Goal: Task Accomplishment & Management: Complete application form

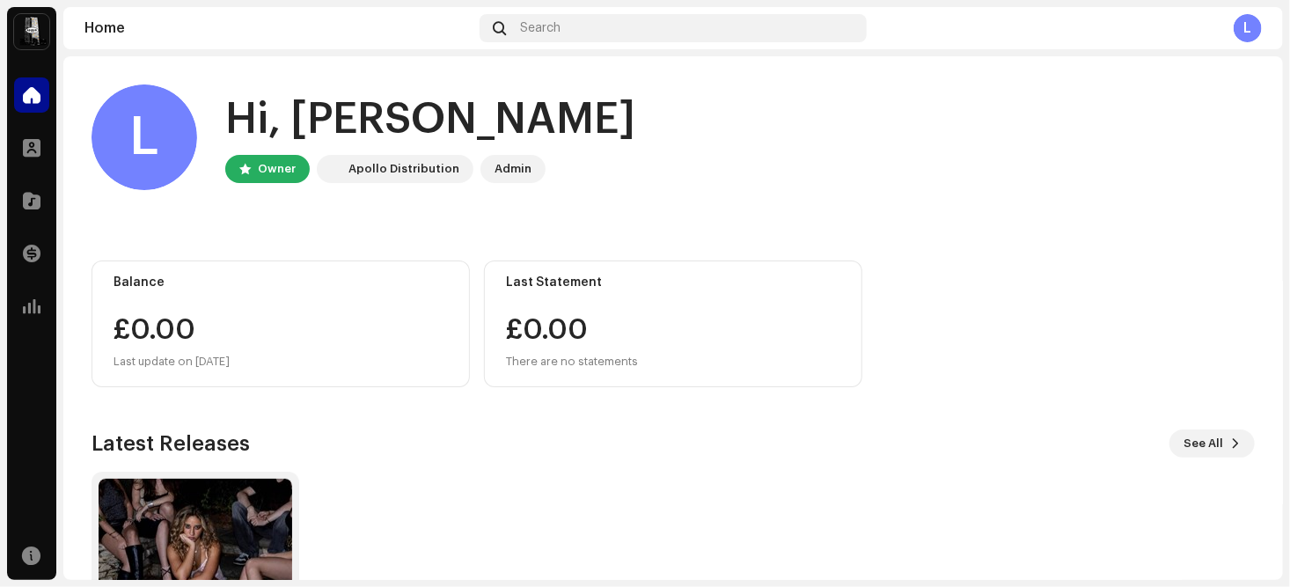
click at [32, 24] on img at bounding box center [31, 31] width 35 height 35
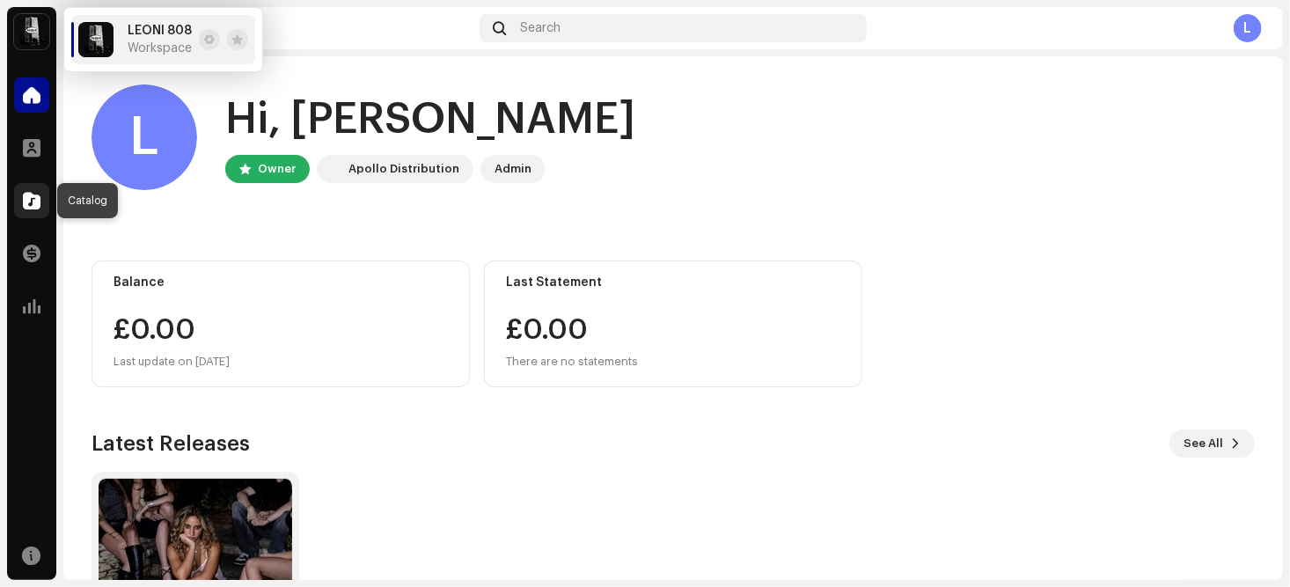
click at [22, 196] on div at bounding box center [31, 200] width 35 height 35
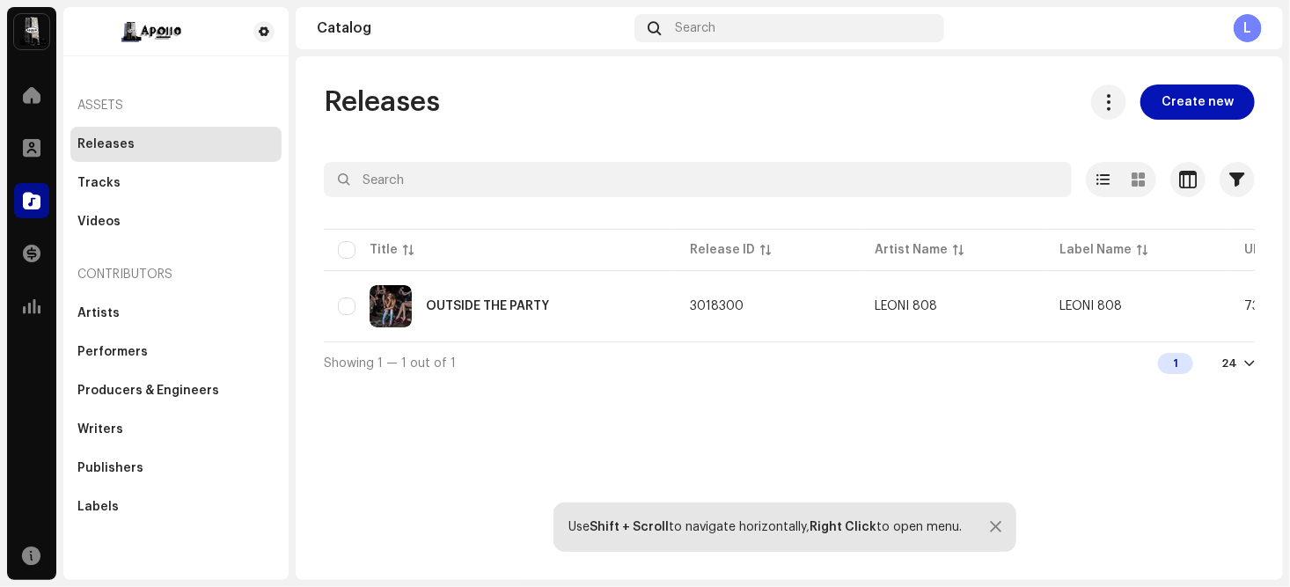
click at [1183, 101] on span "Create new" at bounding box center [1197, 101] width 72 height 35
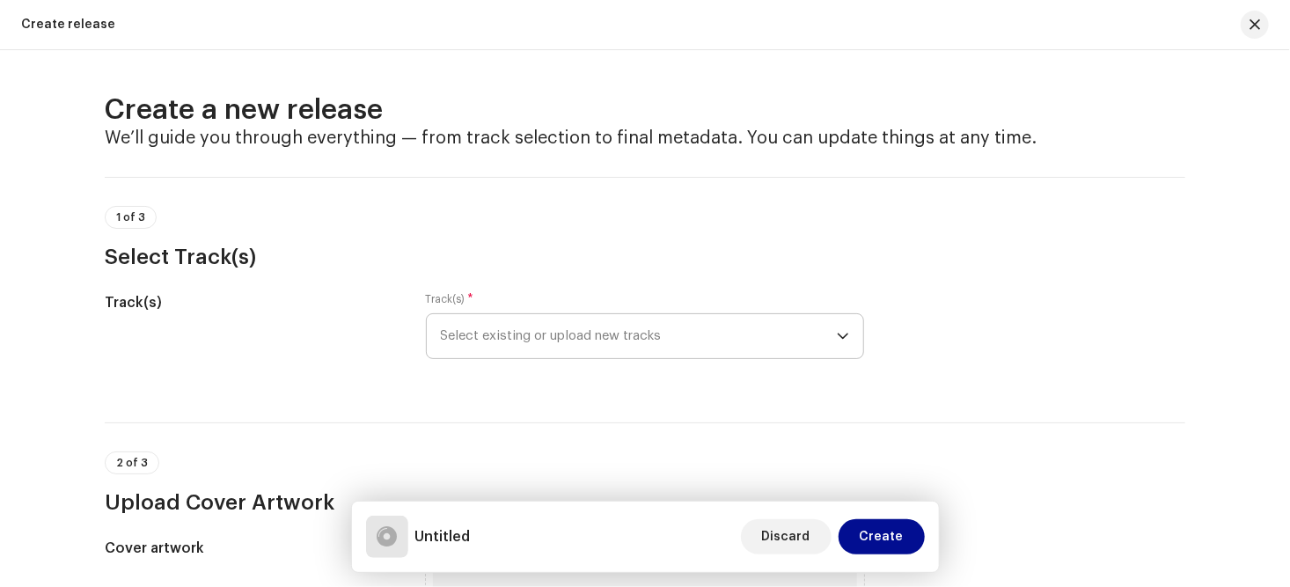
click at [837, 333] on icon "dropdown trigger" at bounding box center [843, 336] width 12 height 12
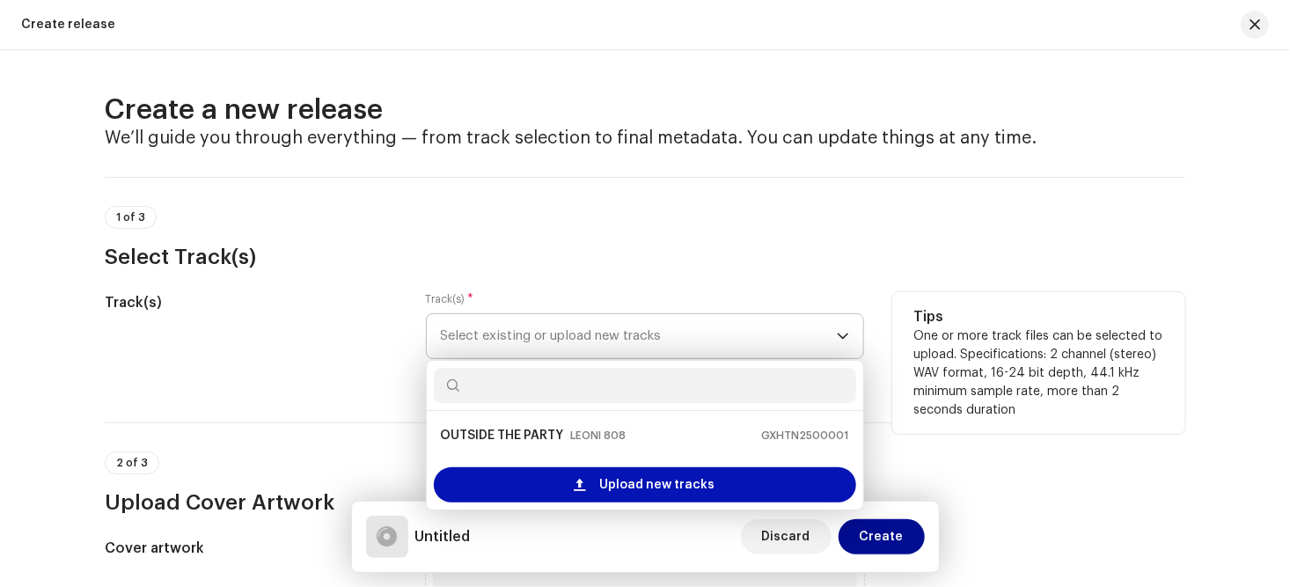
click at [652, 480] on span "Upload new tracks" at bounding box center [657, 484] width 115 height 35
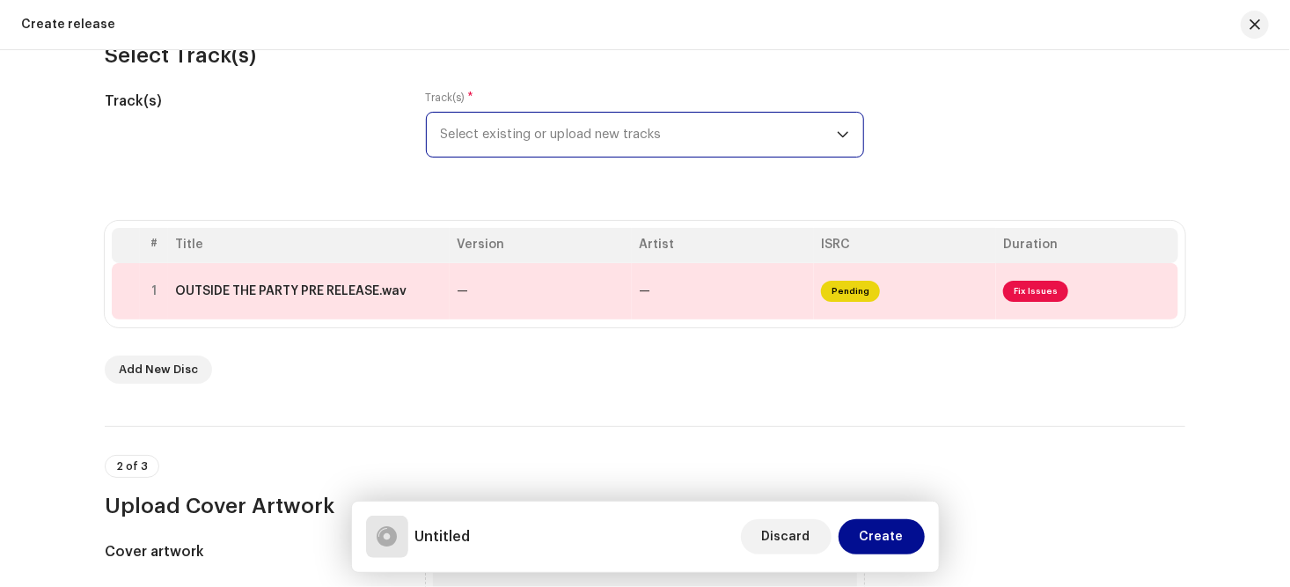
scroll to position [253, 0]
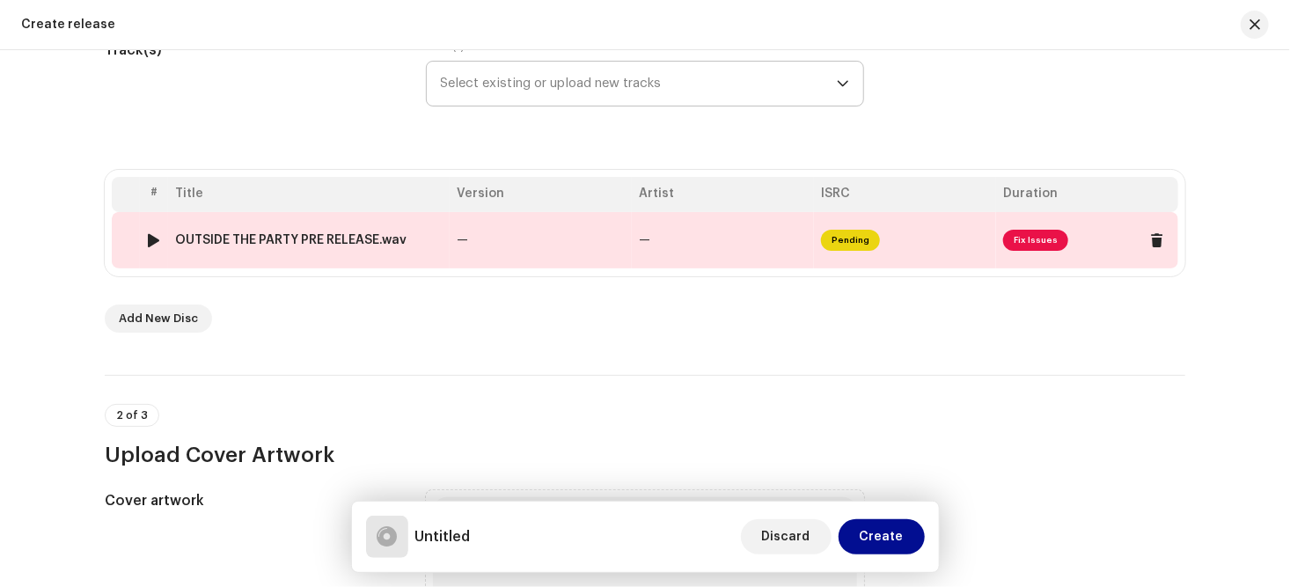
click at [1036, 237] on span "Fix Issues" at bounding box center [1035, 240] width 65 height 21
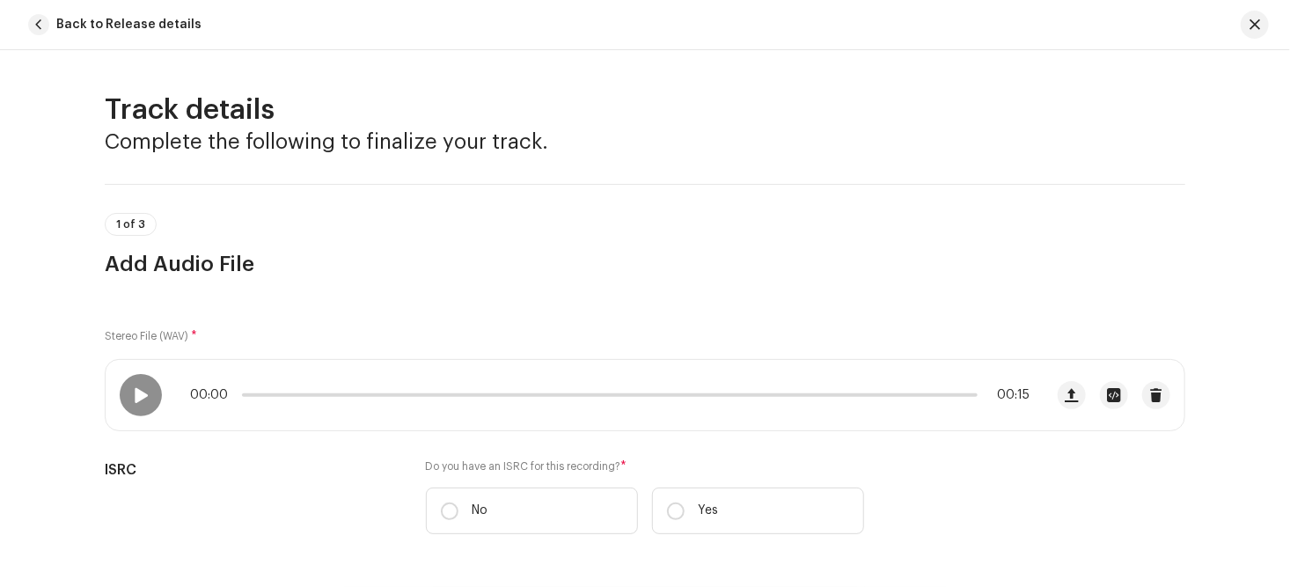
scroll to position [763, 0]
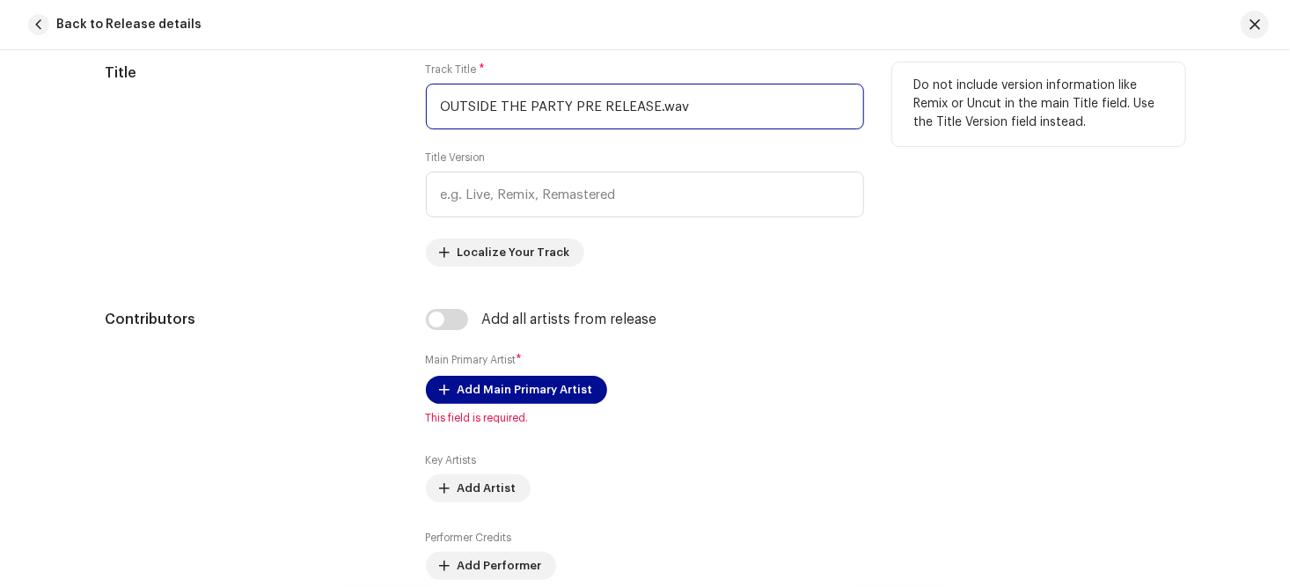
click at [701, 106] on input "OUTSIDE THE PARTY PRE RELEASE.wav" at bounding box center [645, 107] width 438 height 46
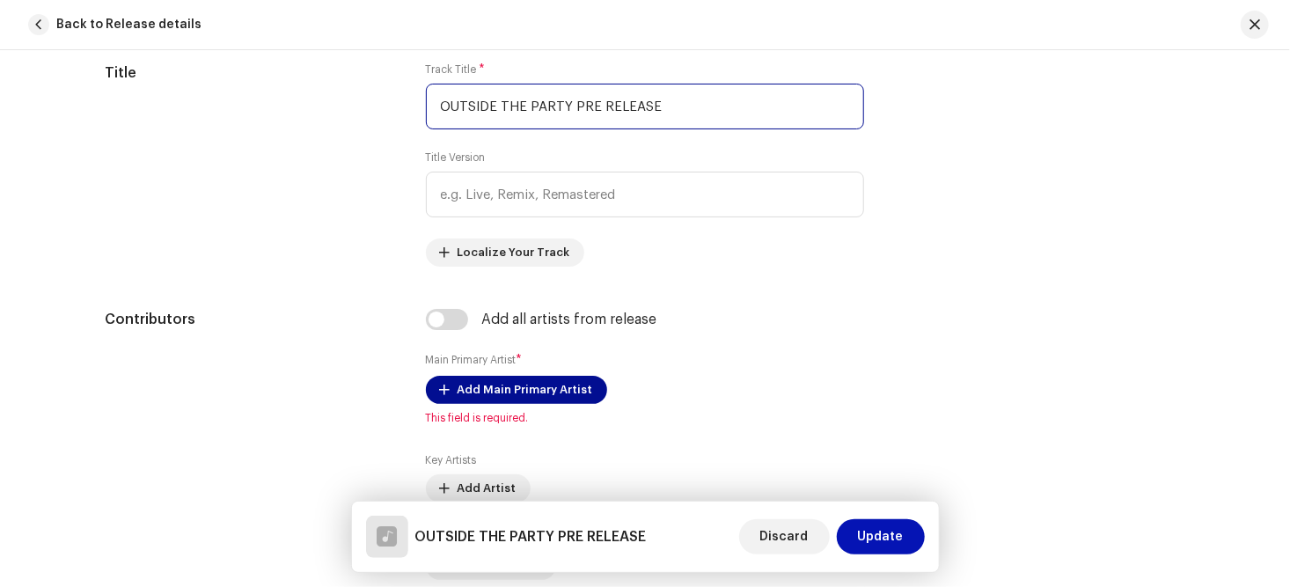
type input "OUTSIDE THE PARTY PRE RELEASE"
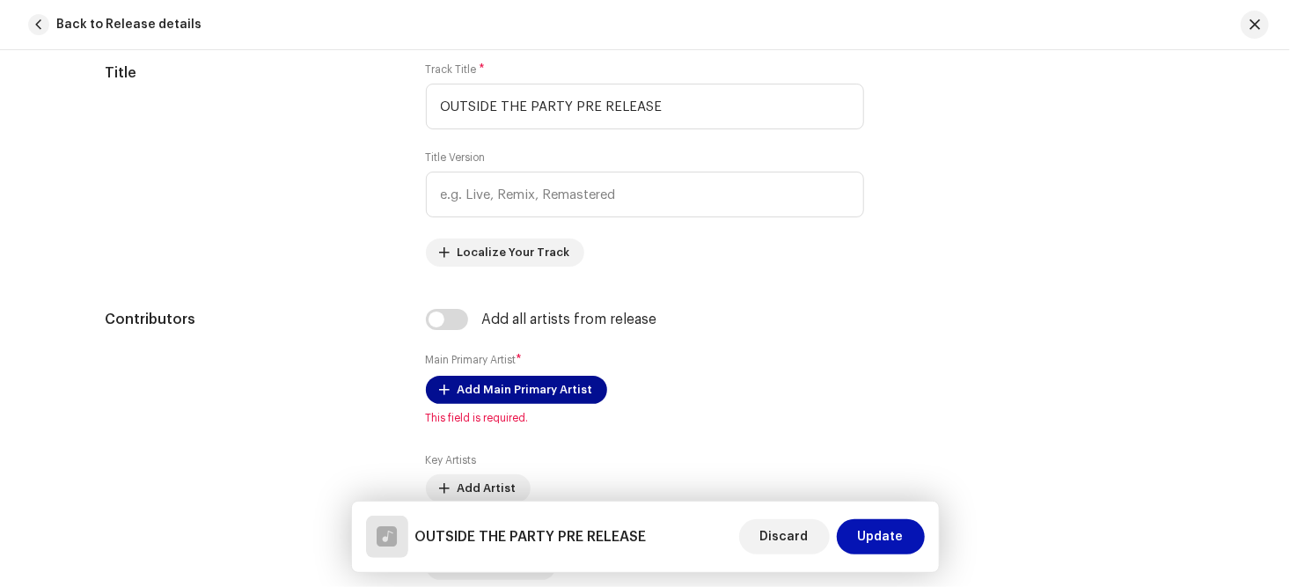
click at [884, 535] on span "Update" at bounding box center [881, 536] width 46 height 35
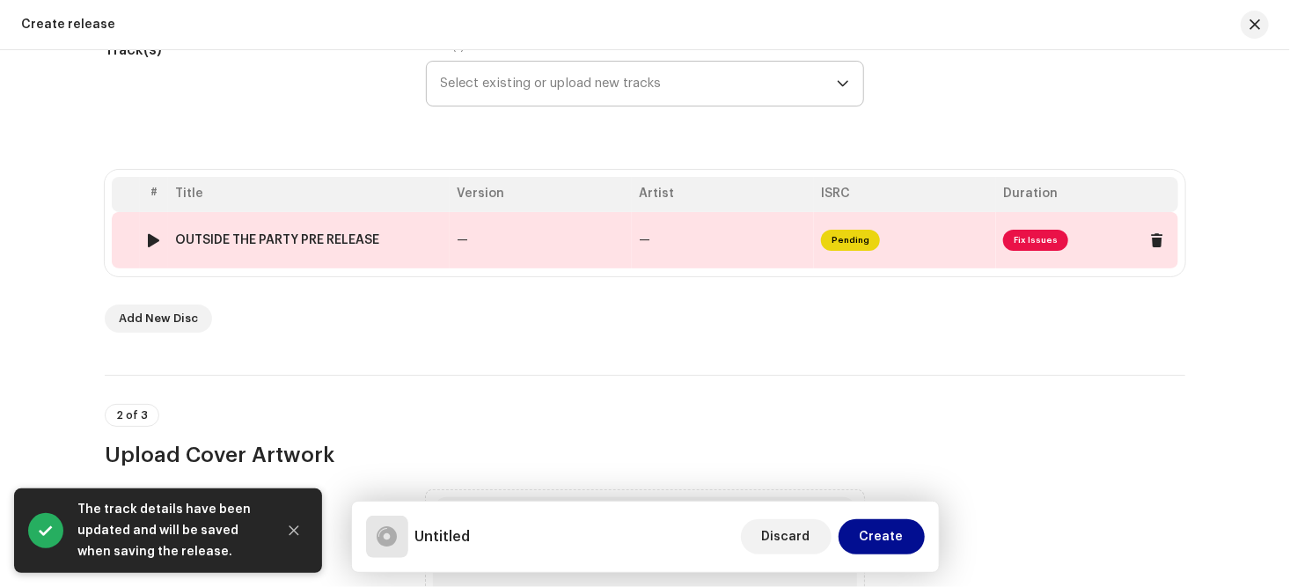
click at [1031, 237] on span "Fix Issues" at bounding box center [1035, 240] width 65 height 21
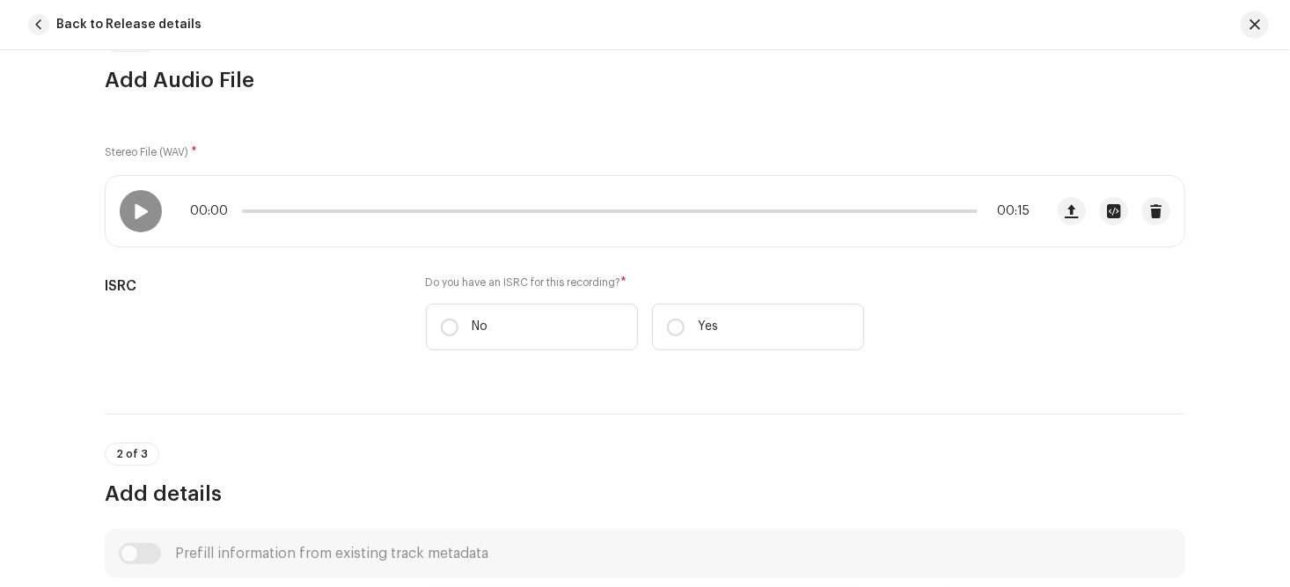
scroll to position [184, 0]
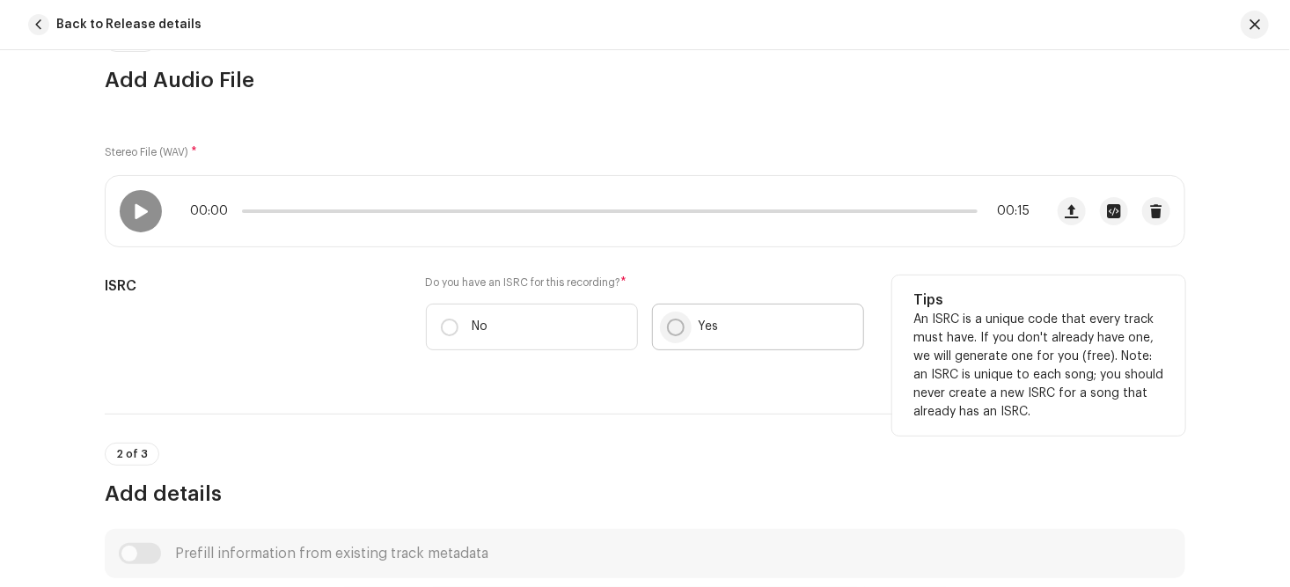
click at [675, 326] on input "Yes" at bounding box center [676, 328] width 18 height 18
radio input "true"
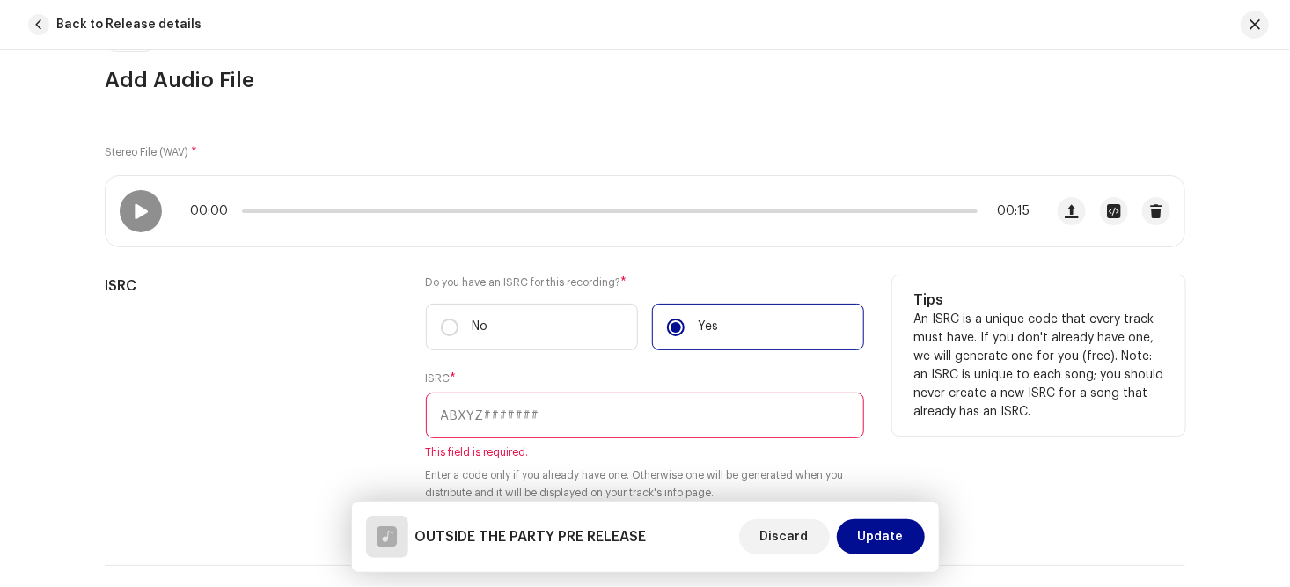
click at [496, 414] on input "text" at bounding box center [645, 415] width 438 height 46
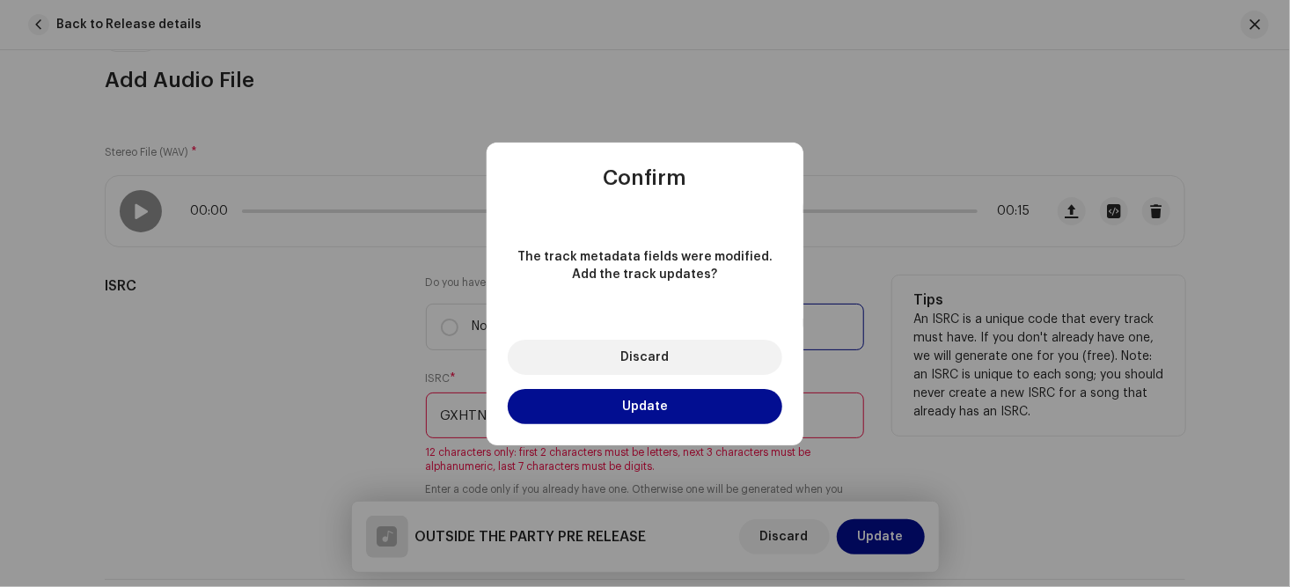
type input "GXHTN25"
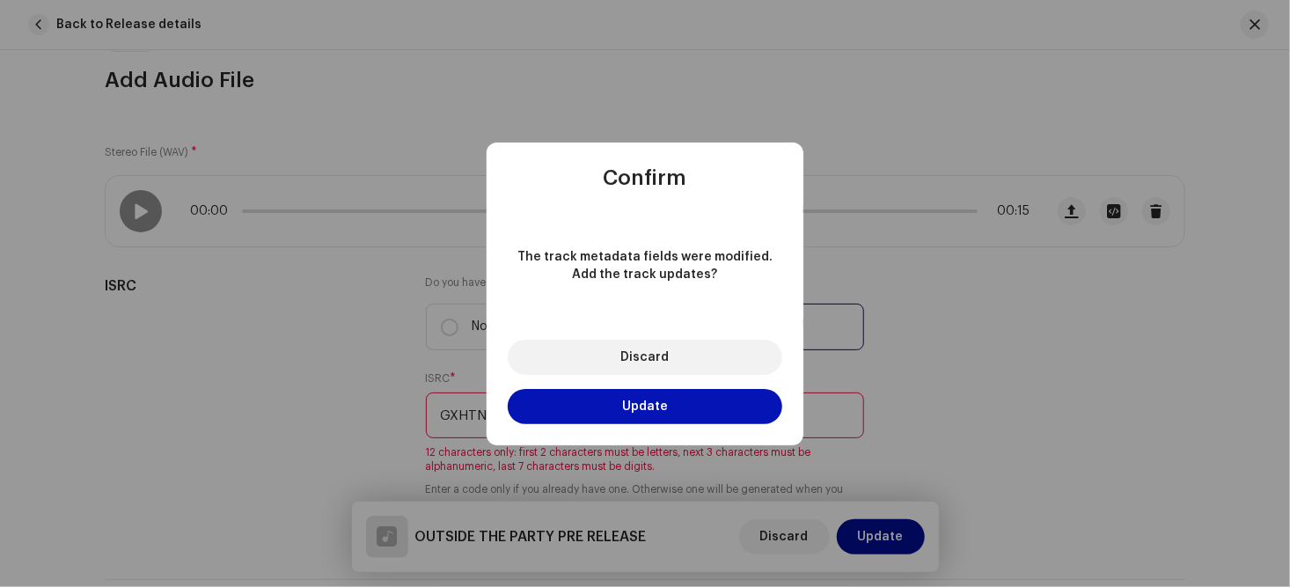
click at [636, 403] on span "Update" at bounding box center [645, 406] width 46 height 12
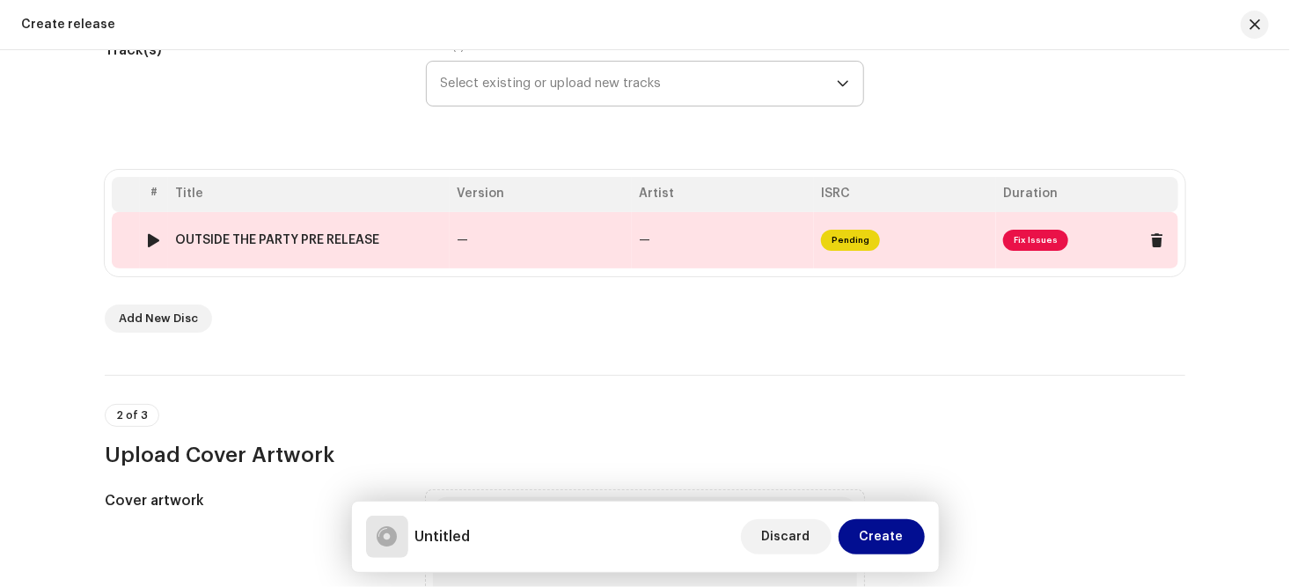
click at [1025, 237] on span "Fix Issues" at bounding box center [1035, 240] width 65 height 21
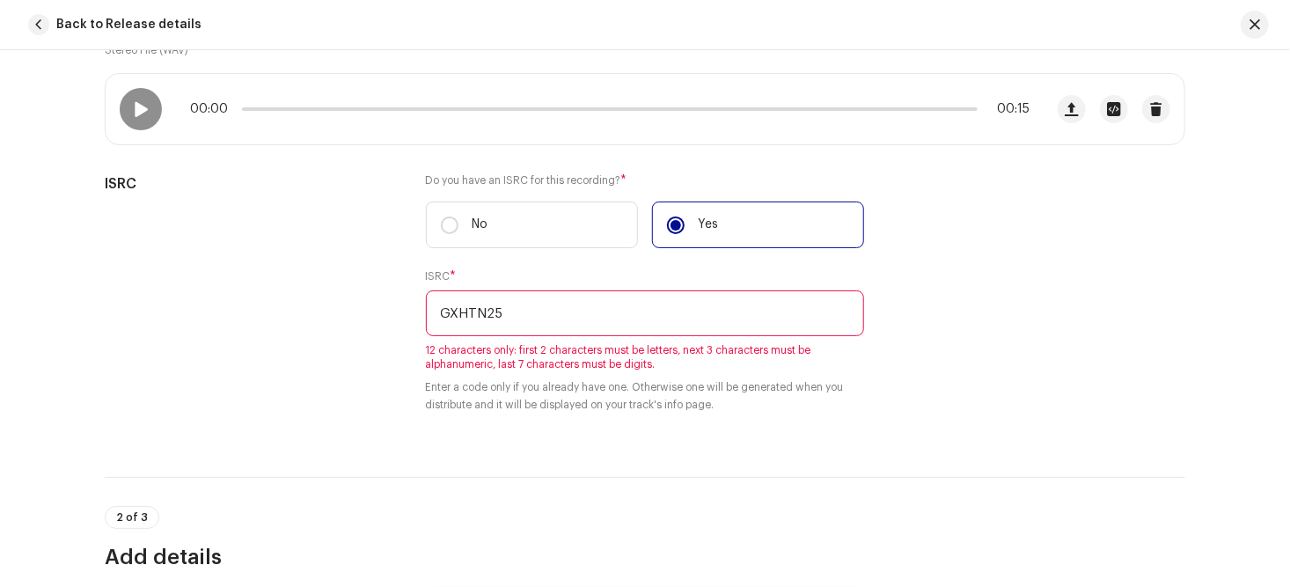
scroll to position [287, 0]
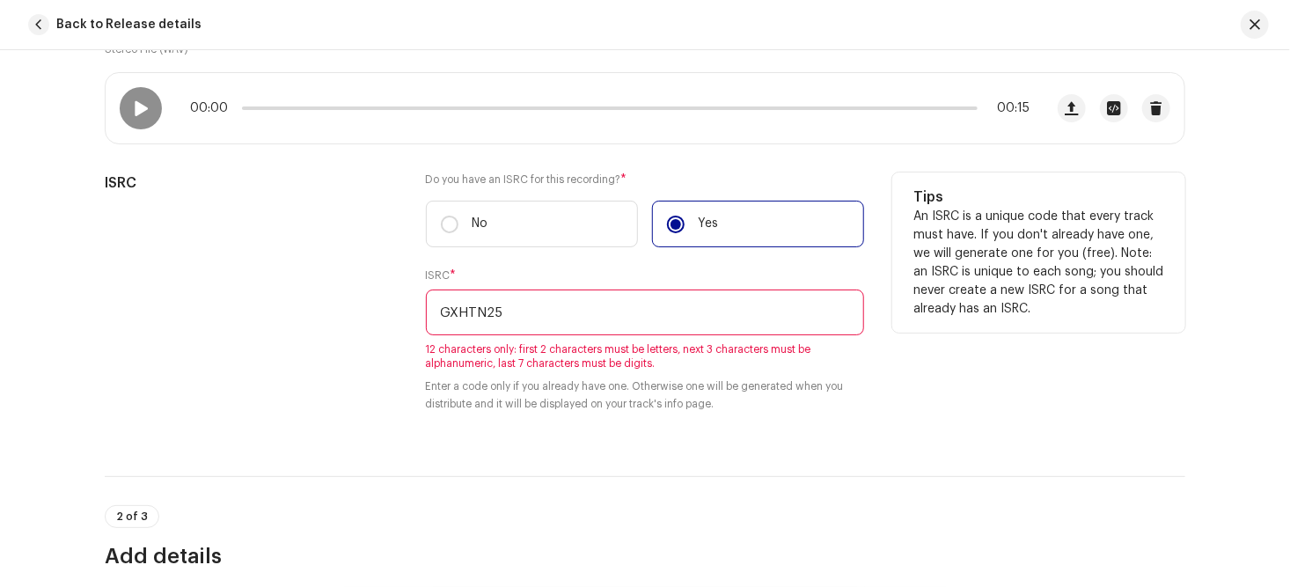
click at [519, 311] on input "GXHTN25" at bounding box center [645, 312] width 438 height 46
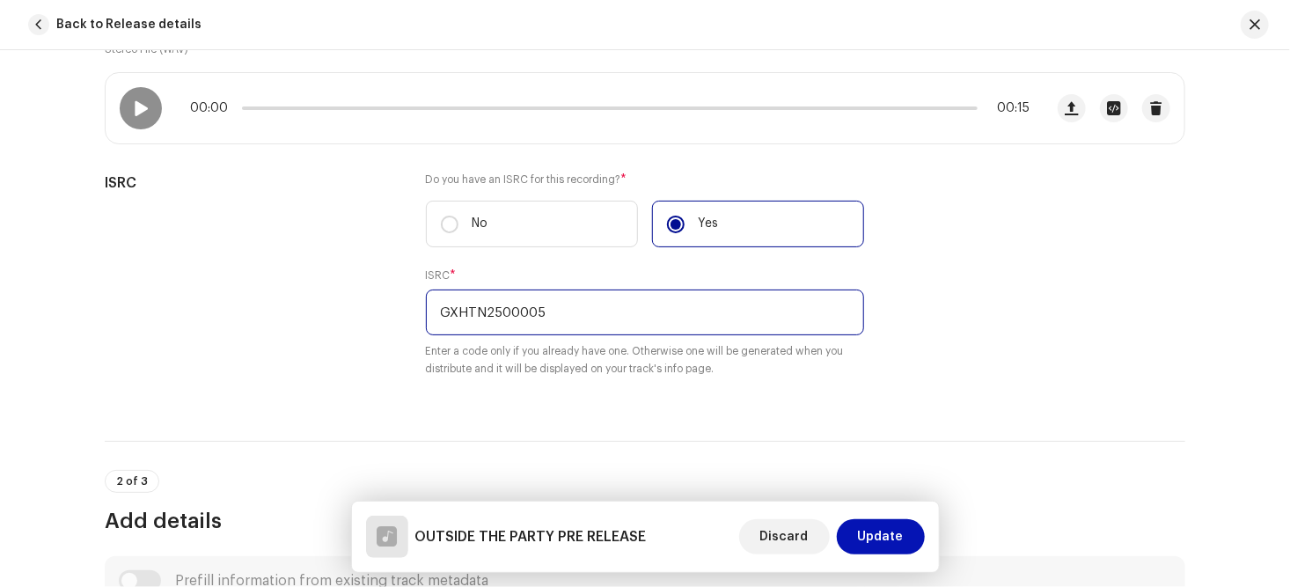
type input "GXHTN2500005"
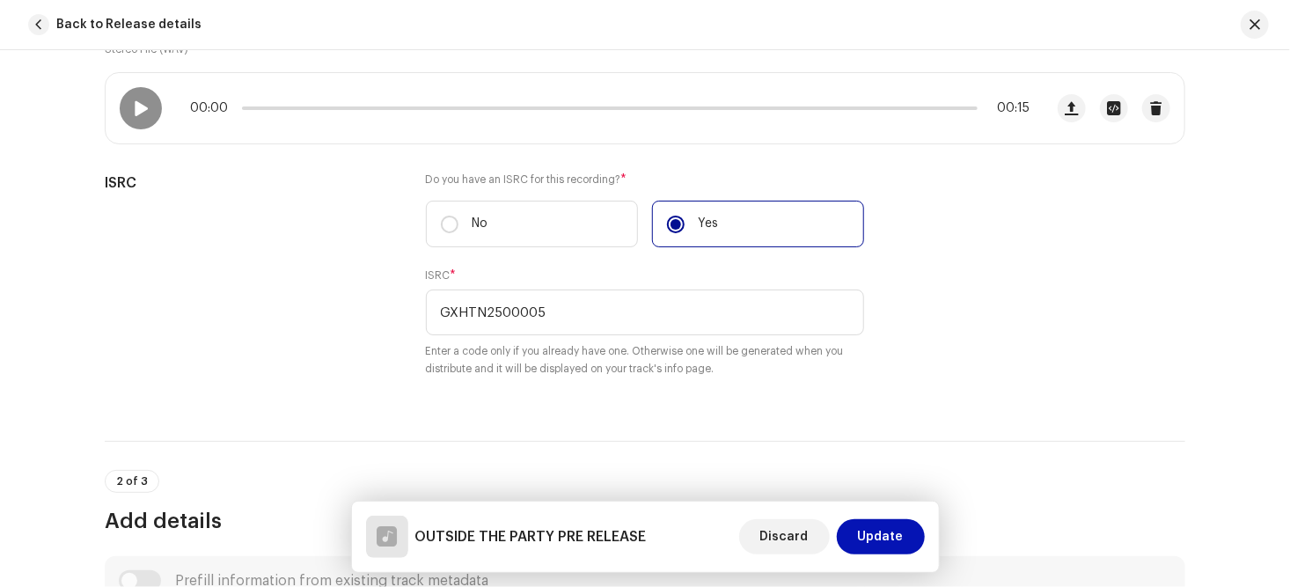
click at [865, 538] on span "Update" at bounding box center [881, 536] width 46 height 35
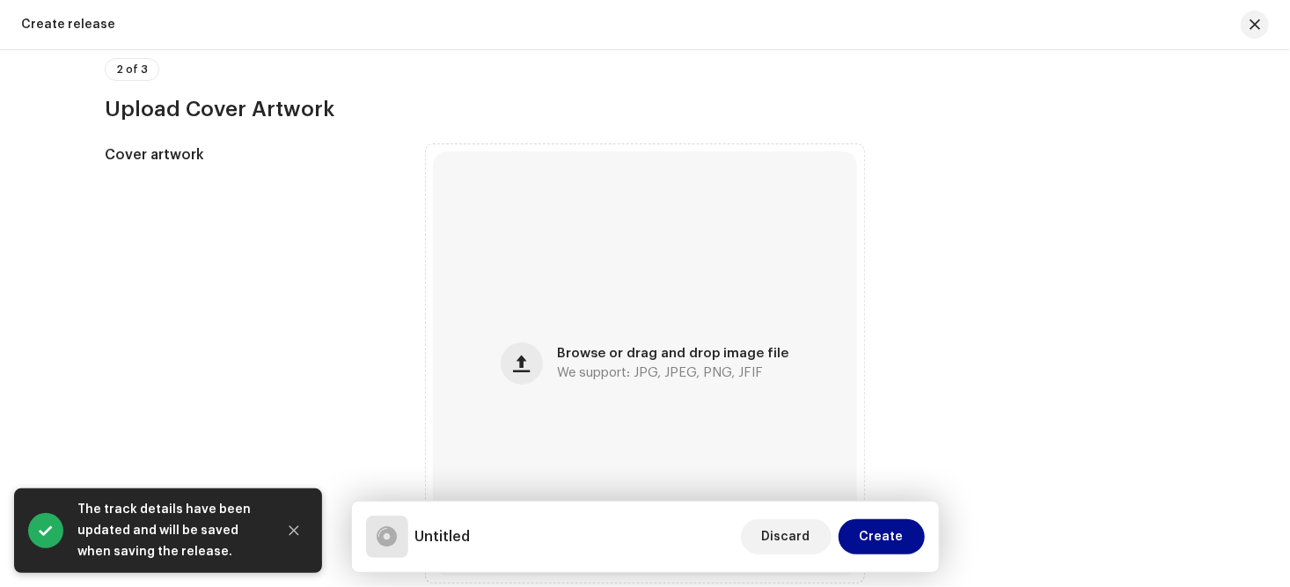
scroll to position [619, 0]
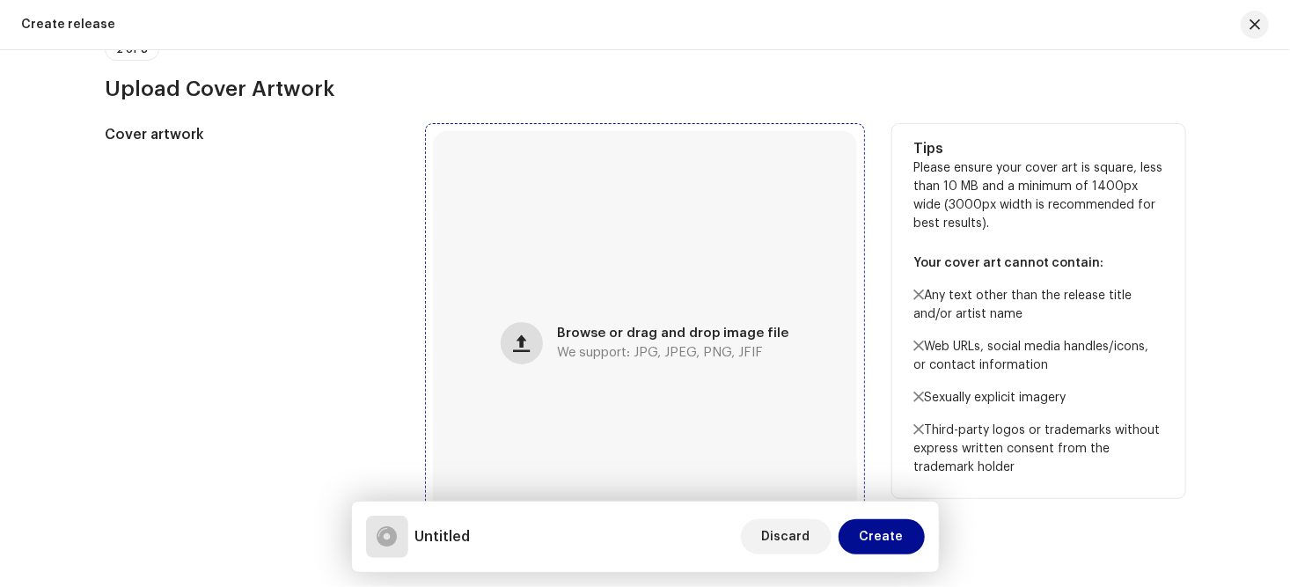
click at [523, 341] on span "button" at bounding box center [522, 343] width 17 height 14
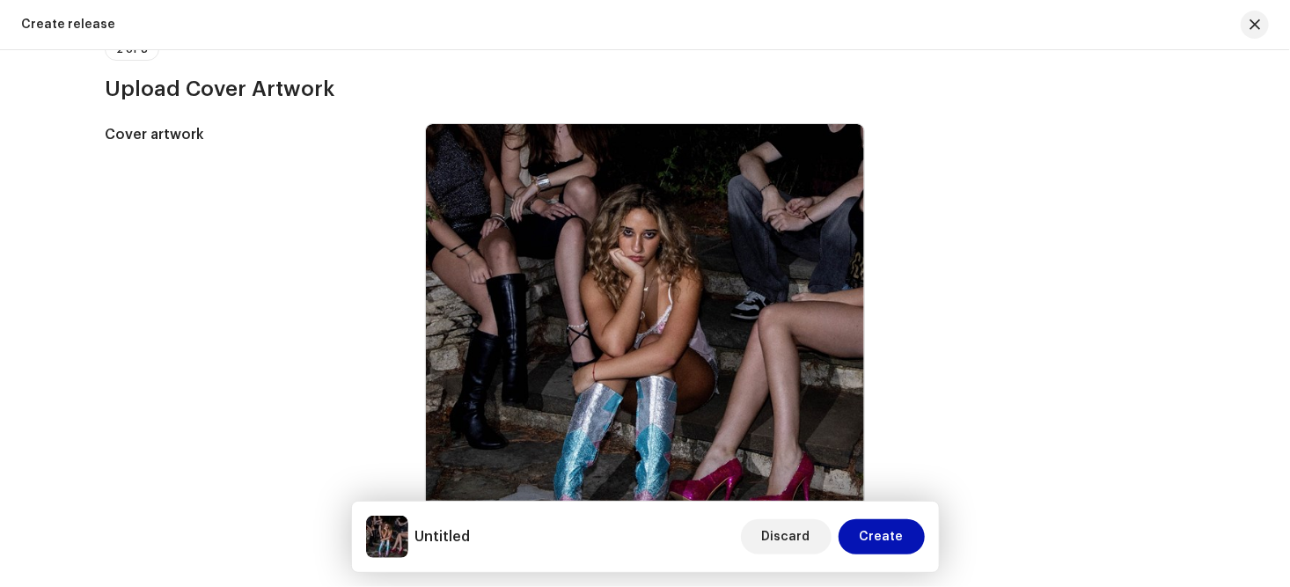
click at [879, 538] on span "Create" at bounding box center [882, 536] width 44 height 35
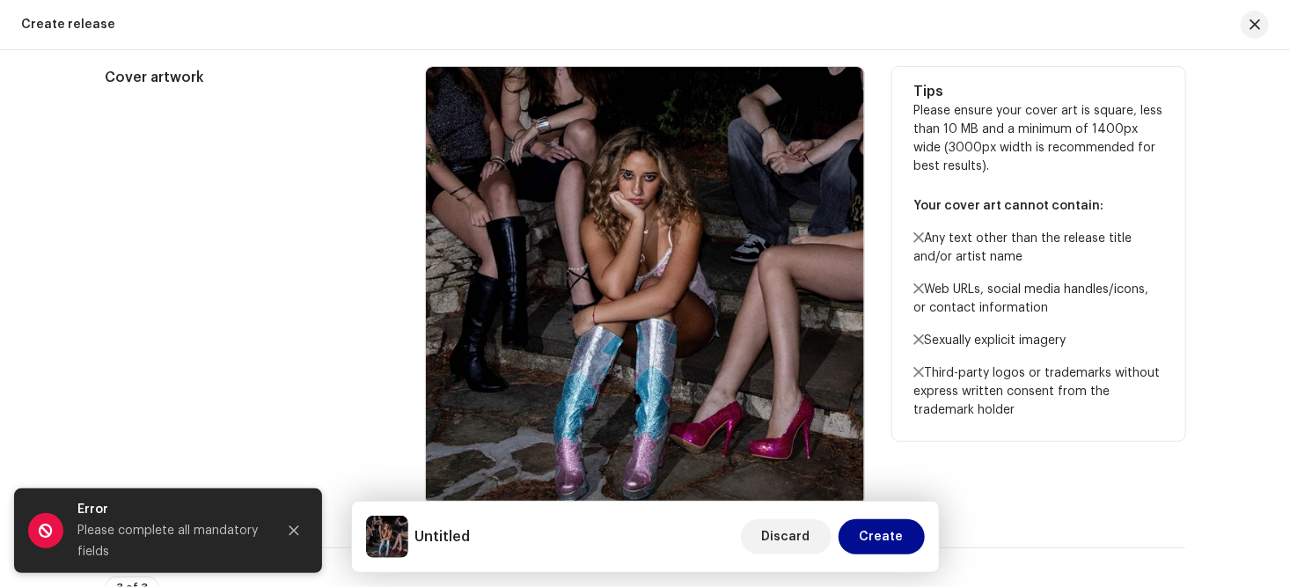
scroll to position [678, 0]
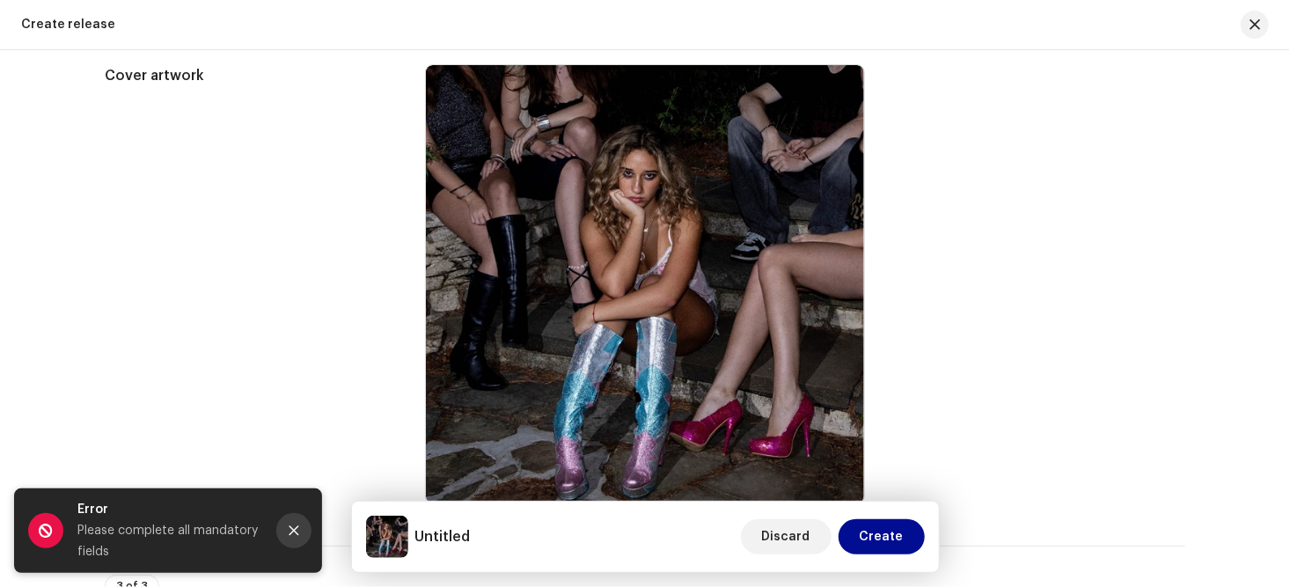
click at [291, 529] on icon "Close" at bounding box center [294, 531] width 10 height 10
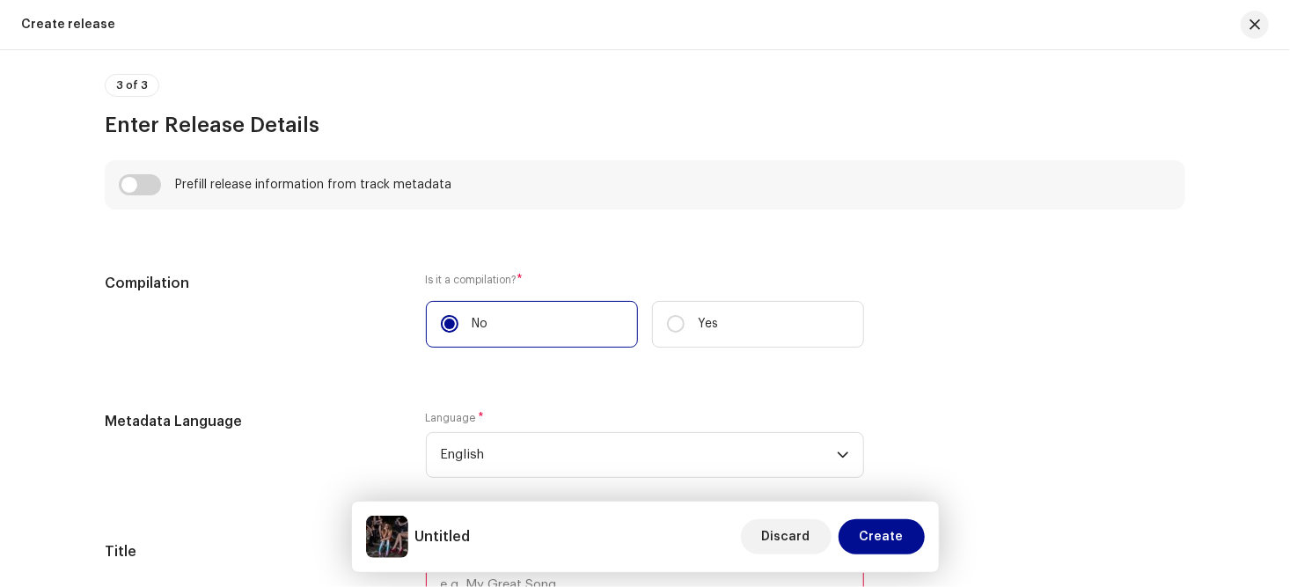
scroll to position [1183, 0]
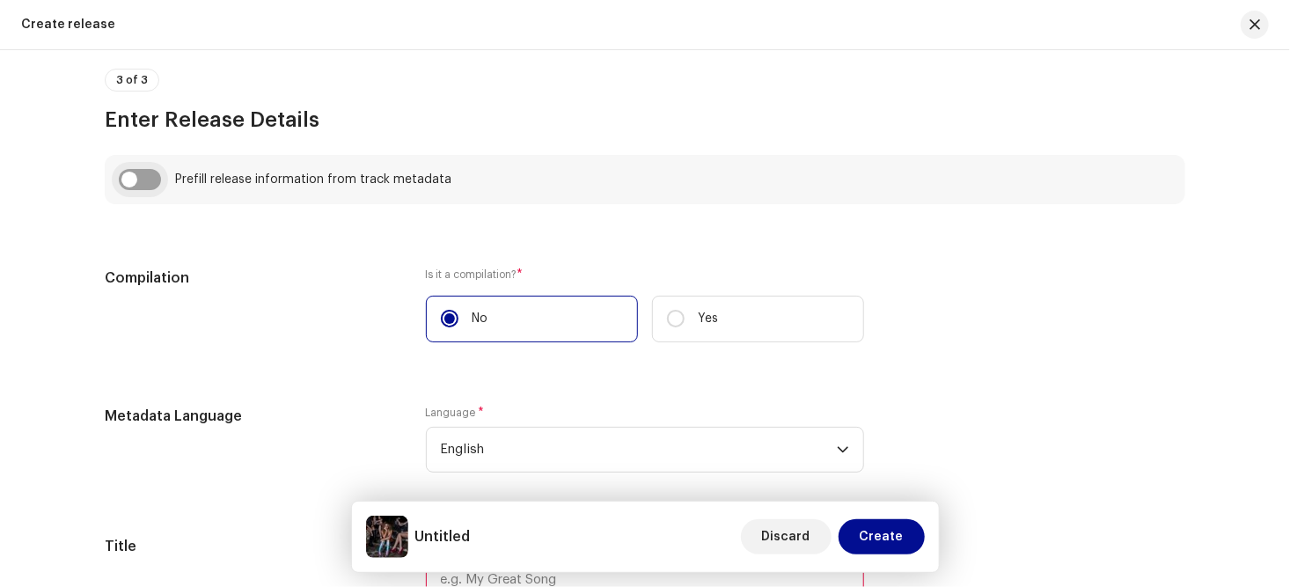
click at [150, 177] on input "checkbox" at bounding box center [140, 179] width 42 height 21
checkbox input "true"
type input "OUTSIDE THE PARTY PRE RELEASE"
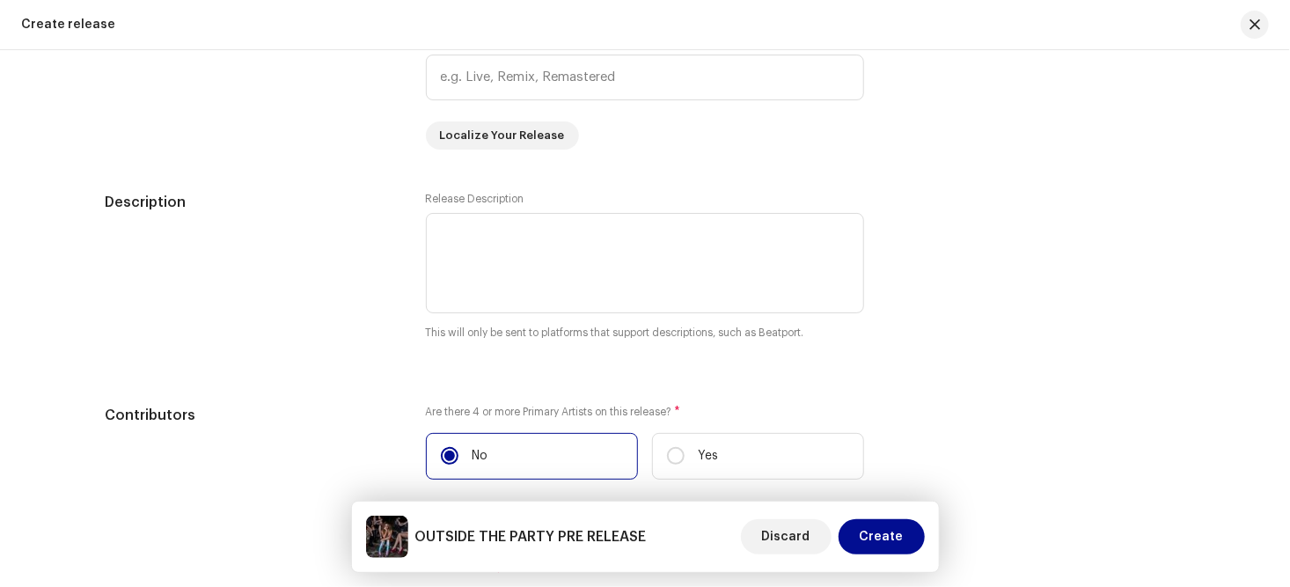
scroll to position [1864, 0]
click at [441, 231] on textarea at bounding box center [645, 261] width 438 height 100
type textarea "t"
type textarea "T"
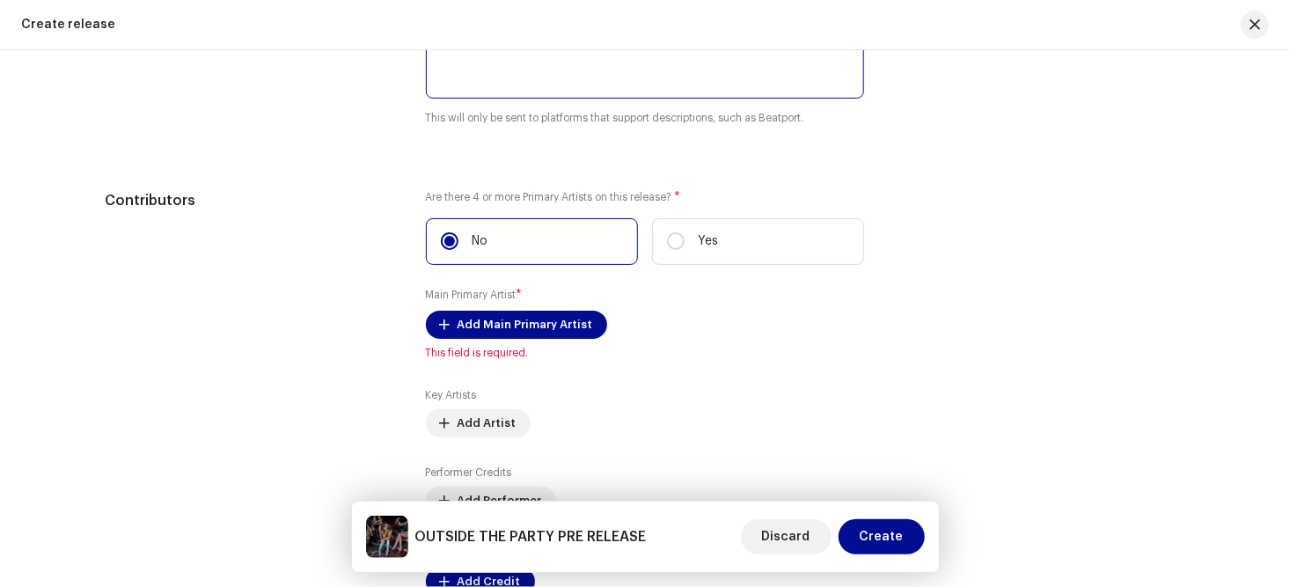
scroll to position [2077, 0]
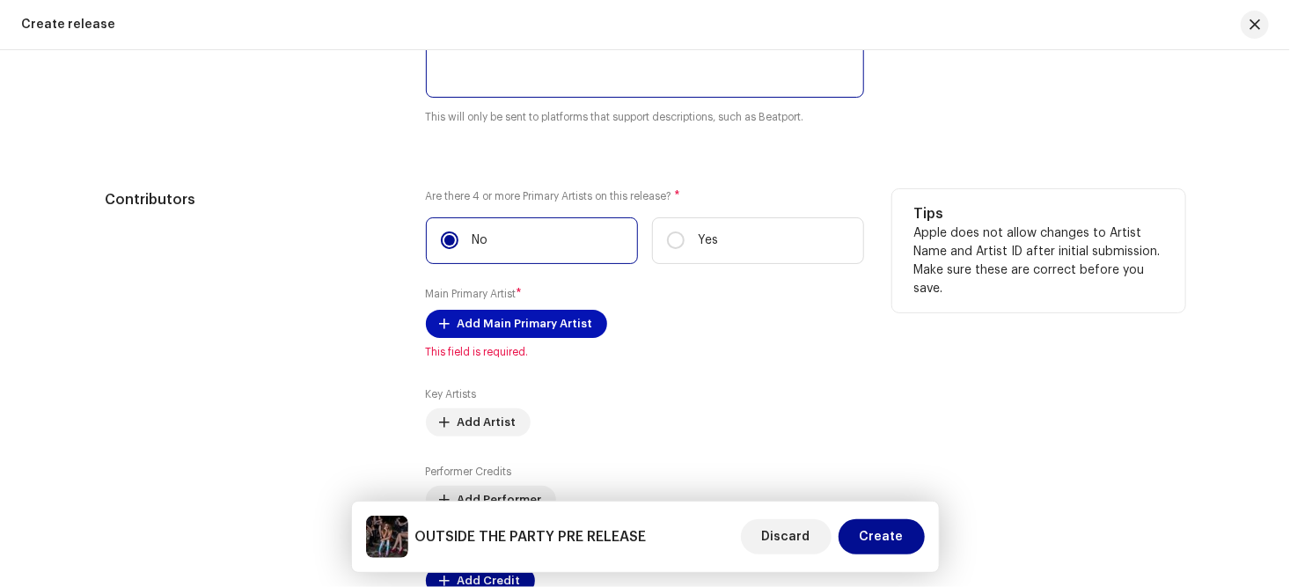
type textarea "Shortened version for TikTok"
click at [497, 327] on span "Add Main Primary Artist" at bounding box center [526, 323] width 136 height 35
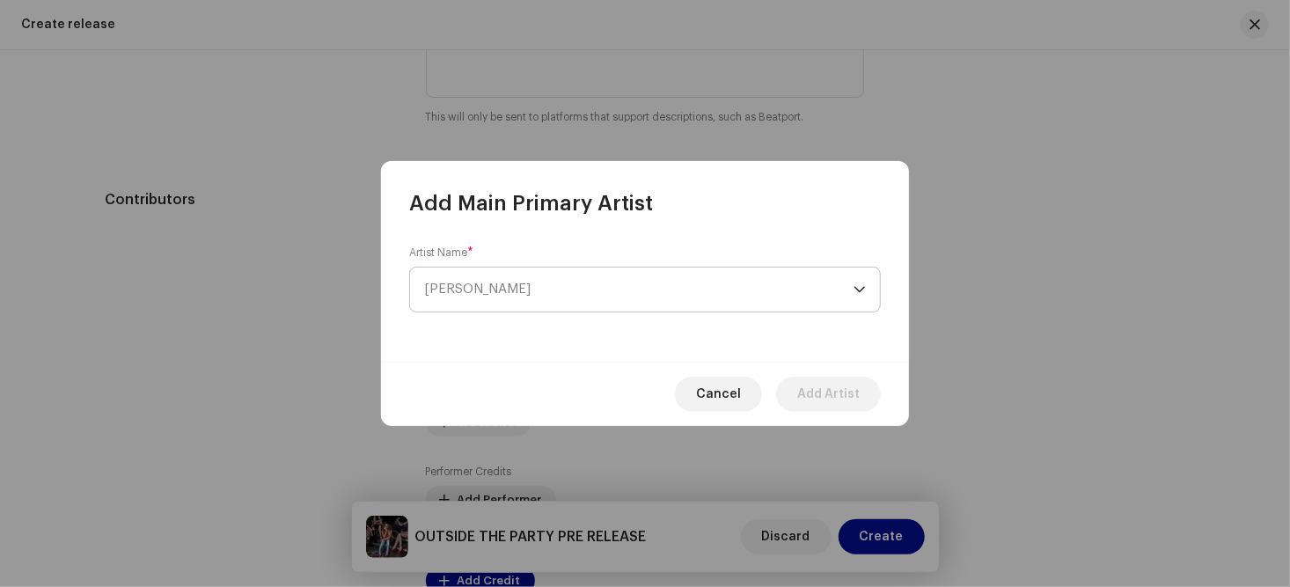
click at [504, 286] on span "[PERSON_NAME]" at bounding box center [638, 289] width 429 height 44
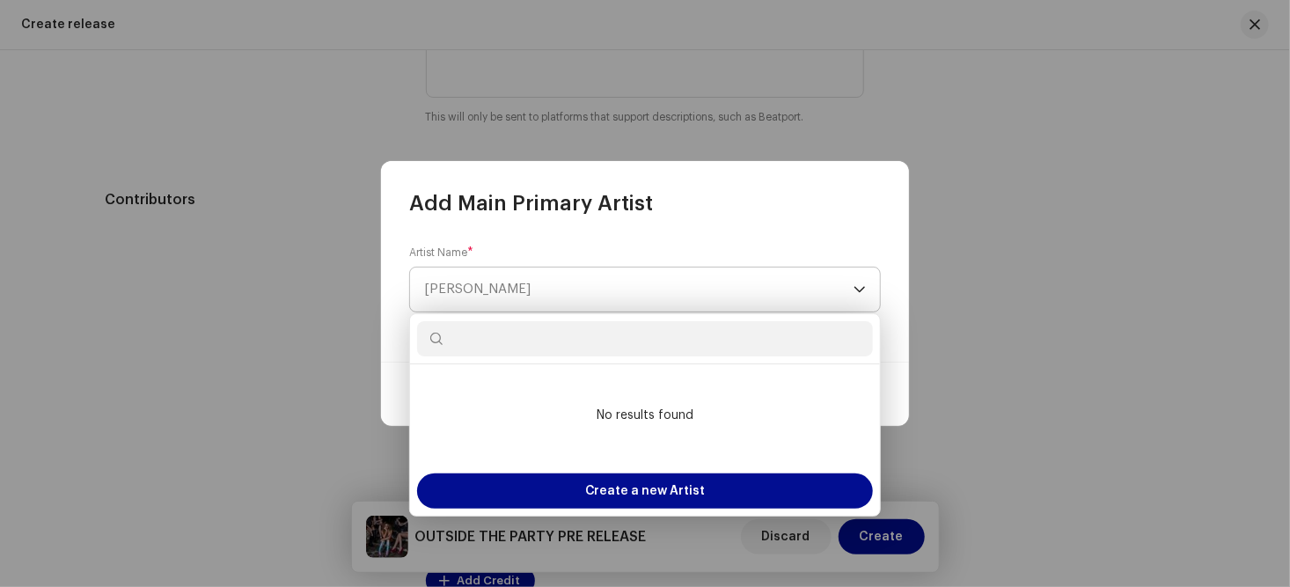
click at [863, 290] on icon "dropdown trigger" at bounding box center [859, 289] width 12 height 12
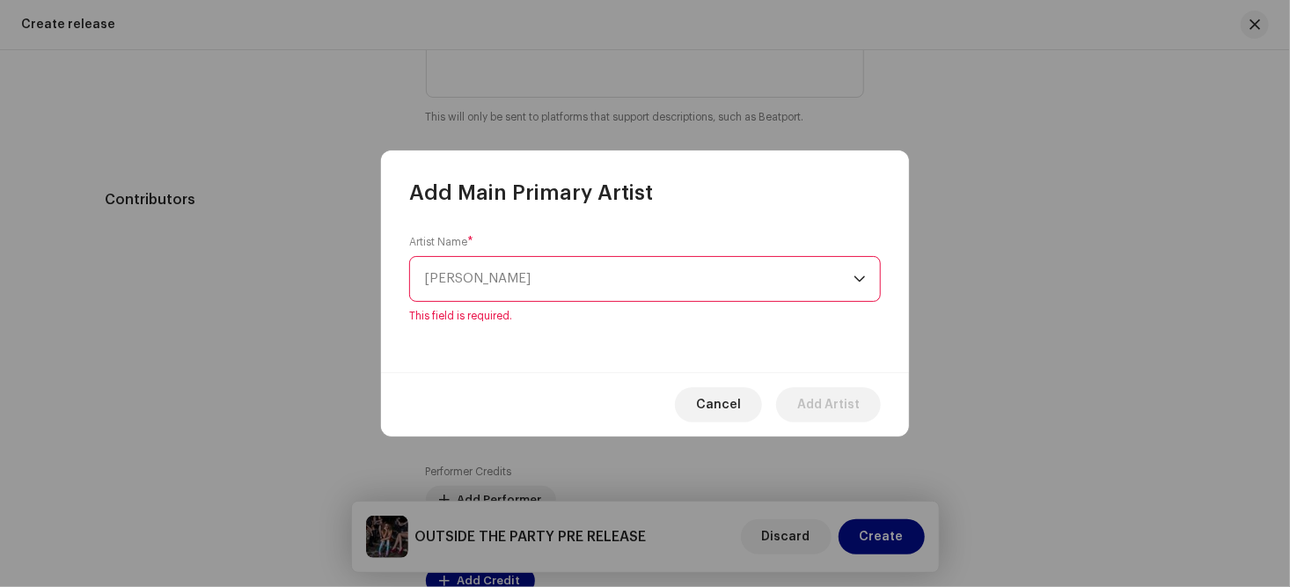
click at [863, 290] on div "dropdown trigger" at bounding box center [859, 279] width 12 height 44
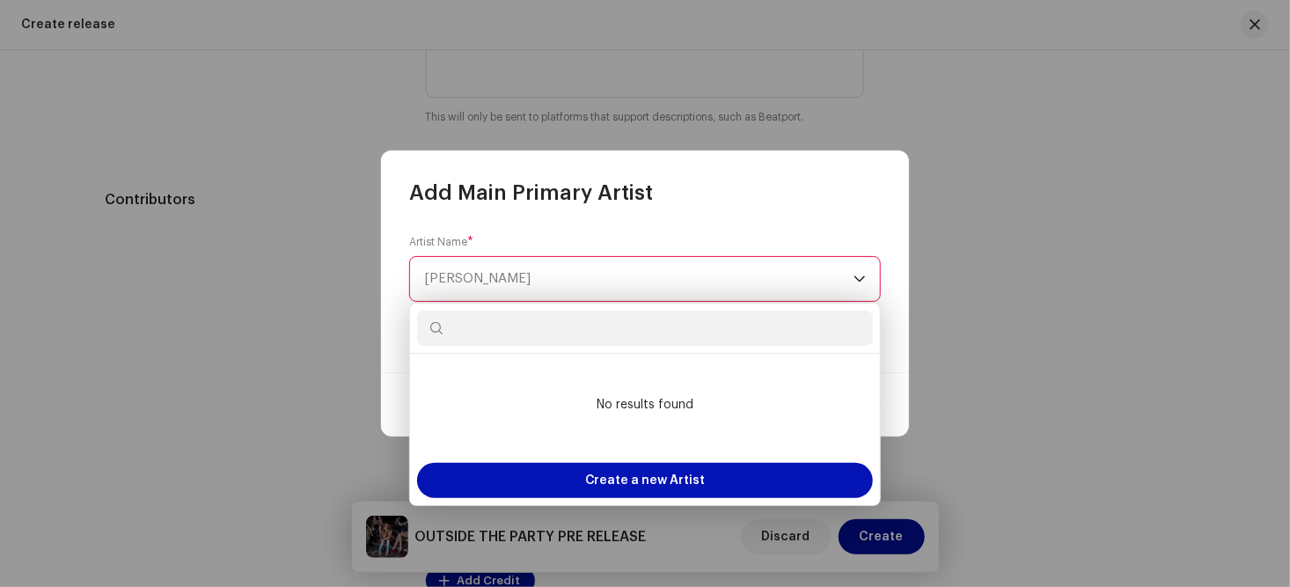
click at [612, 481] on span "Create a new Artist" at bounding box center [645, 480] width 121 height 35
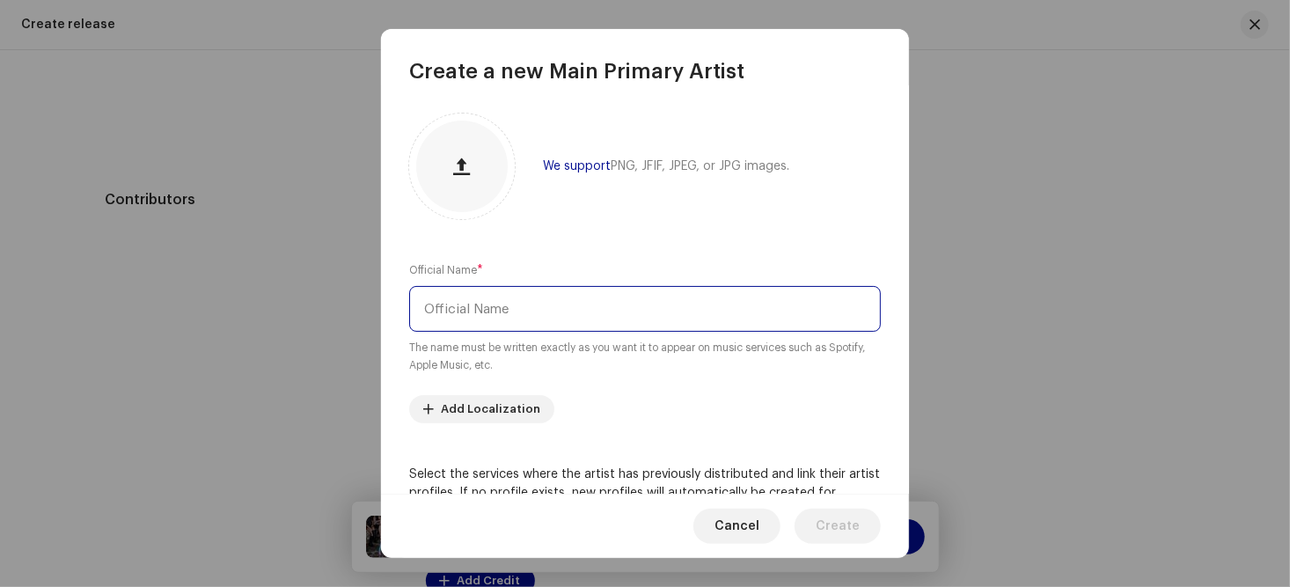
click at [463, 304] on input "text" at bounding box center [645, 309] width 472 height 46
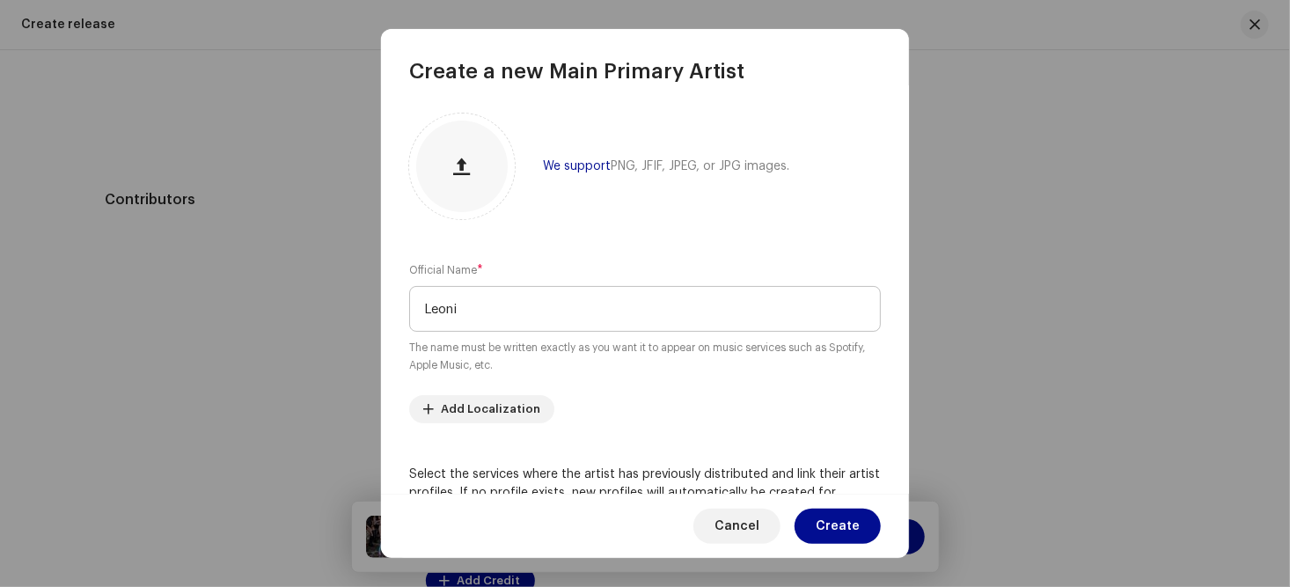
type input "Leoni"
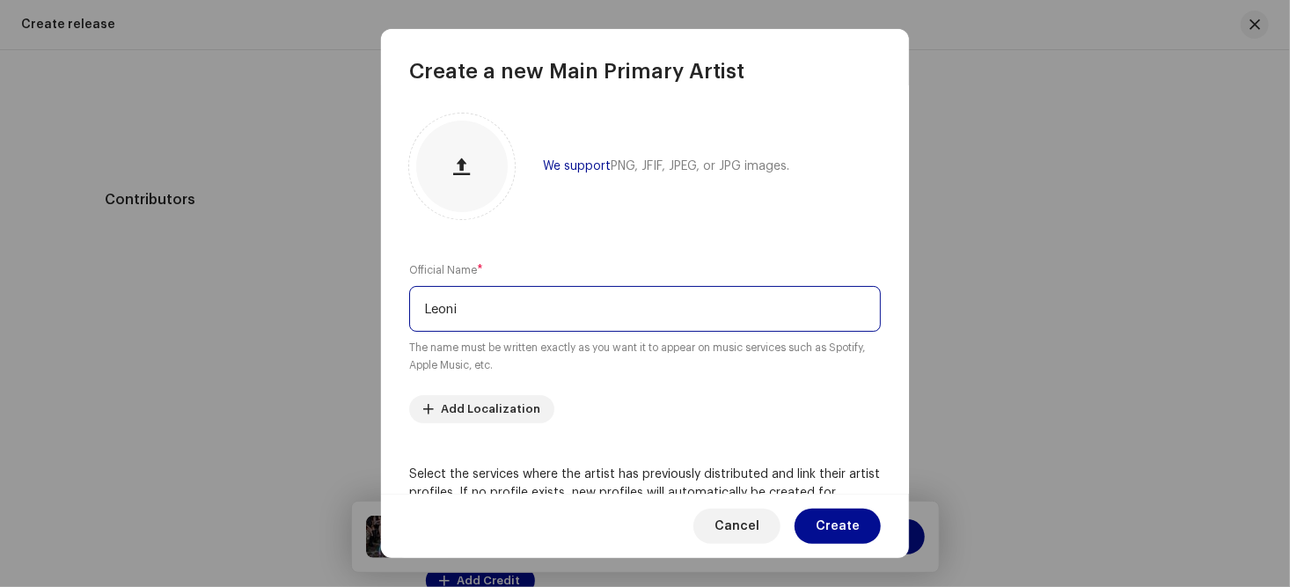
click at [478, 311] on input "Leoni" at bounding box center [645, 309] width 472 height 46
type input "L"
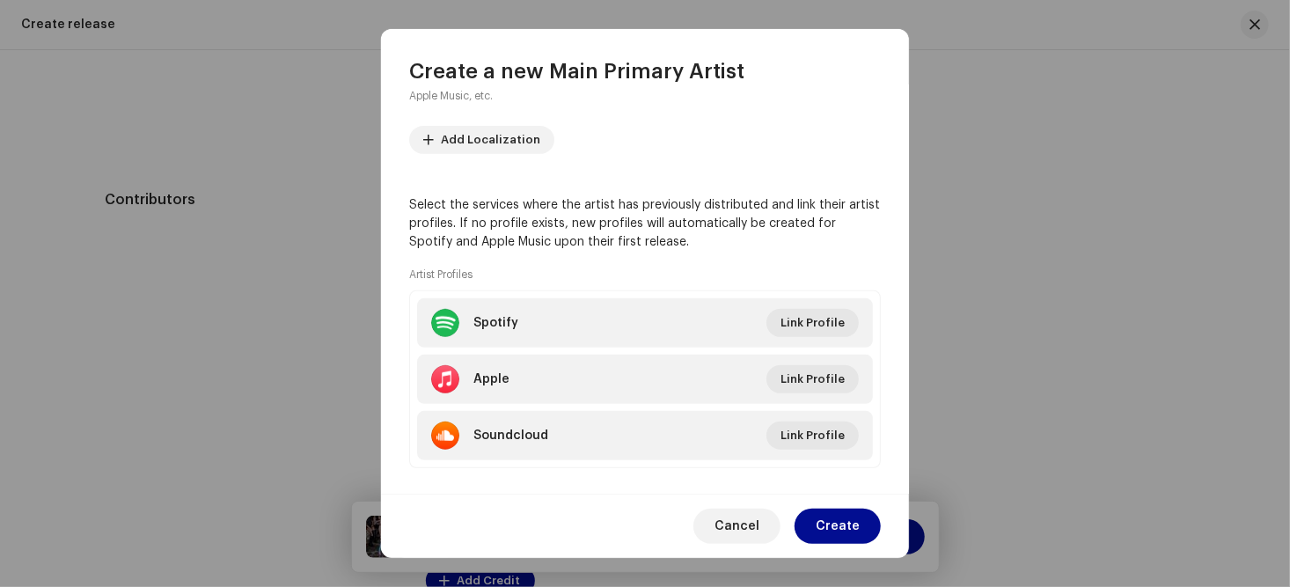
scroll to position [292, 0]
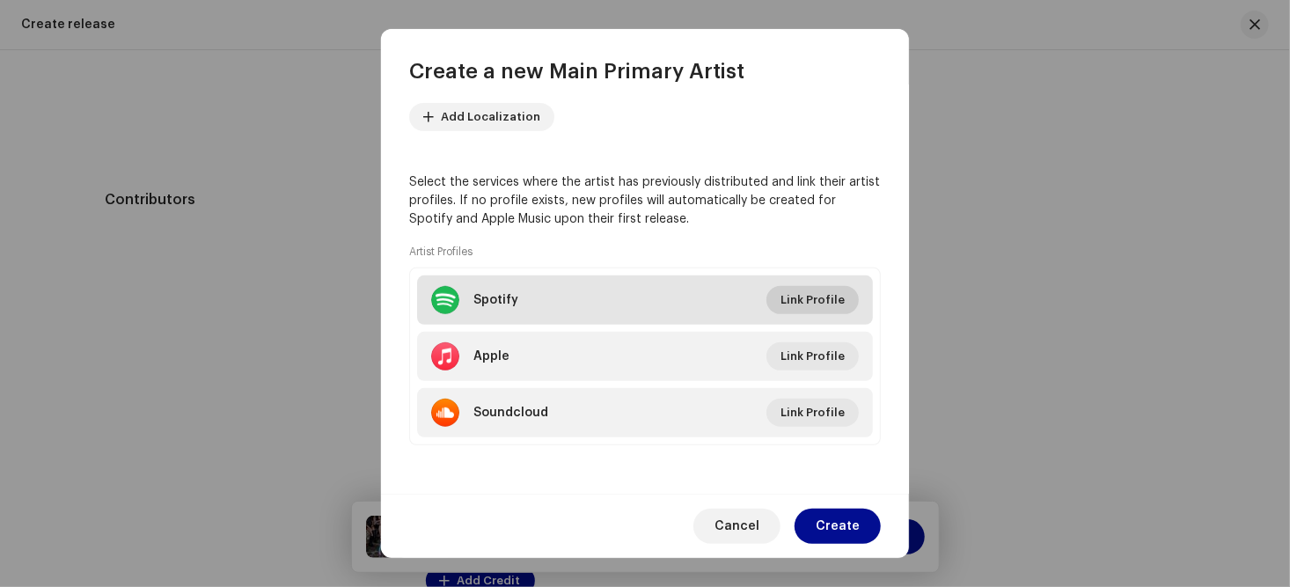
type input "LEONI 808"
click at [802, 300] on span "Link Profile" at bounding box center [812, 299] width 64 height 35
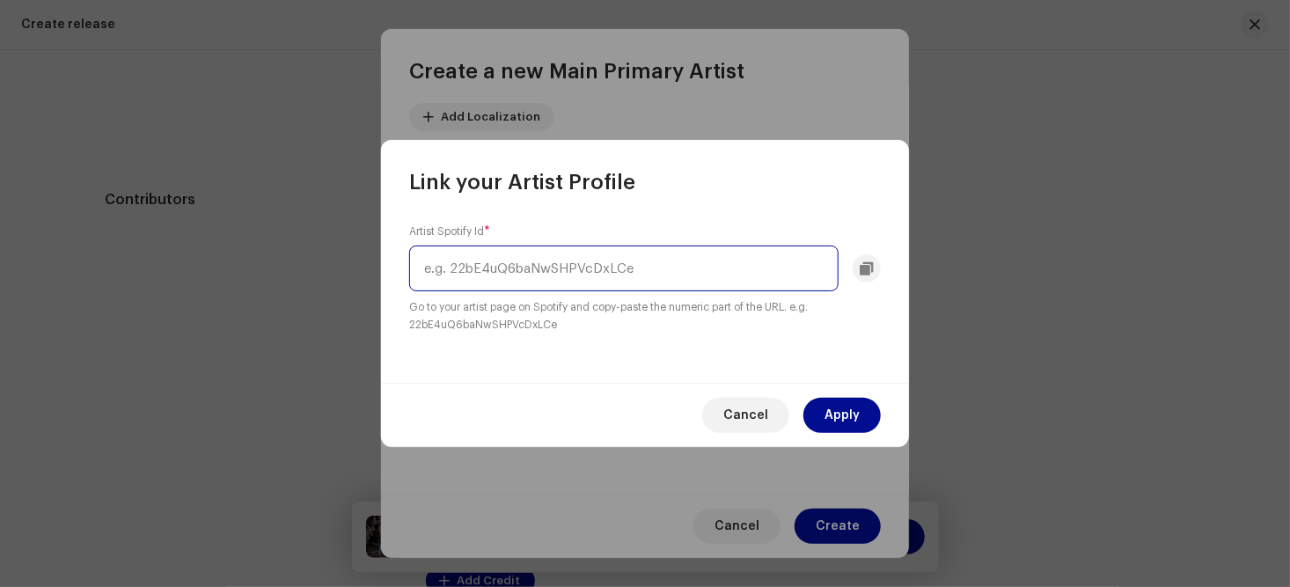
click at [476, 266] on input "text" at bounding box center [623, 268] width 429 height 46
paste input "[URL][DOMAIN_NAME]"
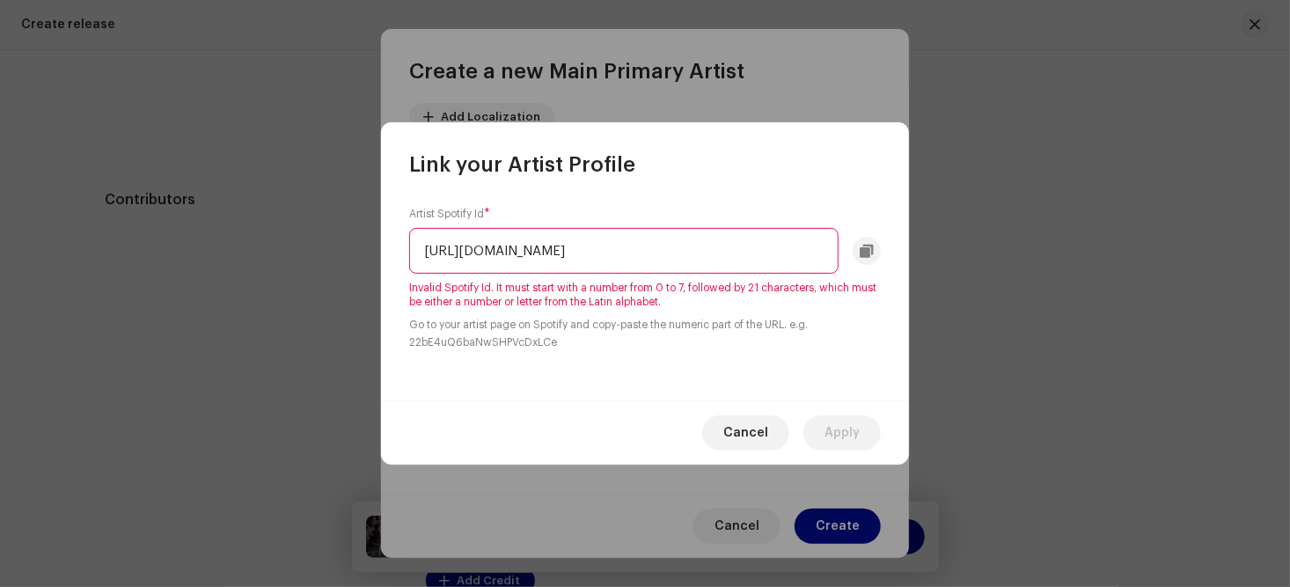
scroll to position [0, 158]
click at [425, 248] on input "[URL][DOMAIN_NAME]" at bounding box center [623, 251] width 429 height 46
drag, startPoint x: 603, startPoint y: 245, endPoint x: 411, endPoint y: 249, distance: 191.8
click at [411, 249] on input "oHbqnYzrRnCHXAptEiSIoA" at bounding box center [623, 251] width 429 height 46
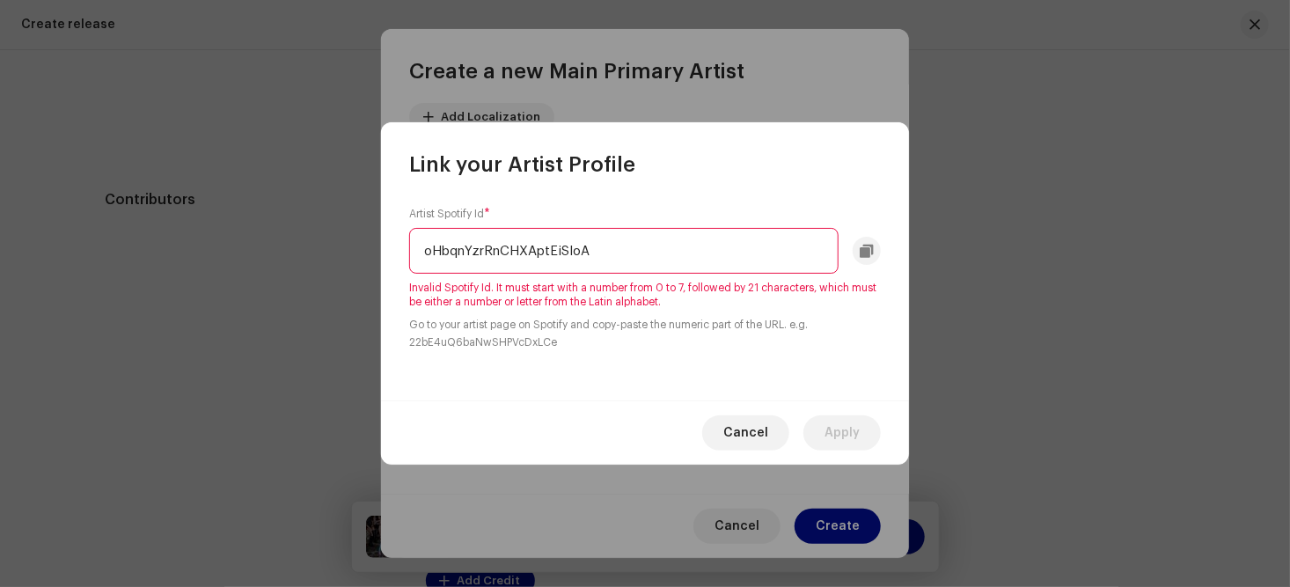
paste input "[URL][DOMAIN_NAME]"
click at [460, 248] on input "[URL][DOMAIN_NAME]" at bounding box center [623, 251] width 429 height 46
click at [601, 247] on input "1XNDFH269CBhe582ubiCgp?si=oHbqnYzrRnCHXAptEiSIoA" at bounding box center [623, 251] width 429 height 46
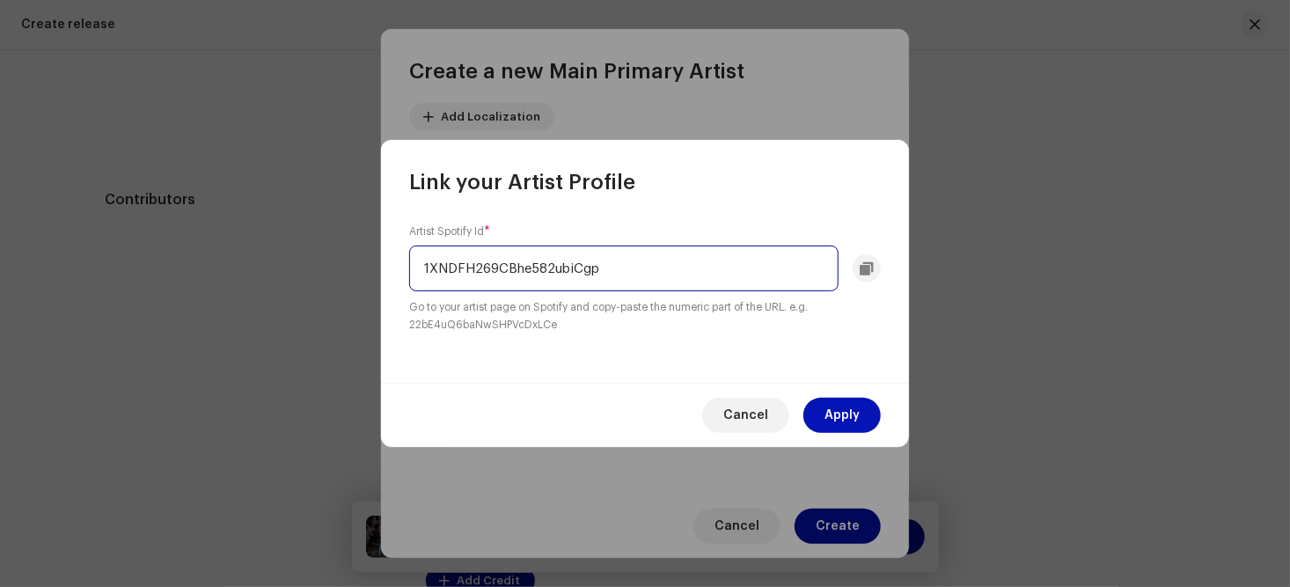
type input "1XNDFH269CBhe582ubiCgp"
click at [837, 410] on span "Apply" at bounding box center [841, 415] width 35 height 35
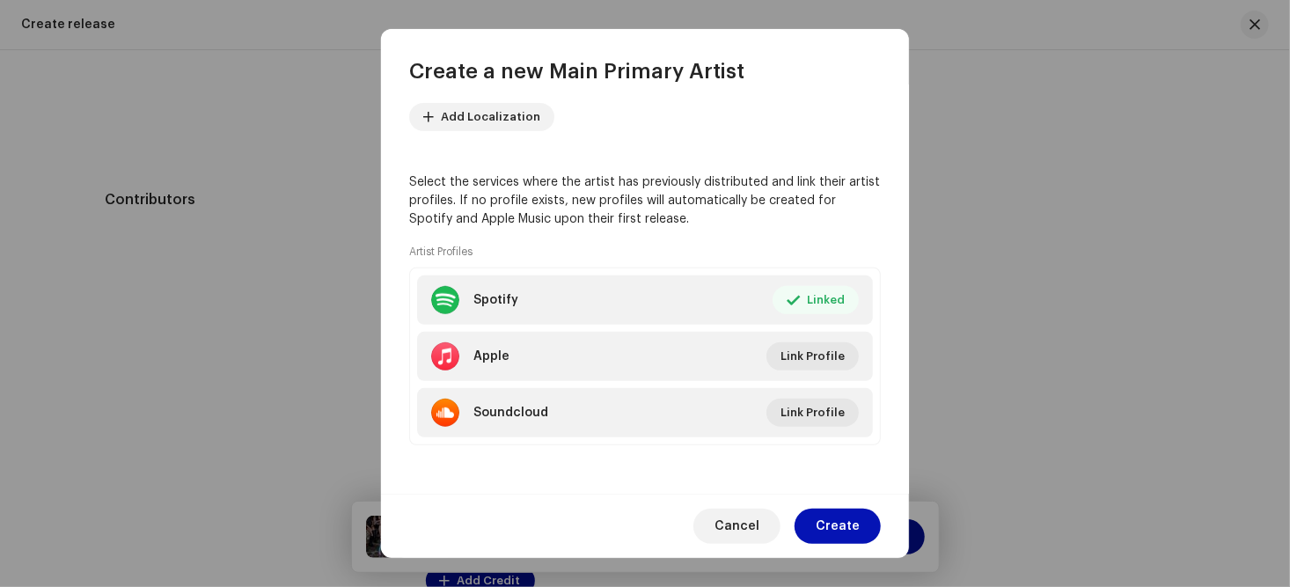
click at [839, 526] on span "Create" at bounding box center [838, 526] width 44 height 35
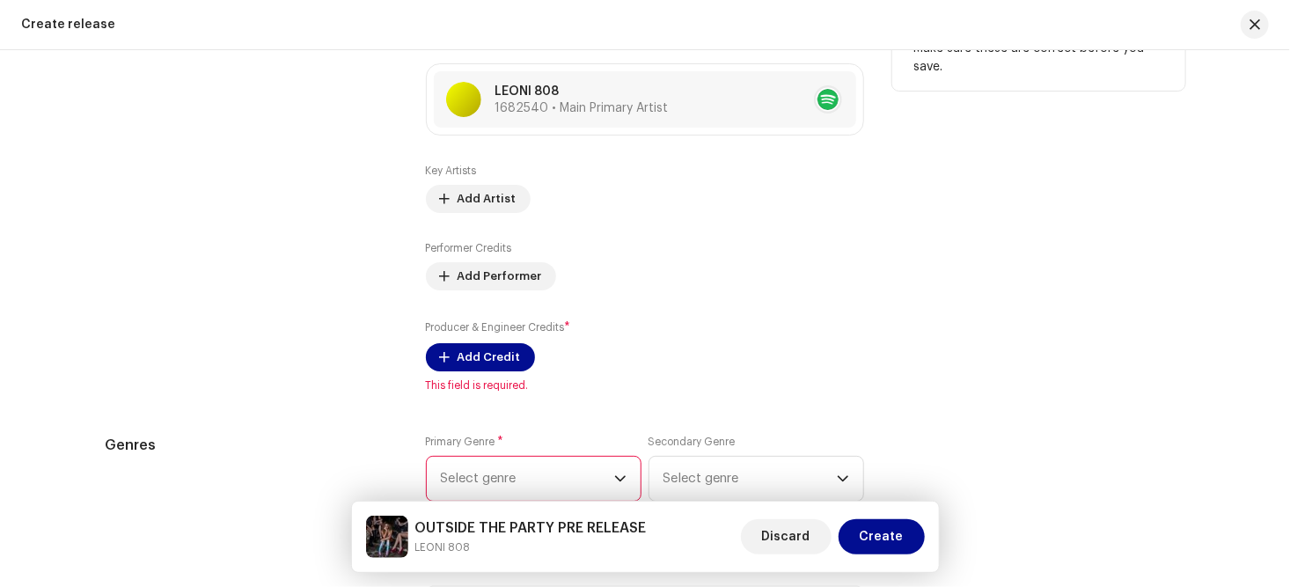
scroll to position [2307, 0]
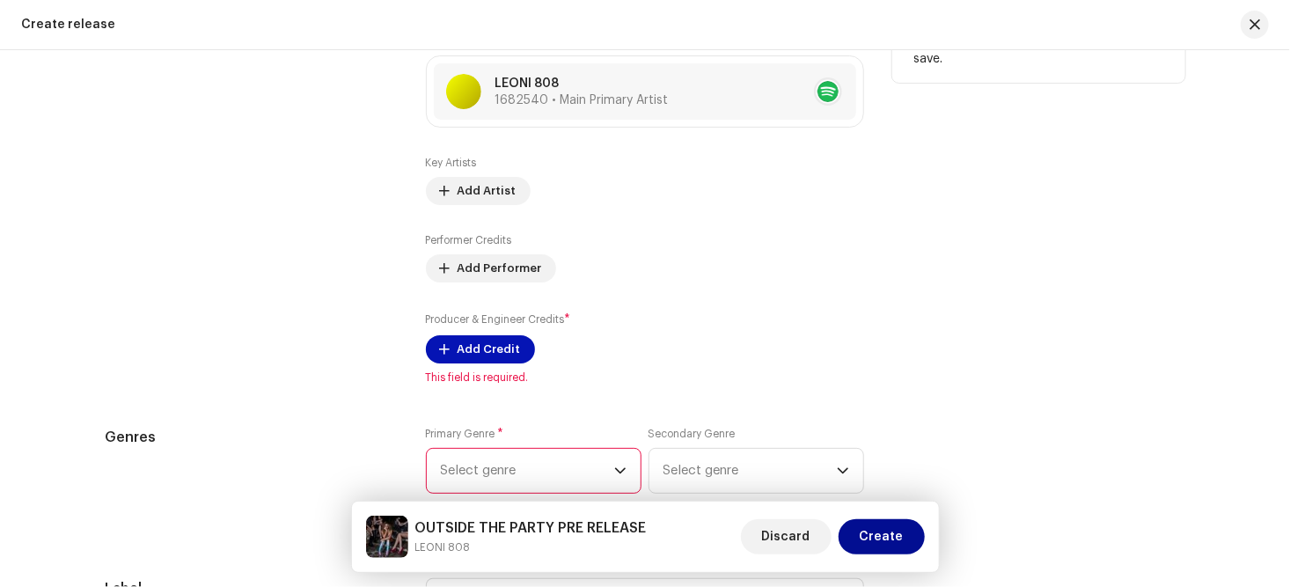
click at [470, 350] on span "Add Credit" at bounding box center [489, 349] width 63 height 35
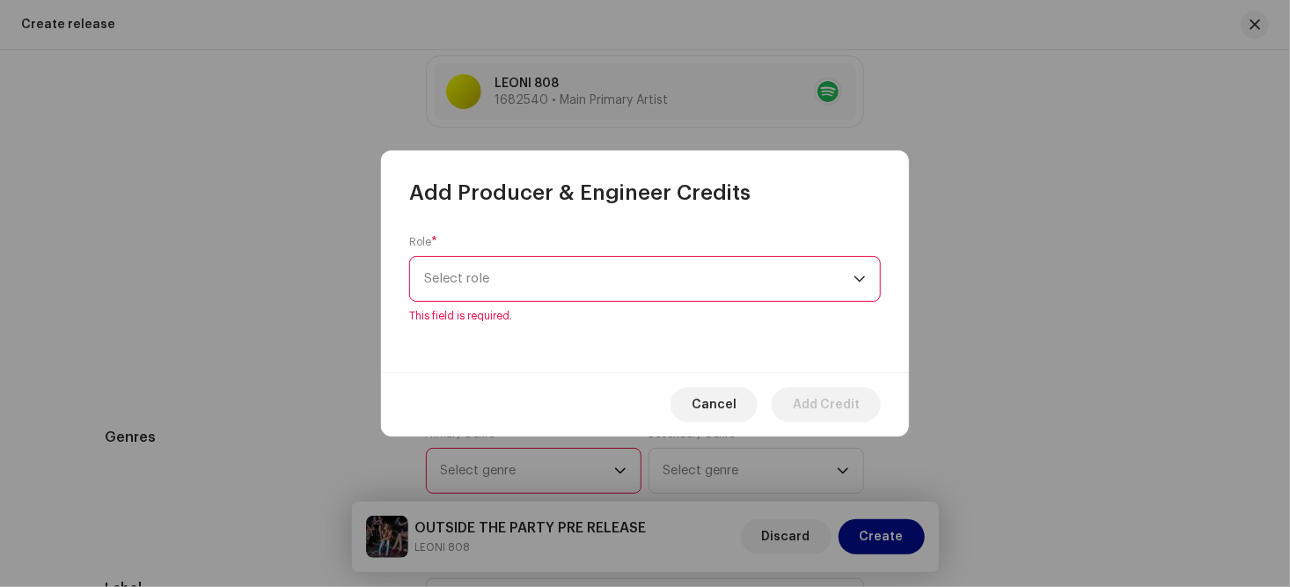
click at [856, 287] on div "dropdown trigger" at bounding box center [859, 279] width 12 height 44
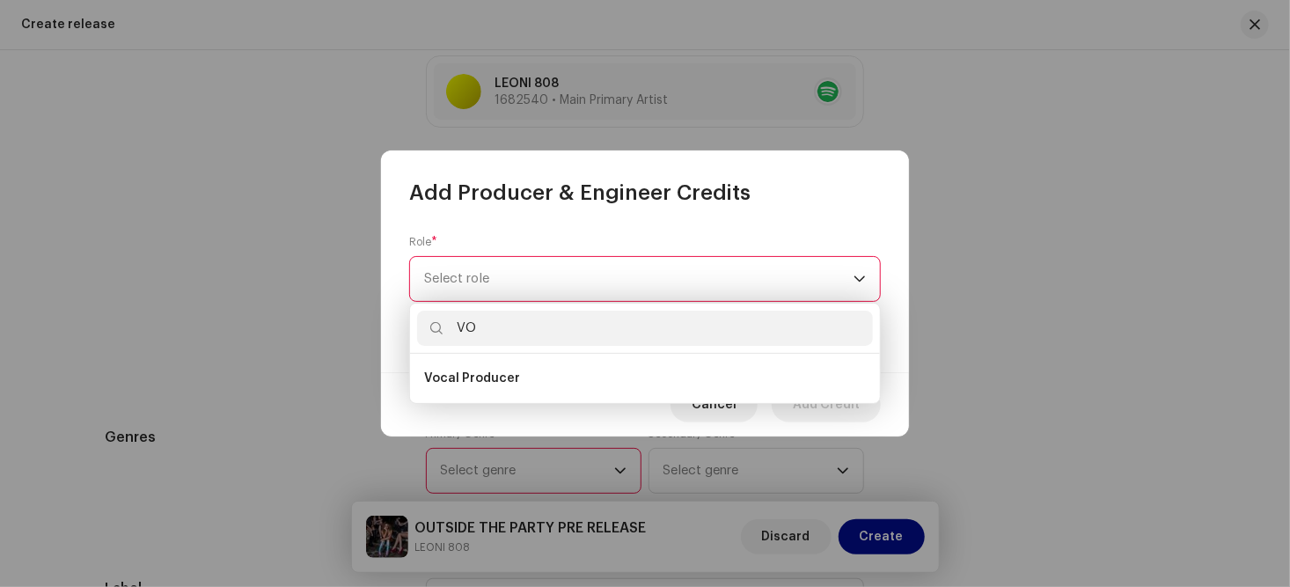
type input "V"
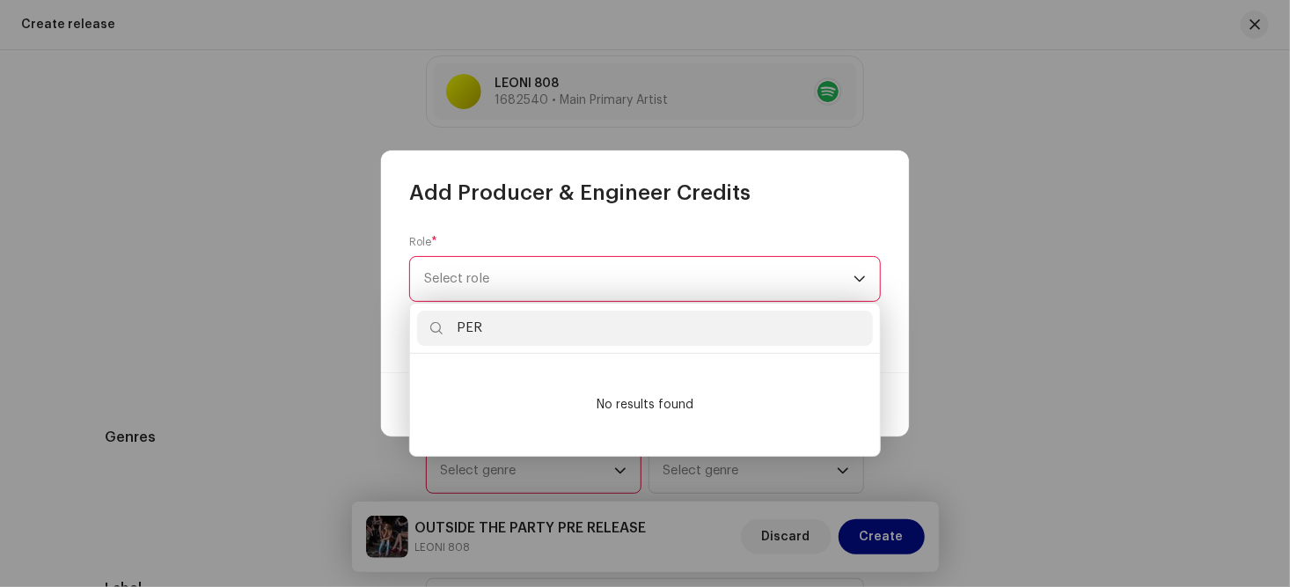
type input "PER"
click at [860, 283] on icon "dropdown trigger" at bounding box center [859, 279] width 12 height 12
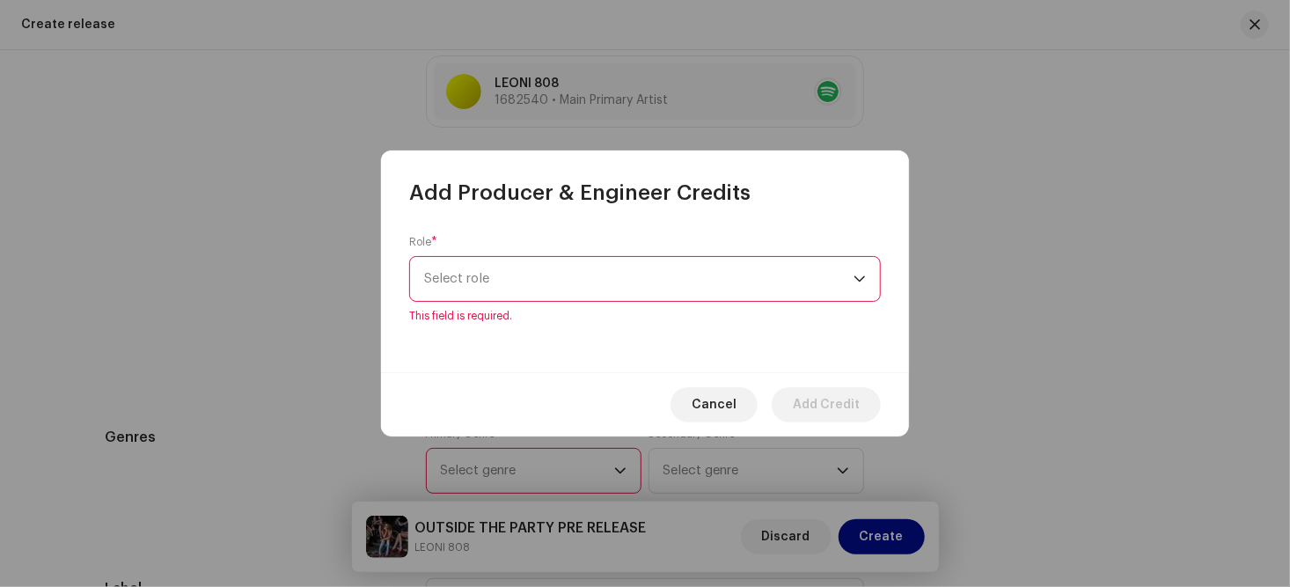
click at [860, 283] on icon "dropdown trigger" at bounding box center [859, 279] width 12 height 12
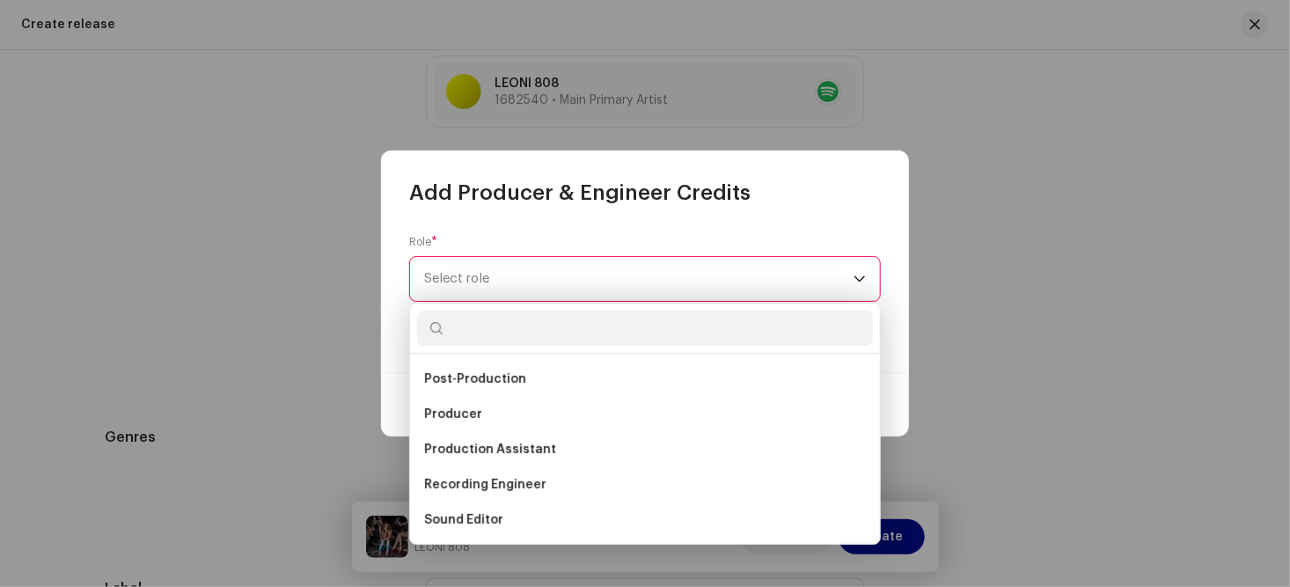
scroll to position [641, 0]
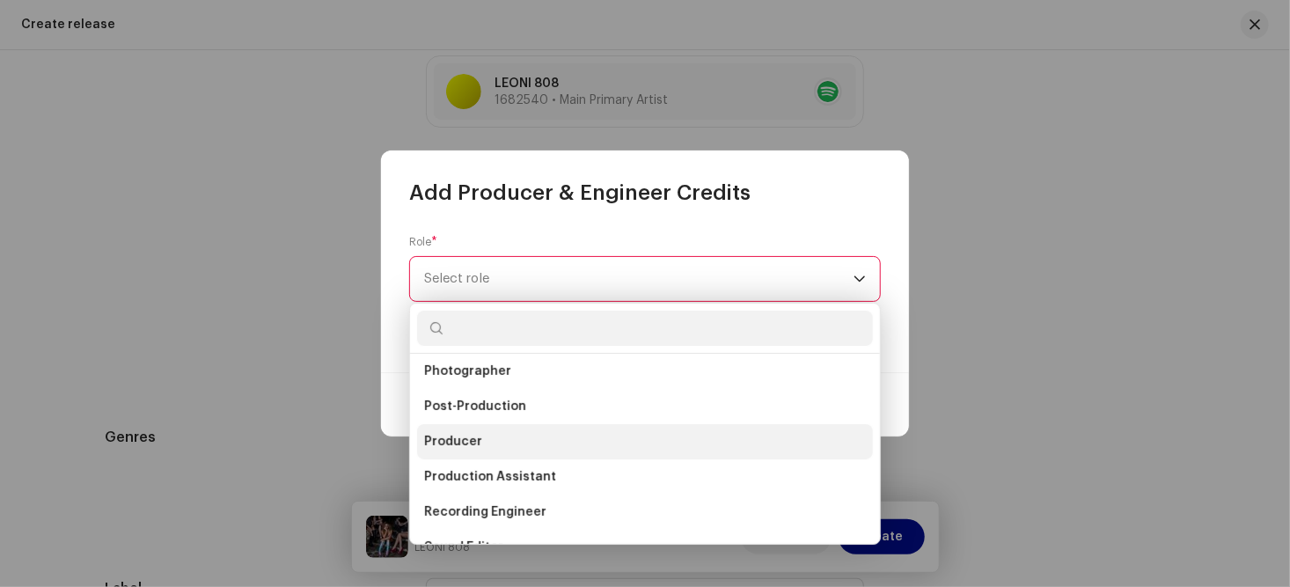
click at [480, 443] on li "Producer" at bounding box center [645, 441] width 456 height 35
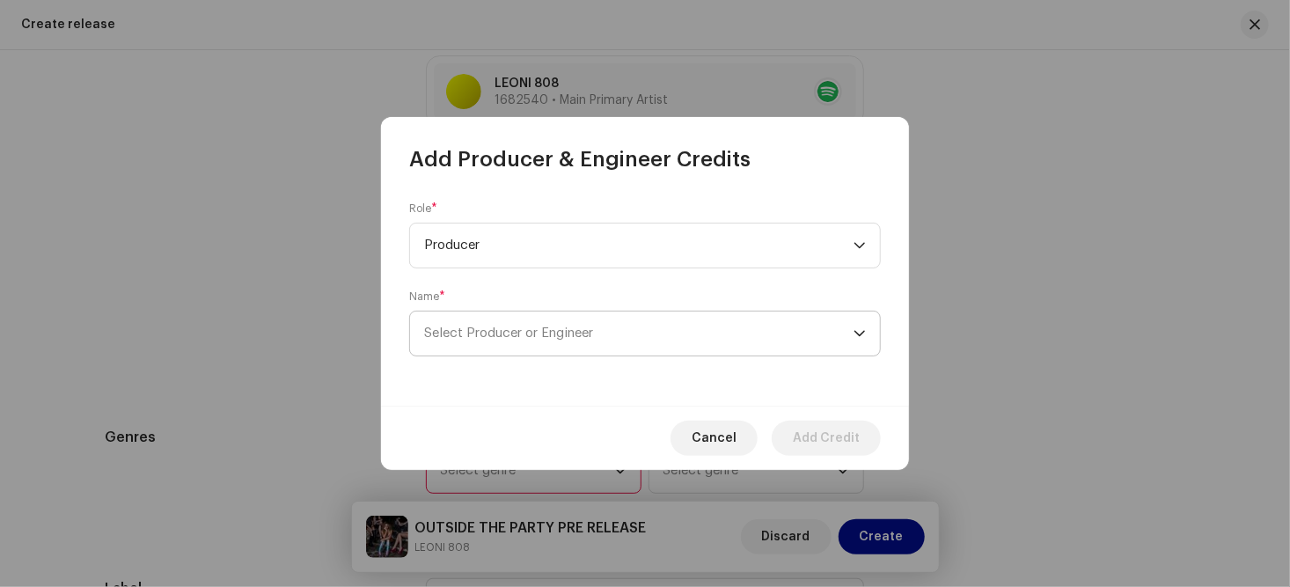
click at [856, 333] on icon "dropdown trigger" at bounding box center [859, 333] width 12 height 12
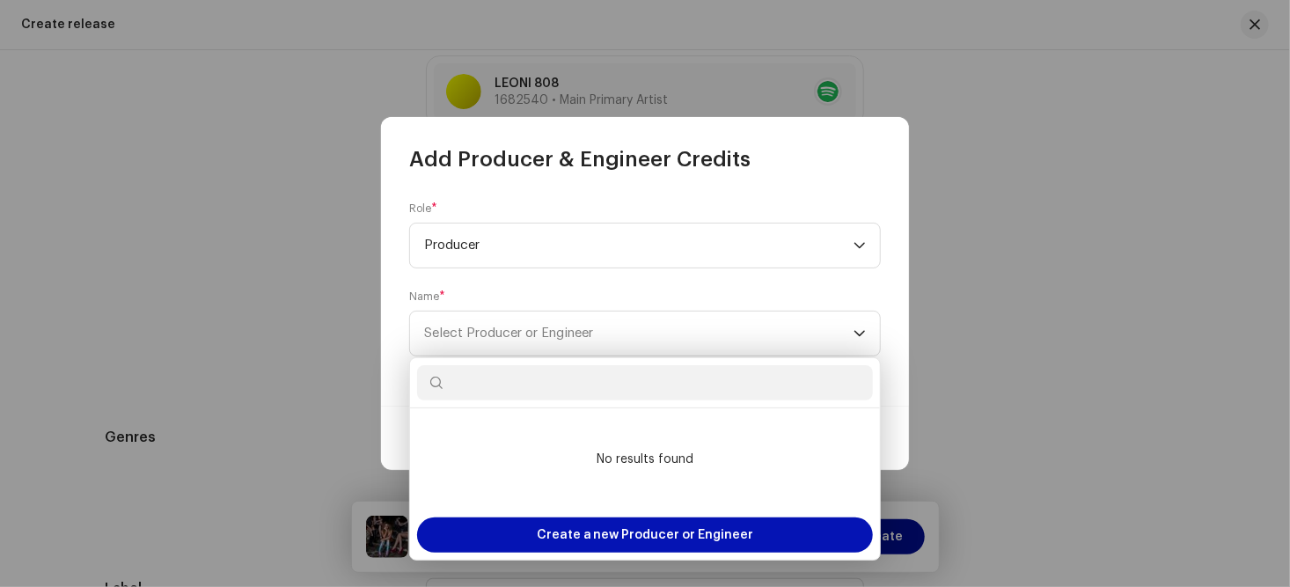
click at [625, 530] on span "Create a new Producer or Engineer" at bounding box center [645, 534] width 217 height 35
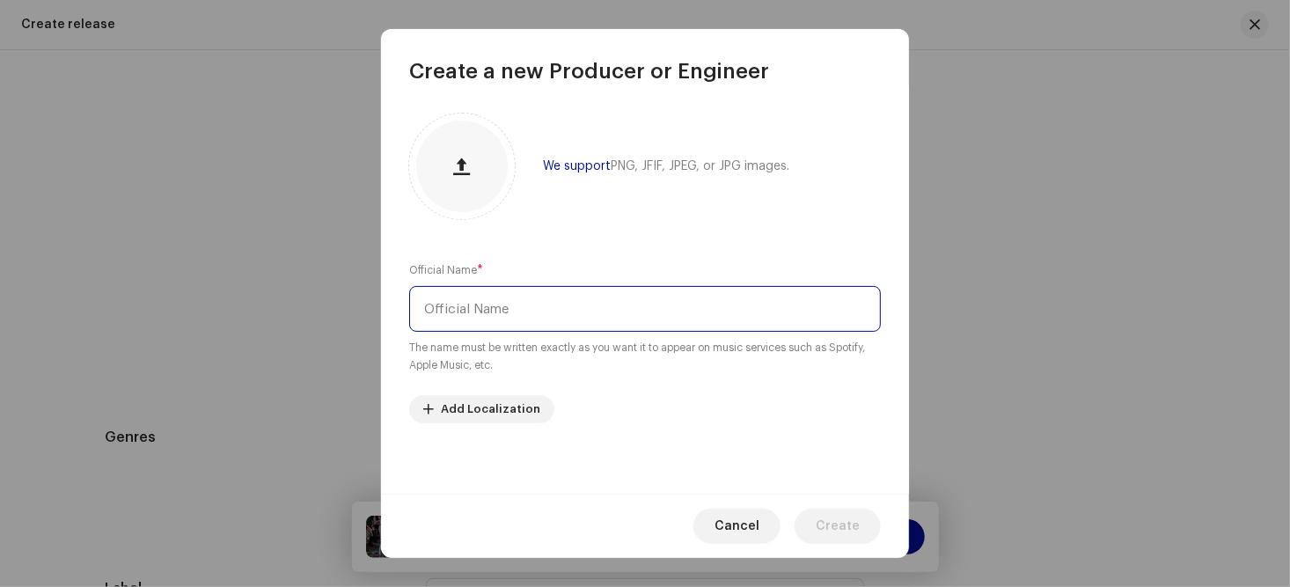
click at [515, 305] on input "text" at bounding box center [645, 309] width 472 height 46
type input "Sundown"
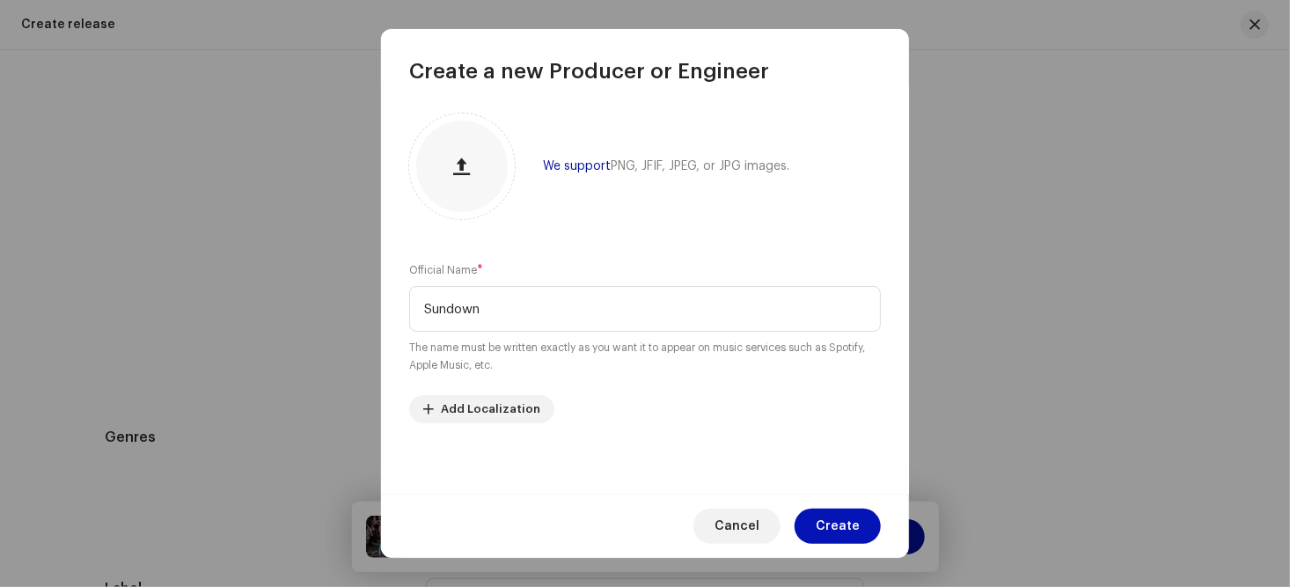
click at [831, 524] on span "Create" at bounding box center [838, 526] width 44 height 35
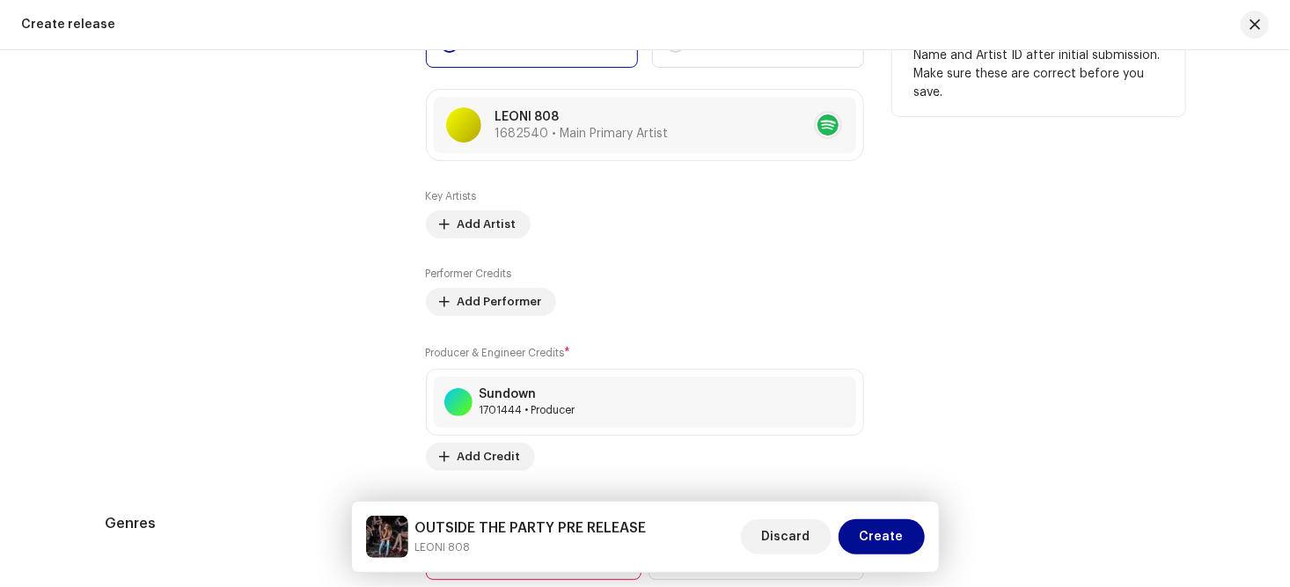
scroll to position [2273, 0]
click at [458, 225] on span "Add Artist" at bounding box center [487, 225] width 59 height 35
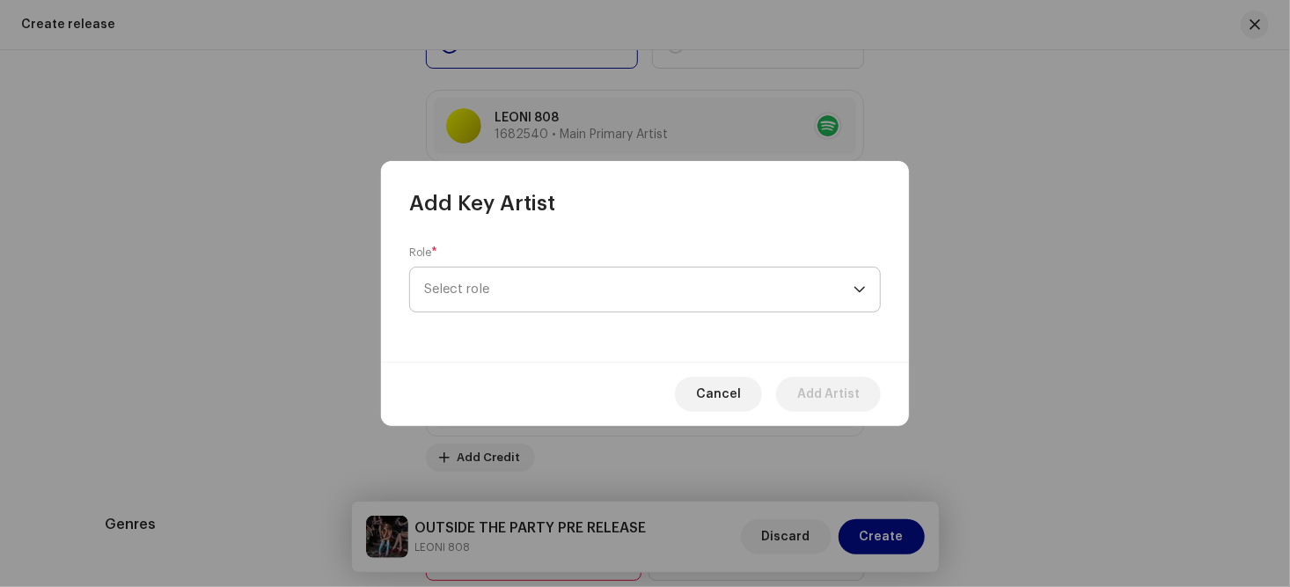
click at [859, 292] on div "dropdown trigger" at bounding box center [859, 289] width 12 height 44
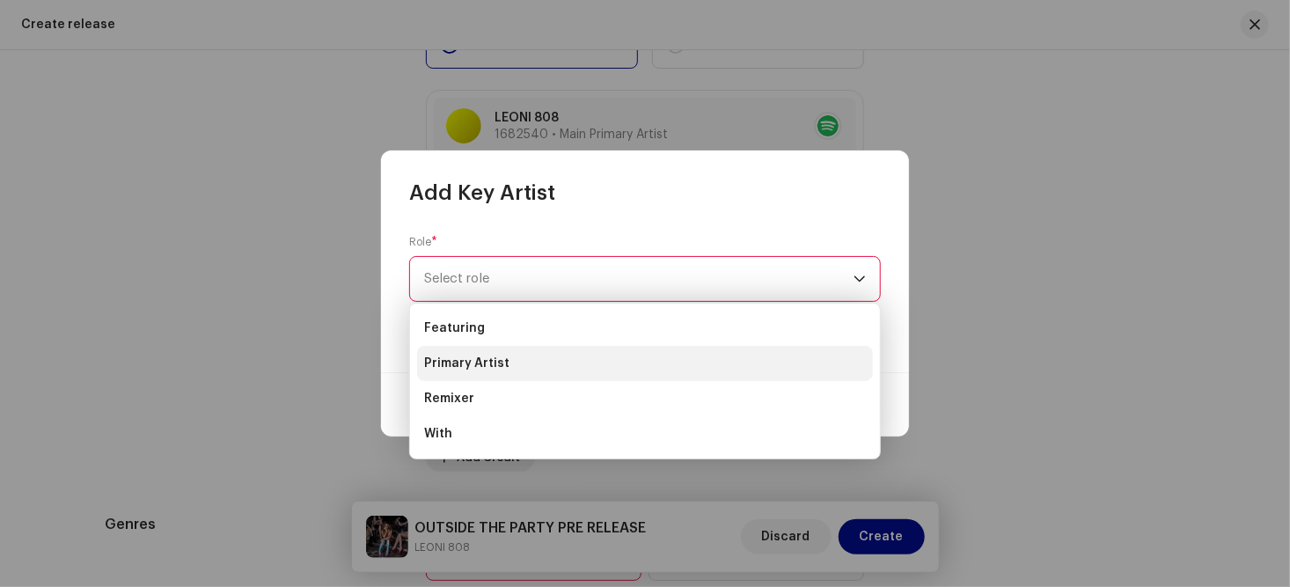
click at [508, 363] on li "Primary Artist" at bounding box center [645, 363] width 456 height 35
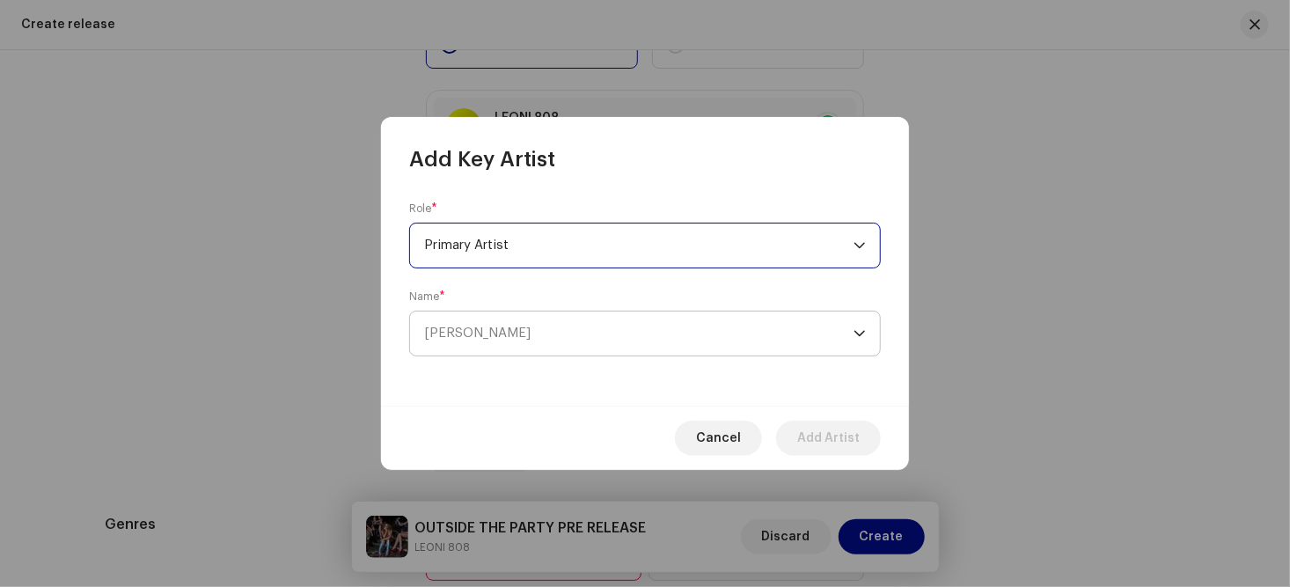
click at [854, 333] on icon "dropdown trigger" at bounding box center [859, 333] width 12 height 12
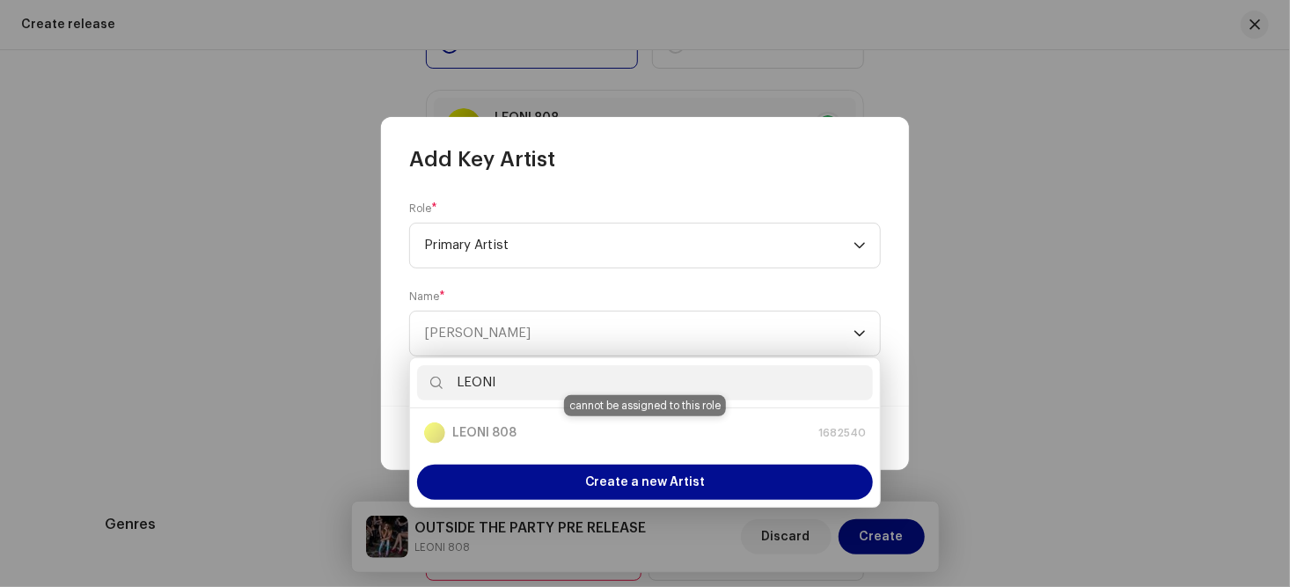
type input "LEONI"
click at [482, 431] on div "LEONI 808 1682540" at bounding box center [645, 432] width 442 height 21
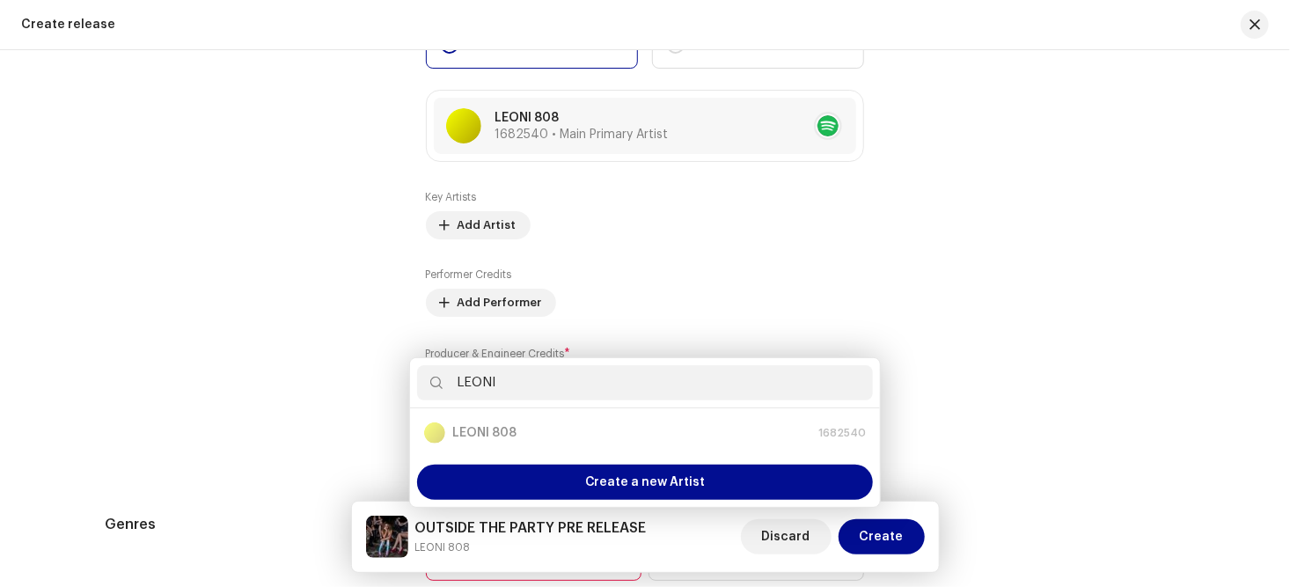
click at [984, 333] on div "Add Key Artist Role * Primary Artist Name * [PERSON_NAME] Cancel Add Artist" at bounding box center [645, 293] width 1290 height 587
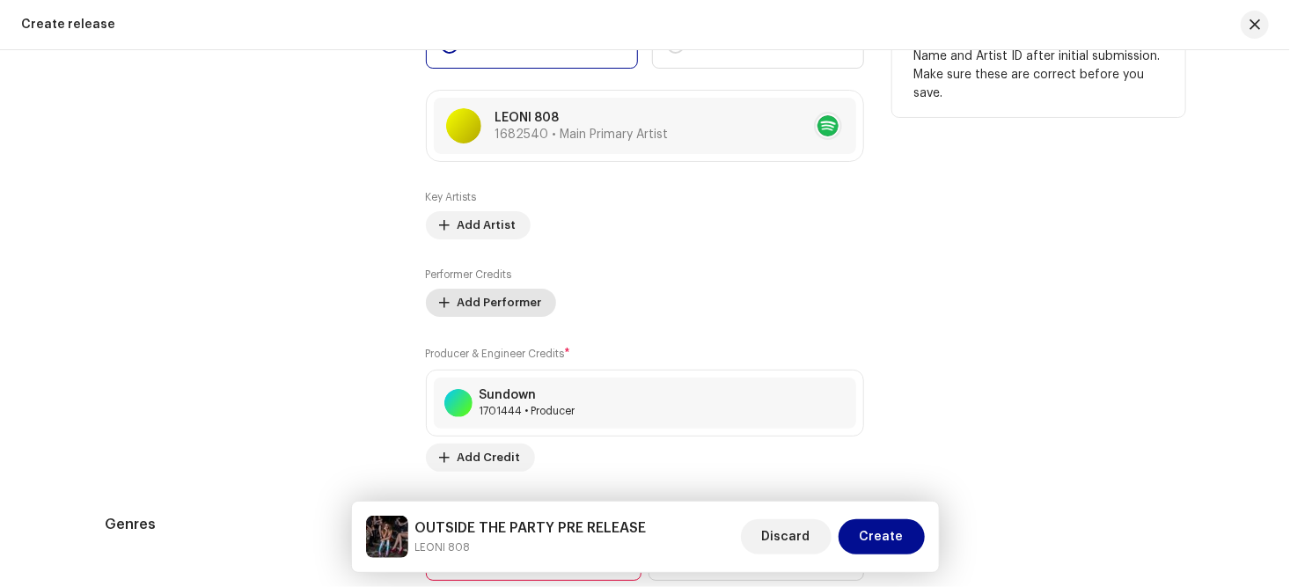
click at [462, 303] on span "Add Performer" at bounding box center [500, 302] width 84 height 35
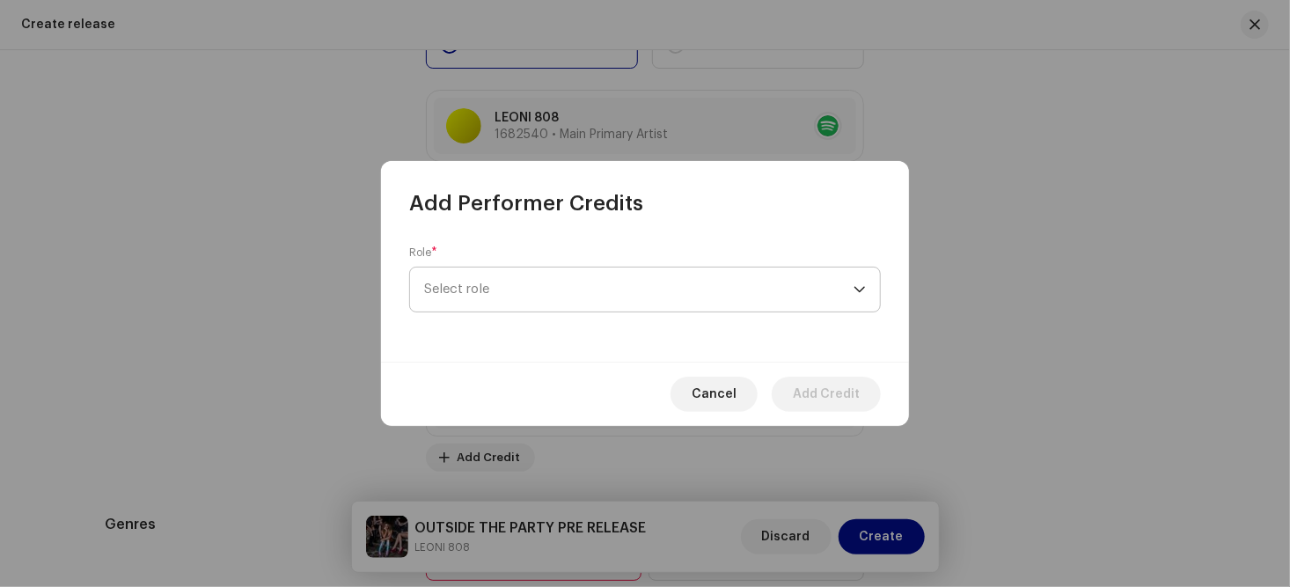
click at [483, 290] on span "Select role" at bounding box center [638, 289] width 429 height 44
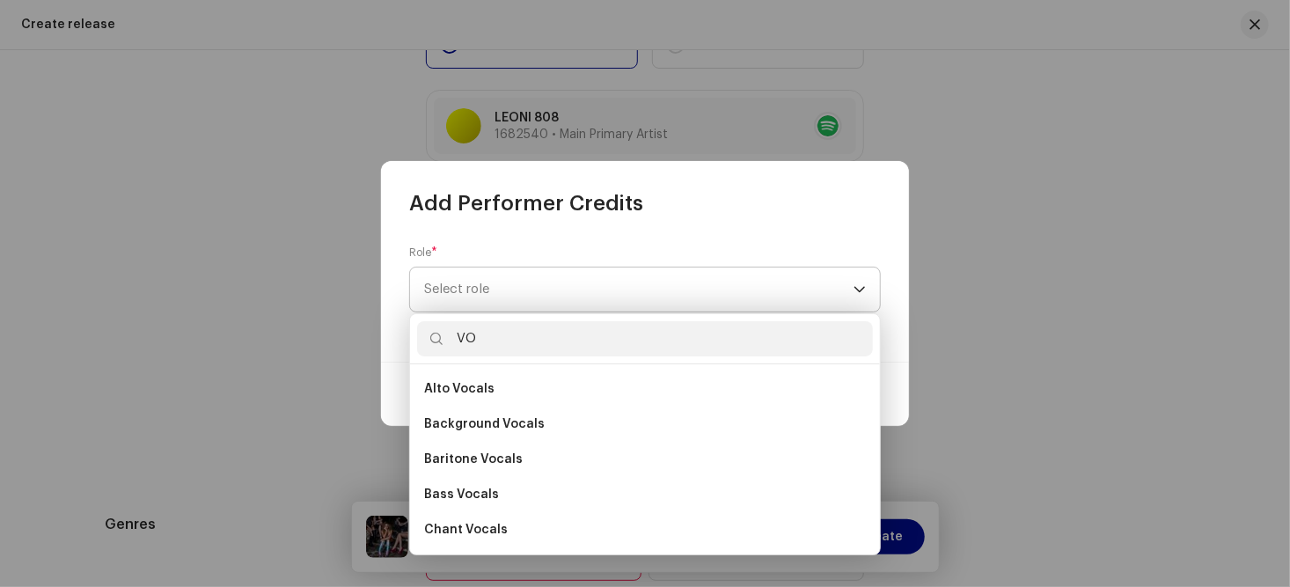
type input "V"
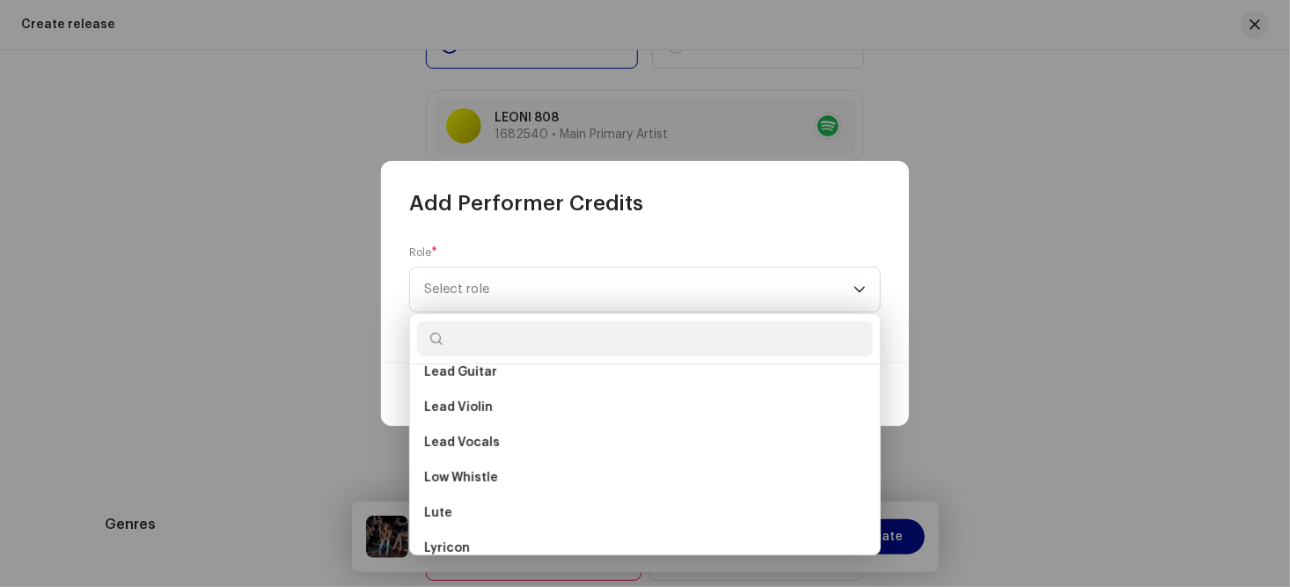
scroll to position [6811, 0]
click at [458, 436] on span "Lead Vocals" at bounding box center [462, 441] width 76 height 18
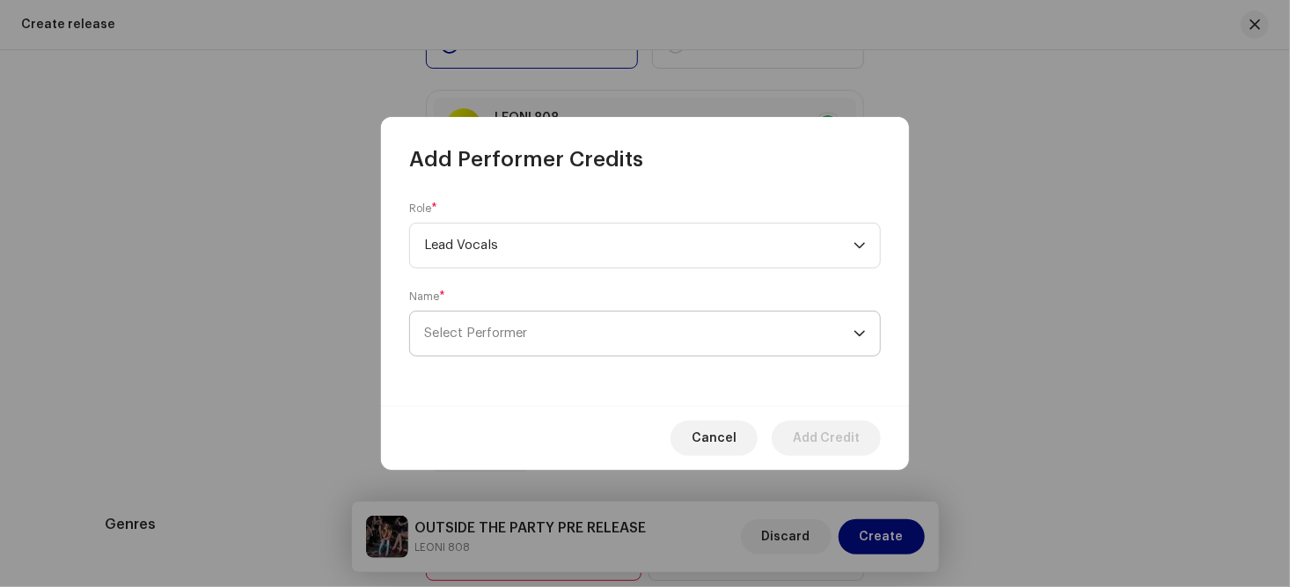
click at [863, 333] on icon "dropdown trigger" at bounding box center [859, 334] width 11 height 6
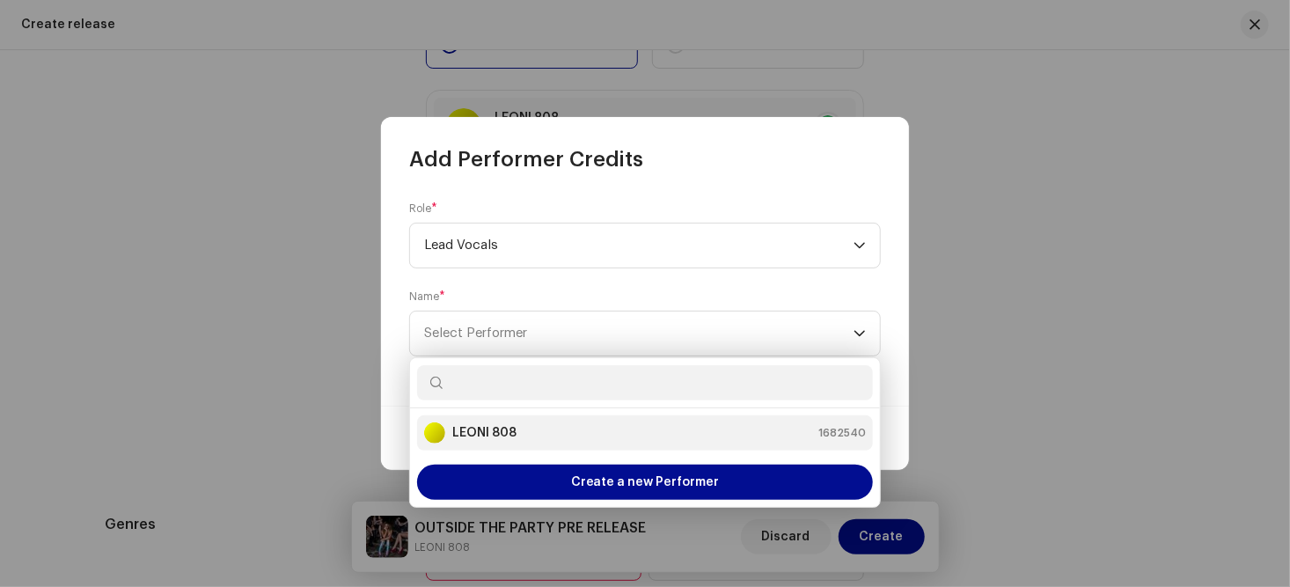
click at [471, 438] on strong "LEONI 808" at bounding box center [484, 433] width 64 height 18
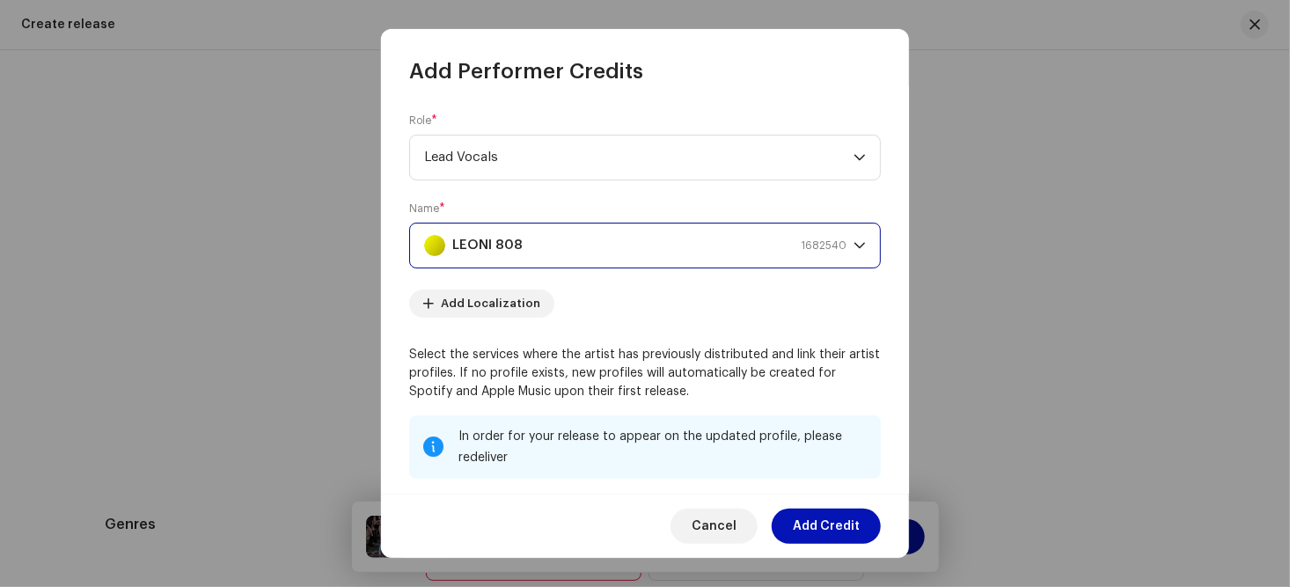
click at [830, 520] on span "Add Credit" at bounding box center [826, 526] width 67 height 35
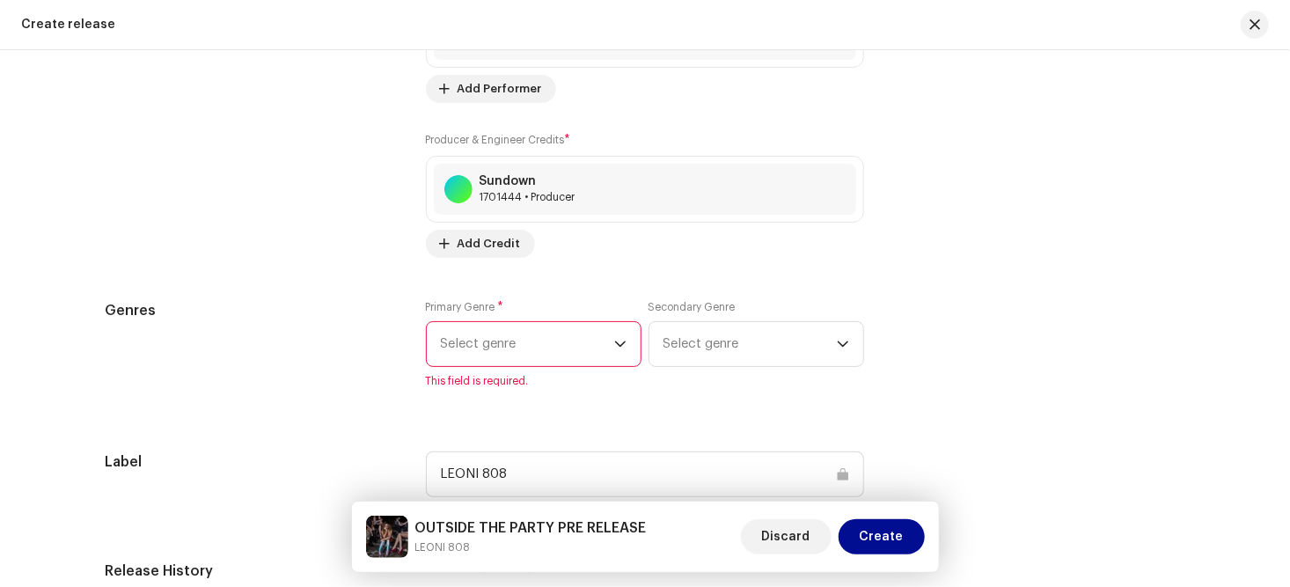
scroll to position [2568, 0]
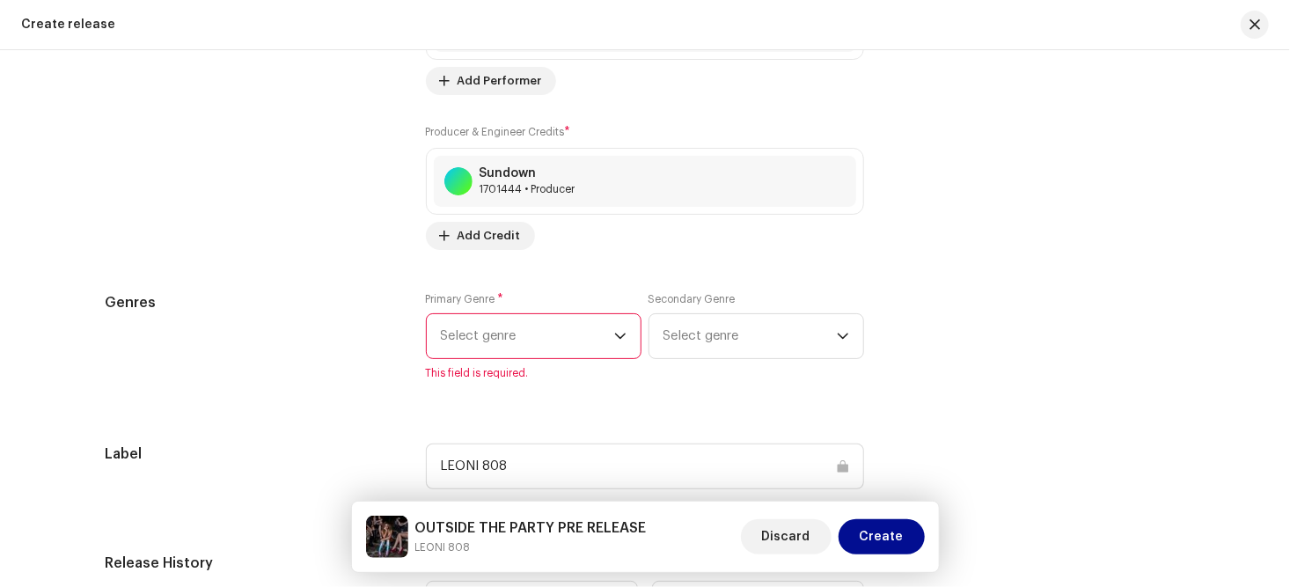
click at [615, 336] on icon "dropdown trigger" at bounding box center [620, 336] width 12 height 12
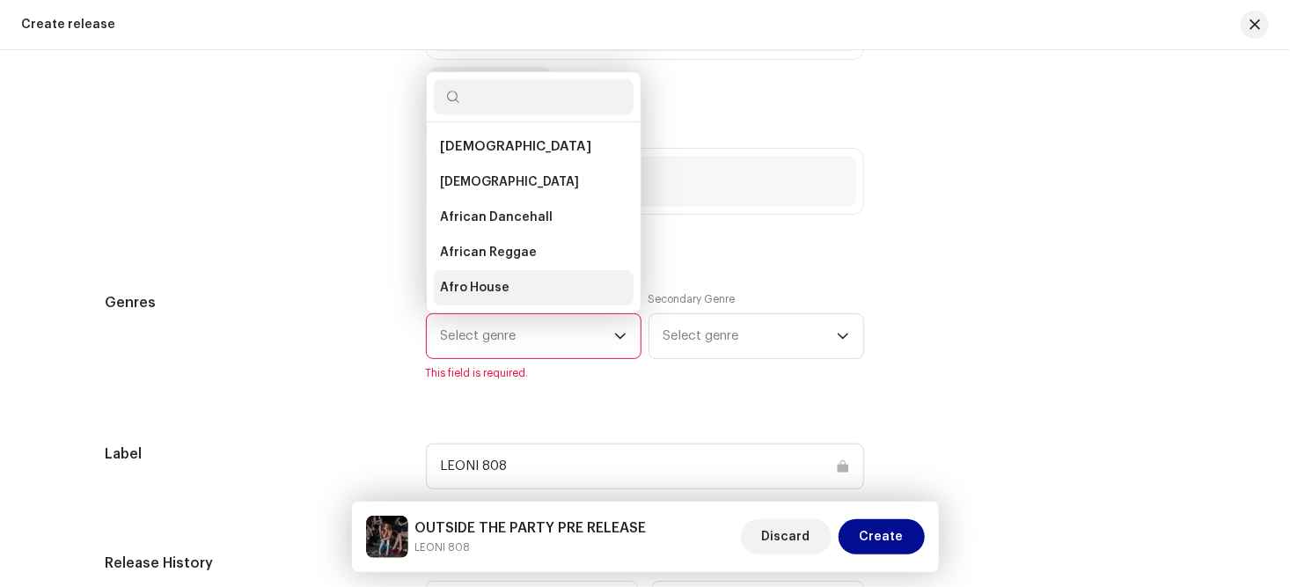
scroll to position [28, 0]
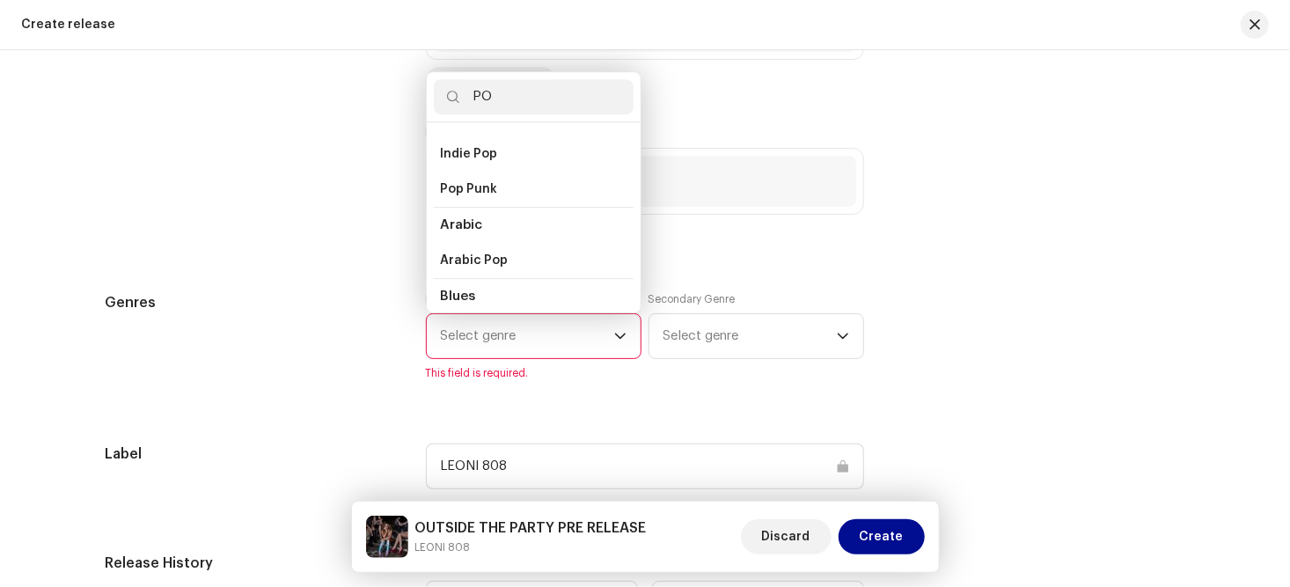
type input "P"
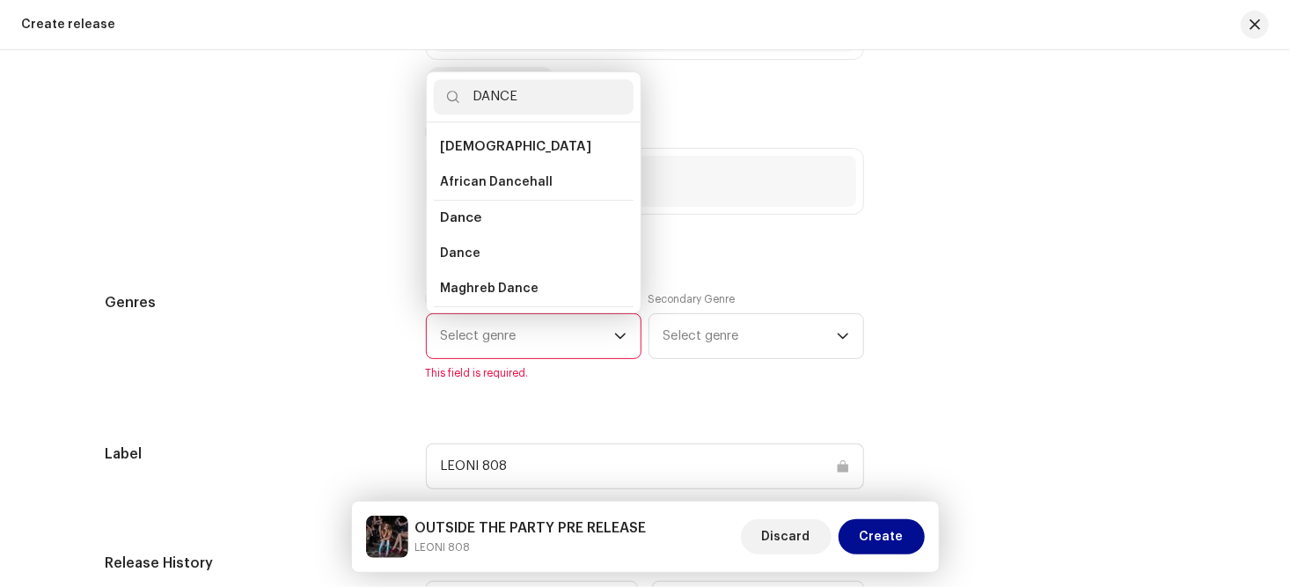
type input "DANCE"
click at [475, 219] on span "Dance" at bounding box center [461, 217] width 41 height 13
click at [470, 222] on span "Dance" at bounding box center [461, 217] width 41 height 13
click at [462, 220] on span "Dance" at bounding box center [461, 217] width 41 height 13
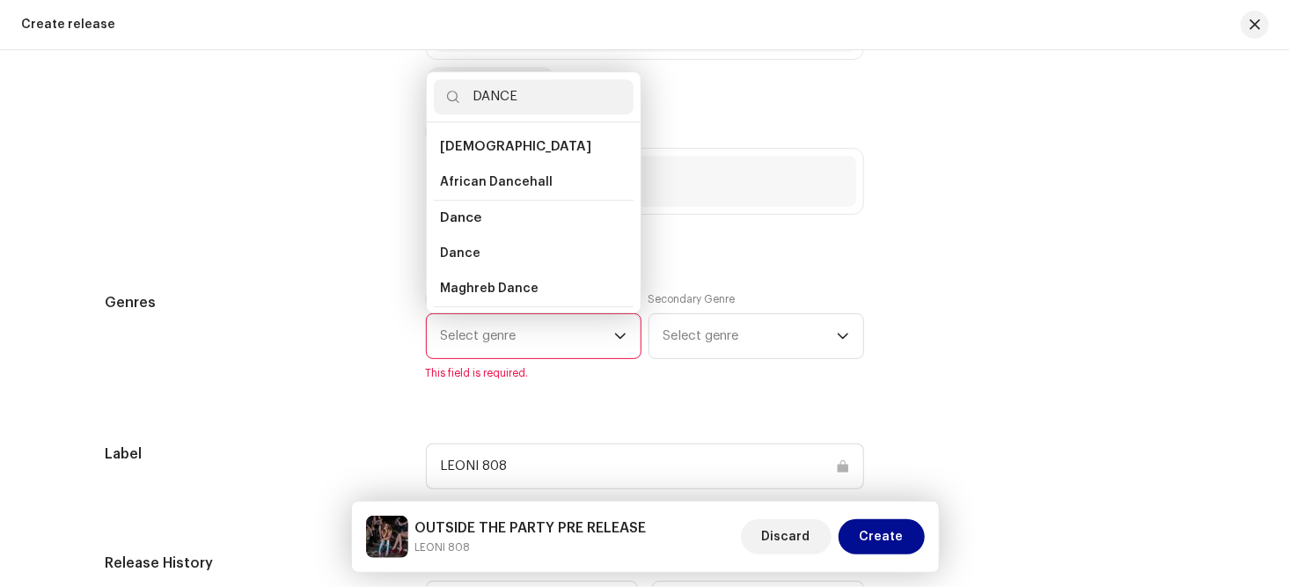
click at [462, 220] on span "Dance" at bounding box center [461, 217] width 41 height 13
click at [452, 256] on span "Dance" at bounding box center [461, 254] width 40 height 18
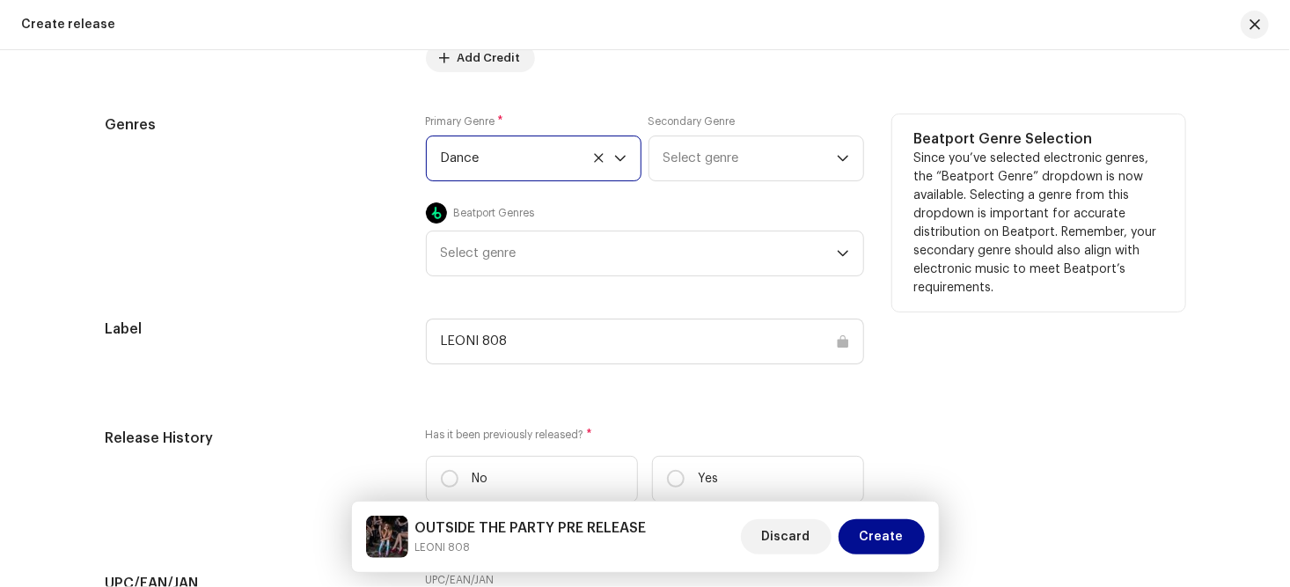
scroll to position [2747, 0]
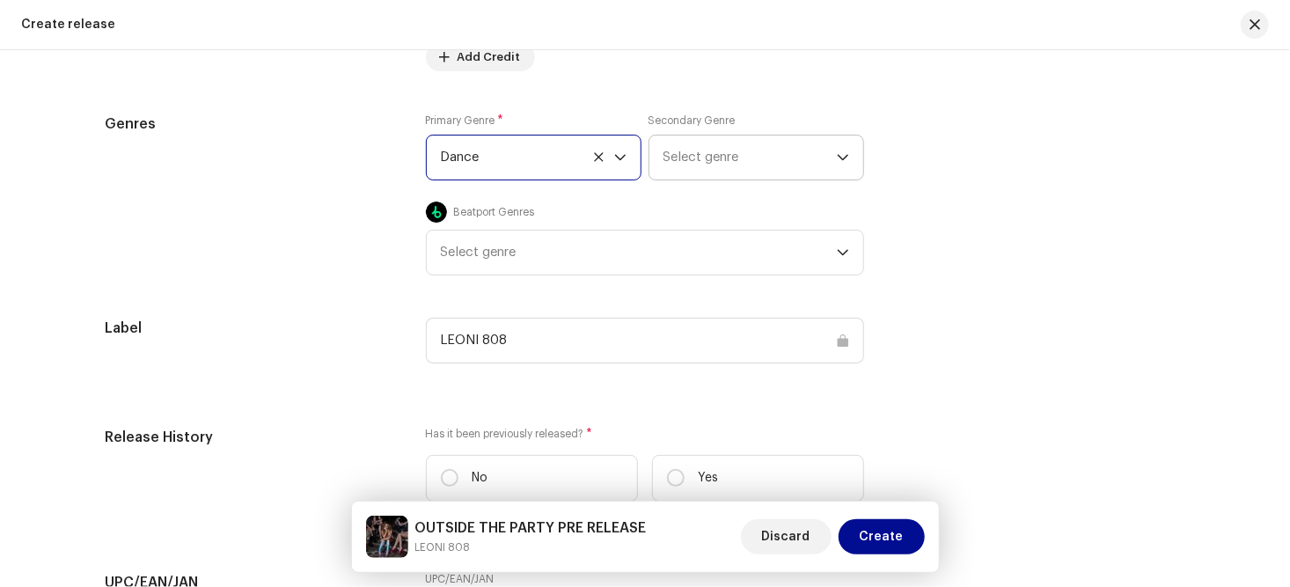
click at [840, 158] on icon "dropdown trigger" at bounding box center [843, 157] width 11 height 6
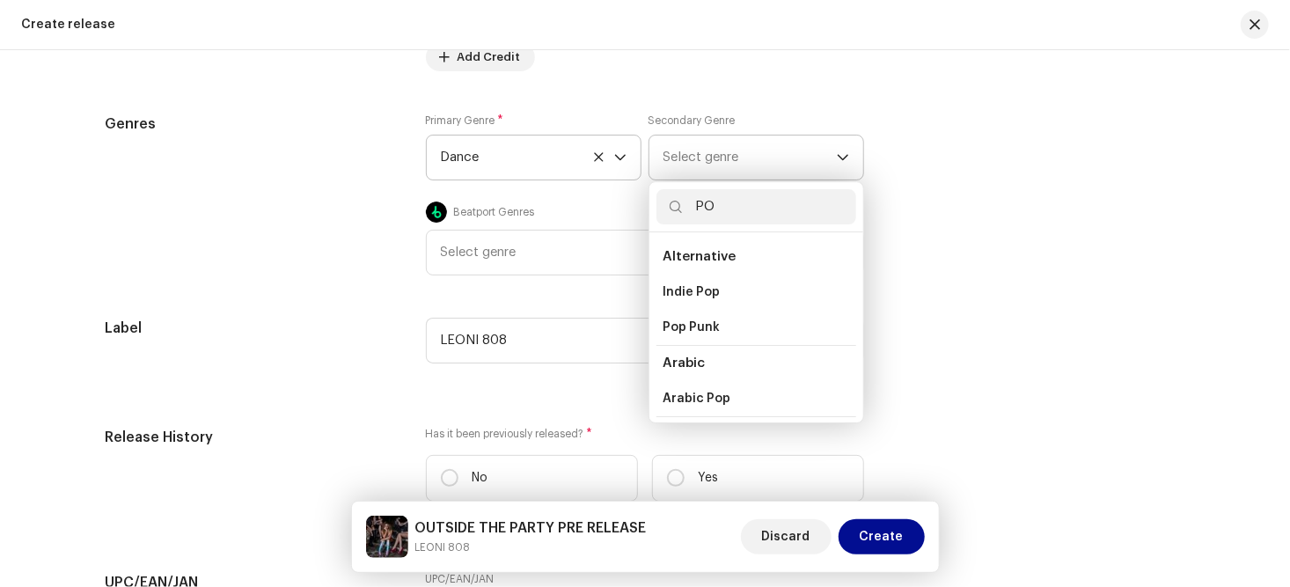
type input "P"
click at [1056, 381] on div "Label LEONI 808" at bounding box center [645, 351] width 1081 height 67
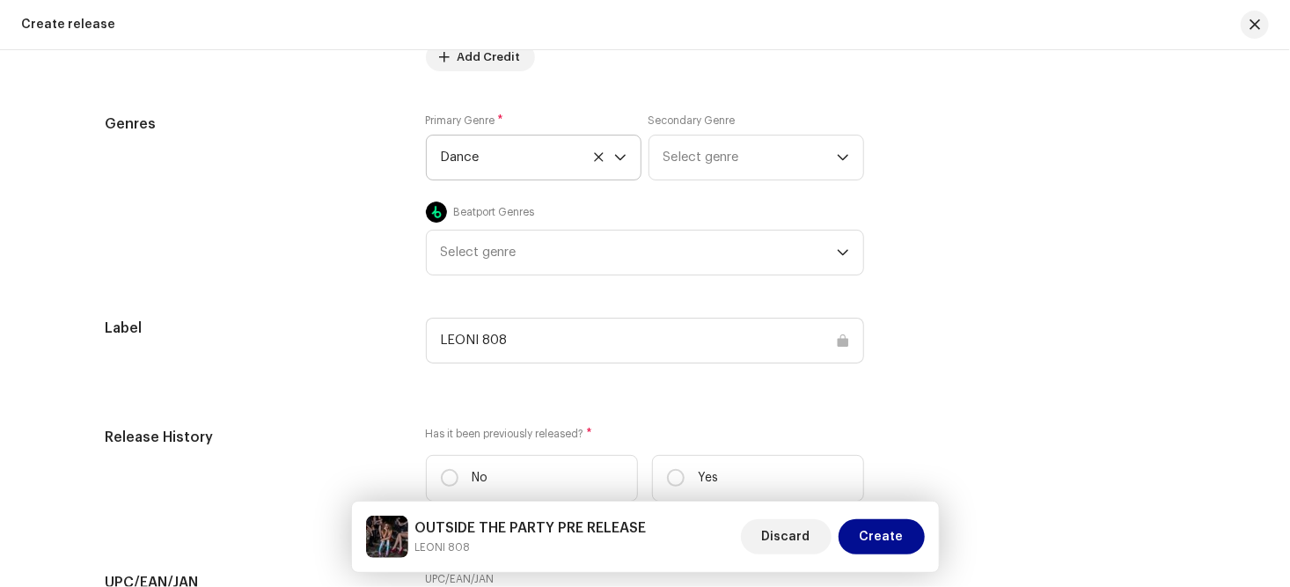
scroll to position [2843, 0]
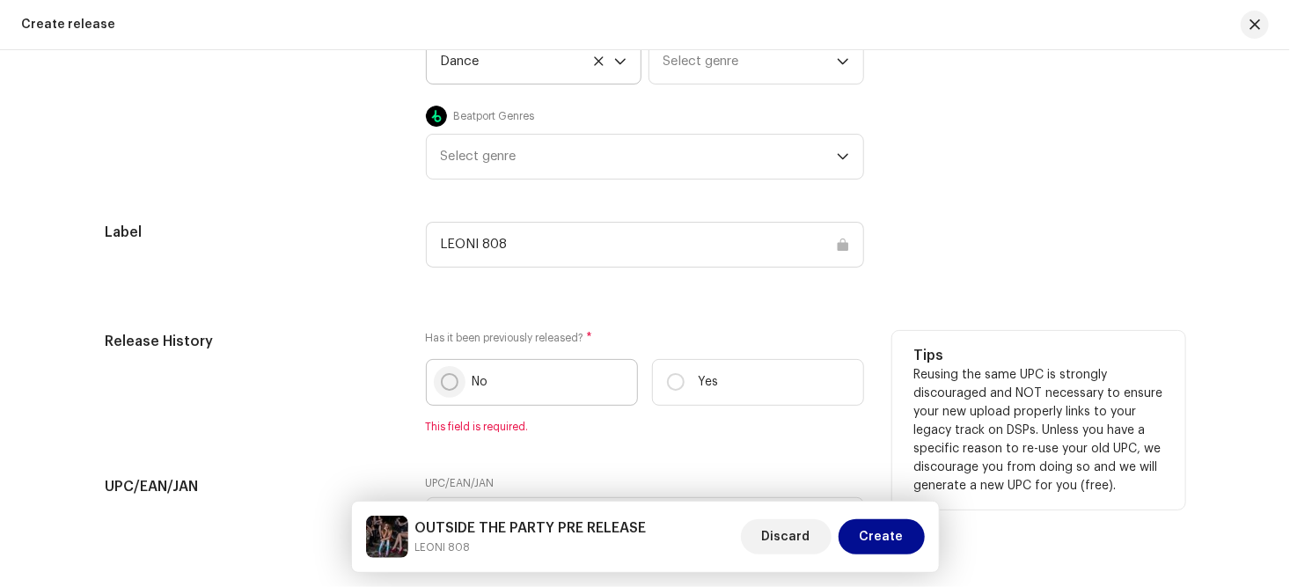
click at [445, 385] on input "No" at bounding box center [450, 382] width 18 height 18
radio input "true"
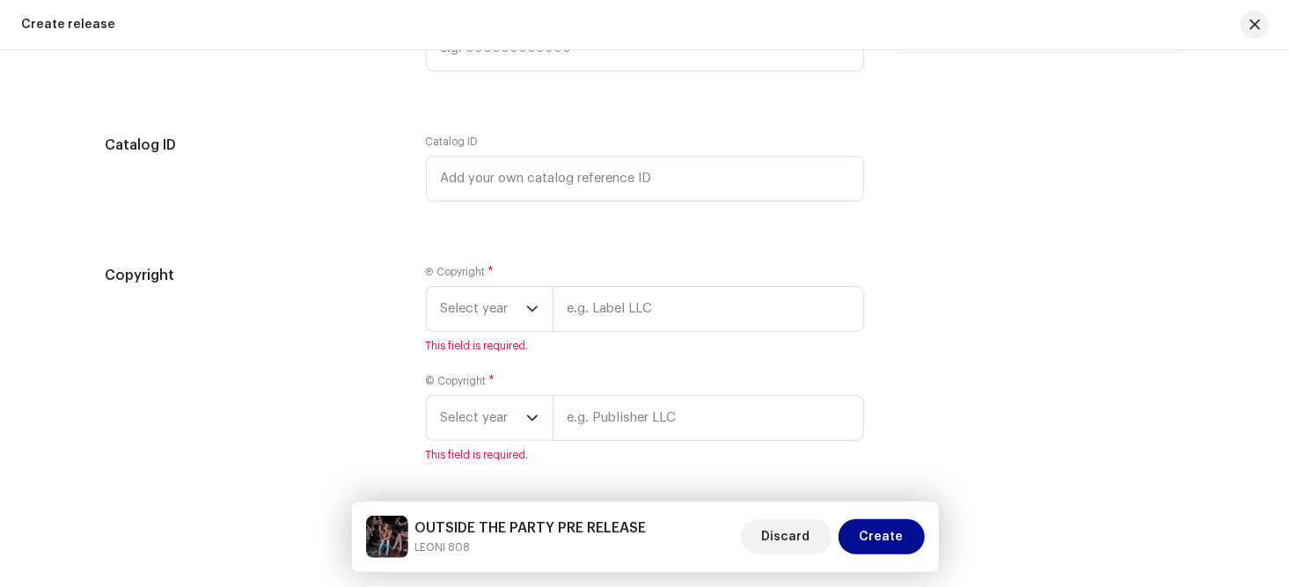
scroll to position [3369, 0]
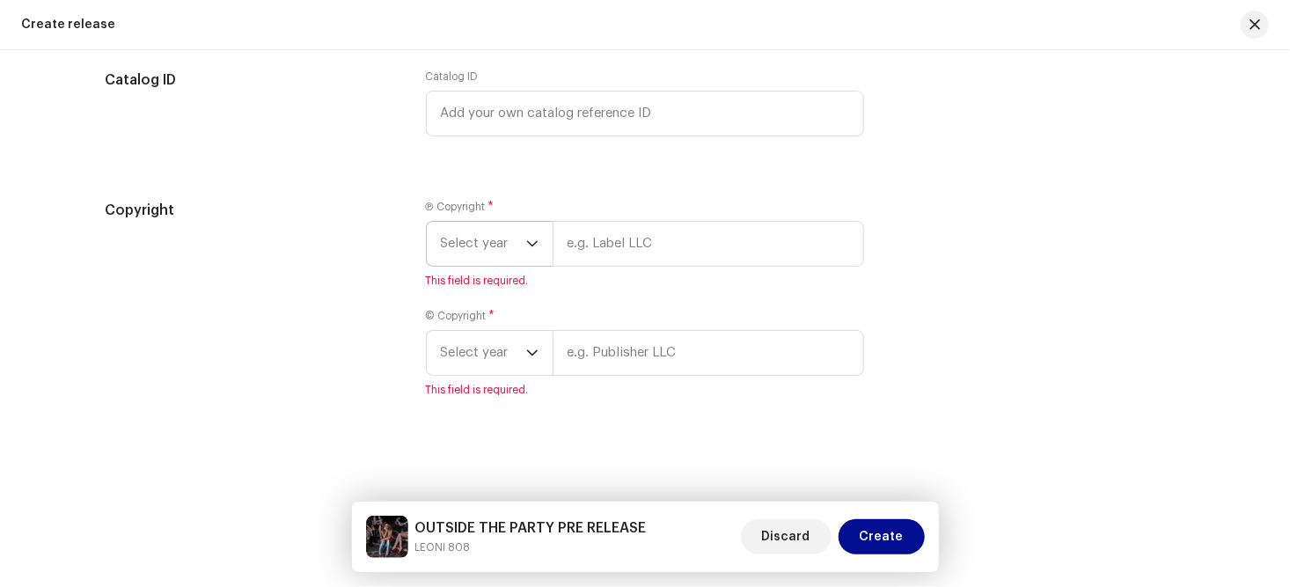
click at [528, 242] on icon "dropdown trigger" at bounding box center [532, 244] width 12 height 12
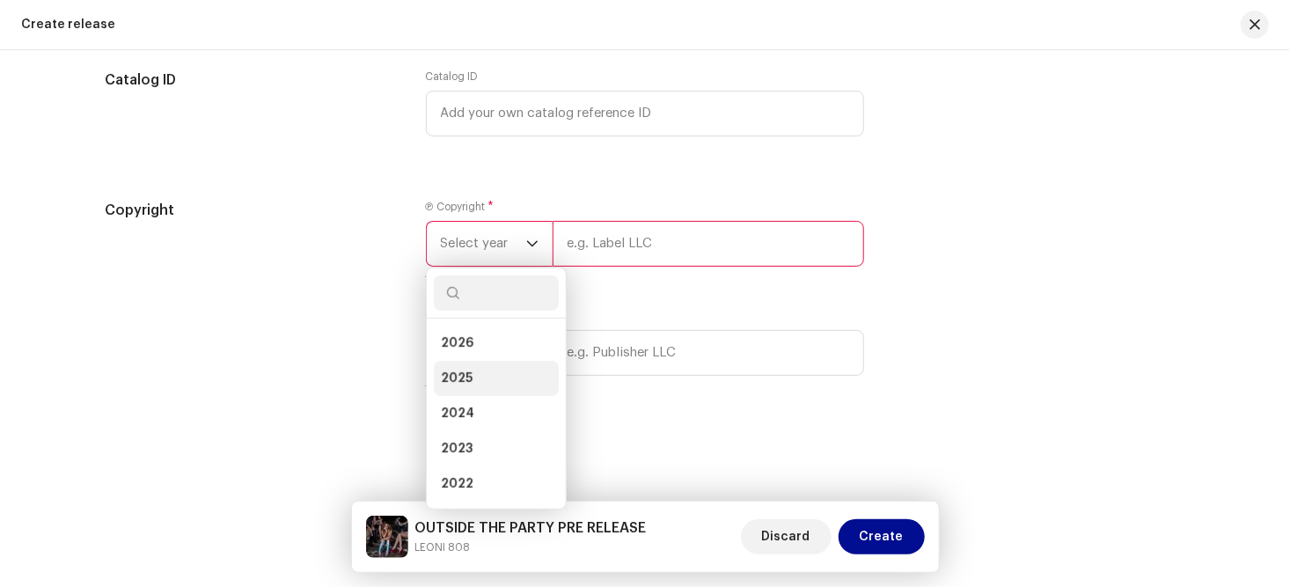
click at [473, 377] on li "2025" at bounding box center [496, 378] width 125 height 35
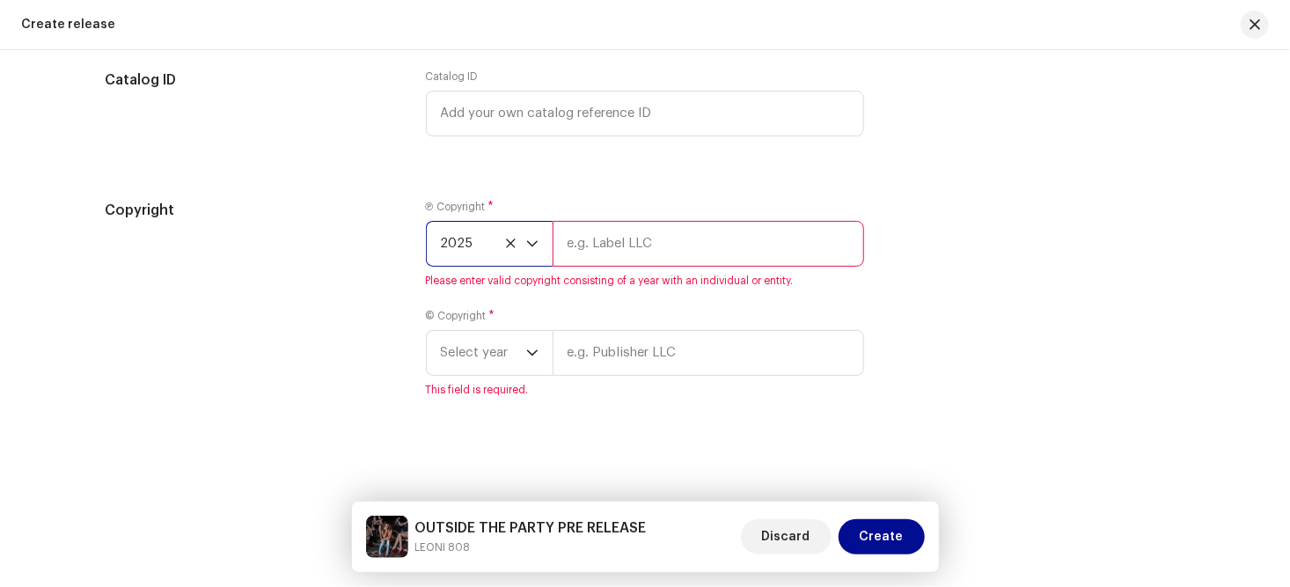
click at [607, 243] on input "text" at bounding box center [708, 244] width 311 height 46
type input "[PERSON_NAME]"
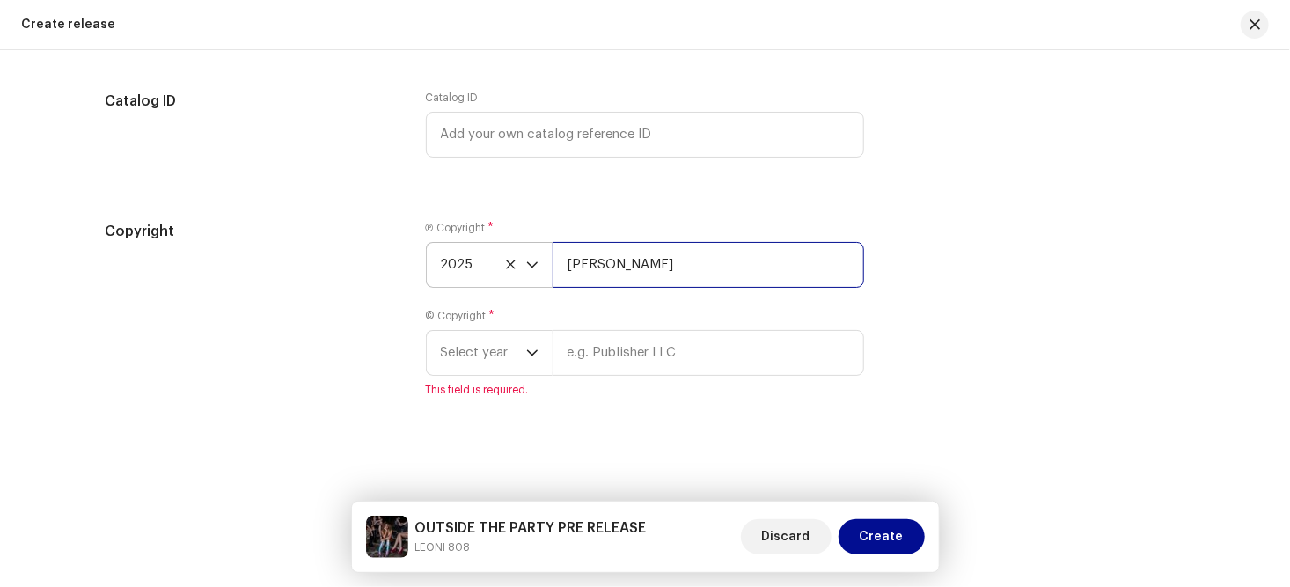
scroll to position [3349, 0]
click at [526, 353] on icon "dropdown trigger" at bounding box center [532, 353] width 12 height 12
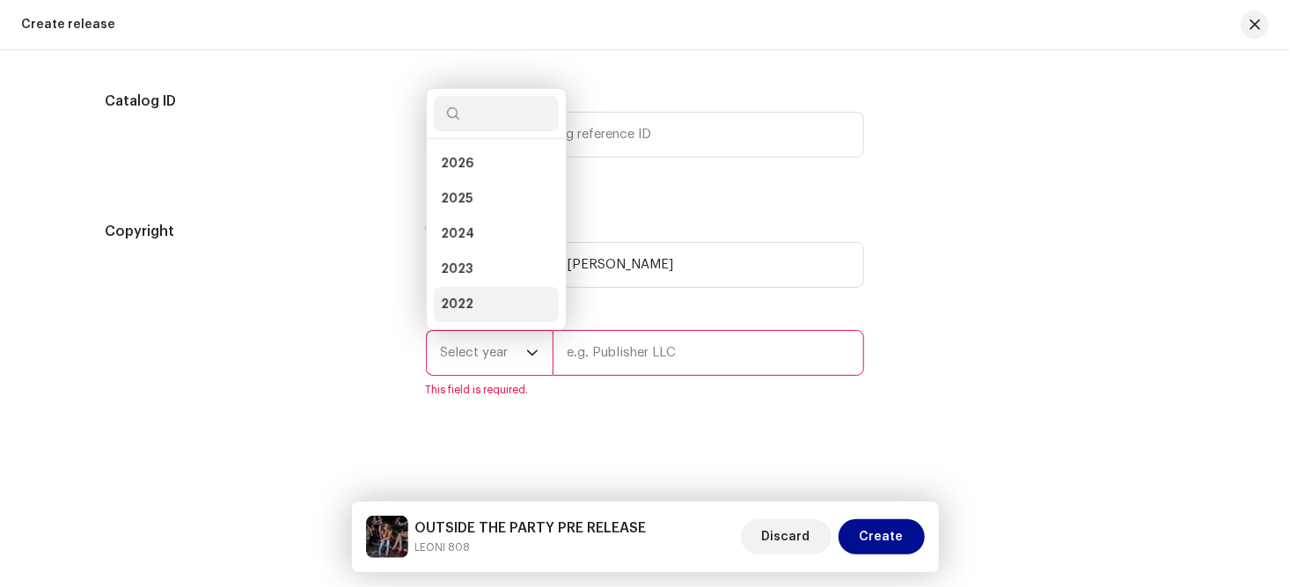
scroll to position [28, 0]
click at [500, 179] on li "2025" at bounding box center [496, 170] width 125 height 35
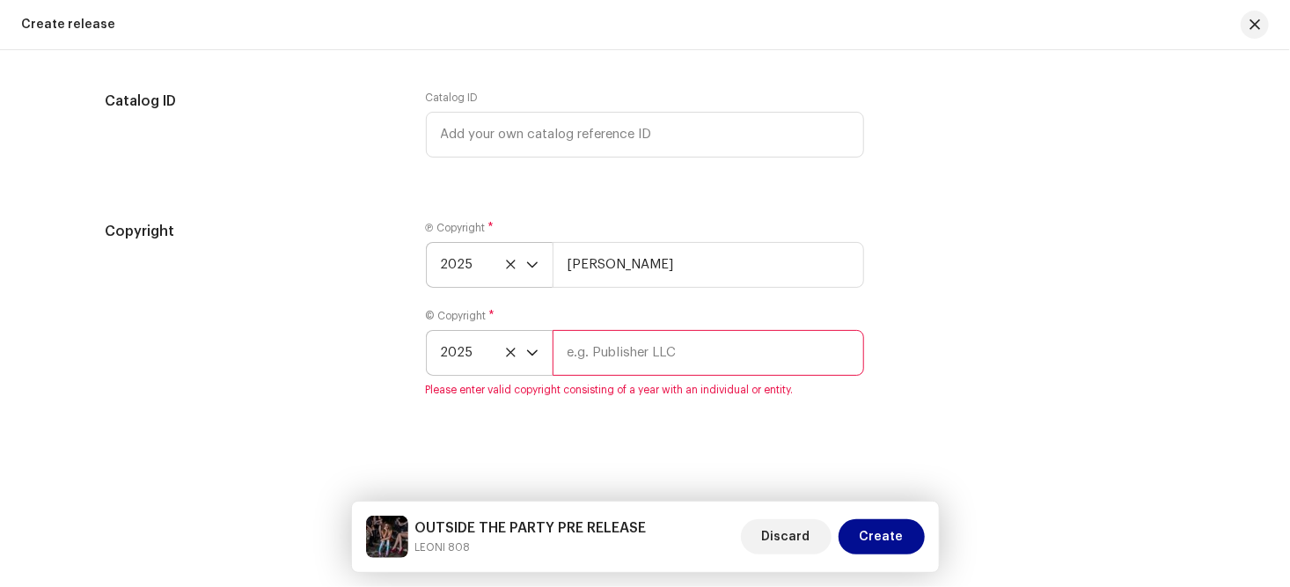
click at [678, 350] on input "text" at bounding box center [708, 353] width 311 height 46
type input "[PERSON_NAME]"
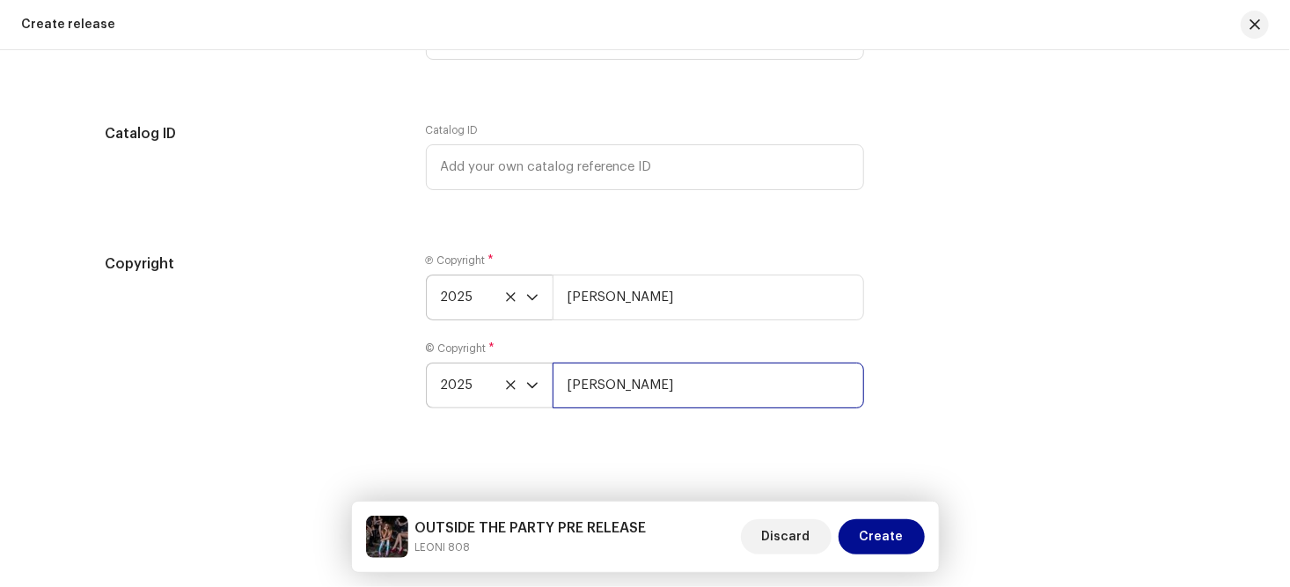
scroll to position [3327, 0]
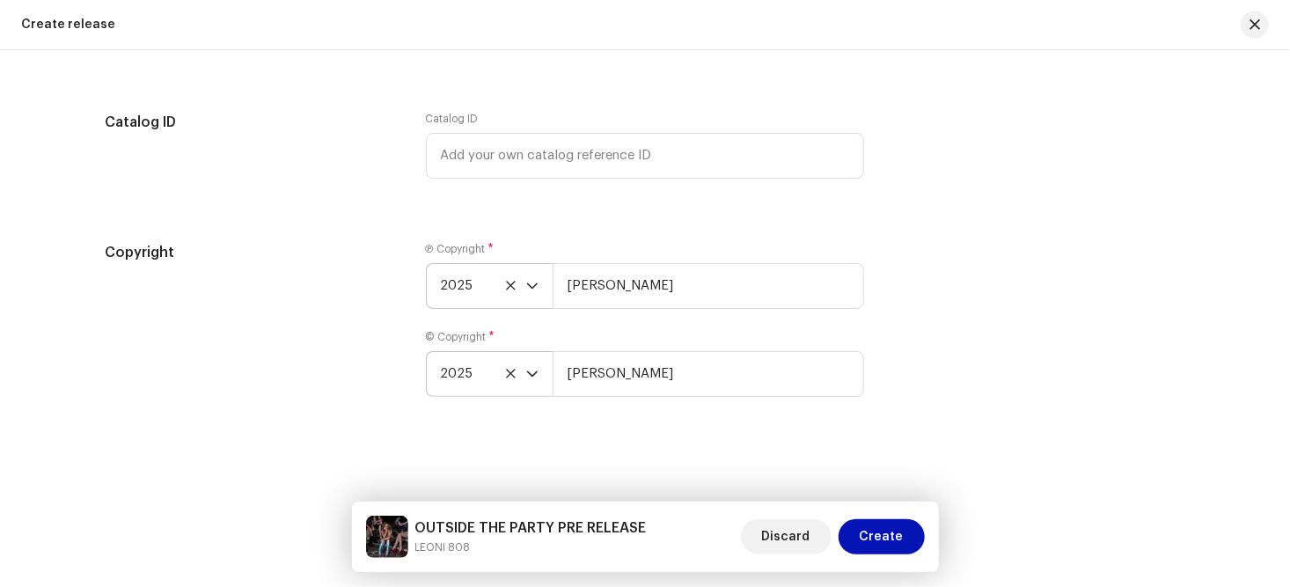
click at [871, 531] on span "Create" at bounding box center [882, 536] width 44 height 35
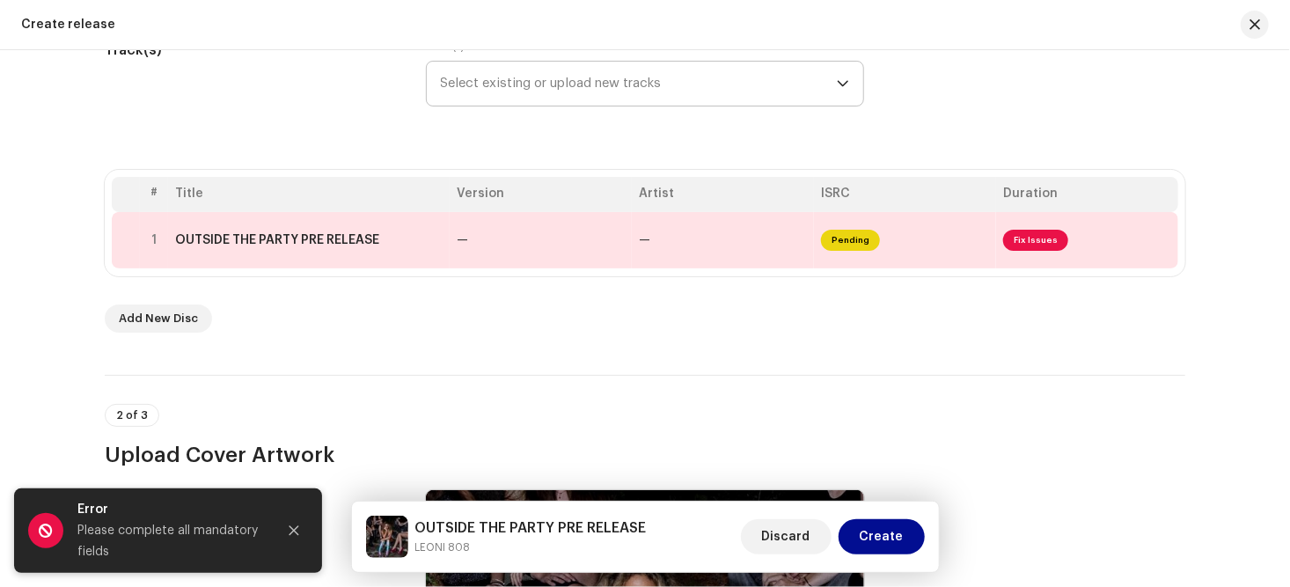
scroll to position [249, 0]
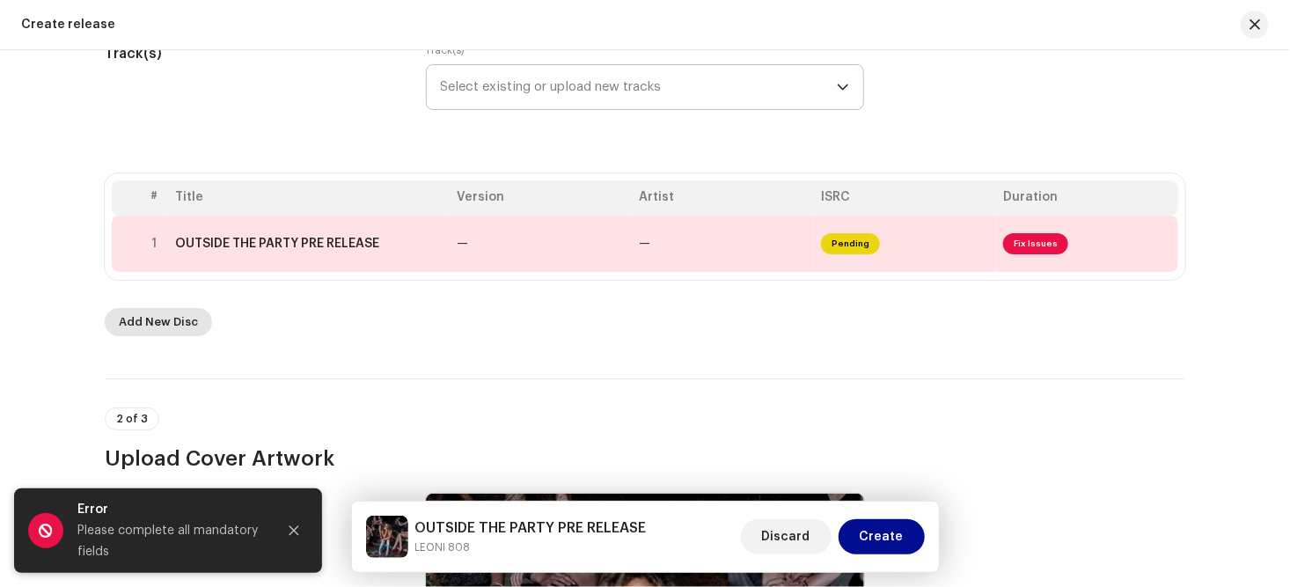
click at [163, 322] on span "Add New Disc" at bounding box center [158, 321] width 79 height 35
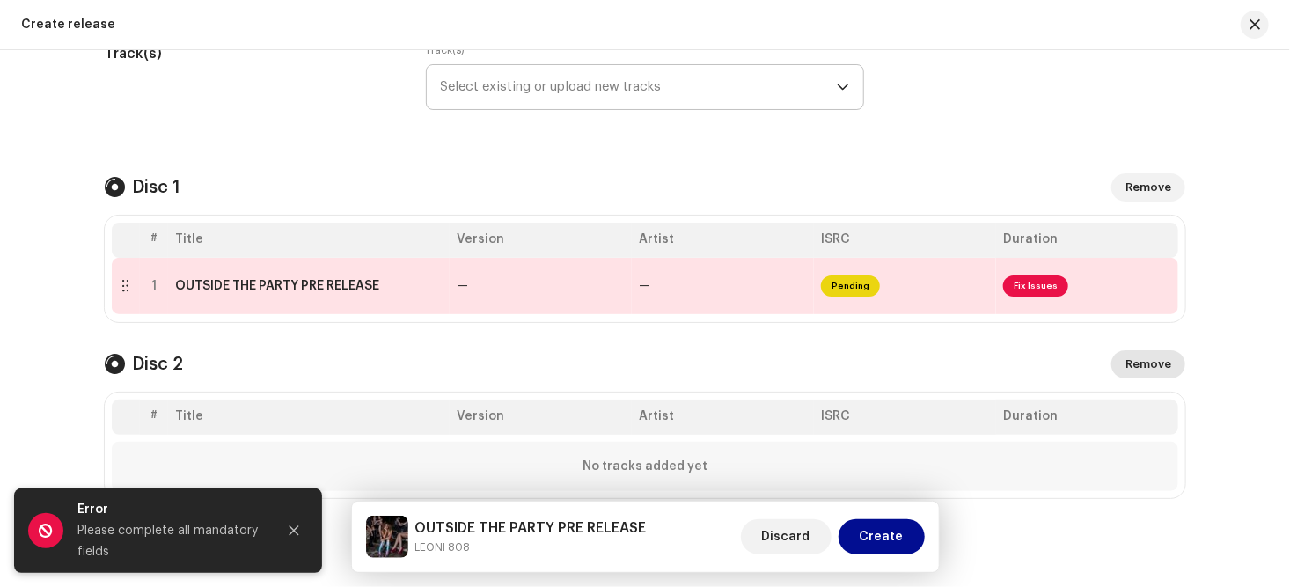
click at [1144, 357] on span "Remove" at bounding box center [1148, 364] width 46 height 35
checkbox input "false"
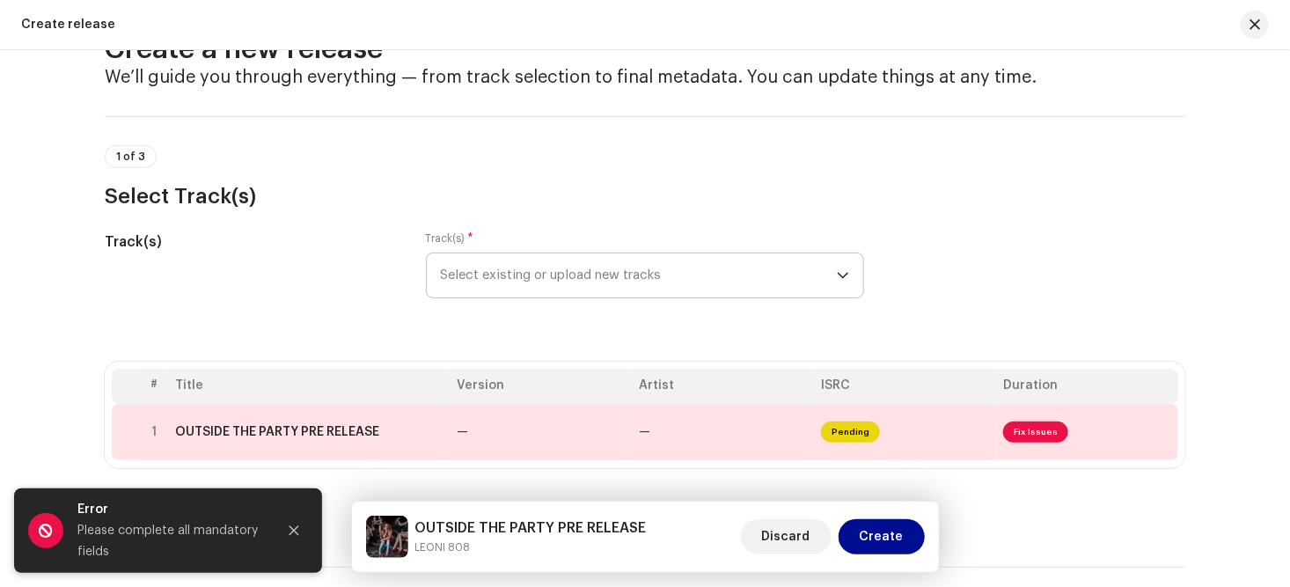
scroll to position [48, 0]
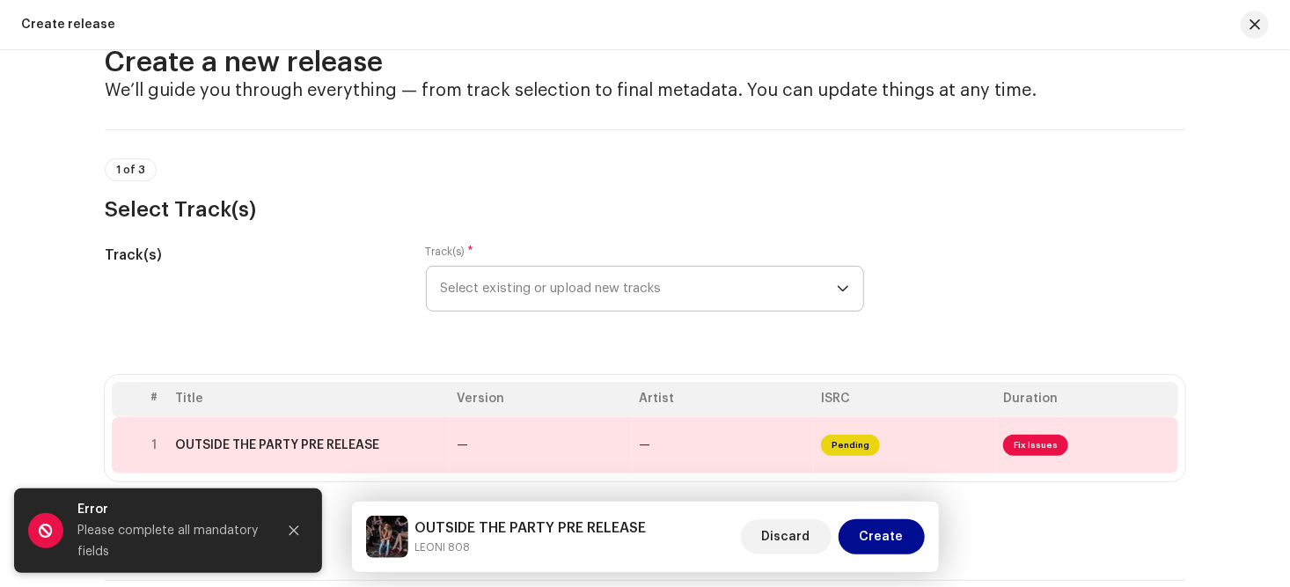
click at [843, 288] on icon "dropdown trigger" at bounding box center [843, 288] width 12 height 12
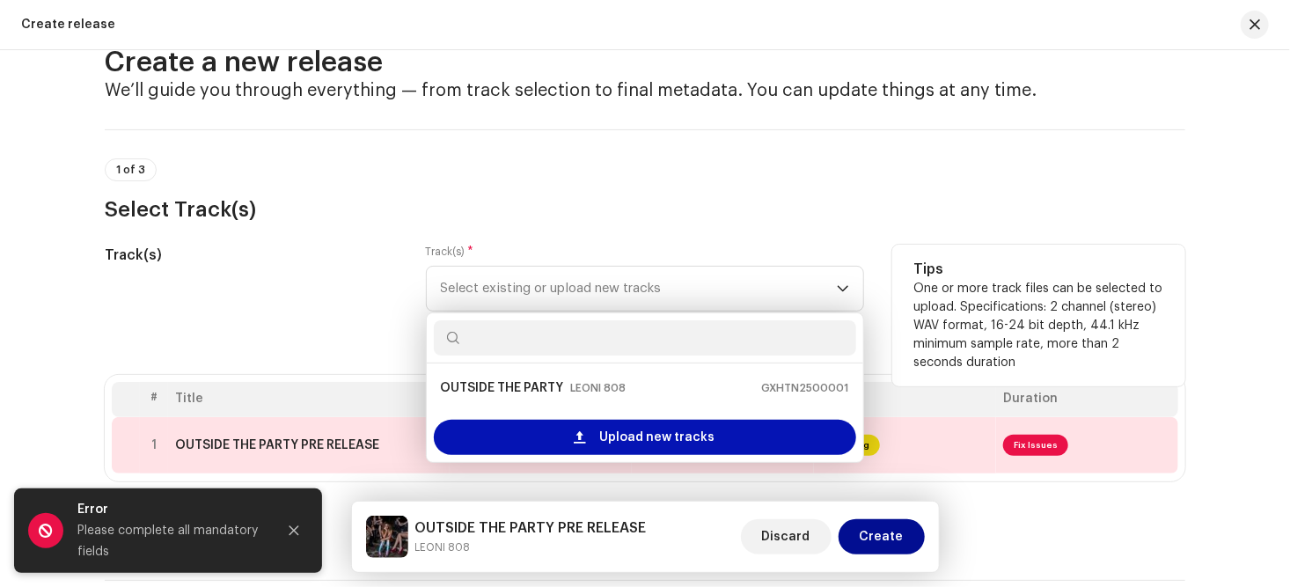
click at [638, 436] on span "Upload new tracks" at bounding box center [657, 437] width 115 height 35
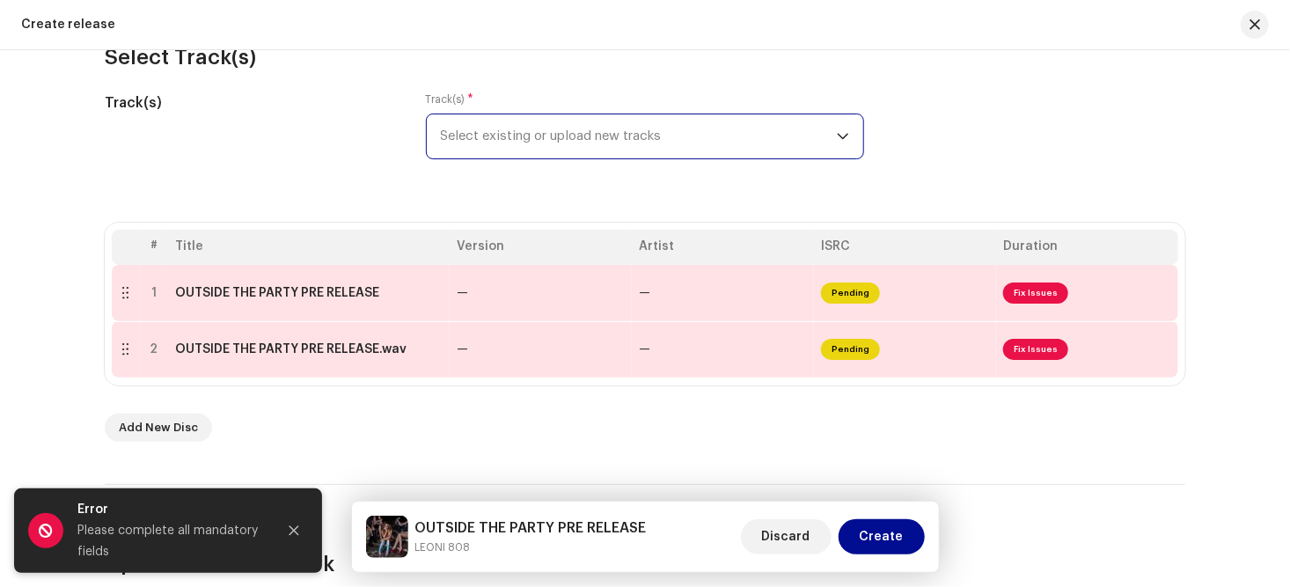
scroll to position [201, 0]
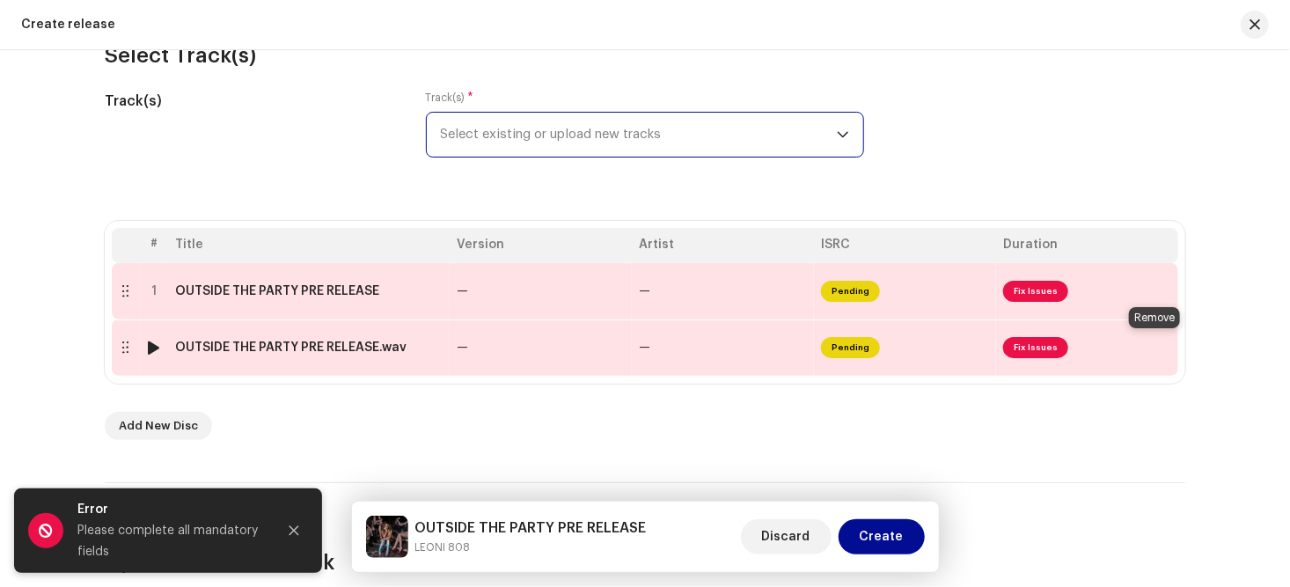
click at [1153, 348] on span at bounding box center [1157, 348] width 13 height 14
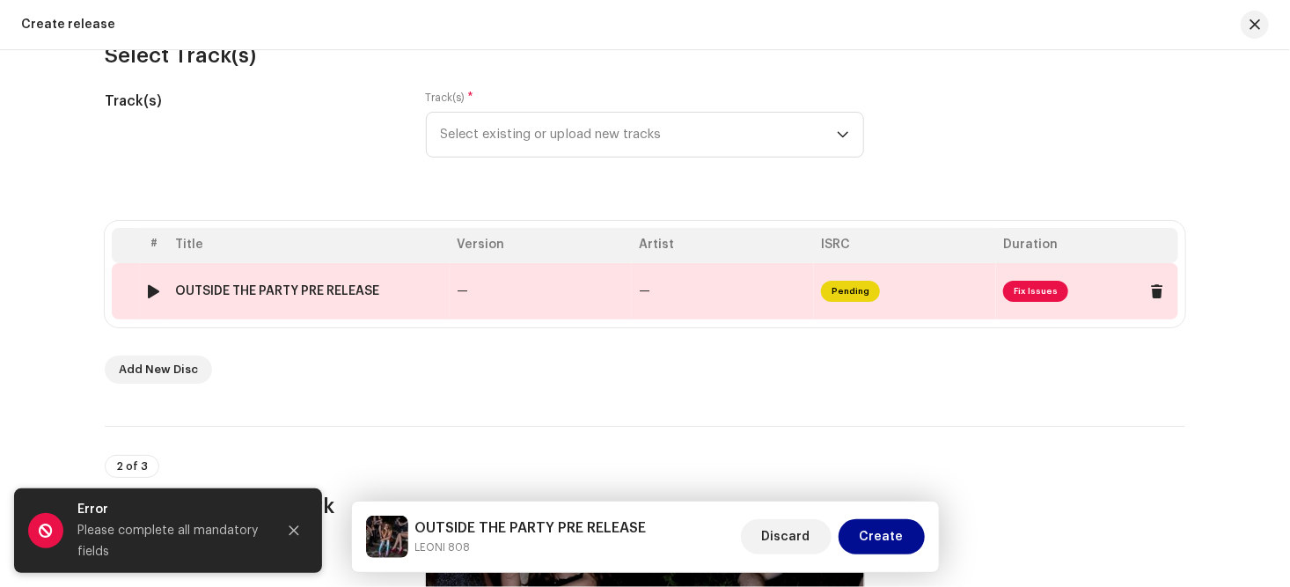
click at [841, 289] on span "Pending" at bounding box center [850, 291] width 59 height 21
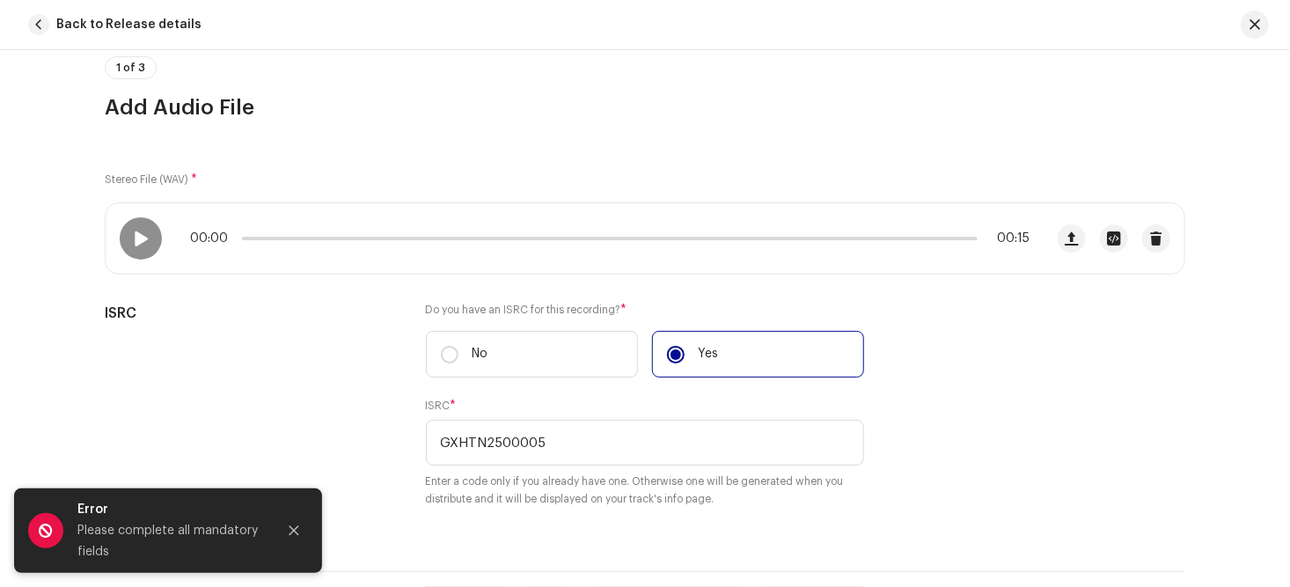
scroll to position [179, 0]
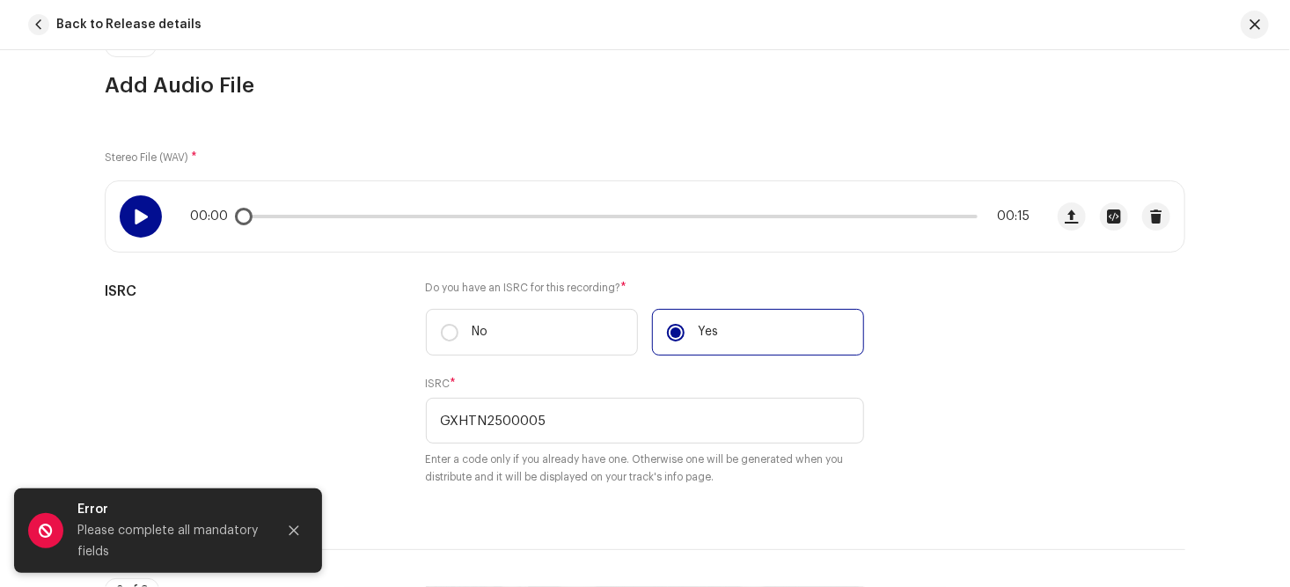
click at [137, 216] on span at bounding box center [140, 216] width 15 height 14
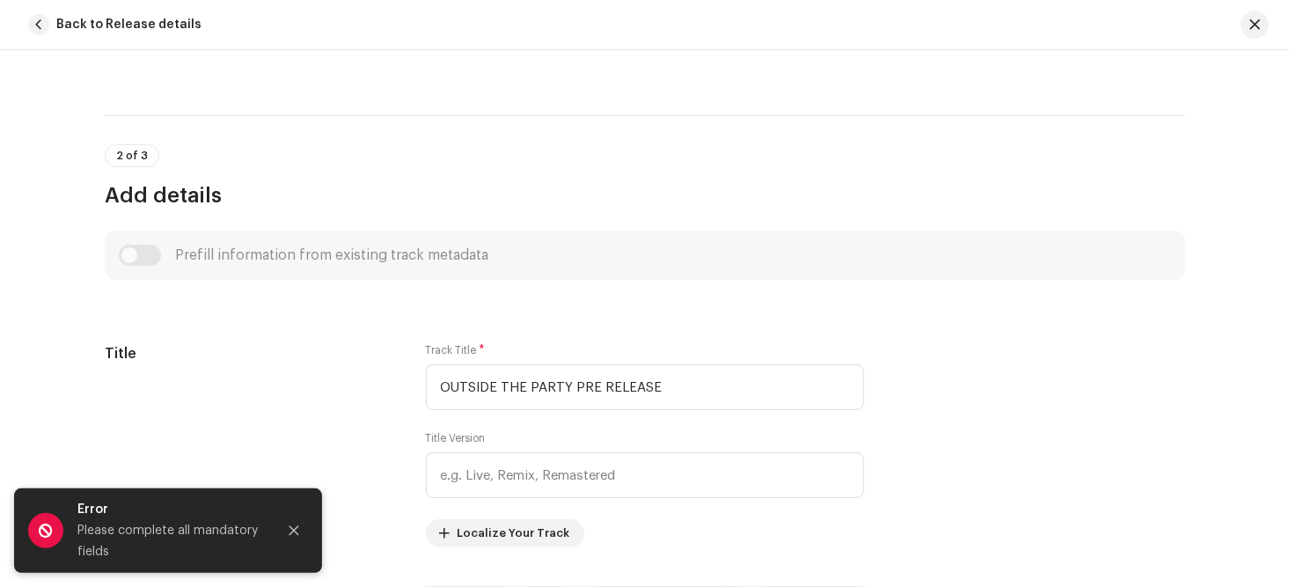
scroll to position [616, 0]
click at [144, 248] on div "Prefill information from existing track metadata" at bounding box center [645, 251] width 1052 height 21
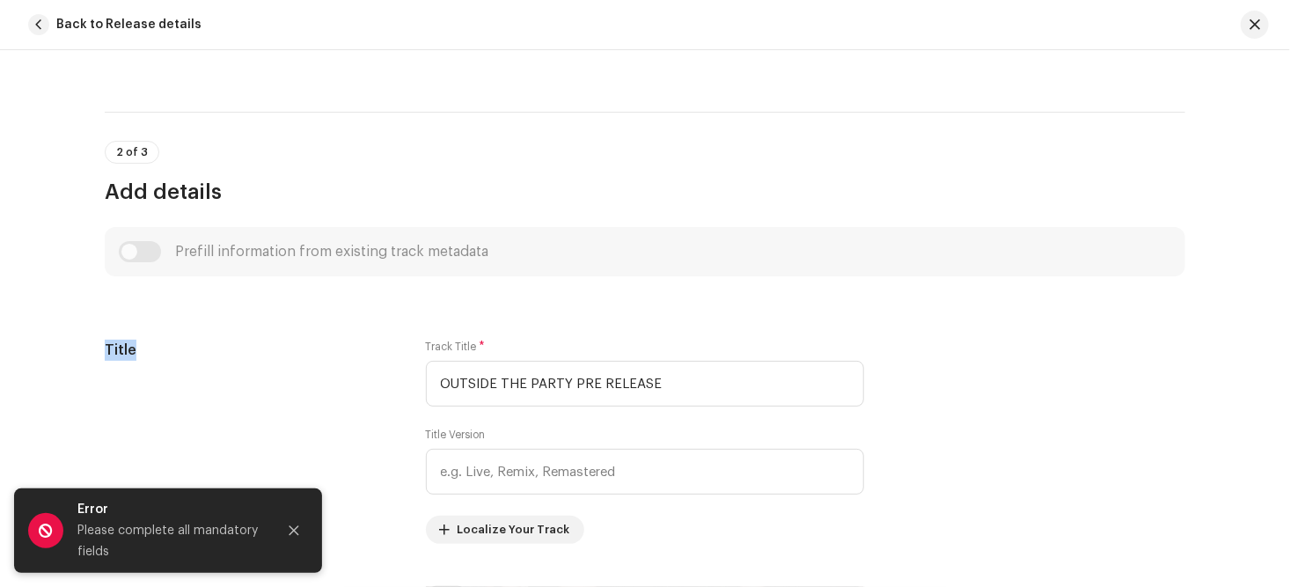
click at [144, 248] on div "Prefill information from existing track metadata" at bounding box center [645, 251] width 1052 height 21
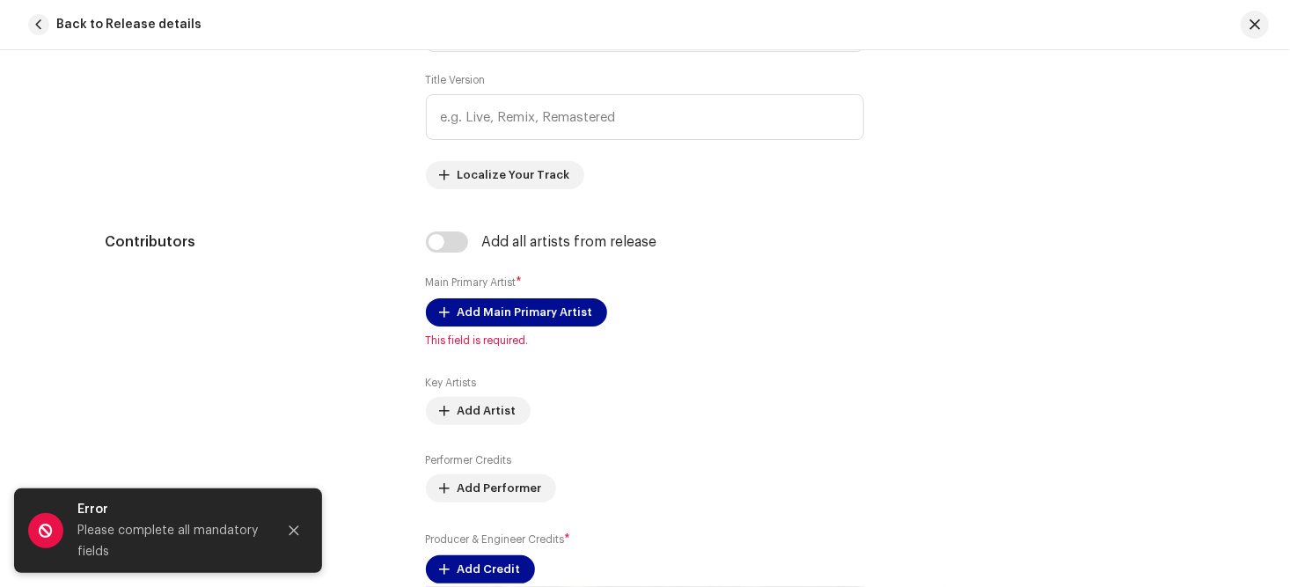
scroll to position [981, 0]
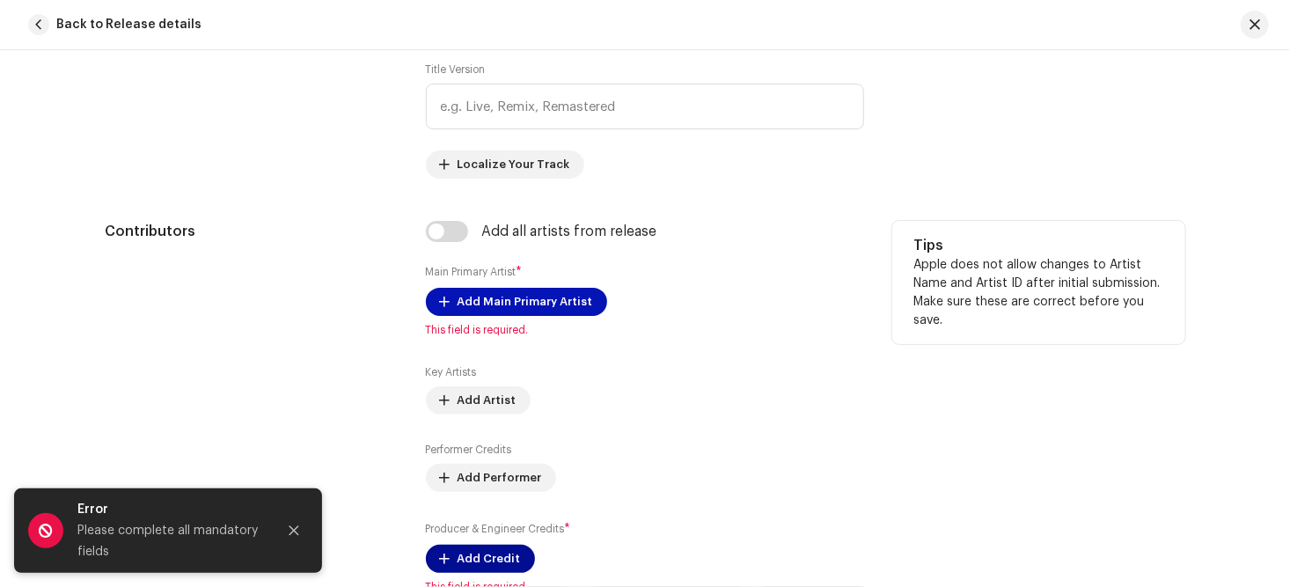
click at [485, 298] on span "Add Main Primary Artist" at bounding box center [526, 301] width 136 height 35
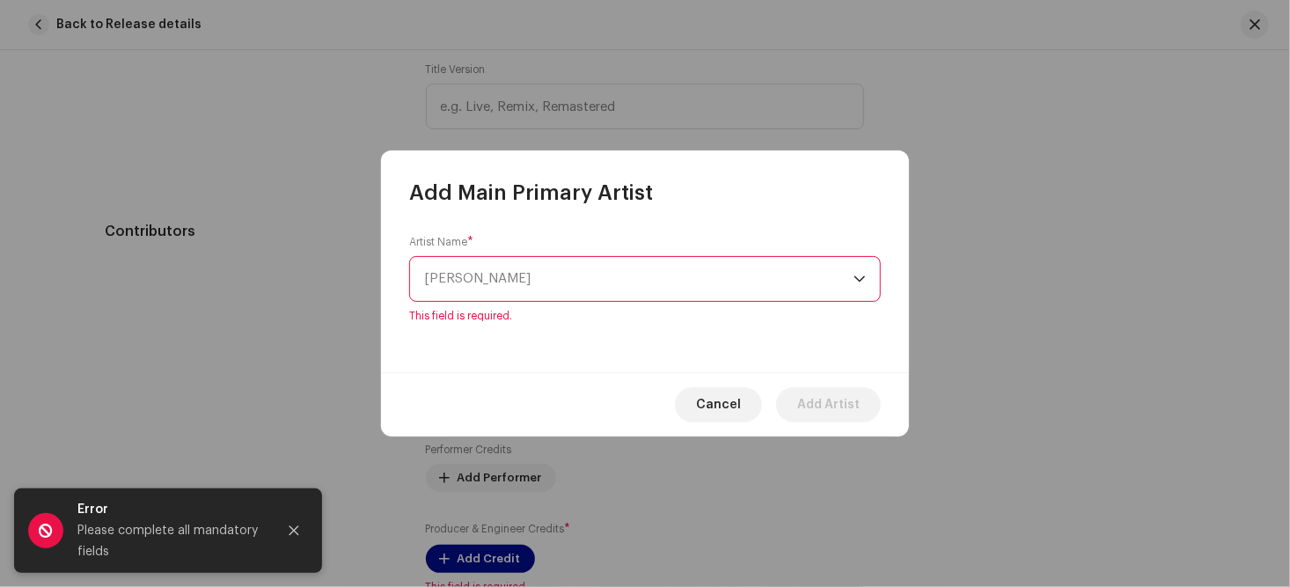
click at [856, 286] on div "dropdown trigger" at bounding box center [859, 279] width 12 height 44
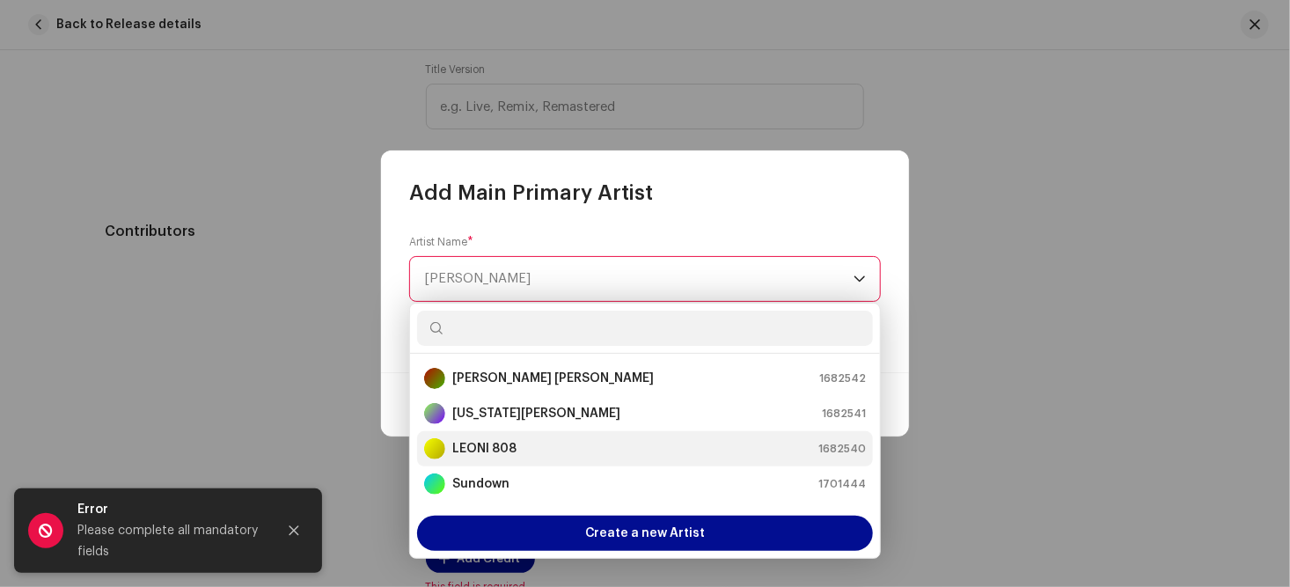
click at [487, 443] on strong "LEONI 808" at bounding box center [484, 449] width 64 height 18
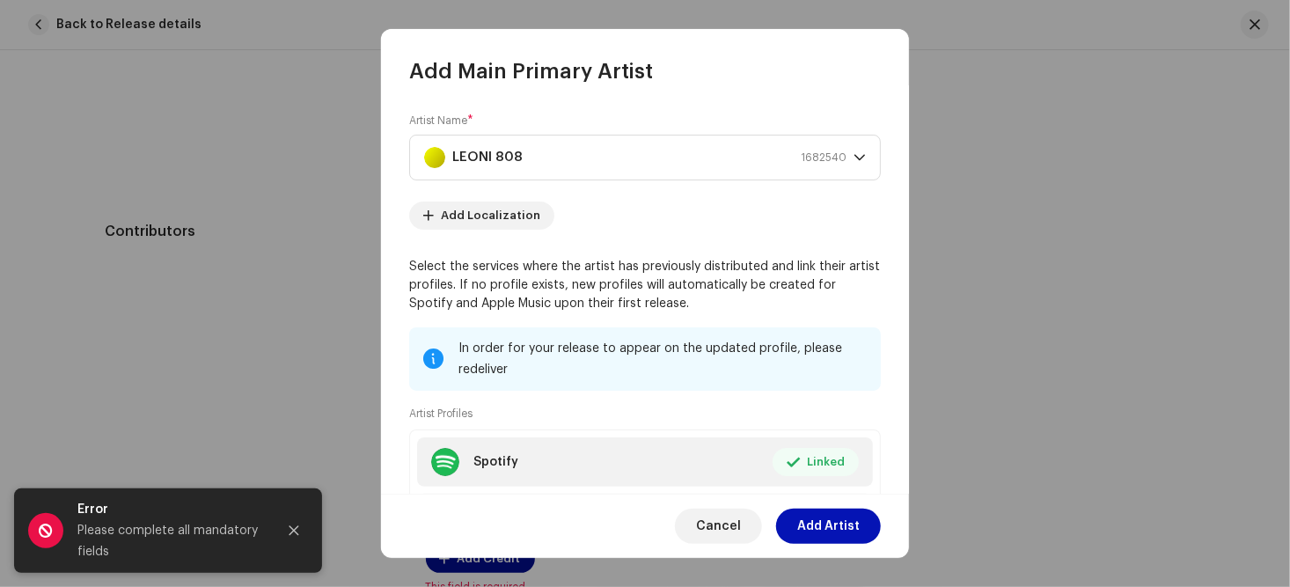
click at [822, 524] on span "Add Artist" at bounding box center [828, 526] width 62 height 35
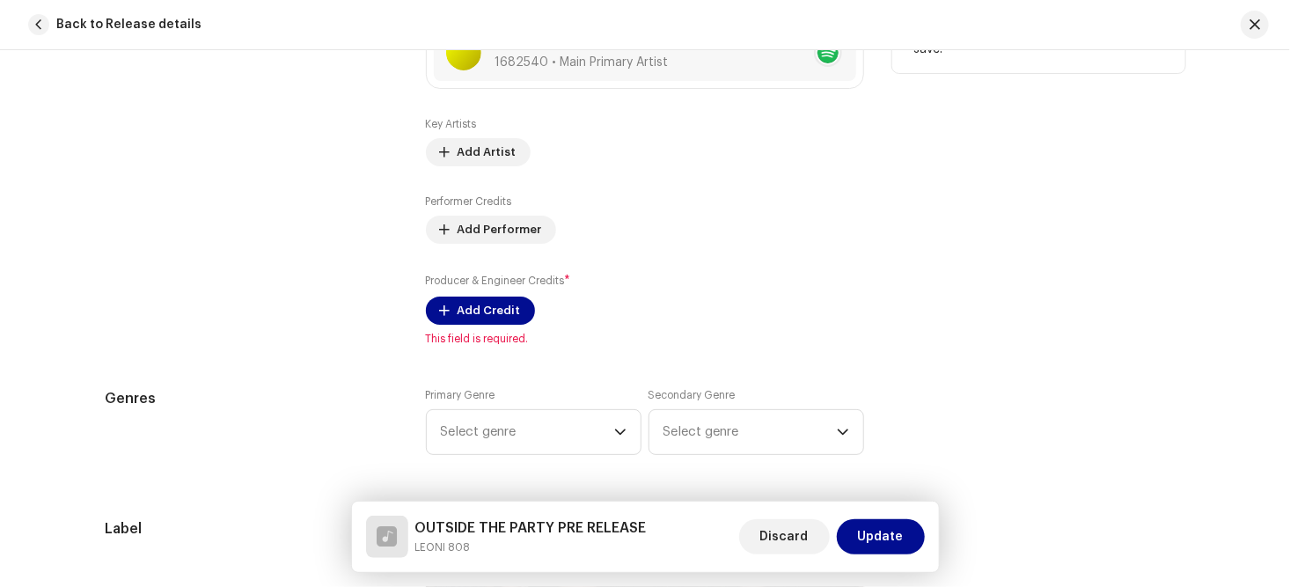
scroll to position [1254, 0]
click at [465, 311] on span "Add Credit" at bounding box center [489, 308] width 63 height 35
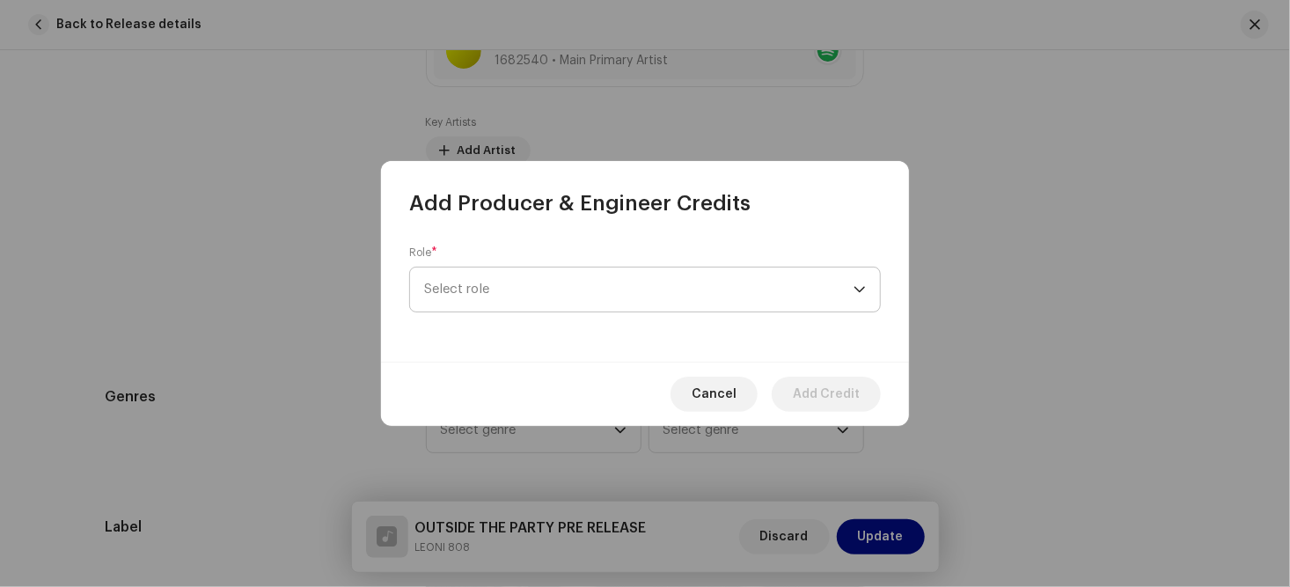
click at [857, 292] on div "dropdown trigger" at bounding box center [859, 289] width 12 height 44
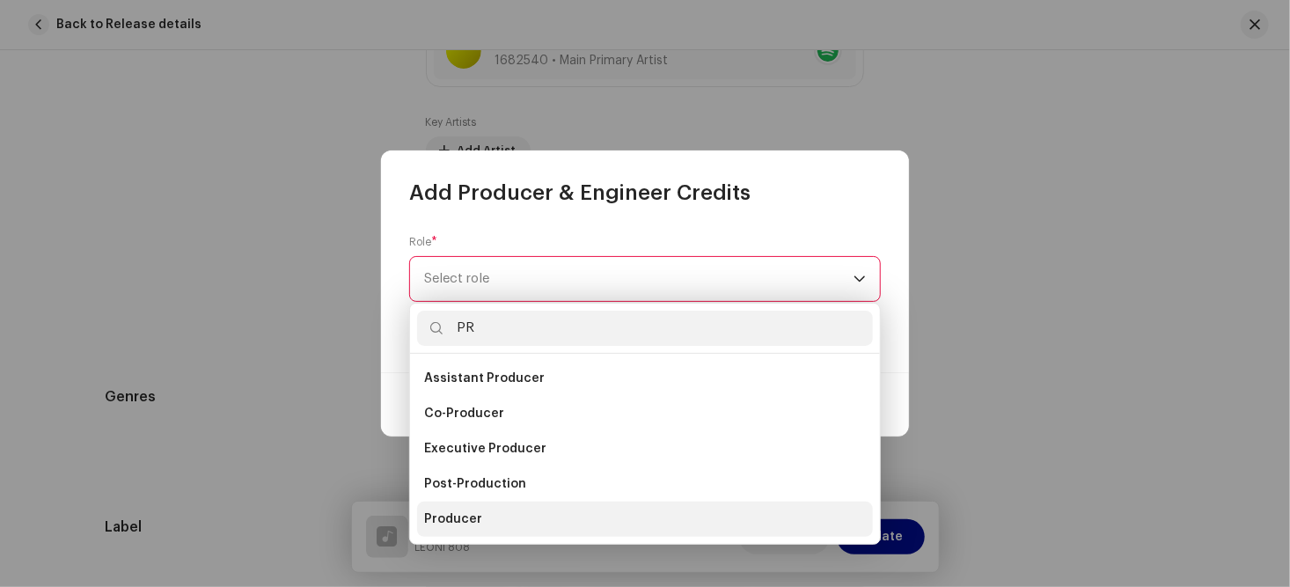
type input "PR"
click at [467, 524] on span "Producer" at bounding box center [453, 519] width 58 height 18
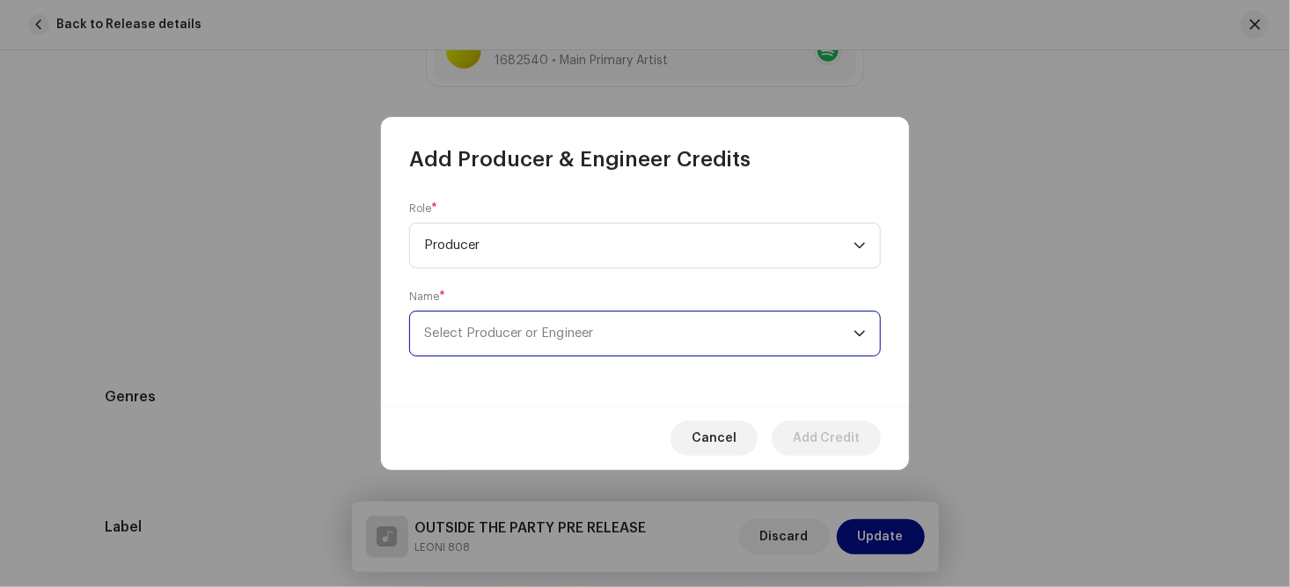
click at [568, 330] on span "Select Producer or Engineer" at bounding box center [508, 332] width 169 height 13
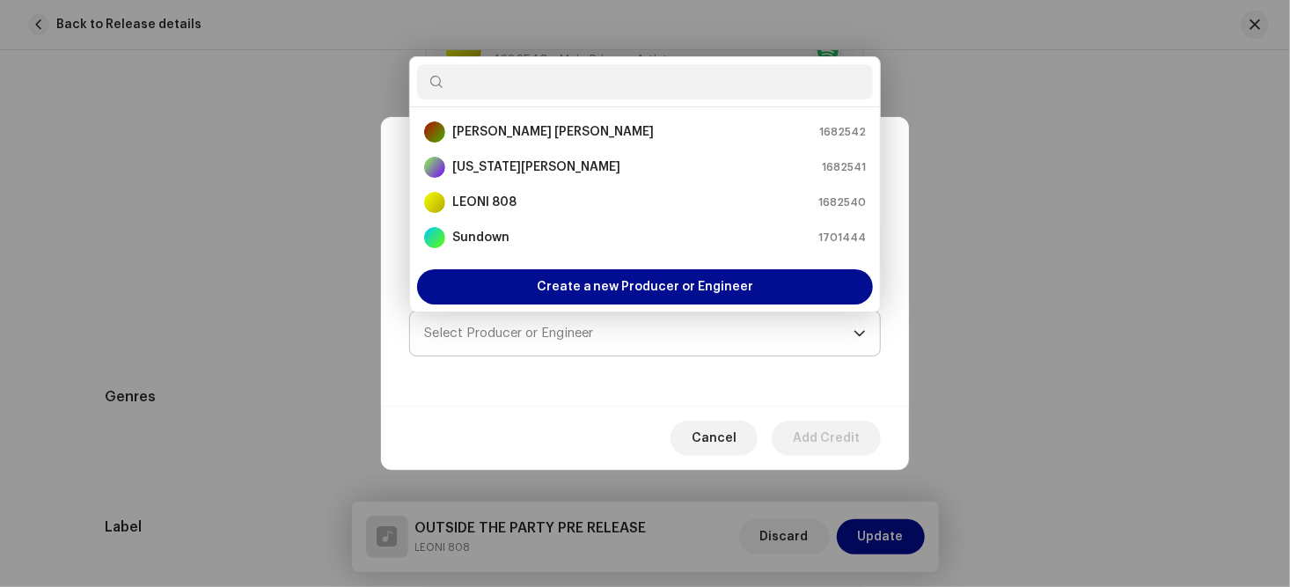
click at [568, 330] on span "Select Producer or Engineer" at bounding box center [508, 332] width 169 height 13
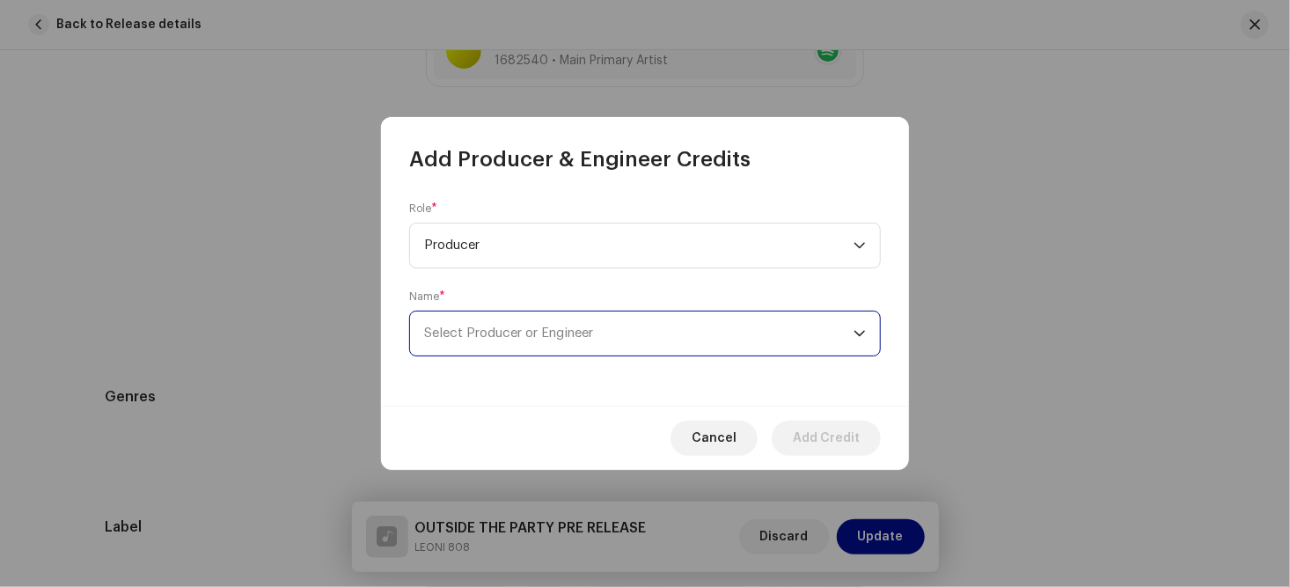
click at [860, 333] on icon "dropdown trigger" at bounding box center [859, 333] width 12 height 12
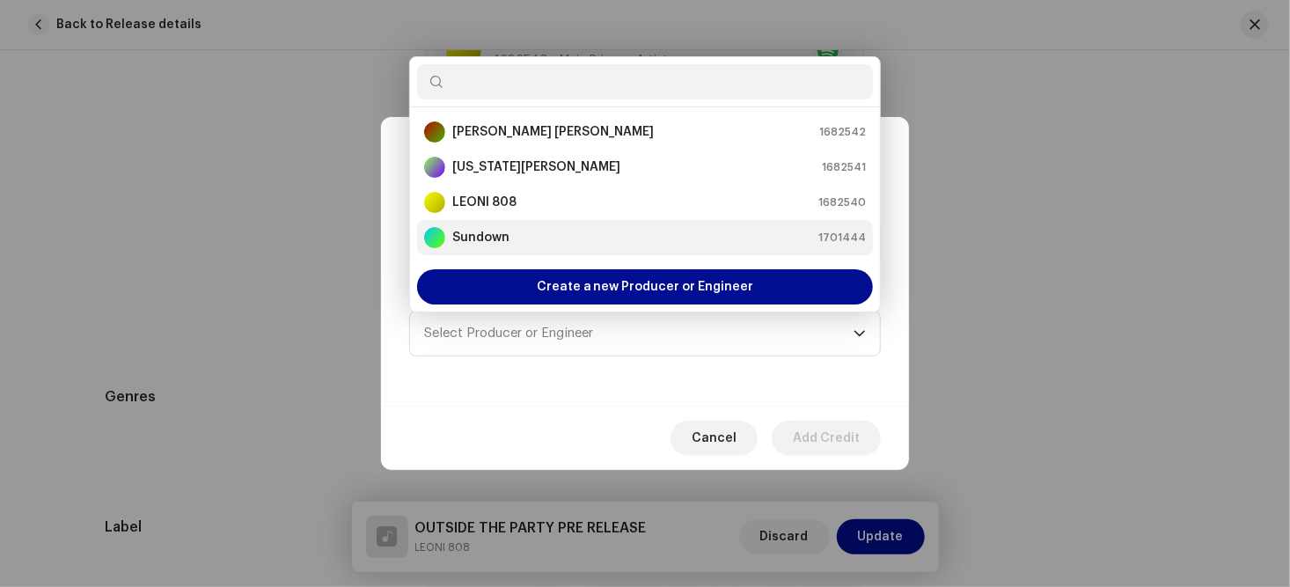
click at [553, 239] on div "Sundown 1701444" at bounding box center [645, 237] width 442 height 21
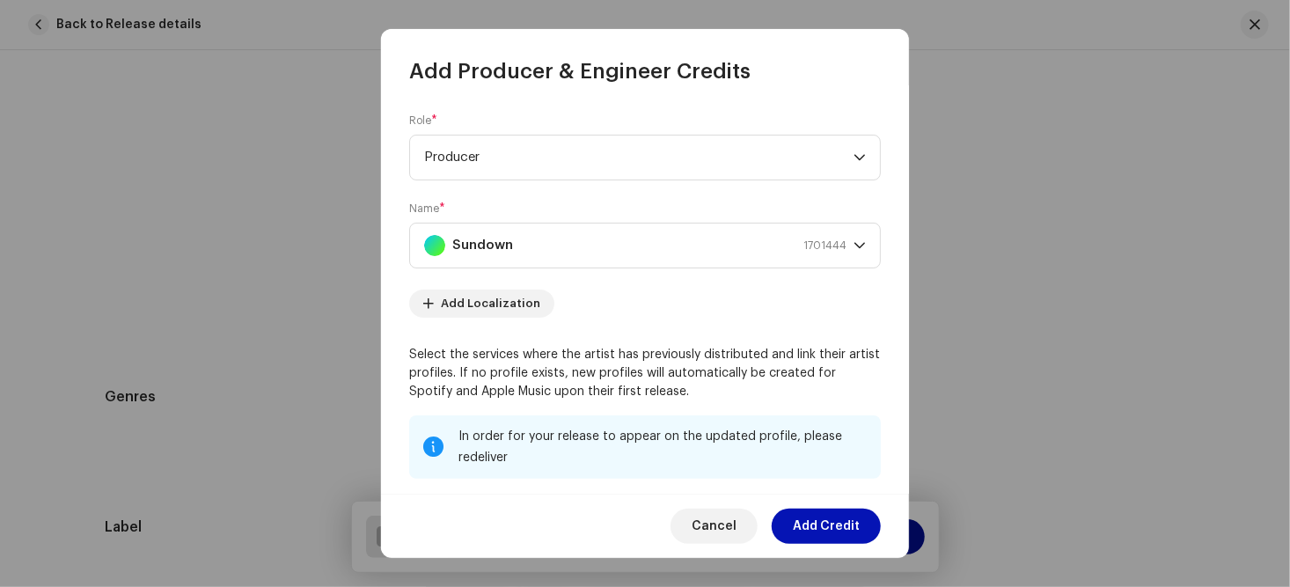
click at [828, 522] on span "Add Credit" at bounding box center [826, 526] width 67 height 35
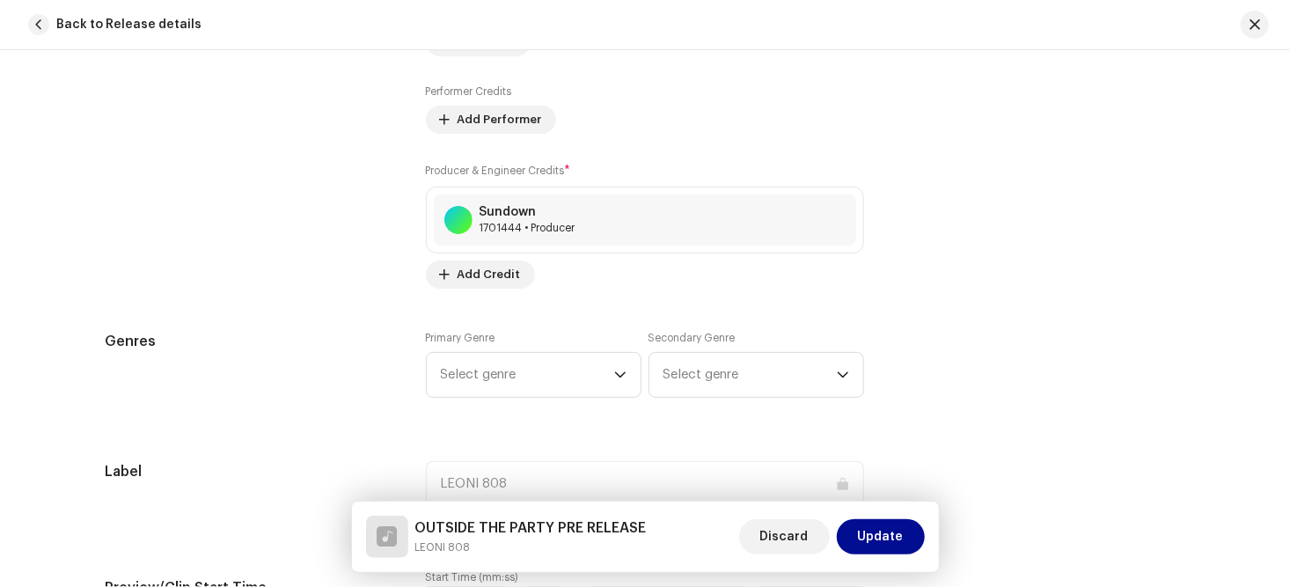
scroll to position [1381, 0]
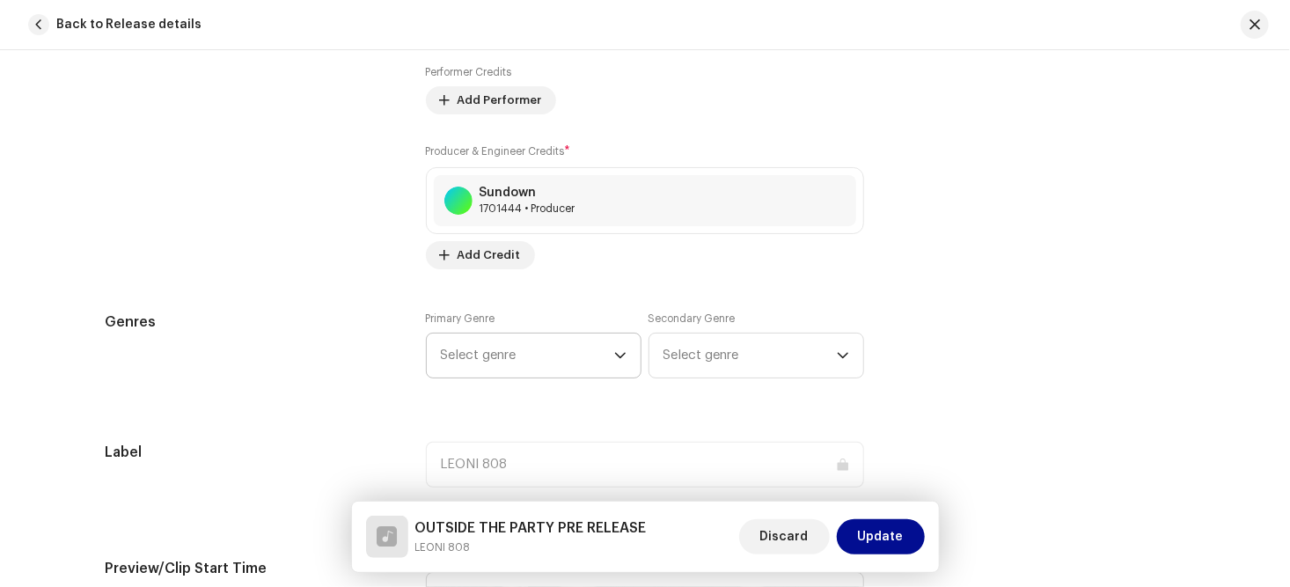
click at [617, 354] on icon "dropdown trigger" at bounding box center [620, 355] width 12 height 12
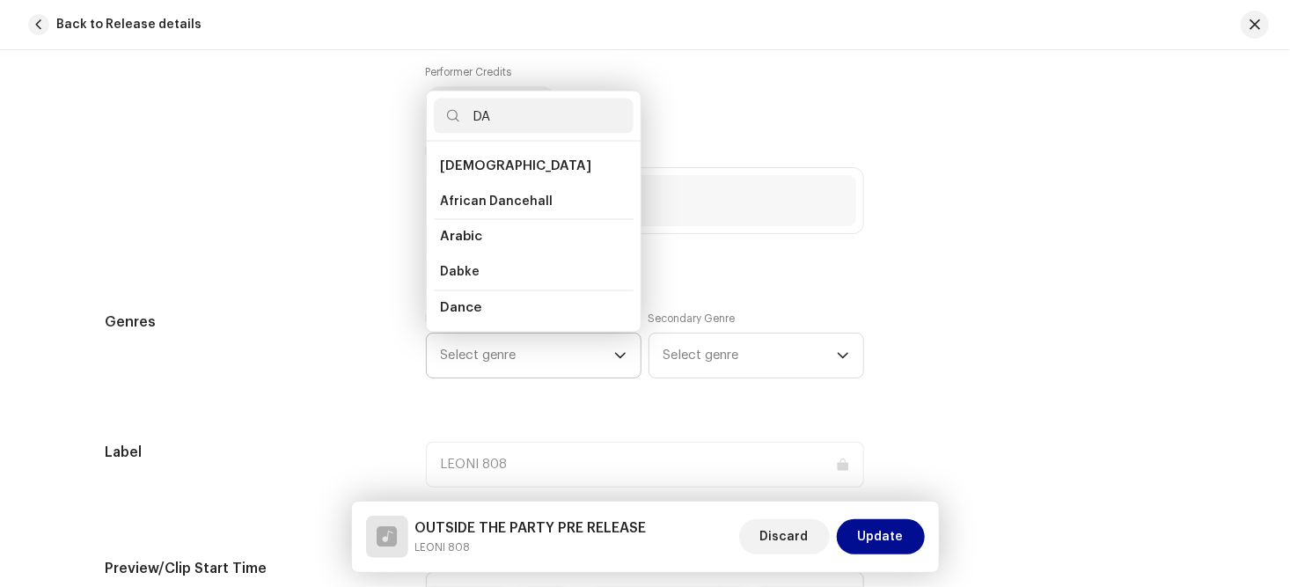
scroll to position [64, 0]
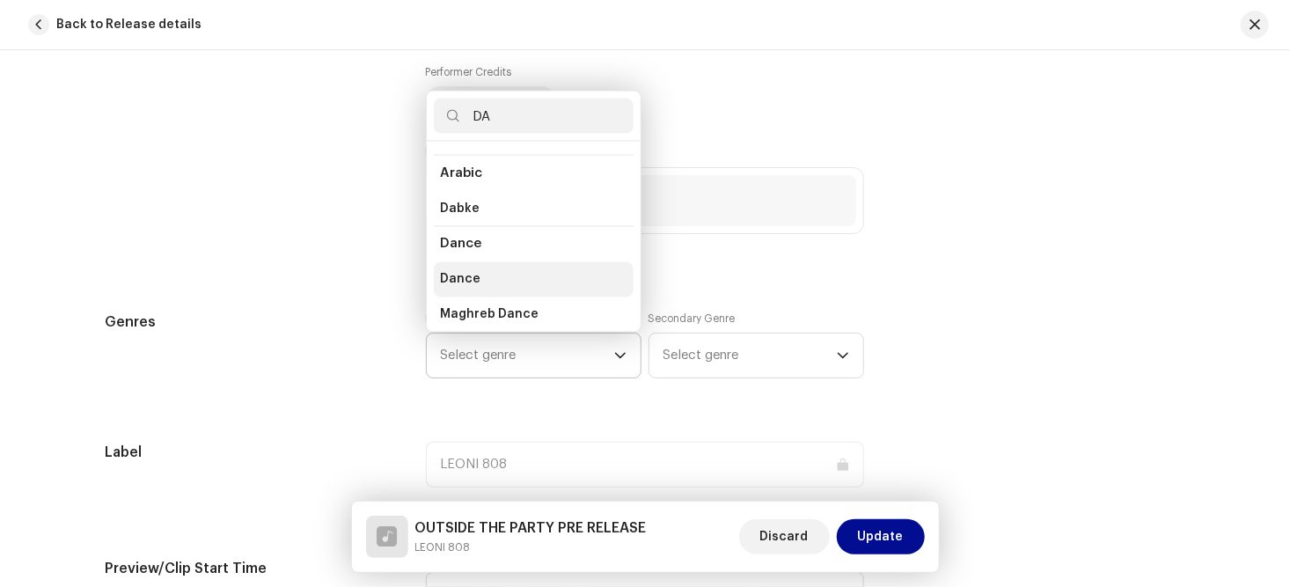
type input "DA"
click at [471, 277] on span "Dance" at bounding box center [461, 280] width 40 height 18
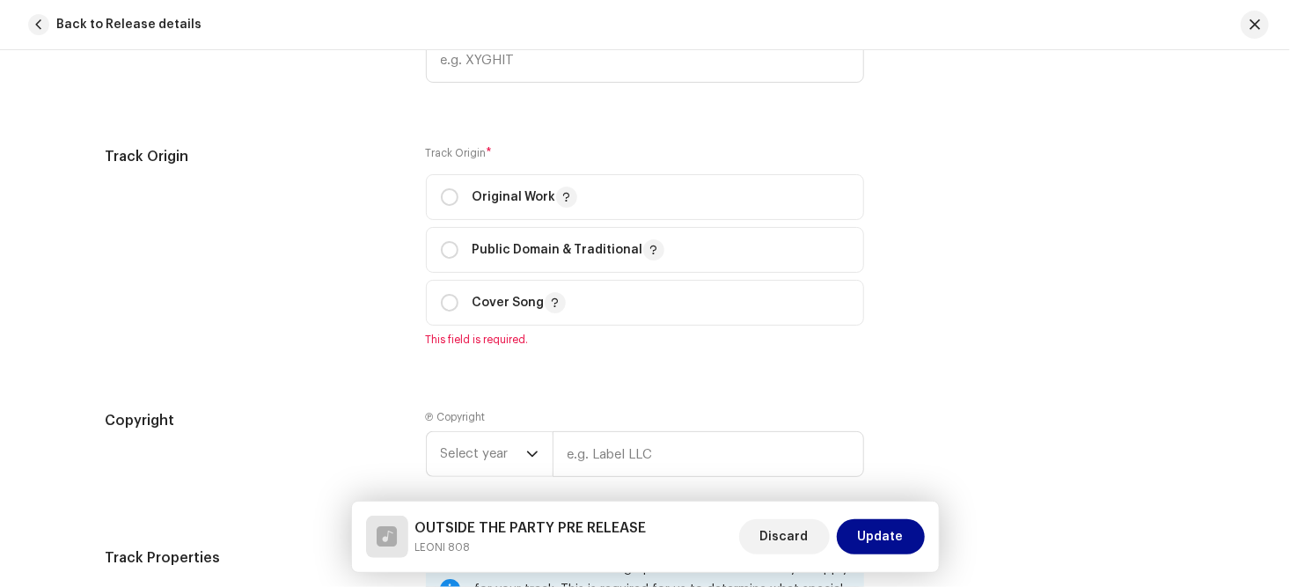
scroll to position [2049, 0]
click at [446, 191] on input "radio" at bounding box center [450, 195] width 18 height 18
radio input "true"
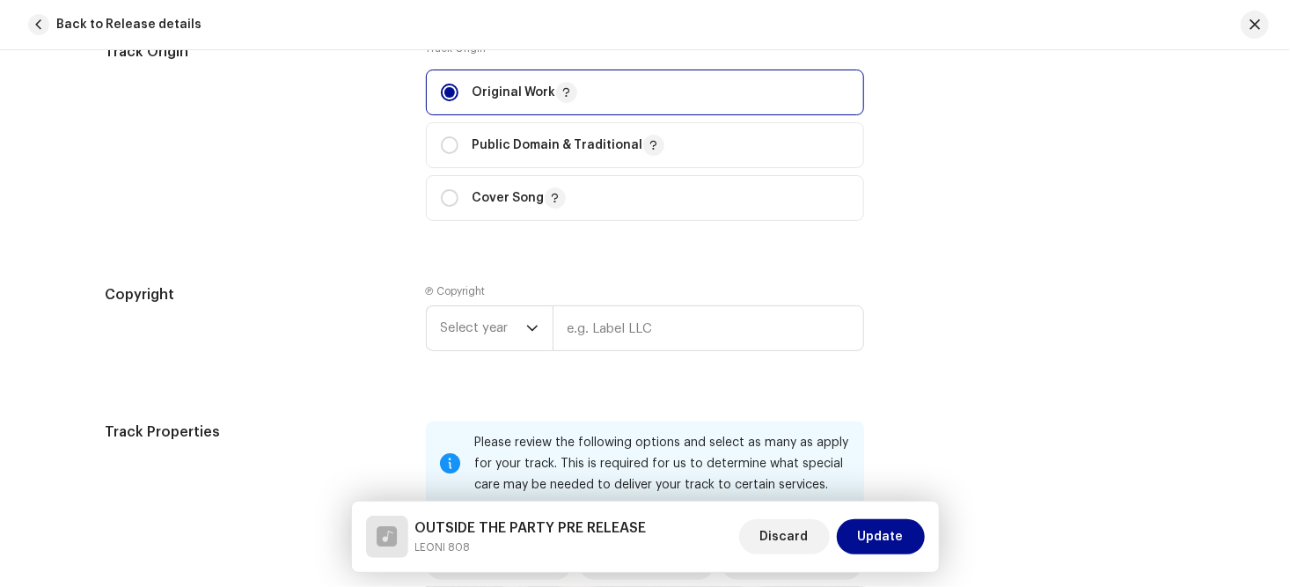
scroll to position [2153, 0]
click at [526, 330] on icon "dropdown trigger" at bounding box center [532, 326] width 12 height 12
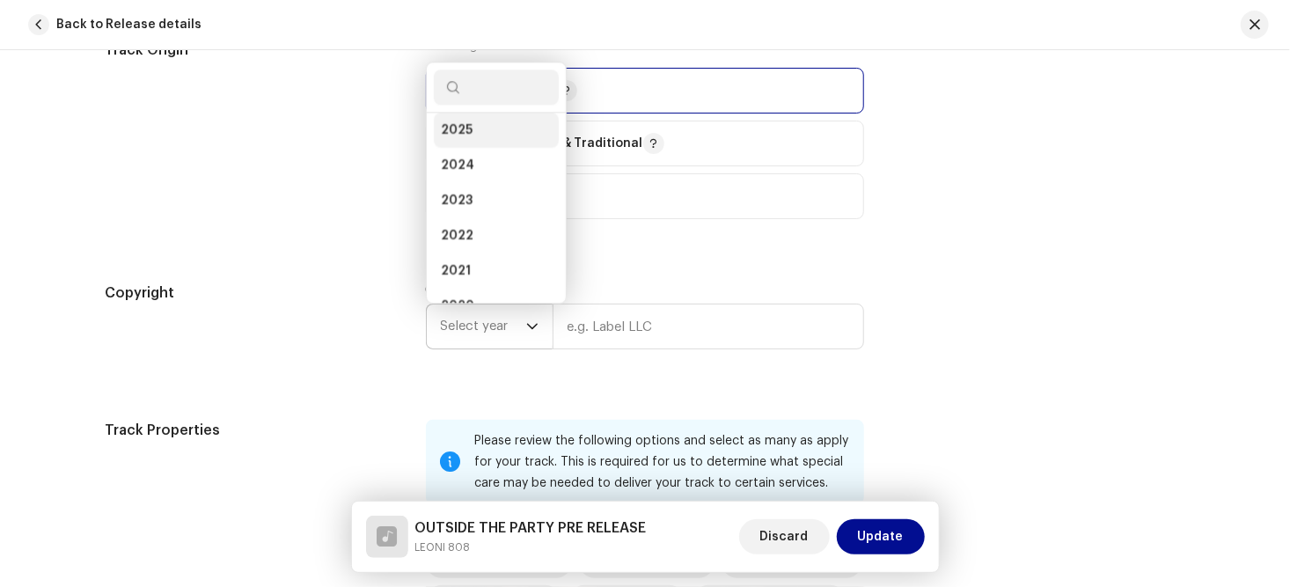
scroll to position [42, 0]
click at [480, 126] on li "2025" at bounding box center [496, 130] width 125 height 35
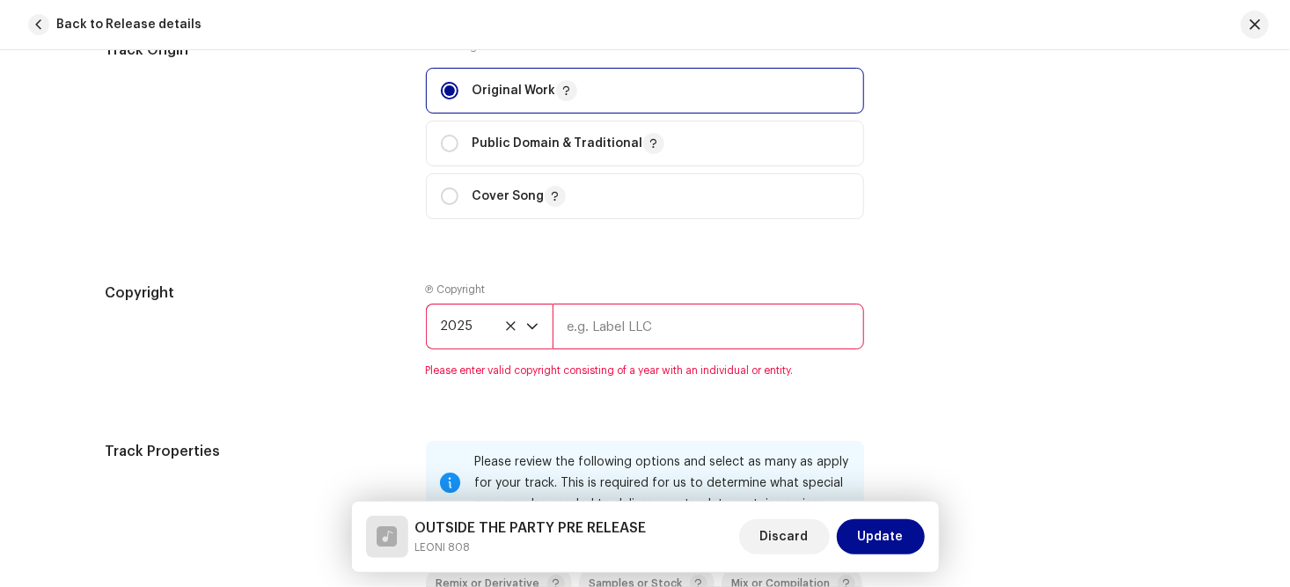
click at [635, 323] on input "text" at bounding box center [708, 327] width 311 height 46
type input "[PERSON_NAME]"
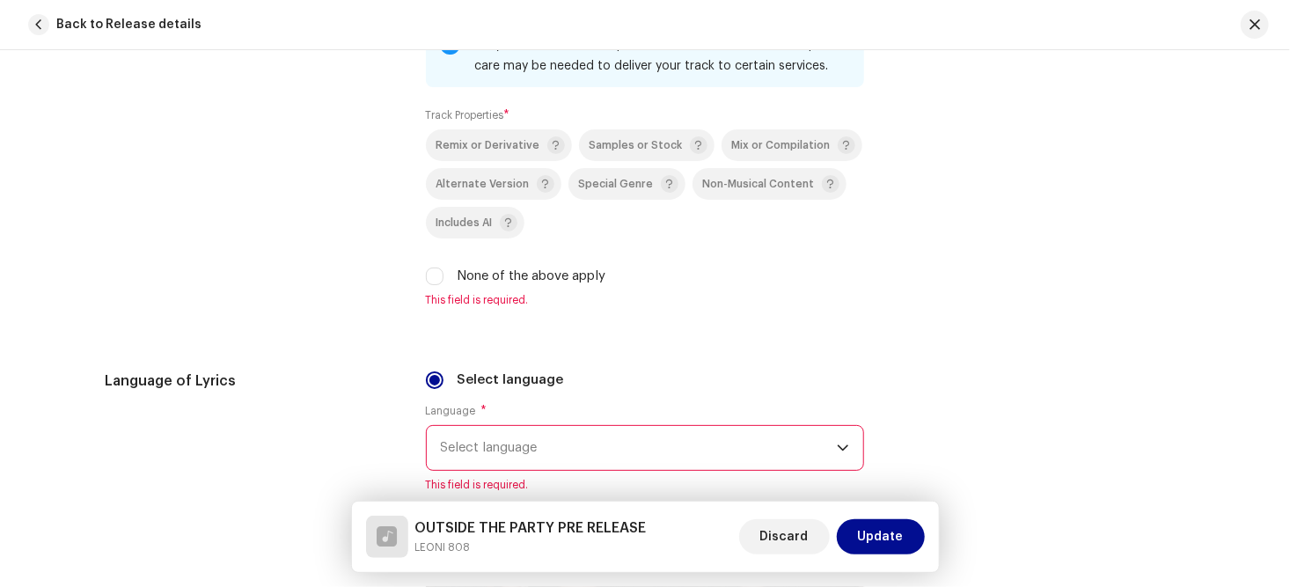
scroll to position [2574, 0]
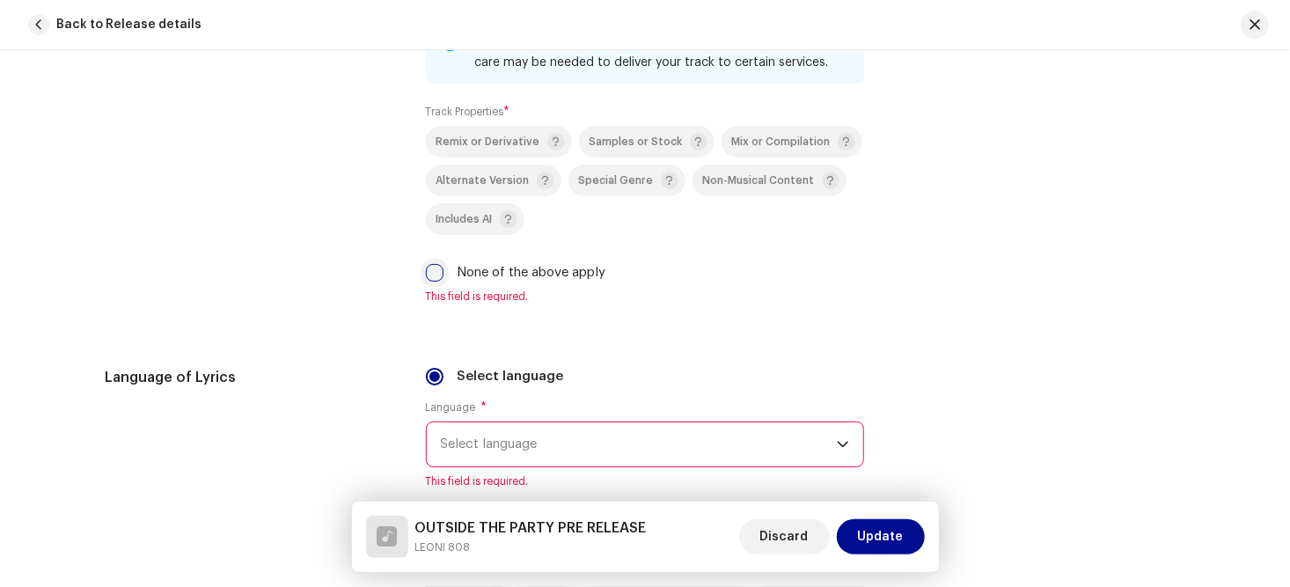
click at [429, 275] on input "None of the above apply" at bounding box center [435, 273] width 18 height 18
checkbox input "true"
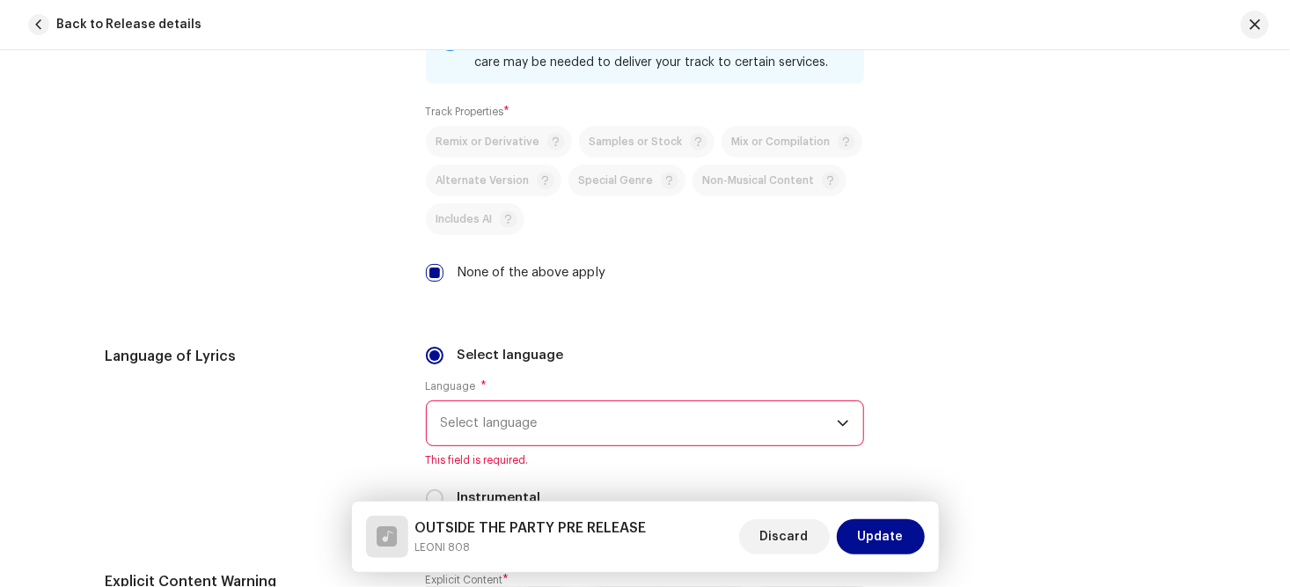
click at [840, 424] on icon "dropdown trigger" at bounding box center [843, 423] width 12 height 12
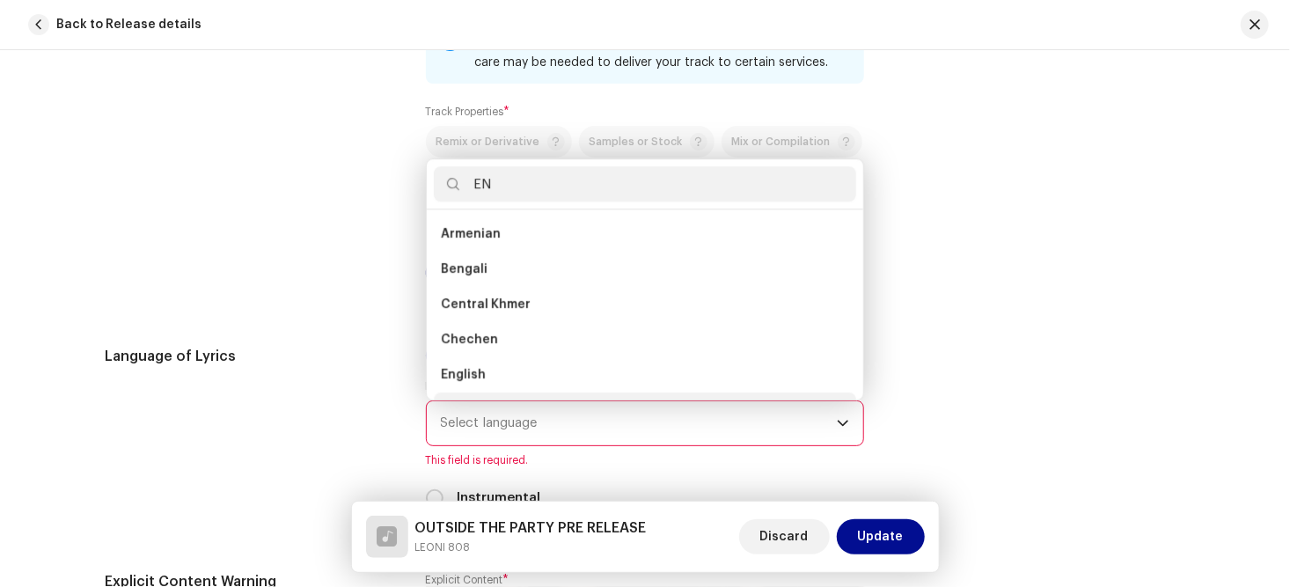
scroll to position [28, 0]
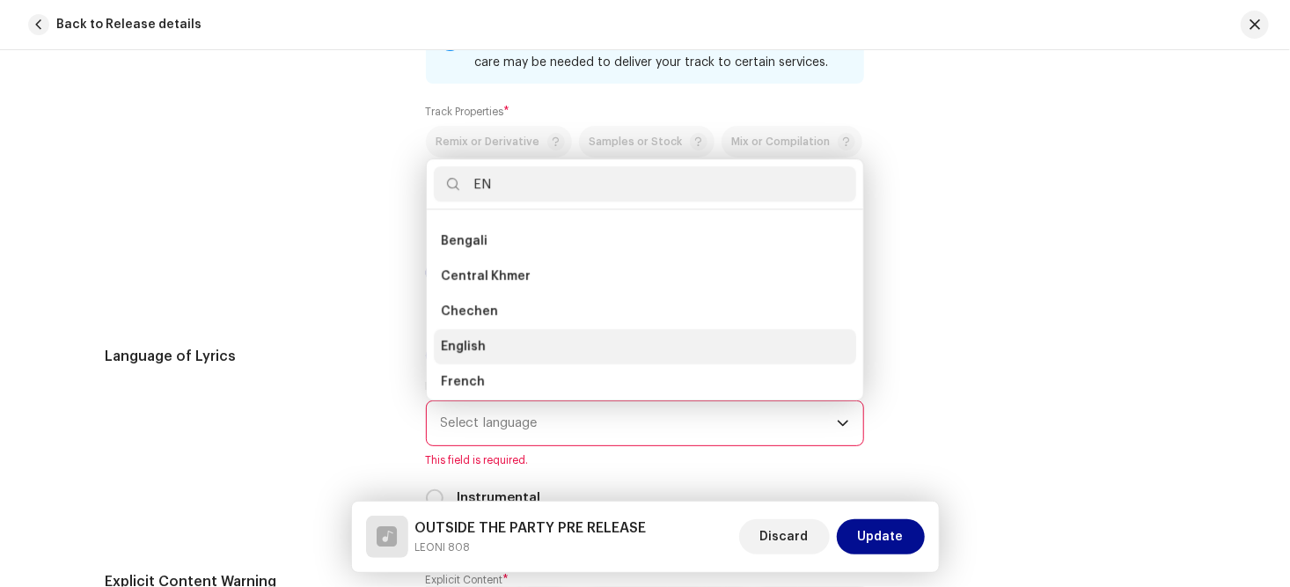
type input "EN"
click at [473, 351] on span "English" at bounding box center [463, 347] width 45 height 18
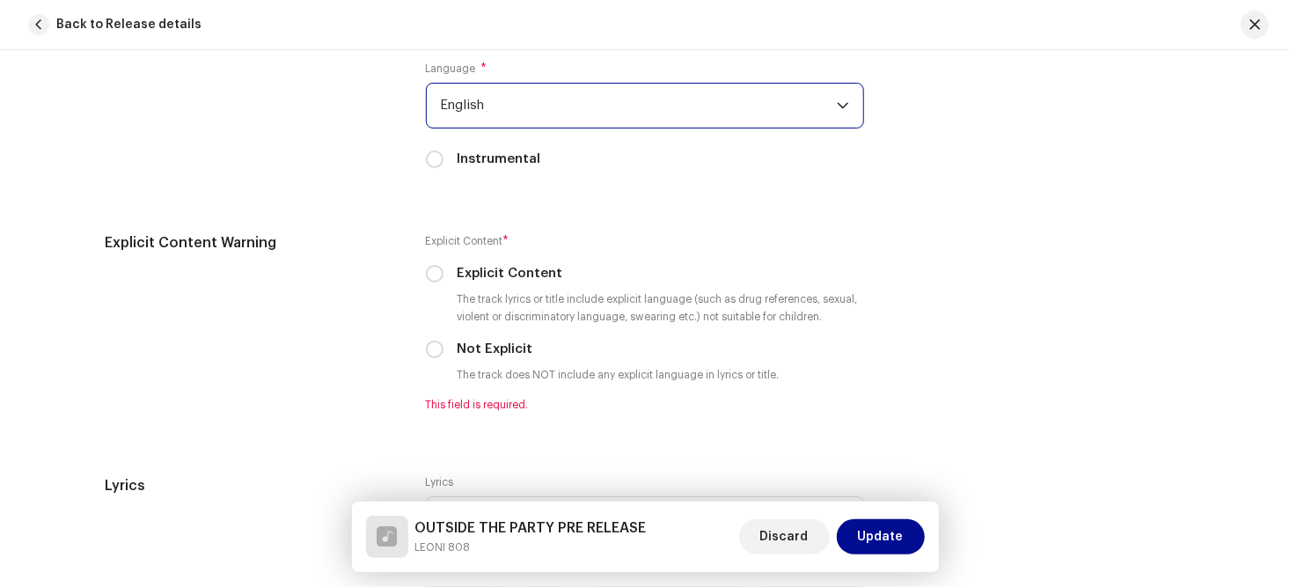
scroll to position [2895, 0]
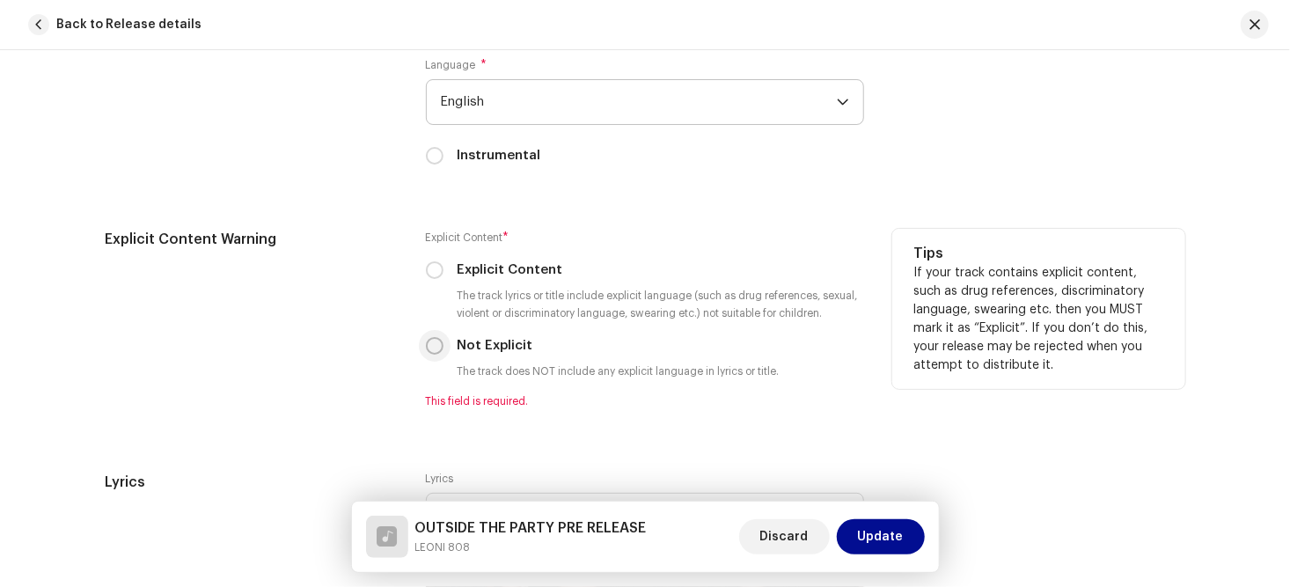
click at [432, 349] on input "Not Explicit" at bounding box center [435, 346] width 18 height 18
radio input "true"
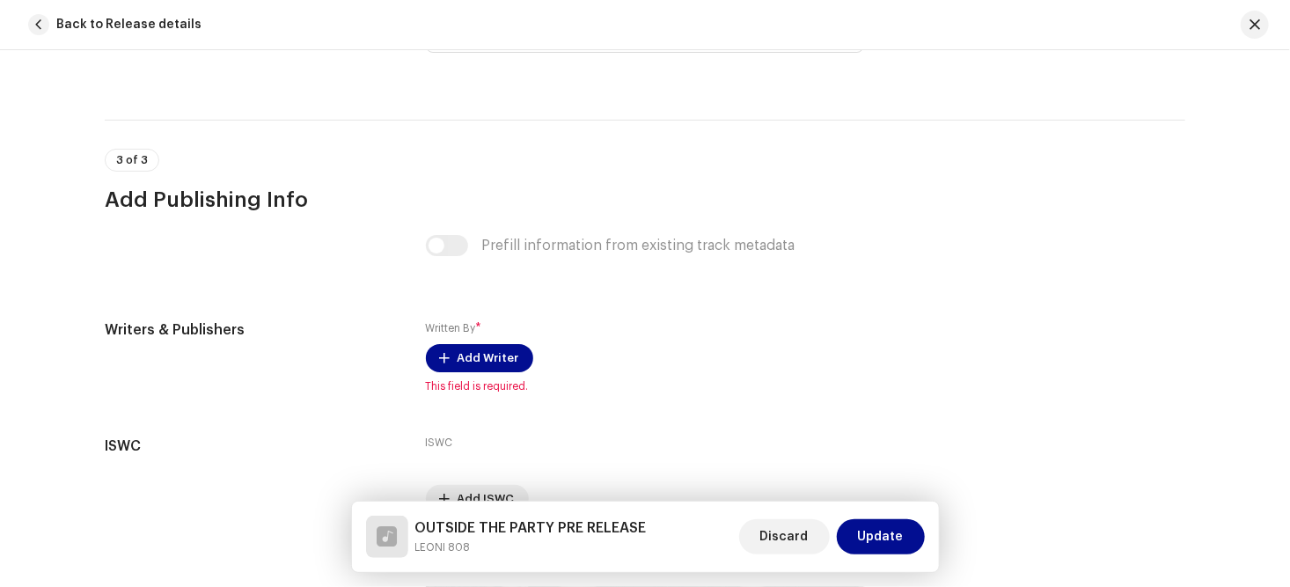
scroll to position [3380, 0]
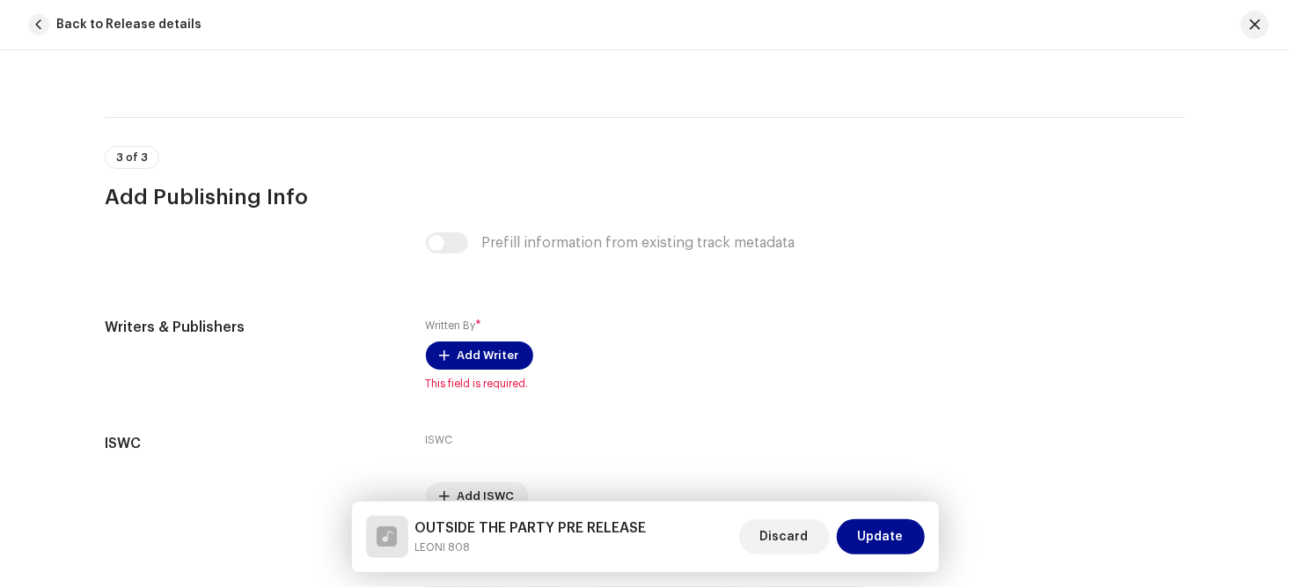
click at [448, 248] on div "Prefill information from existing track metadata" at bounding box center [645, 242] width 438 height 21
click at [473, 356] on span "Add Writer" at bounding box center [489, 355] width 62 height 35
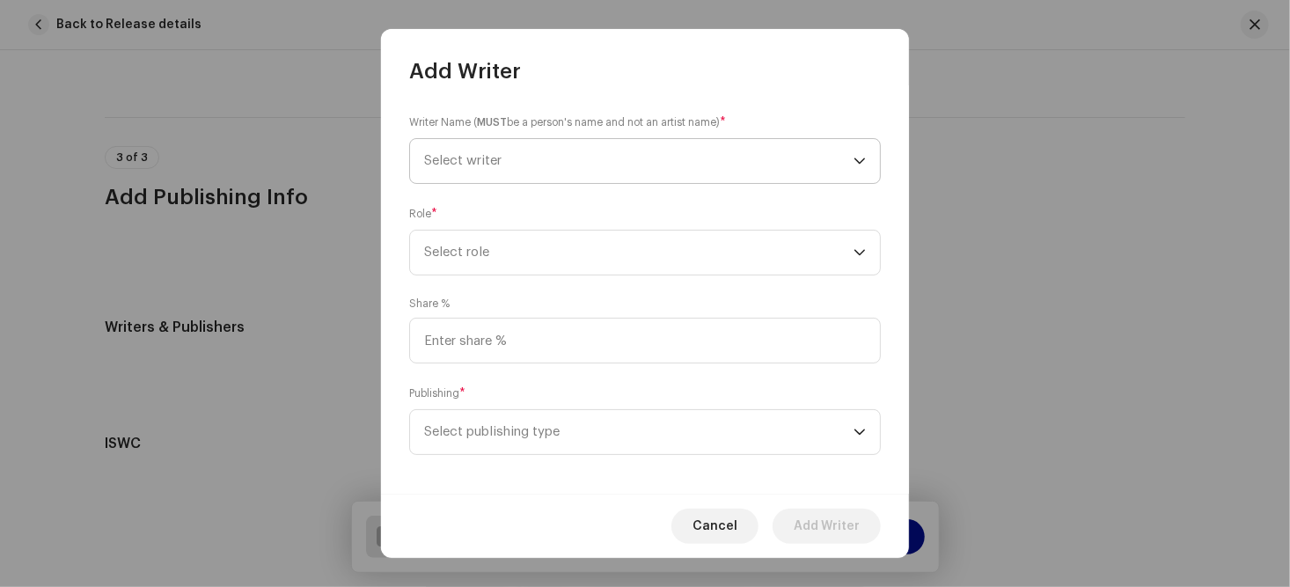
click at [853, 160] on icon "dropdown trigger" at bounding box center [859, 161] width 12 height 12
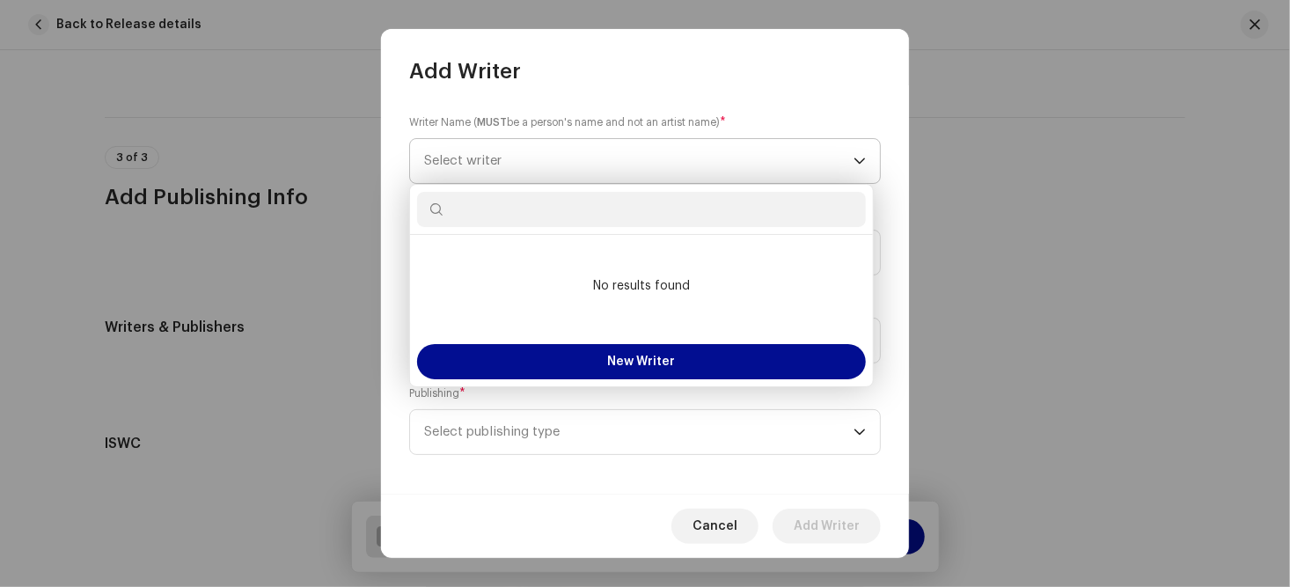
click at [853, 160] on icon "dropdown trigger" at bounding box center [859, 161] width 12 height 12
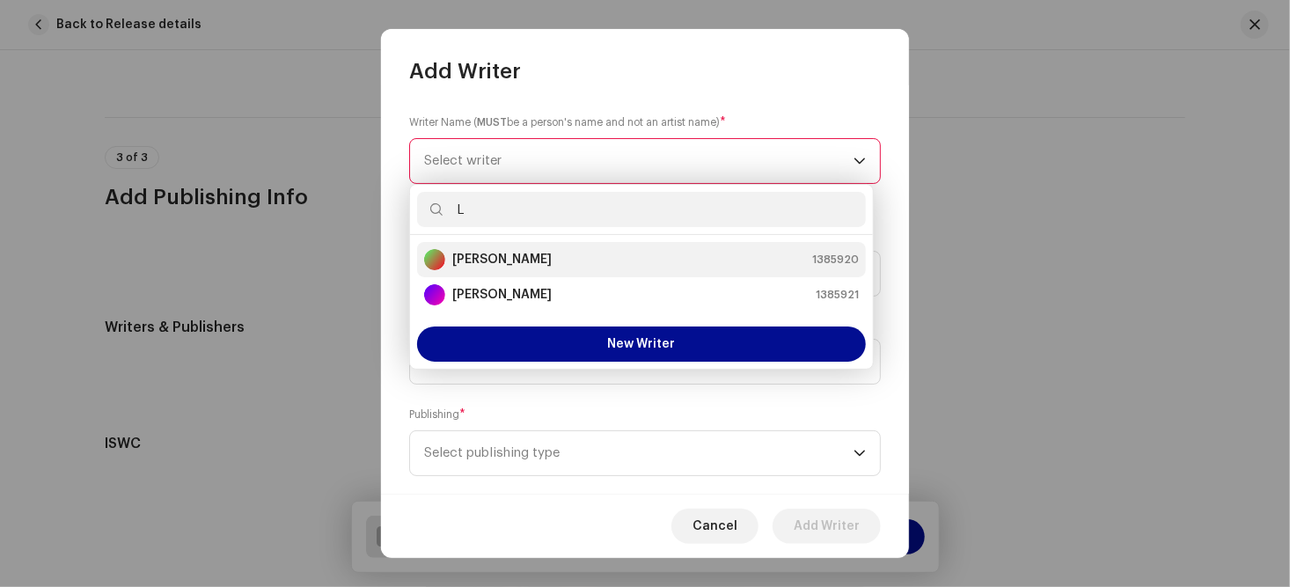
type input "L"
click at [524, 260] on div "[PERSON_NAME] 1385920" at bounding box center [641, 259] width 435 height 21
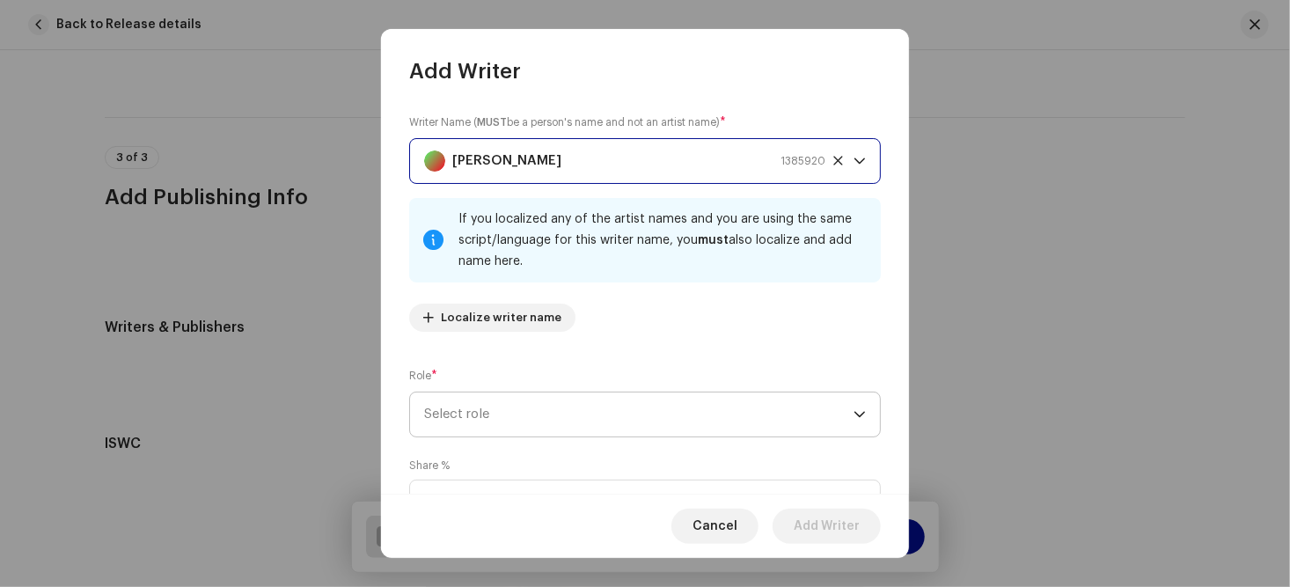
click at [853, 415] on icon "dropdown trigger" at bounding box center [859, 414] width 12 height 12
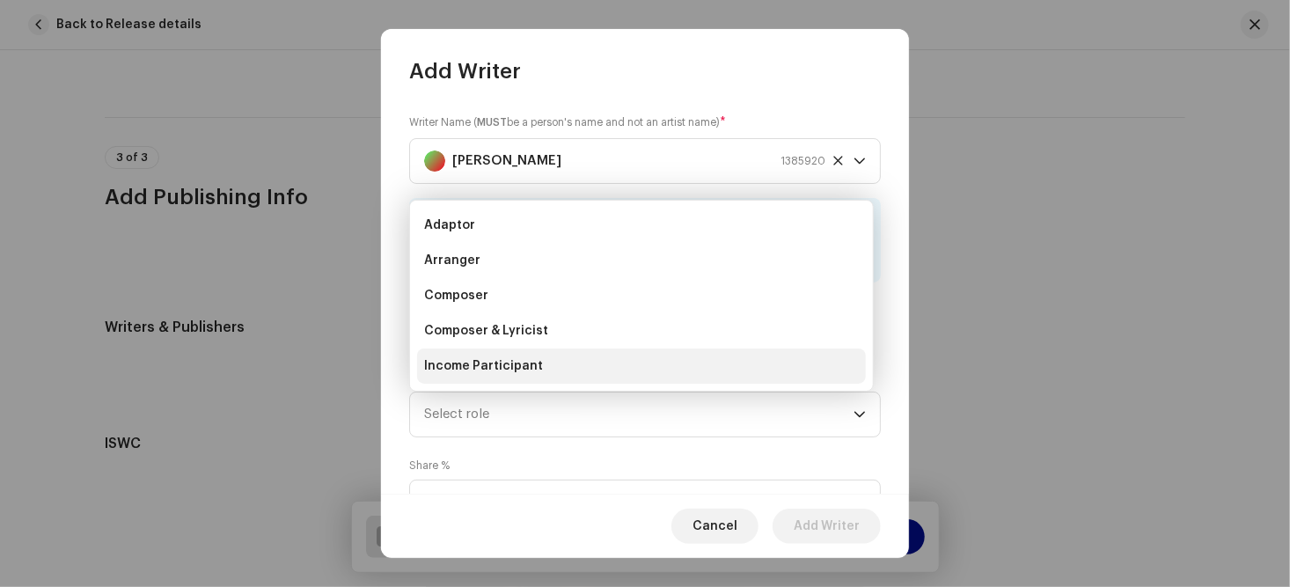
scroll to position [28, 0]
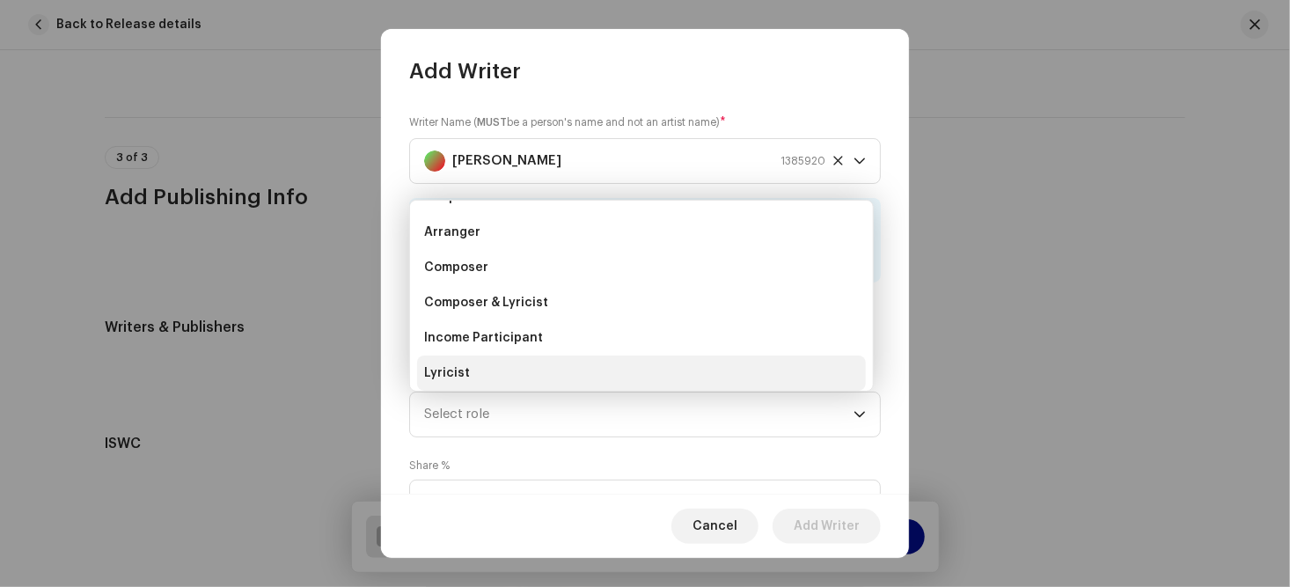
click at [465, 377] on span "Lyricist" at bounding box center [447, 373] width 46 height 18
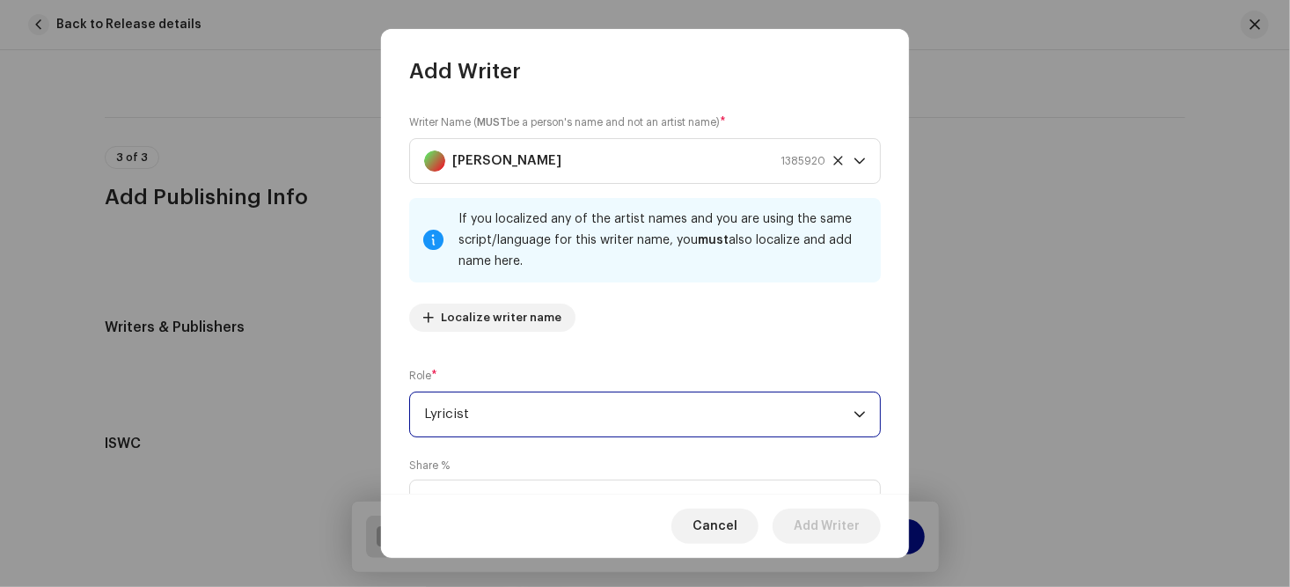
scroll to position [128, 0]
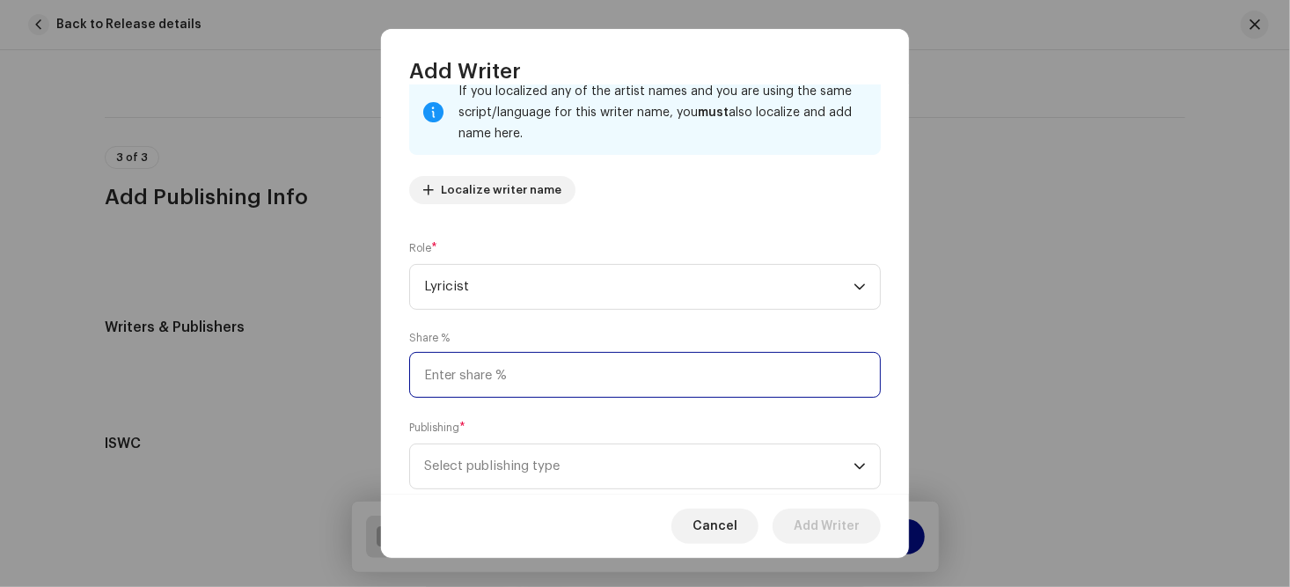
click at [538, 370] on input at bounding box center [645, 375] width 472 height 46
type input "50.00"
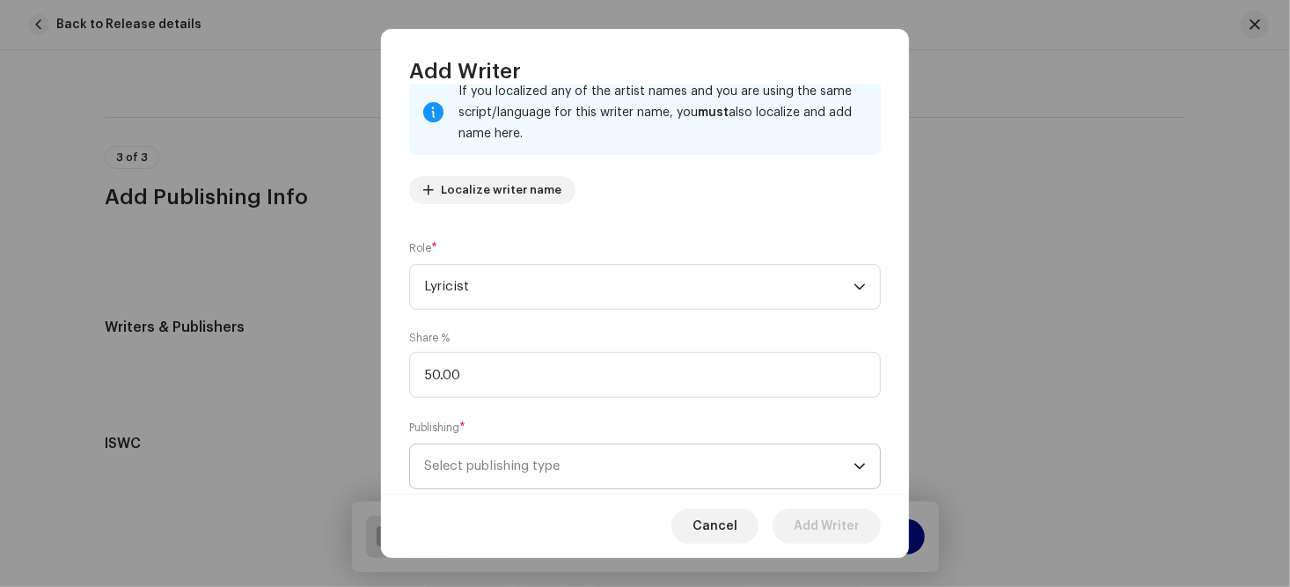
click at [855, 465] on icon "dropdown trigger" at bounding box center [859, 466] width 12 height 12
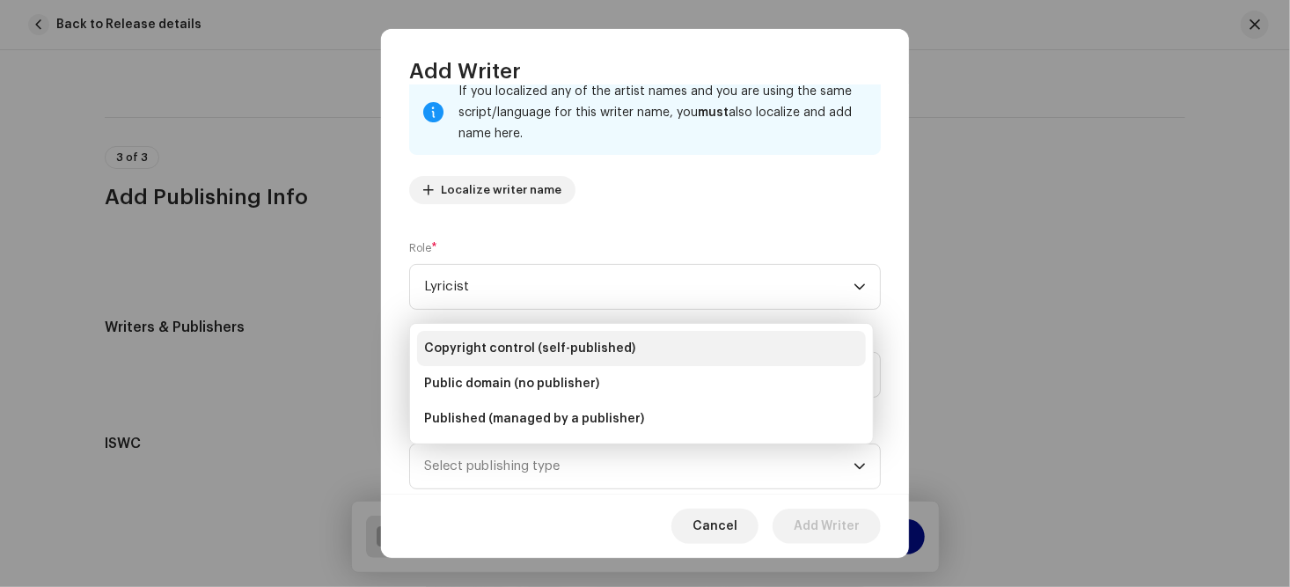
click at [615, 350] on span "Copyright control (self-published)" at bounding box center [529, 349] width 211 height 18
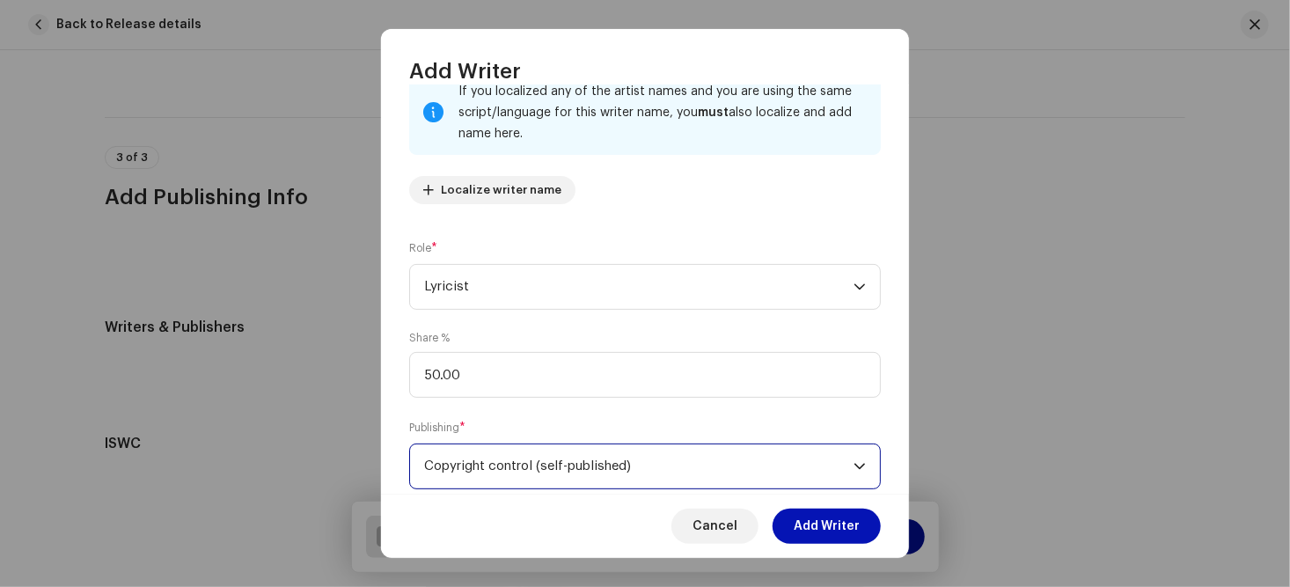
click at [810, 522] on span "Add Writer" at bounding box center [827, 526] width 66 height 35
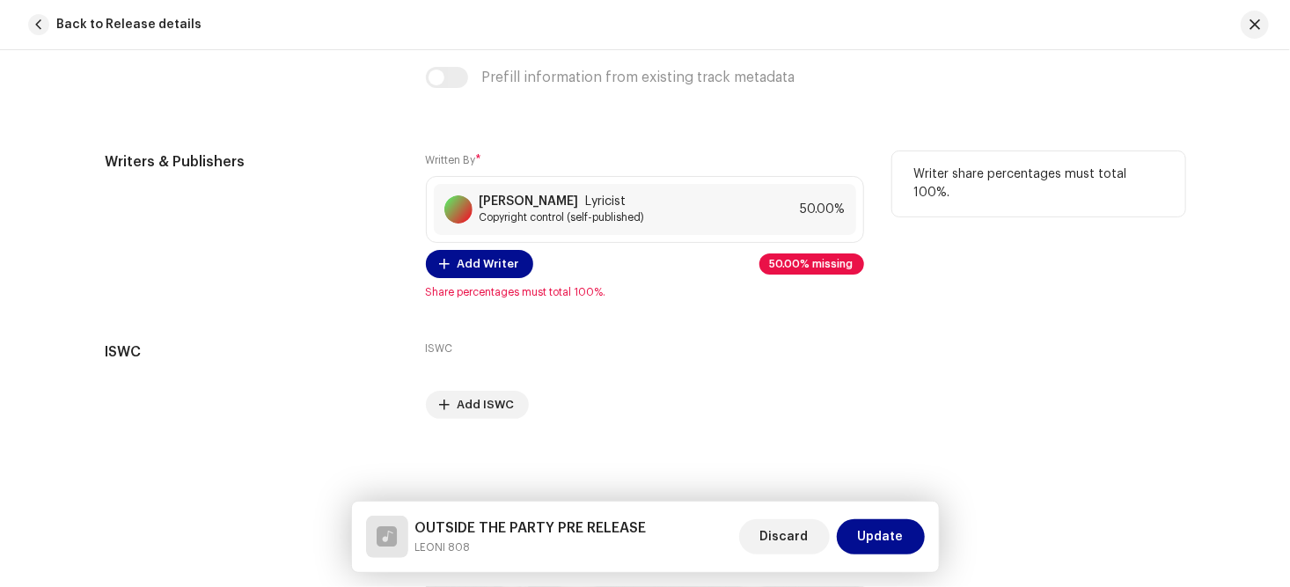
scroll to position [3549, 0]
click at [471, 263] on span "Add Writer" at bounding box center [489, 262] width 62 height 35
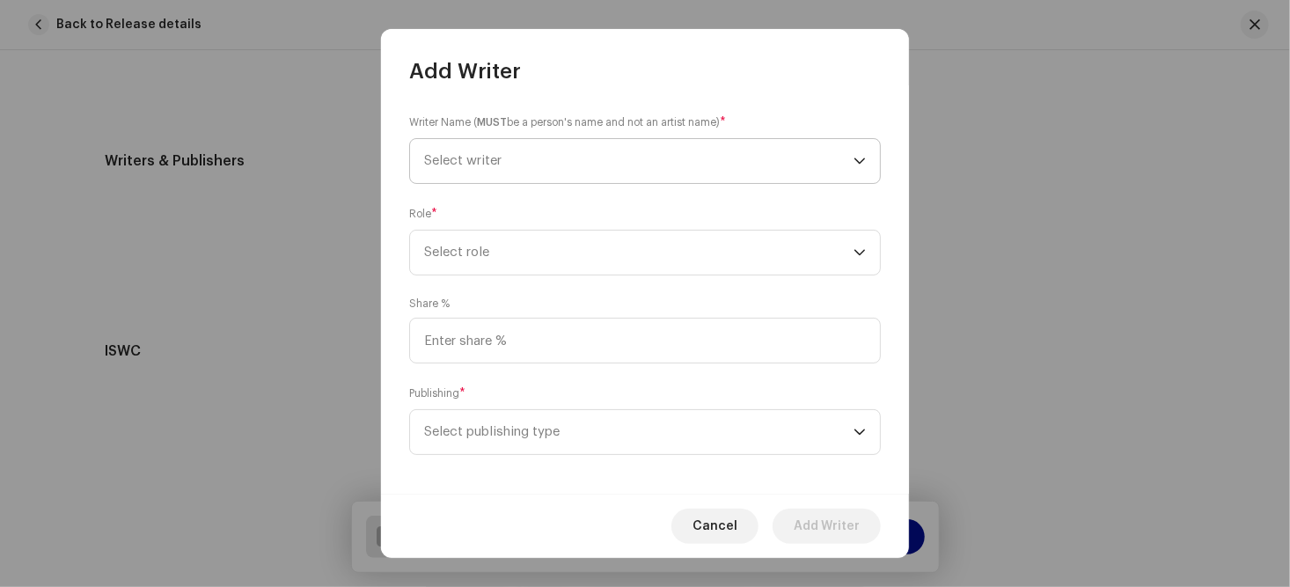
click at [853, 163] on icon "dropdown trigger" at bounding box center [859, 161] width 12 height 12
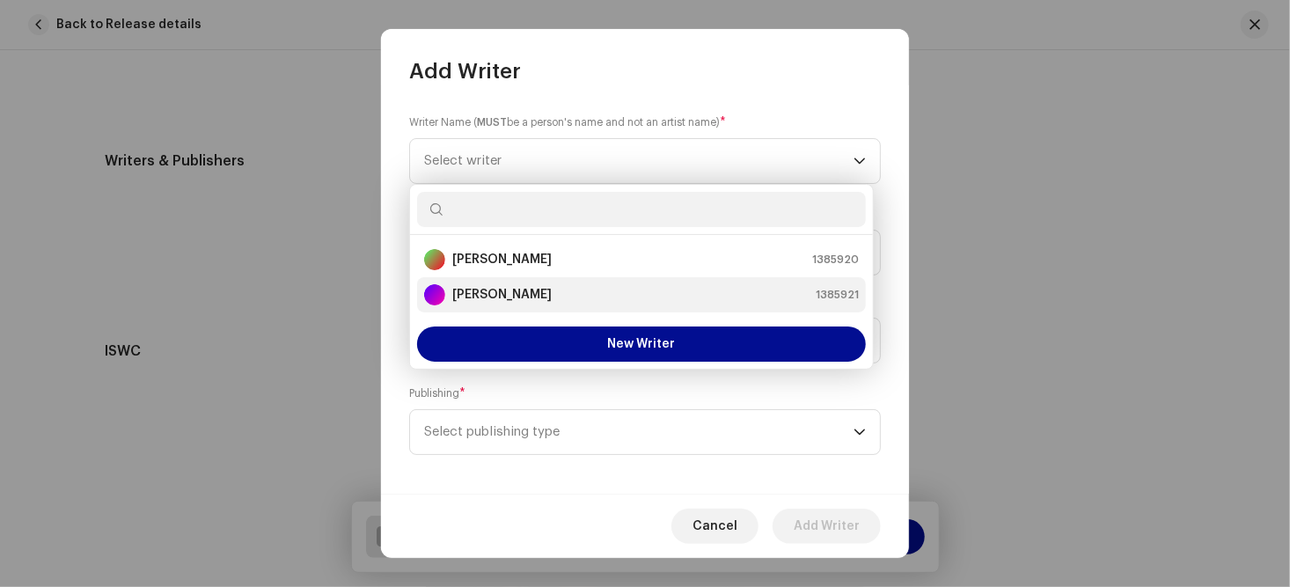
click at [556, 297] on div "[PERSON_NAME] 1385921" at bounding box center [641, 294] width 435 height 21
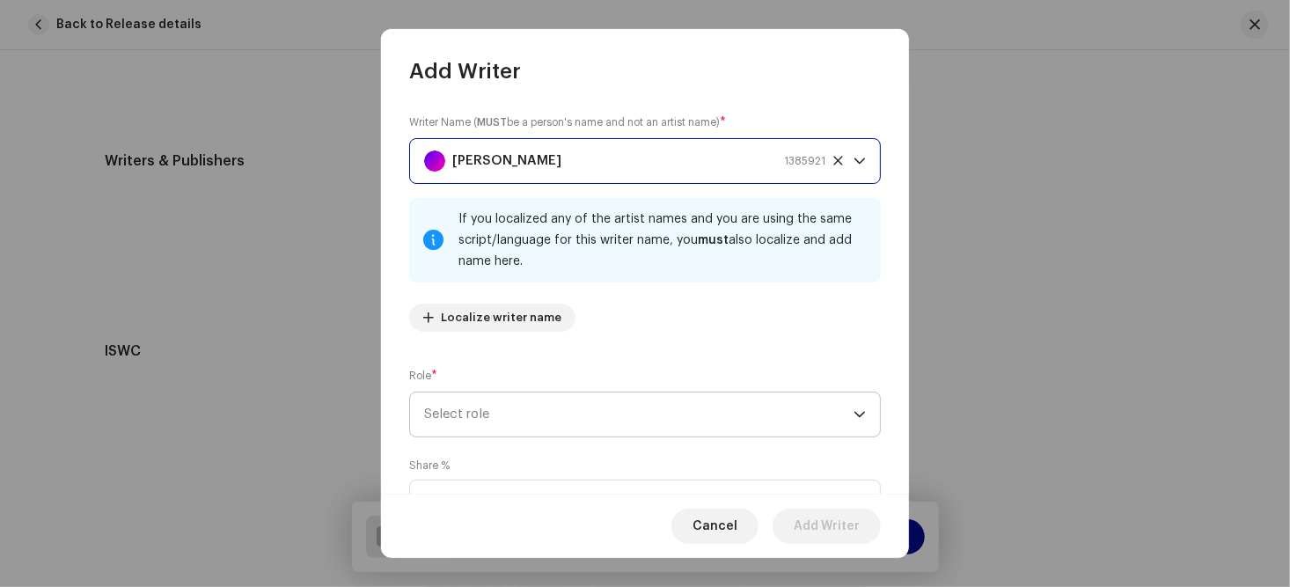
click at [592, 410] on span "Select role" at bounding box center [638, 414] width 429 height 44
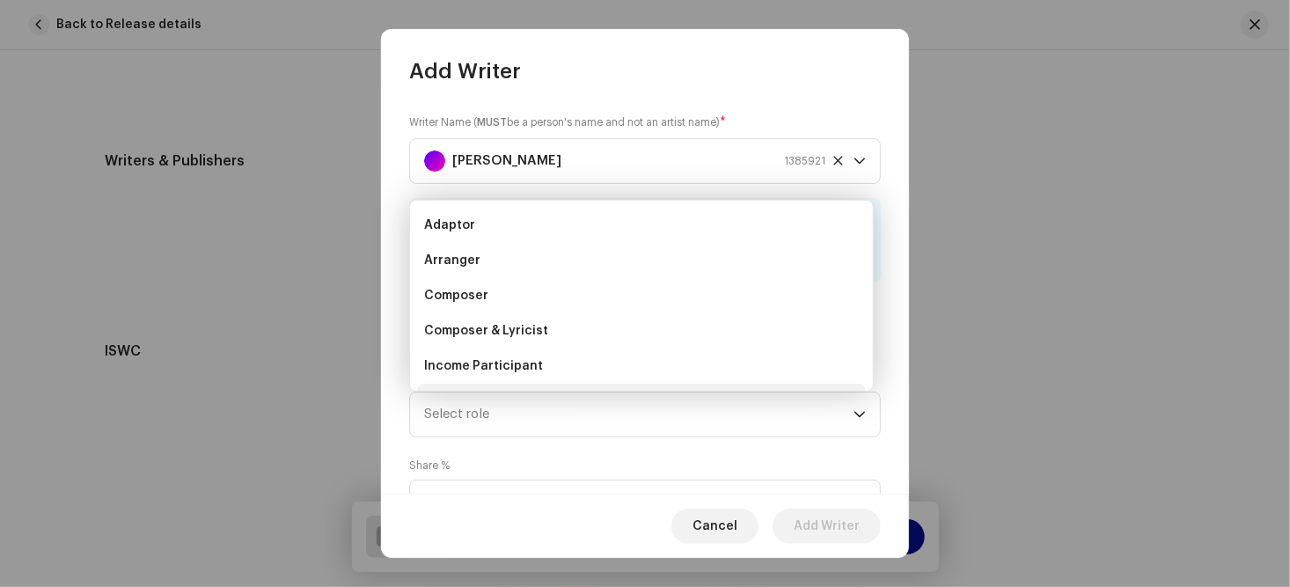
scroll to position [62, 0]
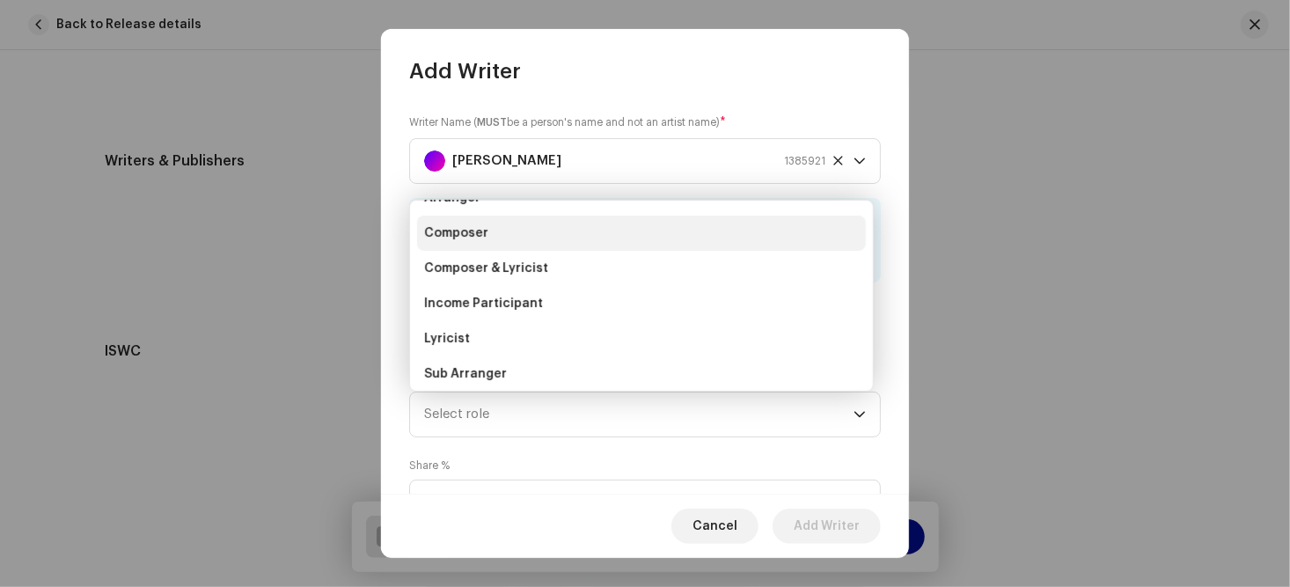
click at [589, 234] on li "Composer" at bounding box center [641, 233] width 449 height 35
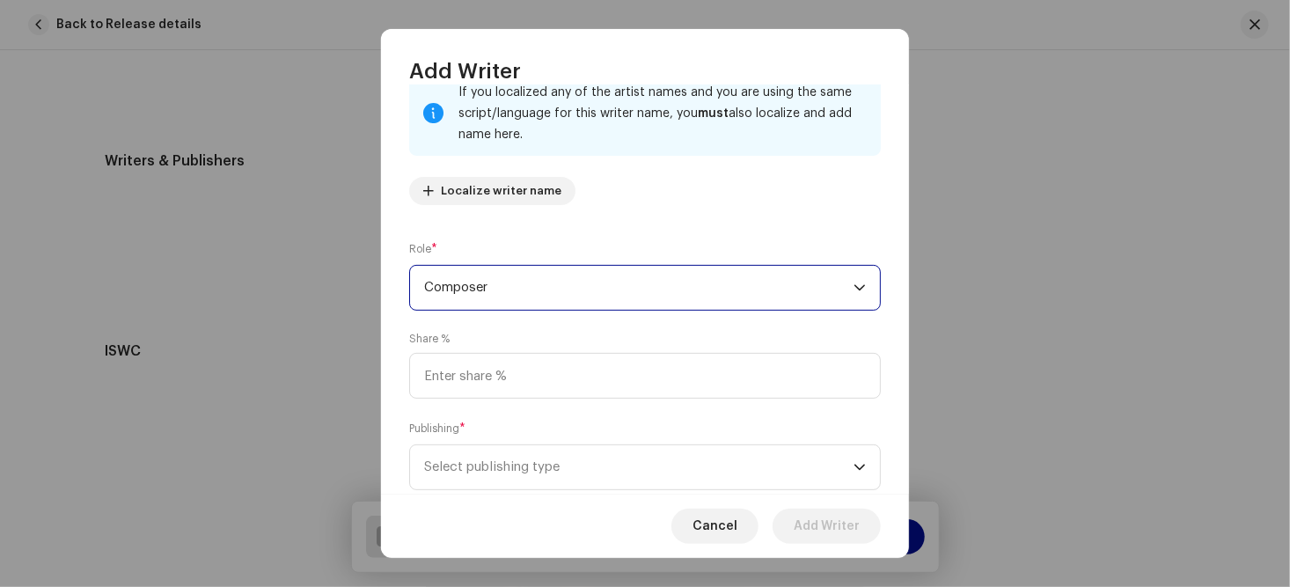
scroll to position [128, 0]
click at [853, 287] on icon "dropdown trigger" at bounding box center [859, 287] width 12 height 12
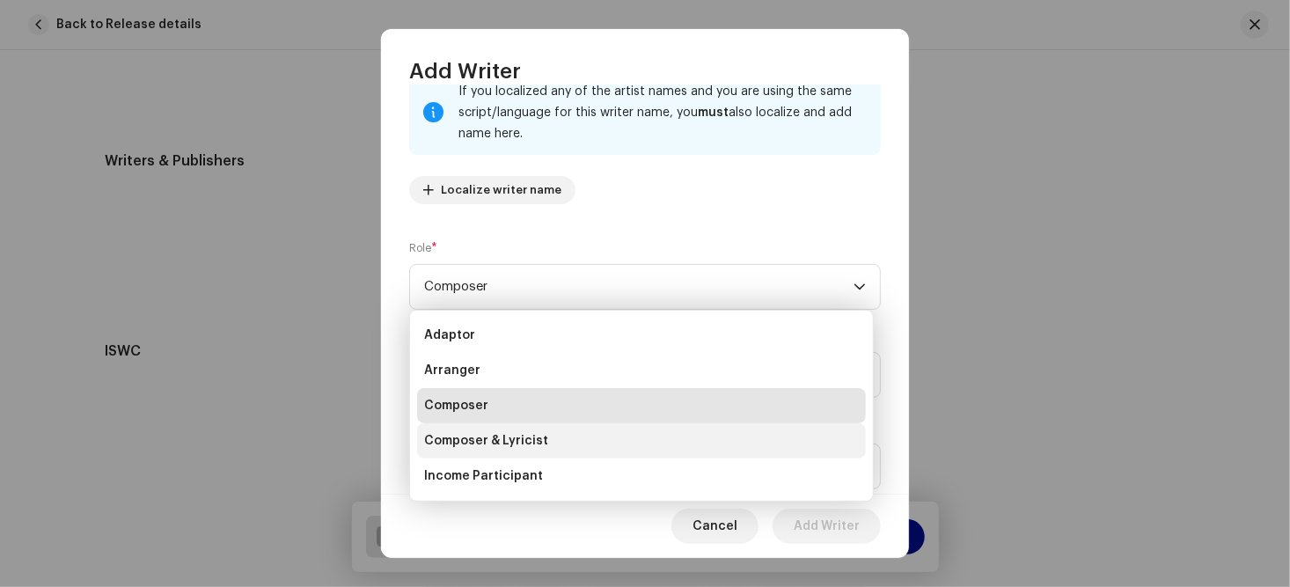
click at [537, 443] on span "Composer & Lyricist" at bounding box center [486, 441] width 124 height 18
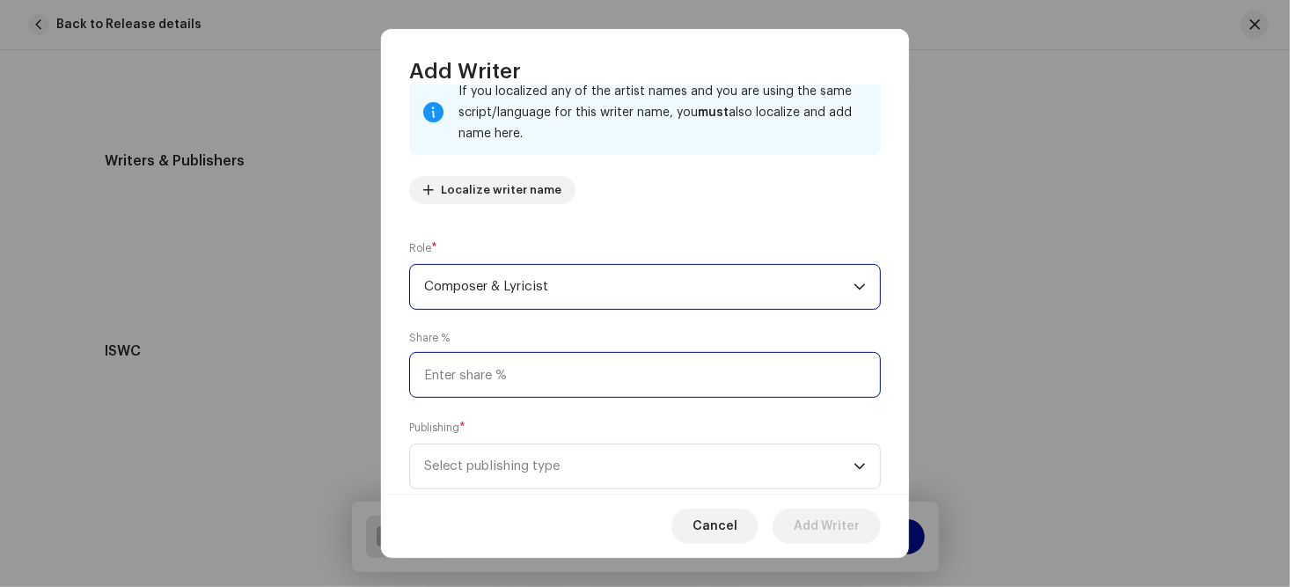
click at [542, 377] on input at bounding box center [645, 375] width 472 height 46
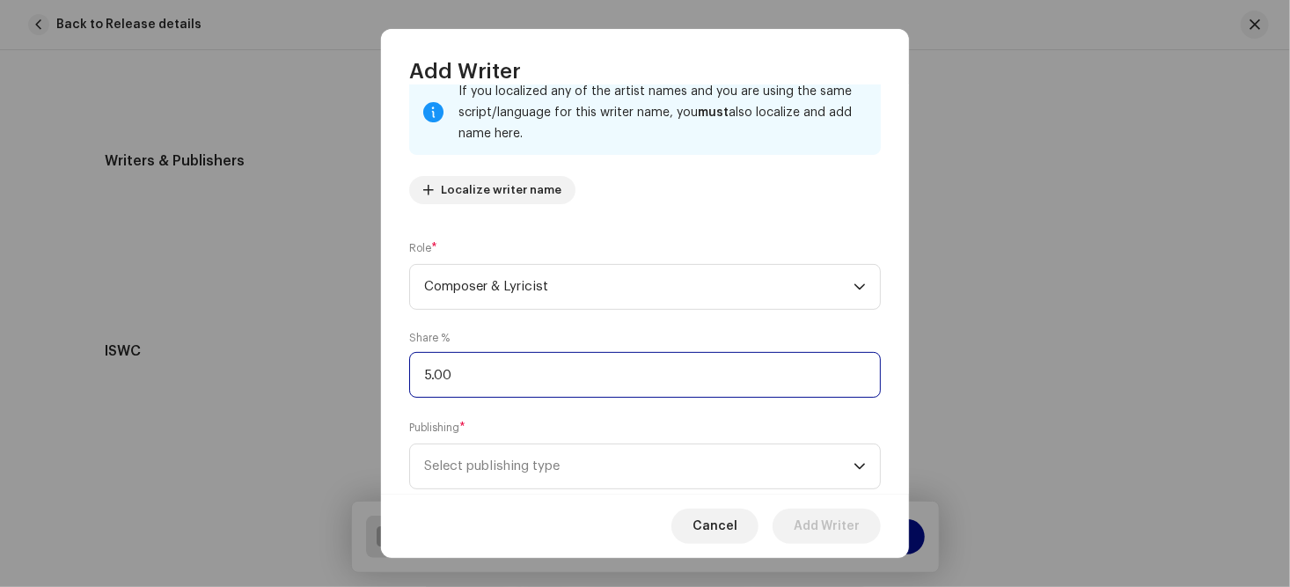
type input "50.00"
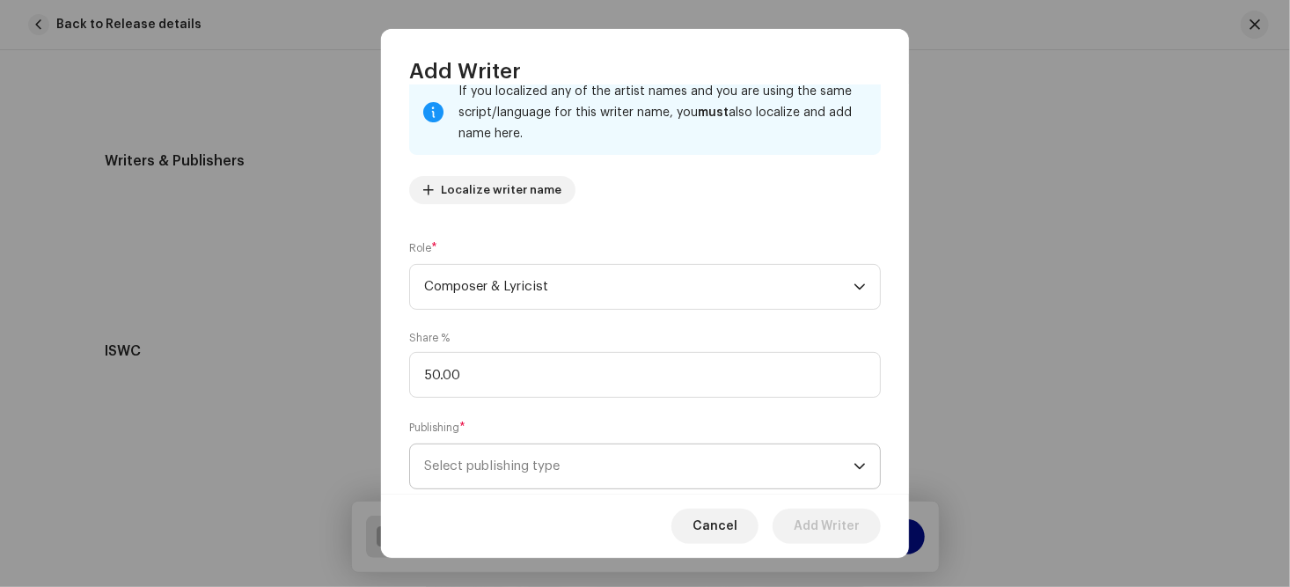
click at [854, 465] on icon "dropdown trigger" at bounding box center [859, 467] width 11 height 6
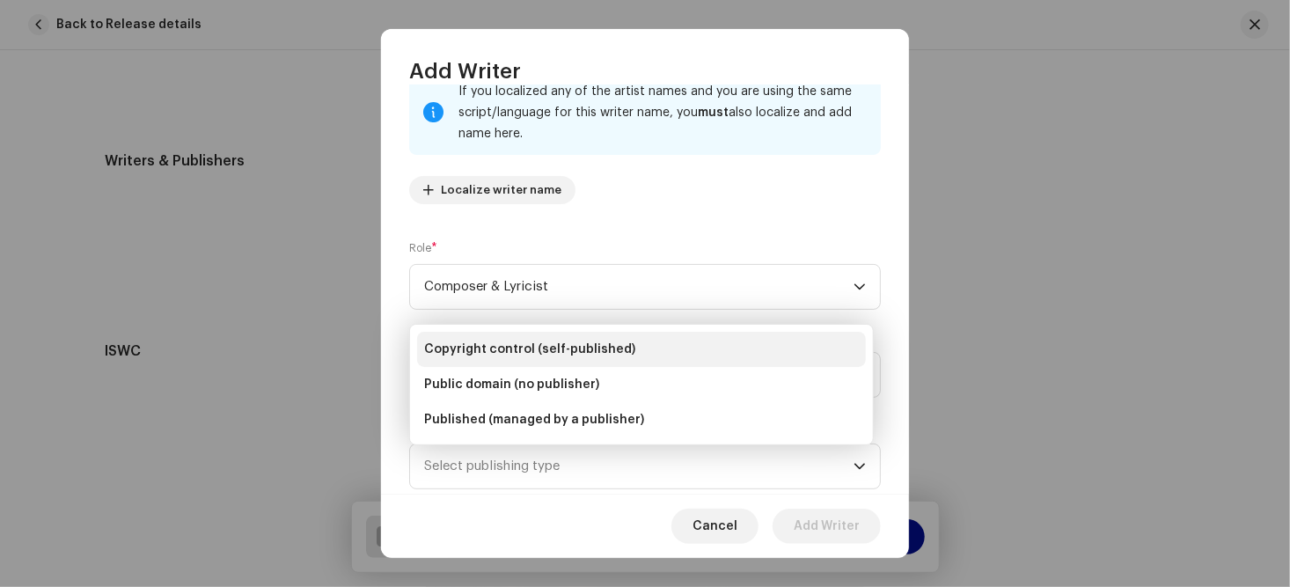
click at [670, 348] on li "Copyright control (self-published)" at bounding box center [641, 349] width 449 height 35
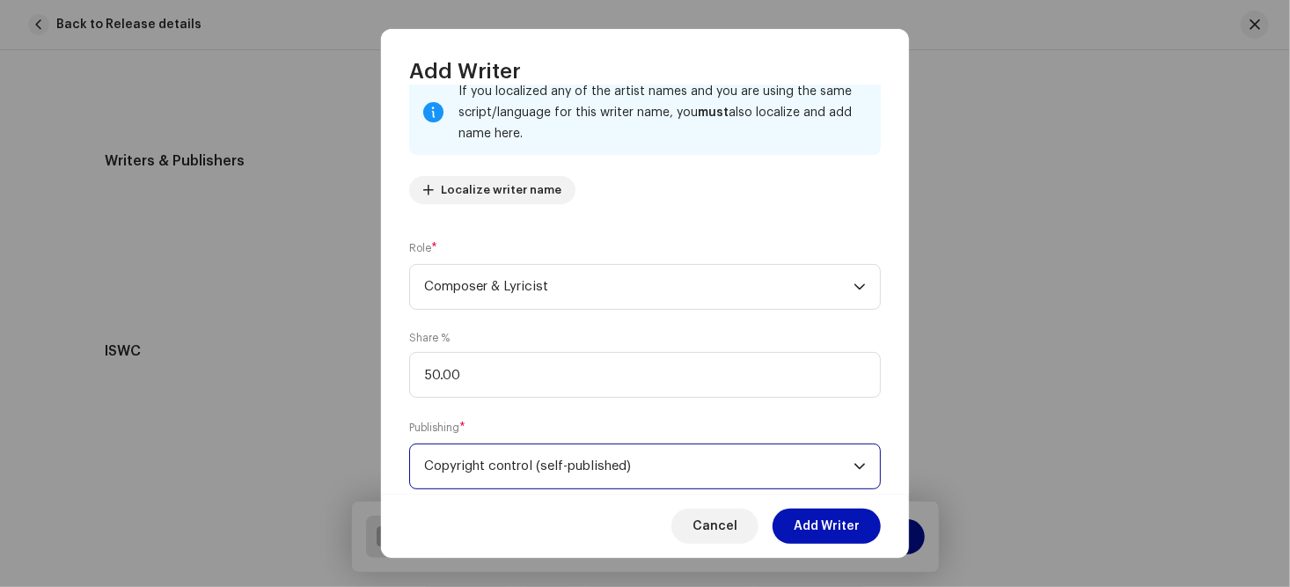
click at [814, 525] on span "Add Writer" at bounding box center [827, 526] width 66 height 35
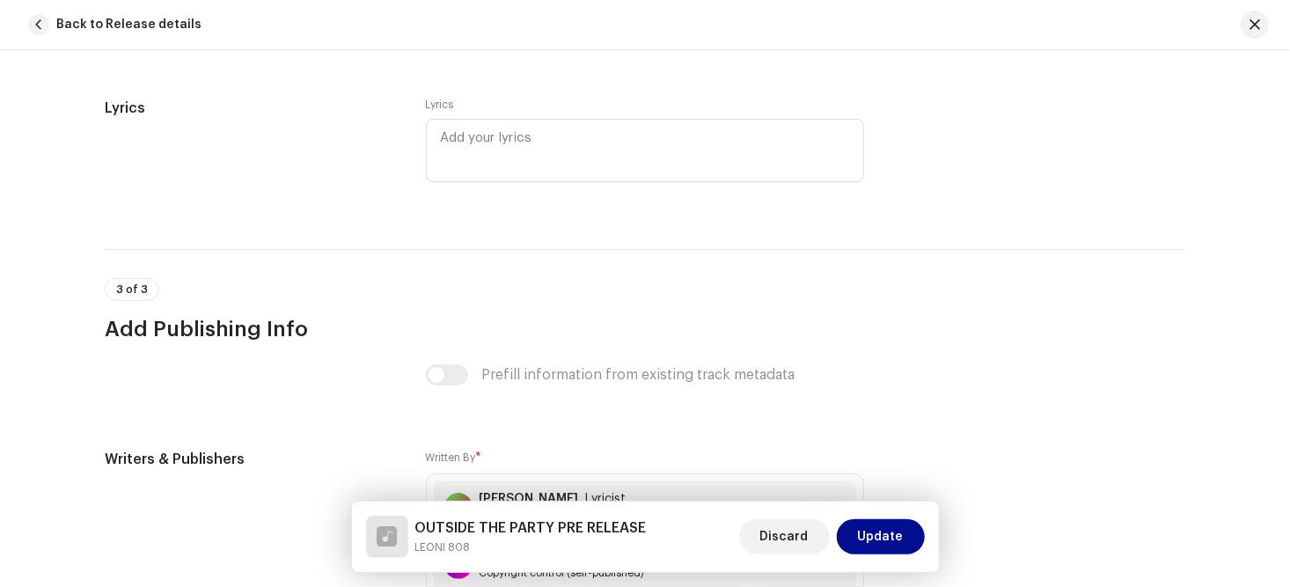
scroll to position [3252, 0]
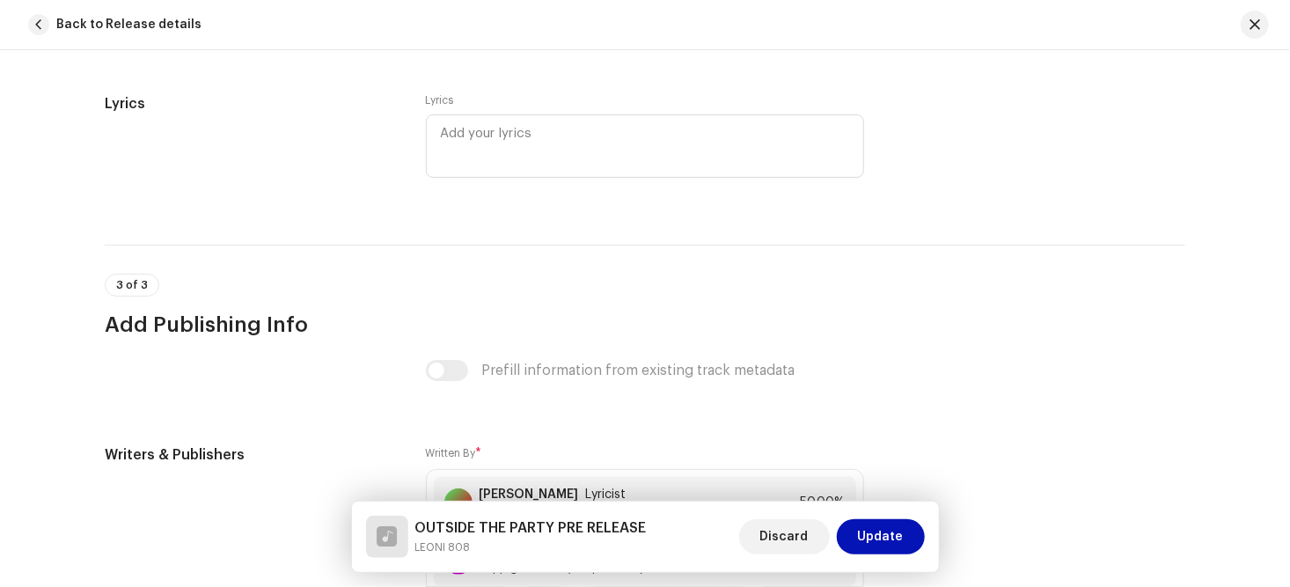
click at [876, 535] on span "Update" at bounding box center [881, 536] width 46 height 35
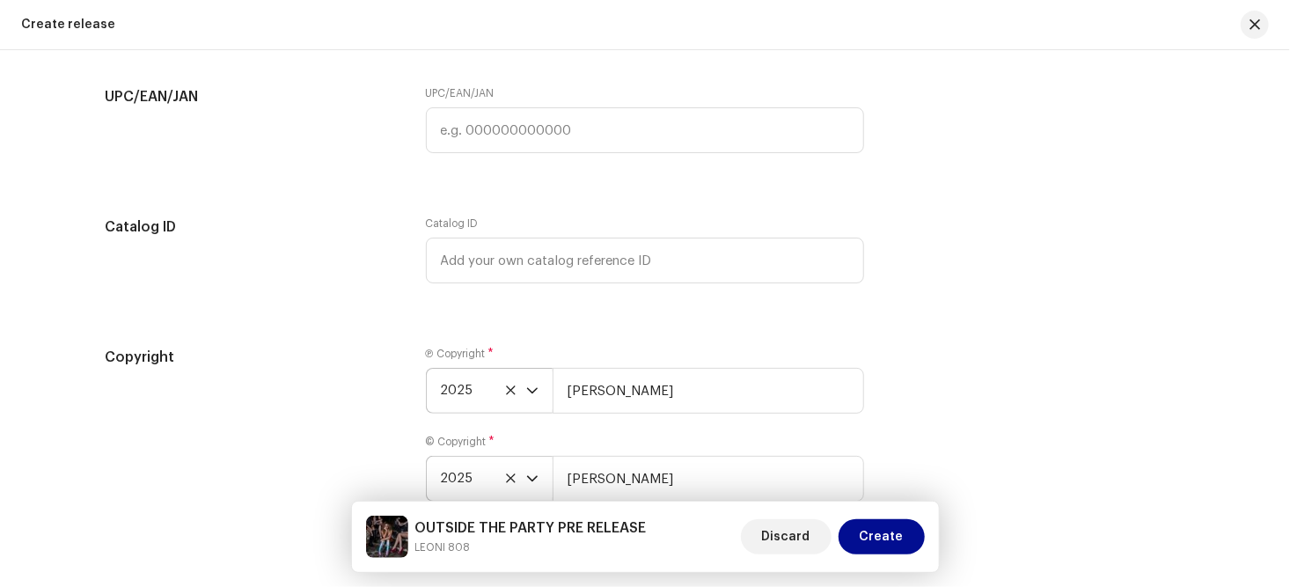
scroll to position [3238, 0]
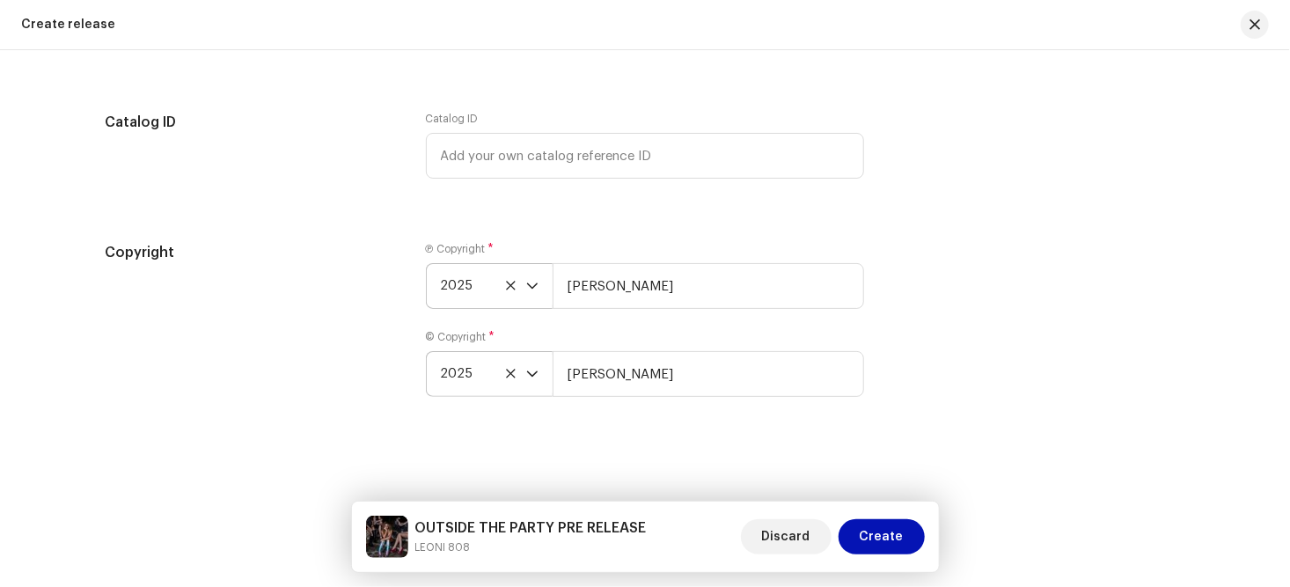
click at [876, 538] on span "Create" at bounding box center [882, 536] width 44 height 35
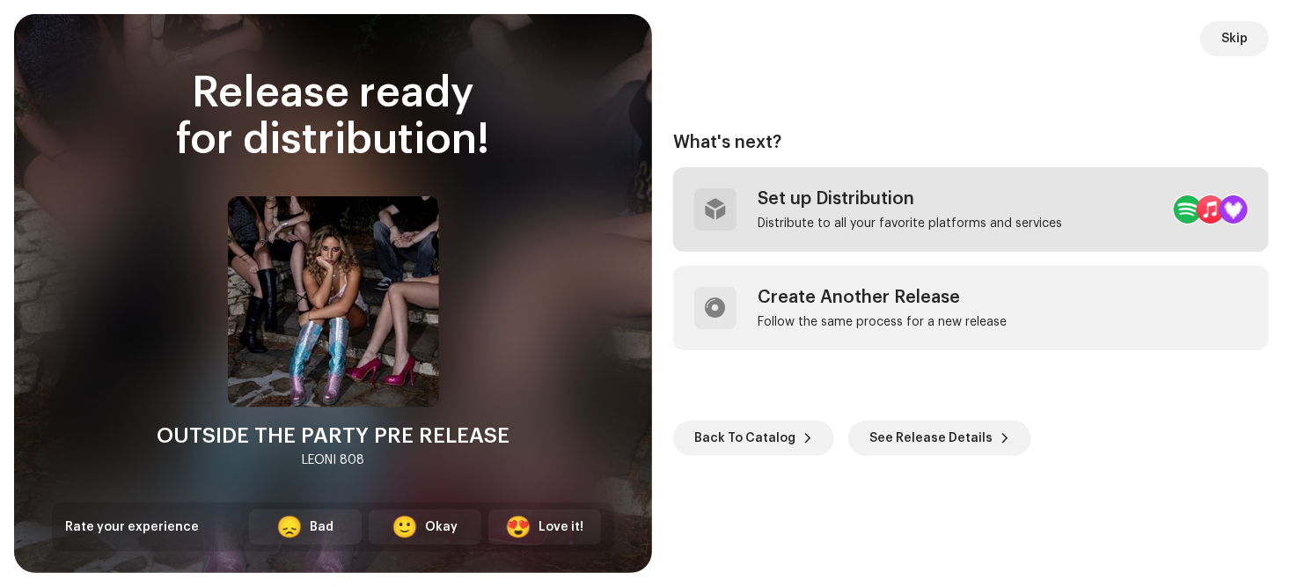
click at [828, 199] on div "Set up Distribution" at bounding box center [910, 198] width 304 height 21
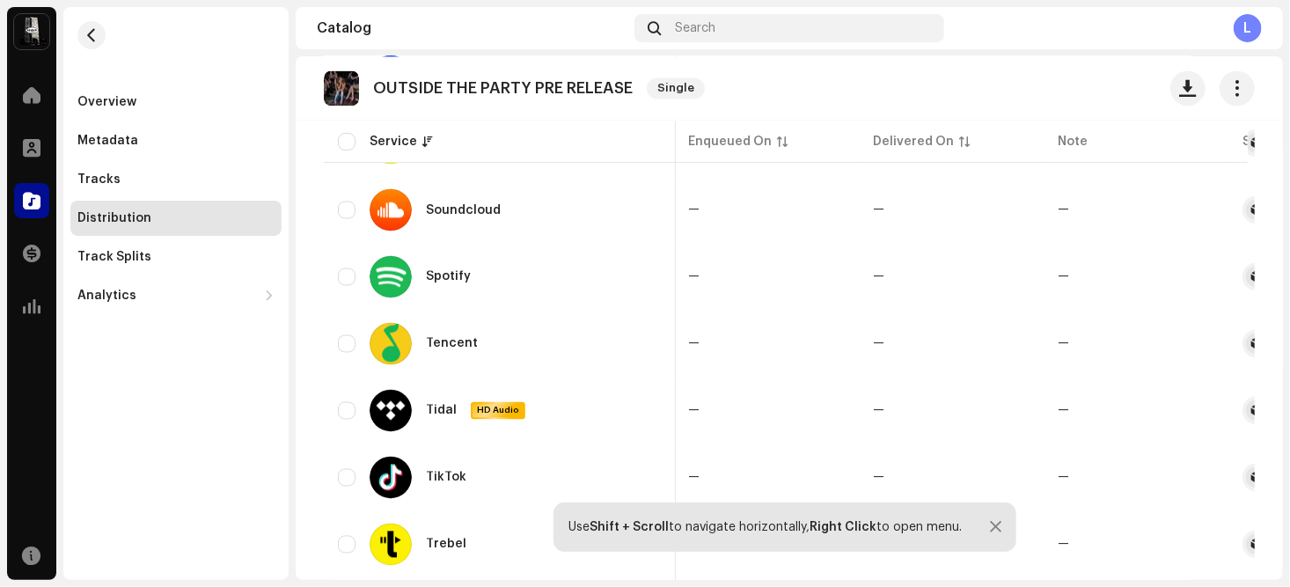
scroll to position [1716, 0]
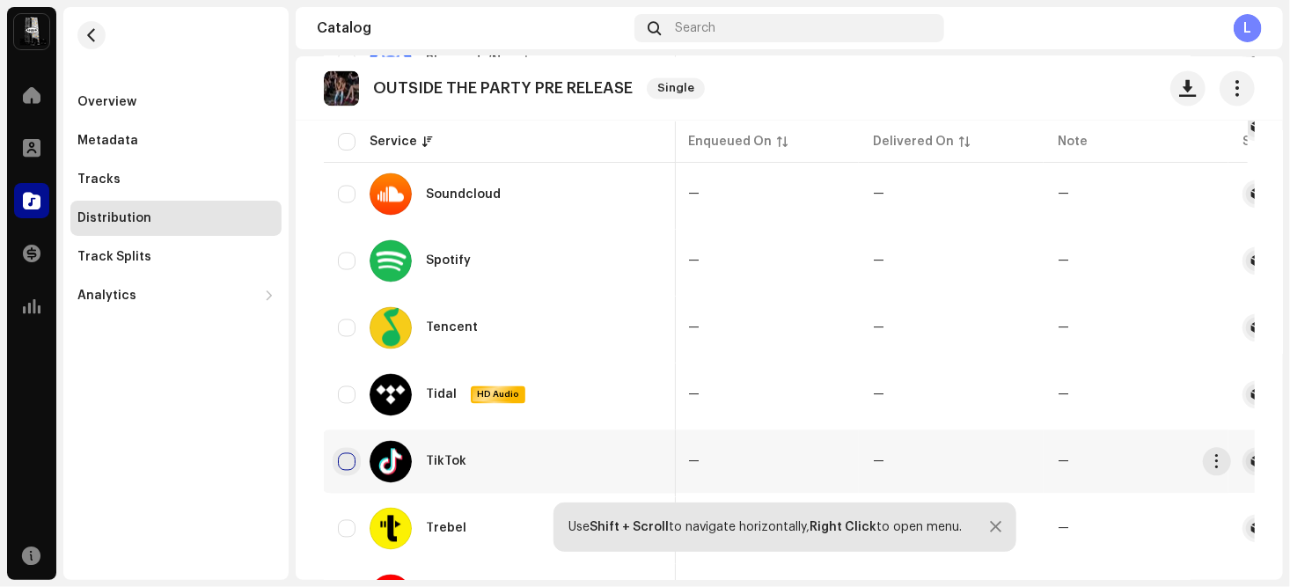
click at [347, 452] on input "checkbox" at bounding box center [347, 461] width 18 height 18
checkbox input "true"
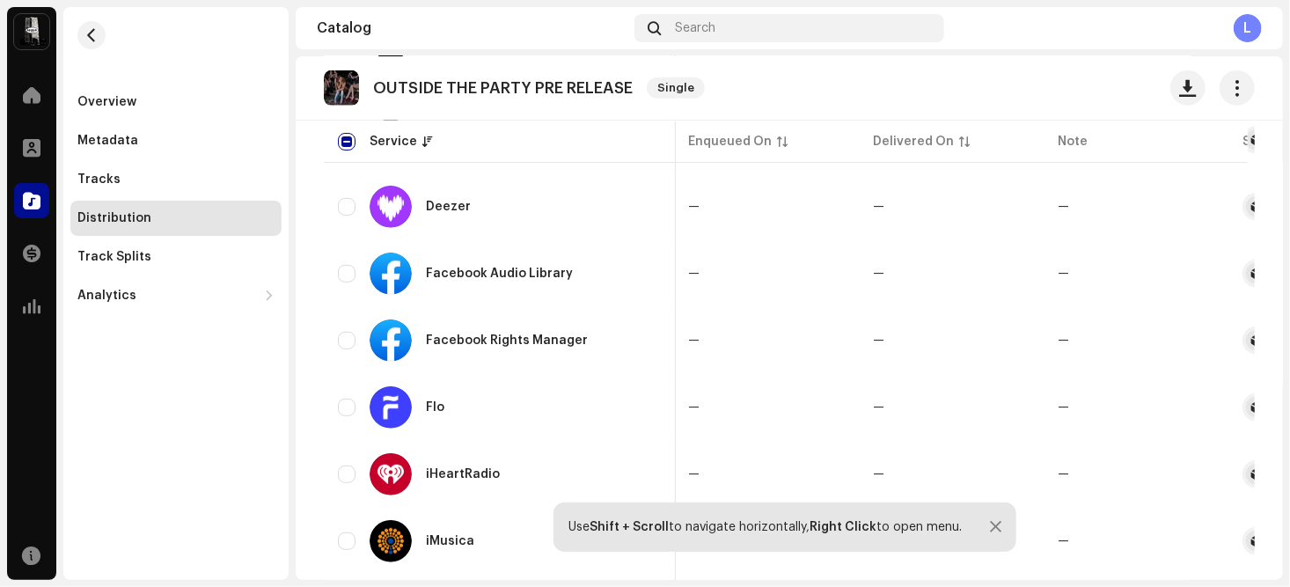
scroll to position [0, 0]
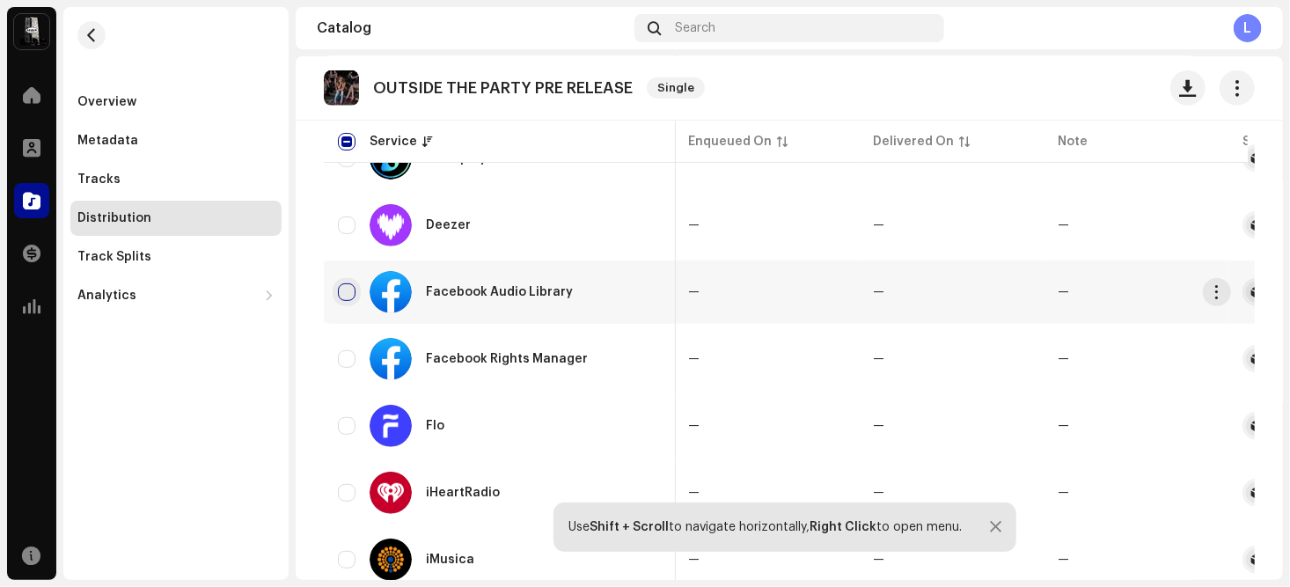
click at [346, 288] on input "Row Unselected" at bounding box center [347, 292] width 18 height 18
checkbox input "true"
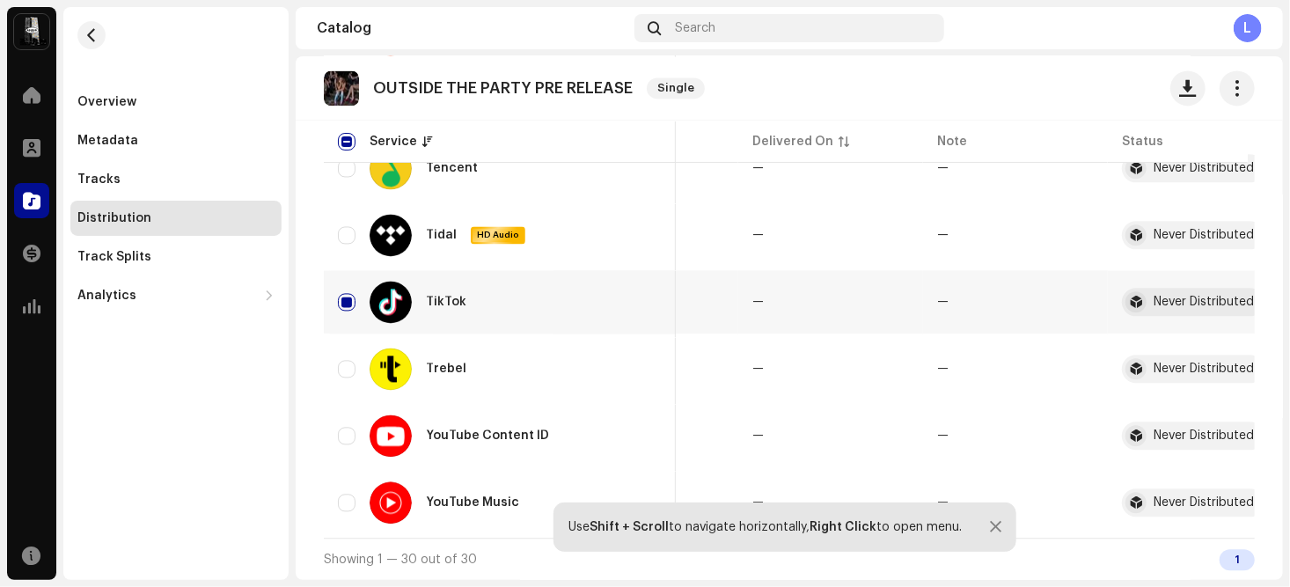
scroll to position [0, 132]
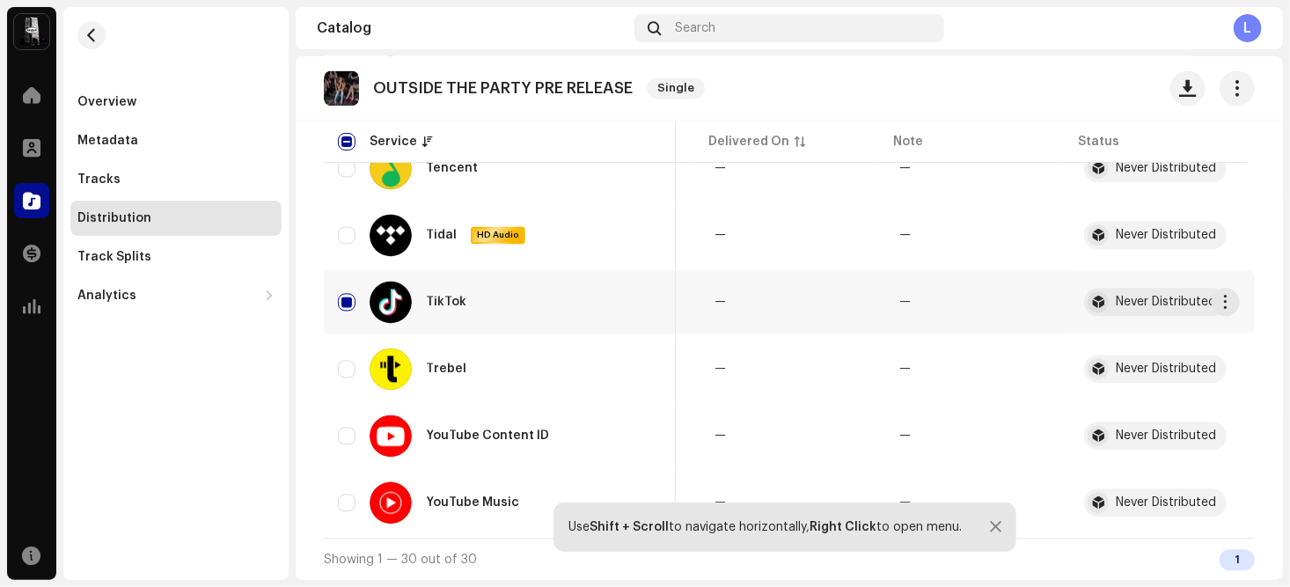
click at [1160, 296] on div "Never Distributed" at bounding box center [1166, 302] width 100 height 12
click at [1220, 295] on span "button" at bounding box center [1226, 302] width 13 height 14
click at [1229, 84] on span "button" at bounding box center [1237, 88] width 17 height 14
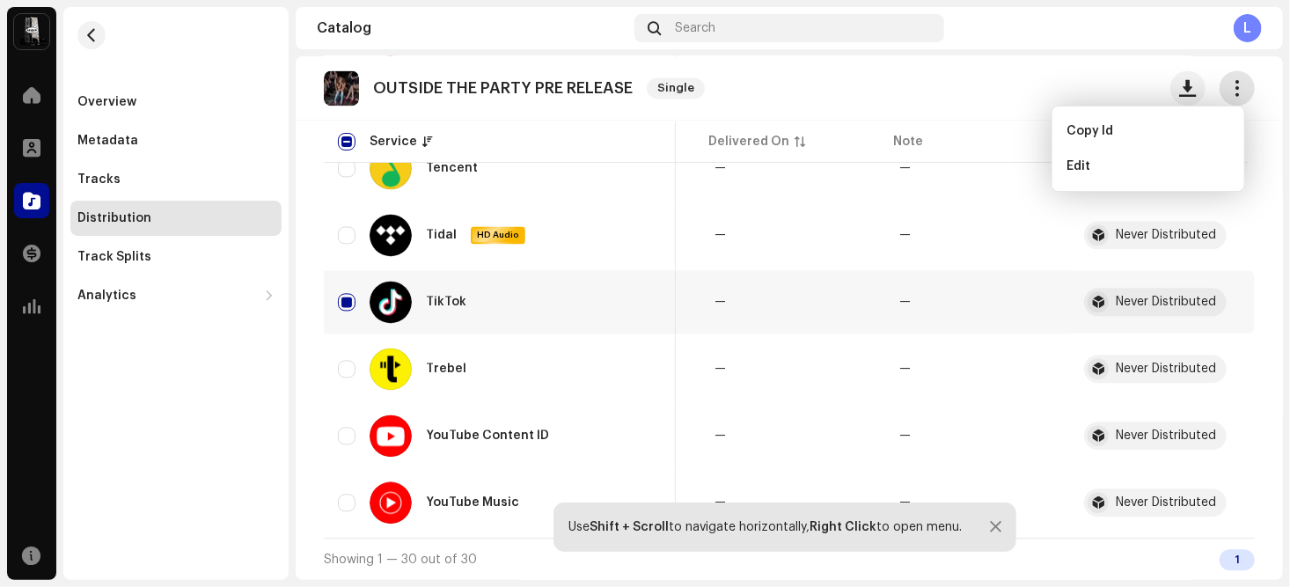
click at [1229, 84] on span "button" at bounding box center [1237, 88] width 17 height 14
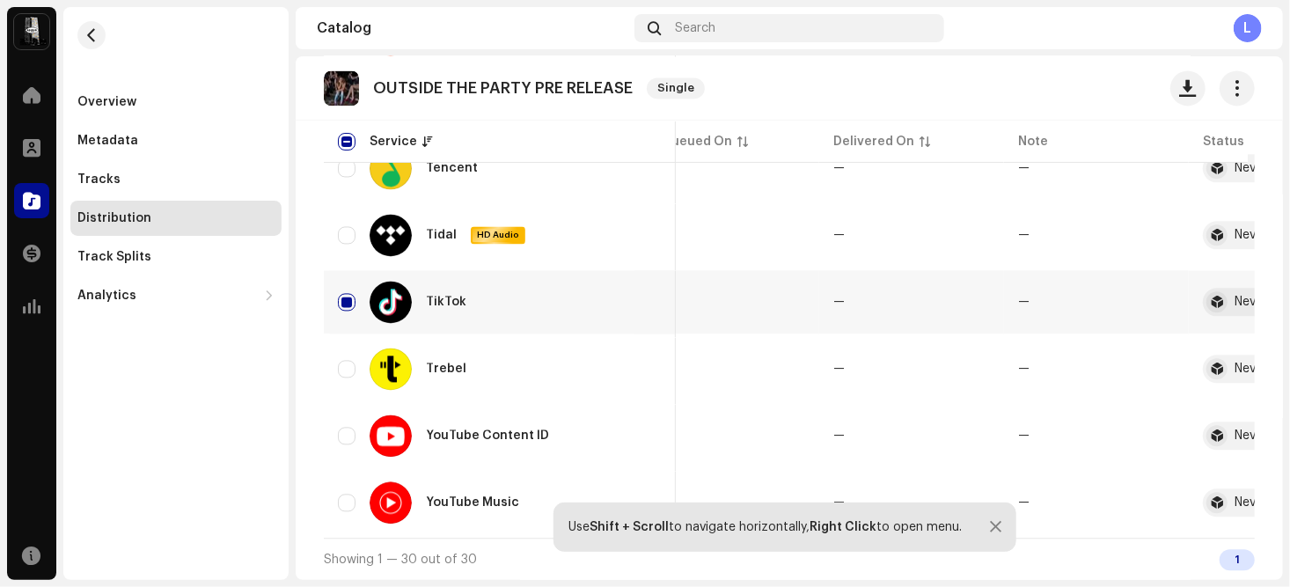
scroll to position [0, 166]
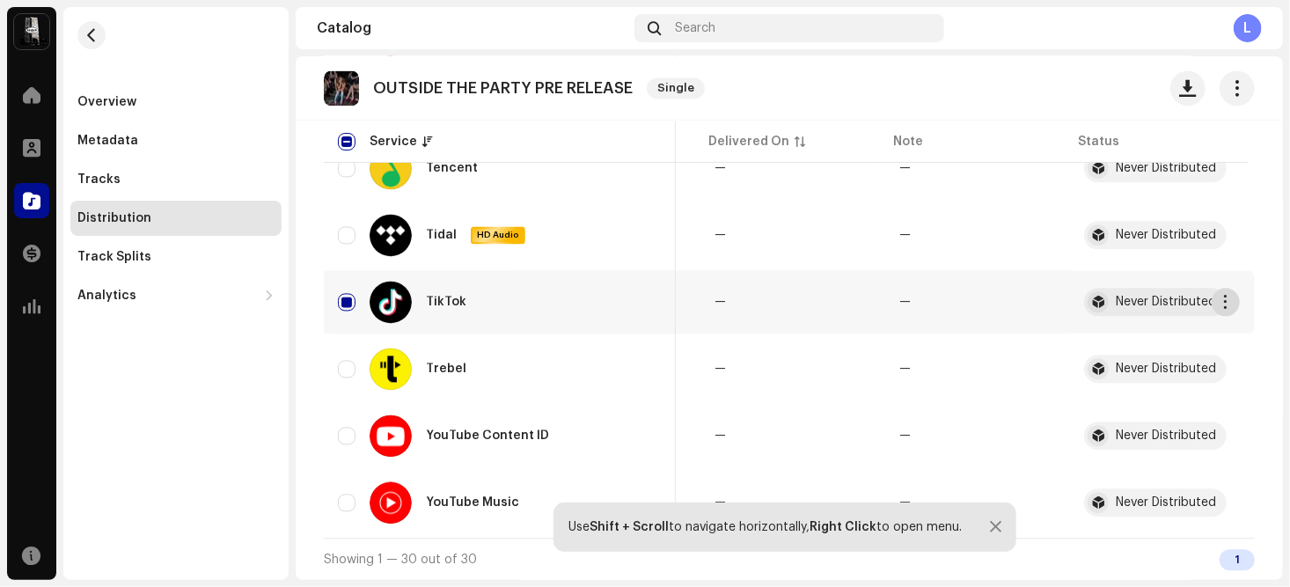
click at [1220, 299] on span "button" at bounding box center [1226, 302] width 13 height 14
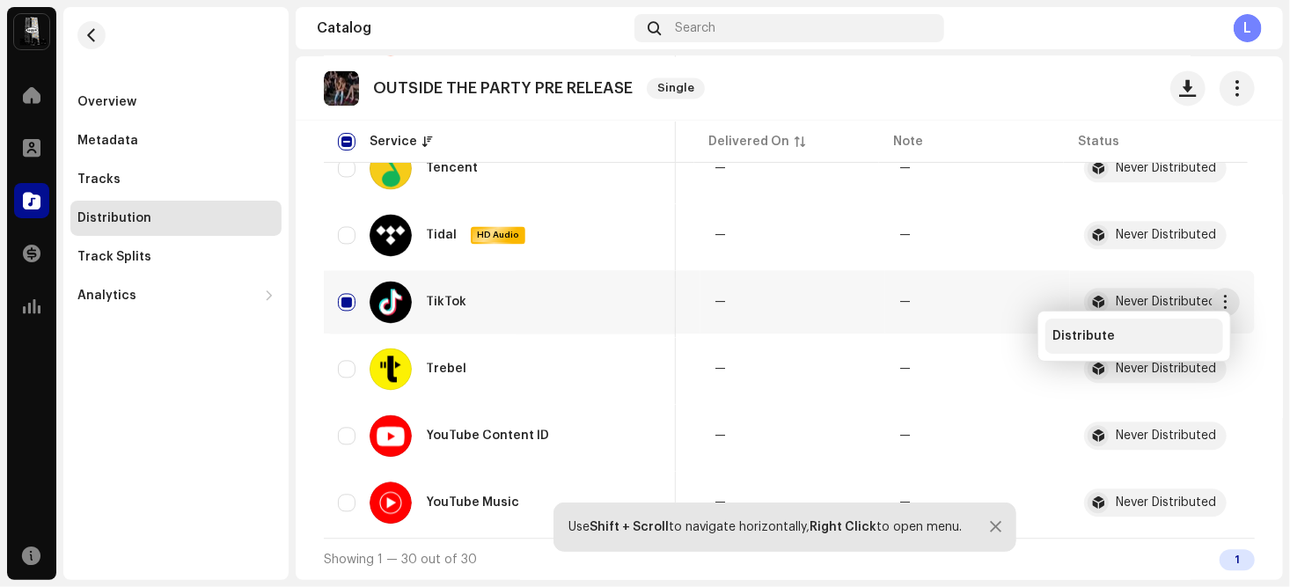
click at [1078, 331] on span "Distribute" at bounding box center [1083, 336] width 62 height 14
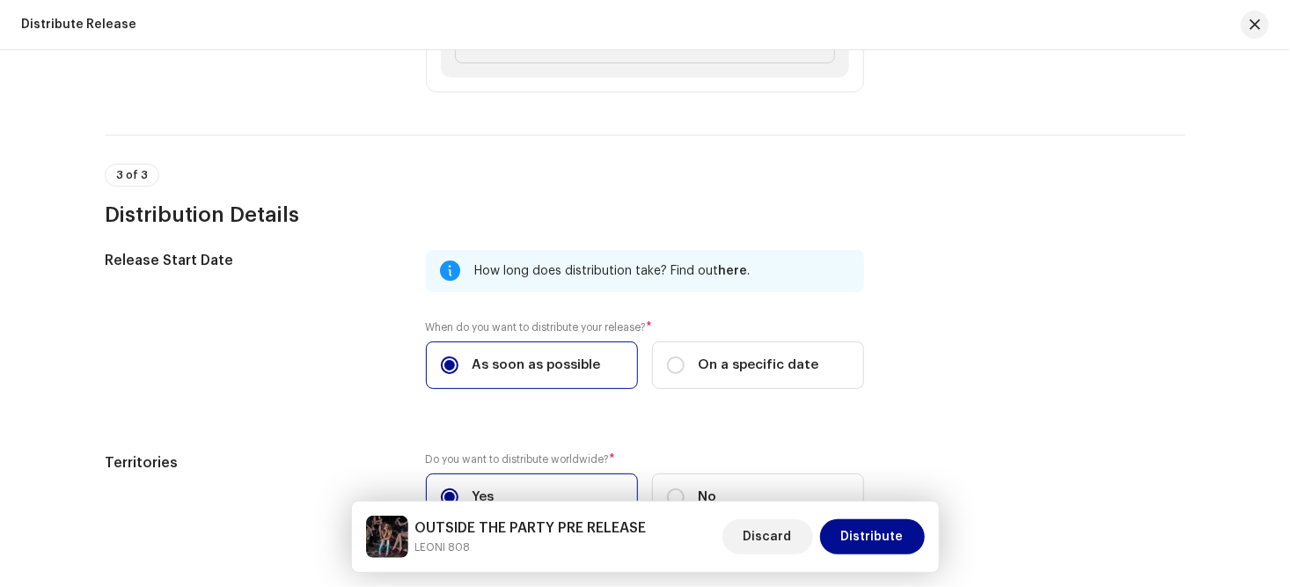
scroll to position [630, 0]
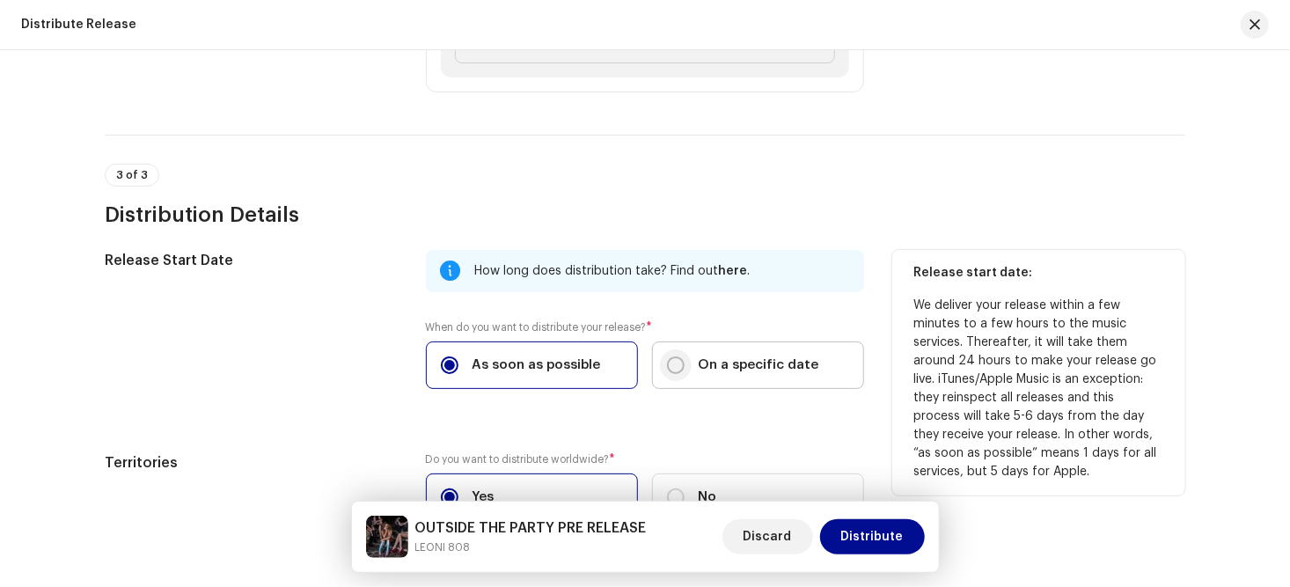
click at [674, 356] on input "On a specific date" at bounding box center [676, 365] width 18 height 18
radio input "true"
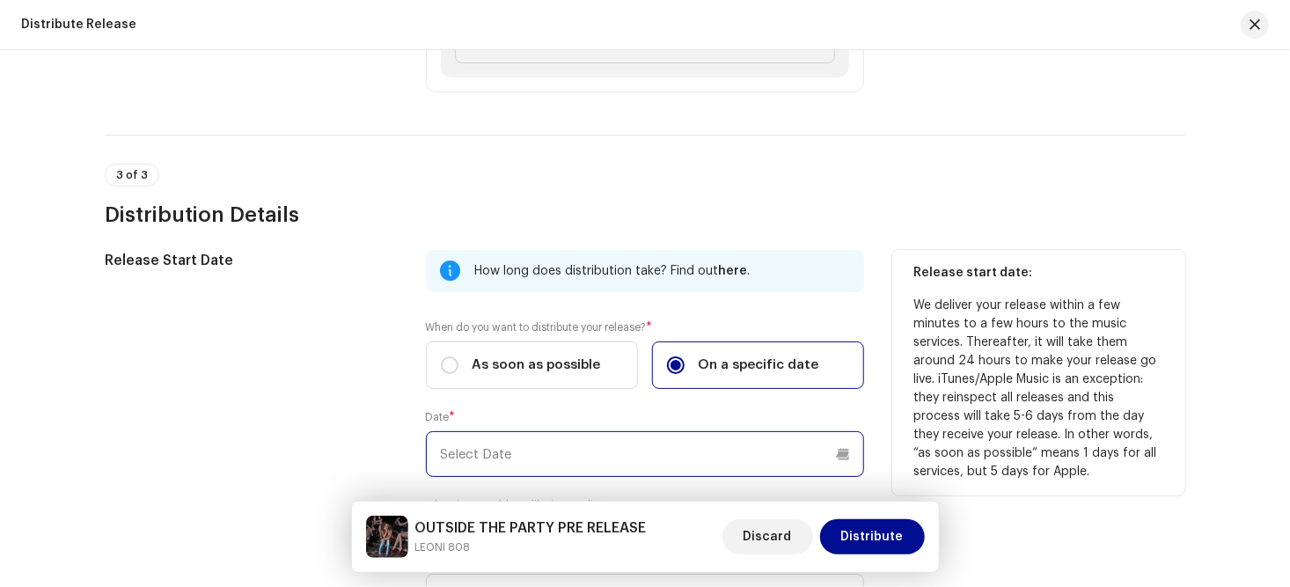
click at [533, 454] on input "text" at bounding box center [645, 454] width 438 height 46
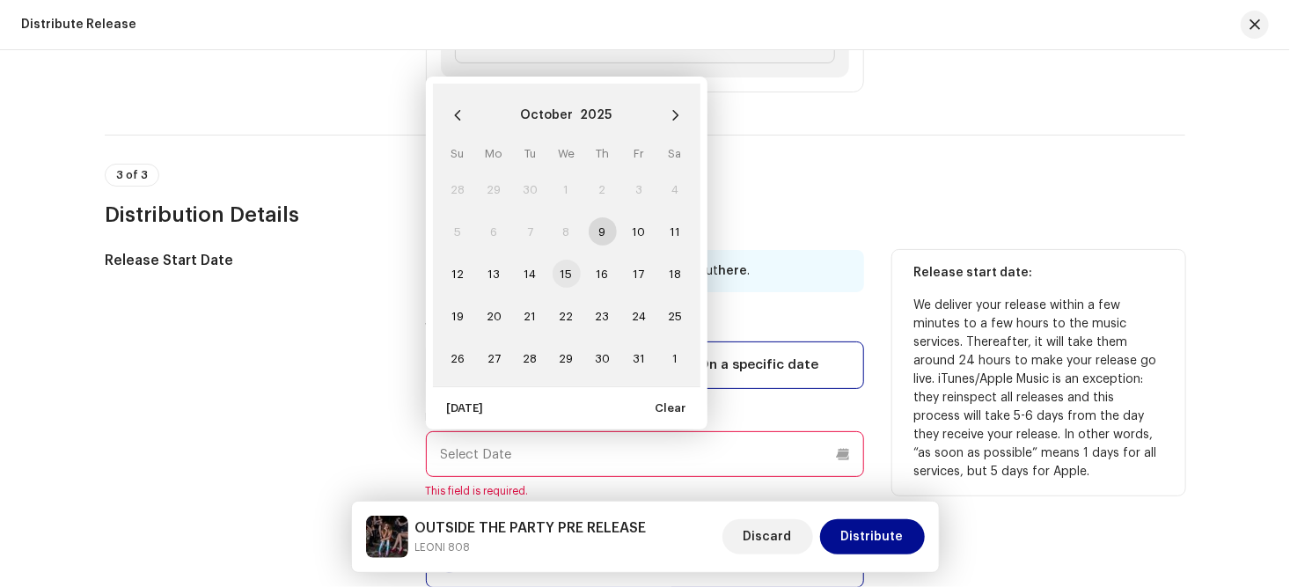
click at [563, 271] on span "15" at bounding box center [567, 274] width 28 height 28
type input "[DATE]"
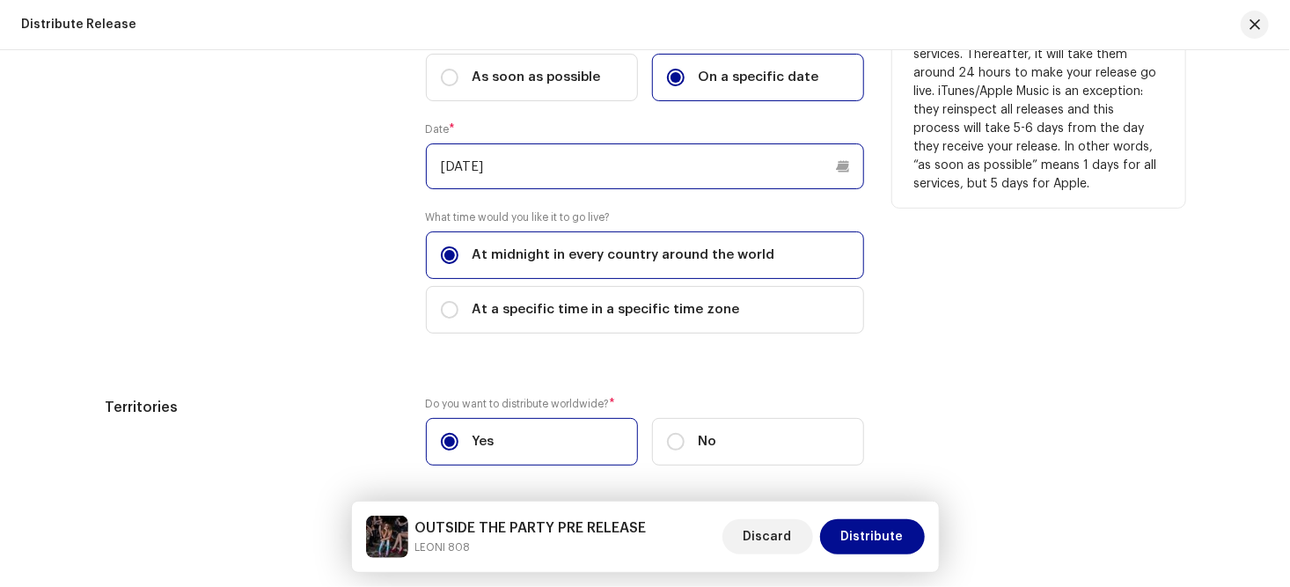
scroll to position [919, 0]
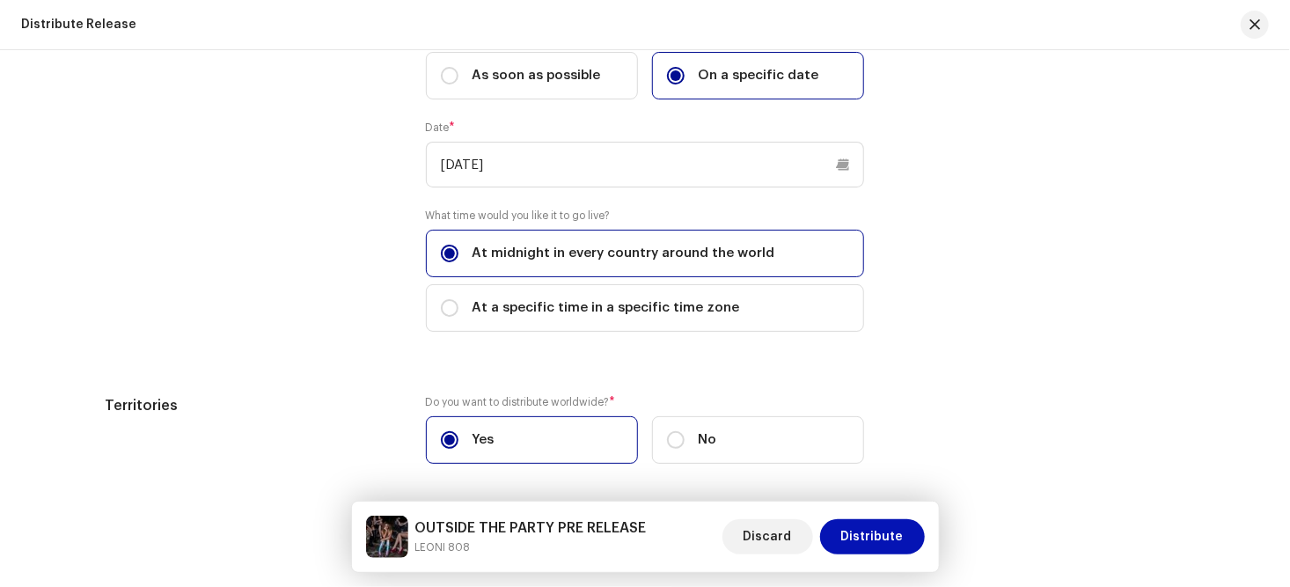
click at [868, 534] on span "Distribute" at bounding box center [872, 536] width 62 height 35
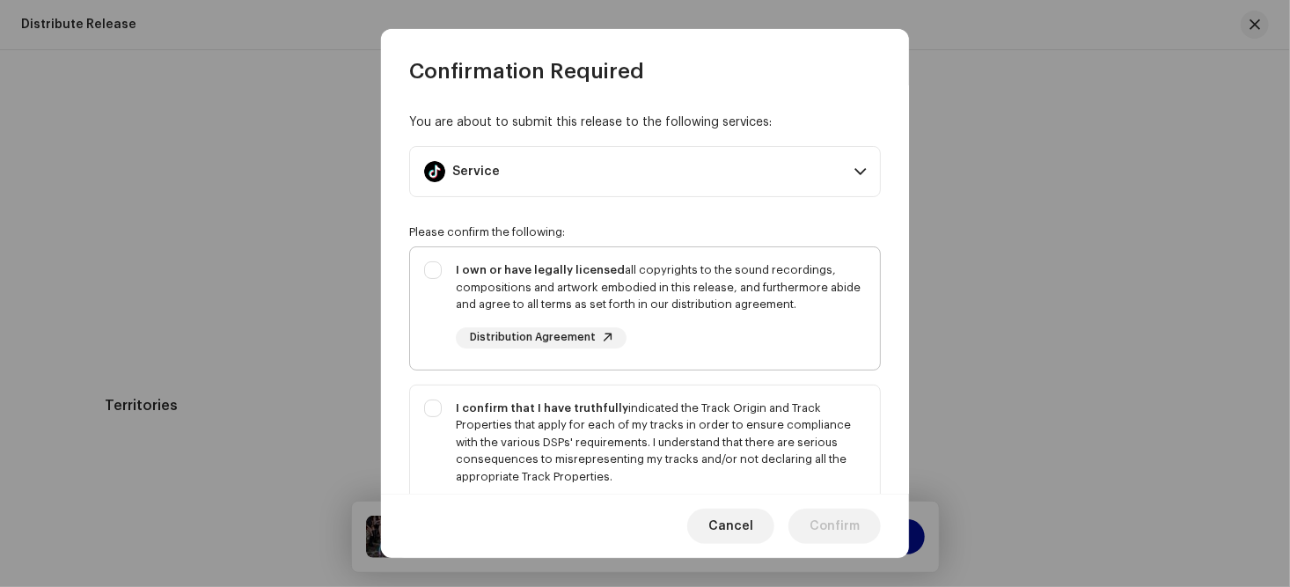
click at [433, 268] on div "I own or have legally licensed all copyrights to the sound recordings, composit…" at bounding box center [645, 304] width 470 height 115
checkbox input "true"
click at [431, 403] on div "I confirm that I have truthfully indicated the Track Origin and Track Propertie…" at bounding box center [645, 460] width 470 height 150
checkbox input "true"
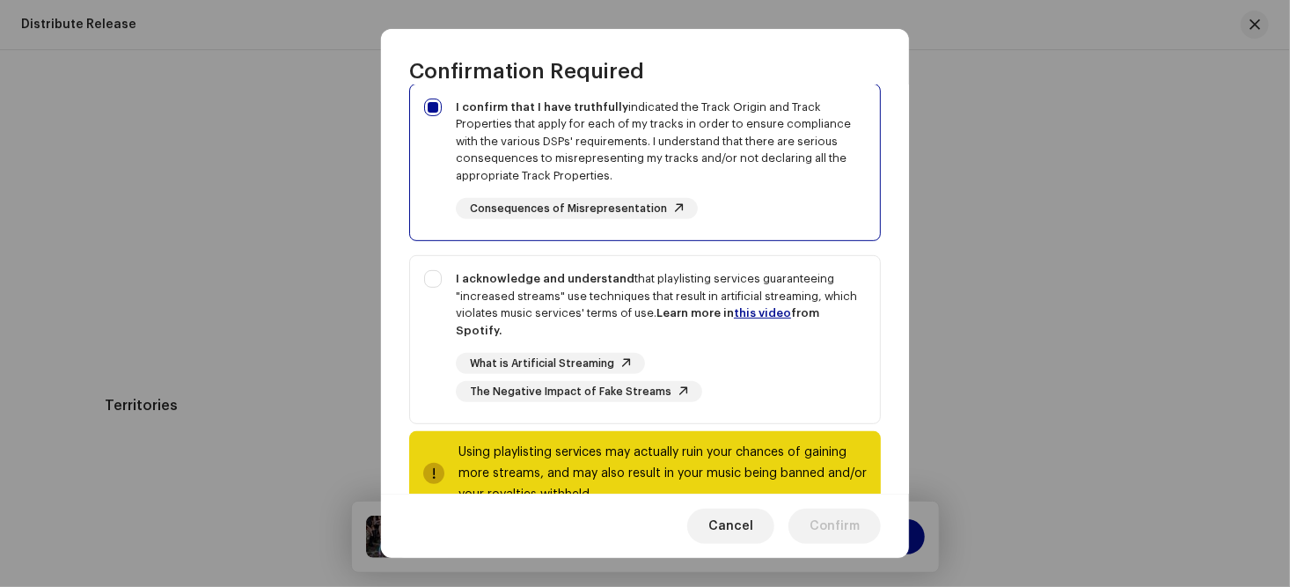
scroll to position [305, 0]
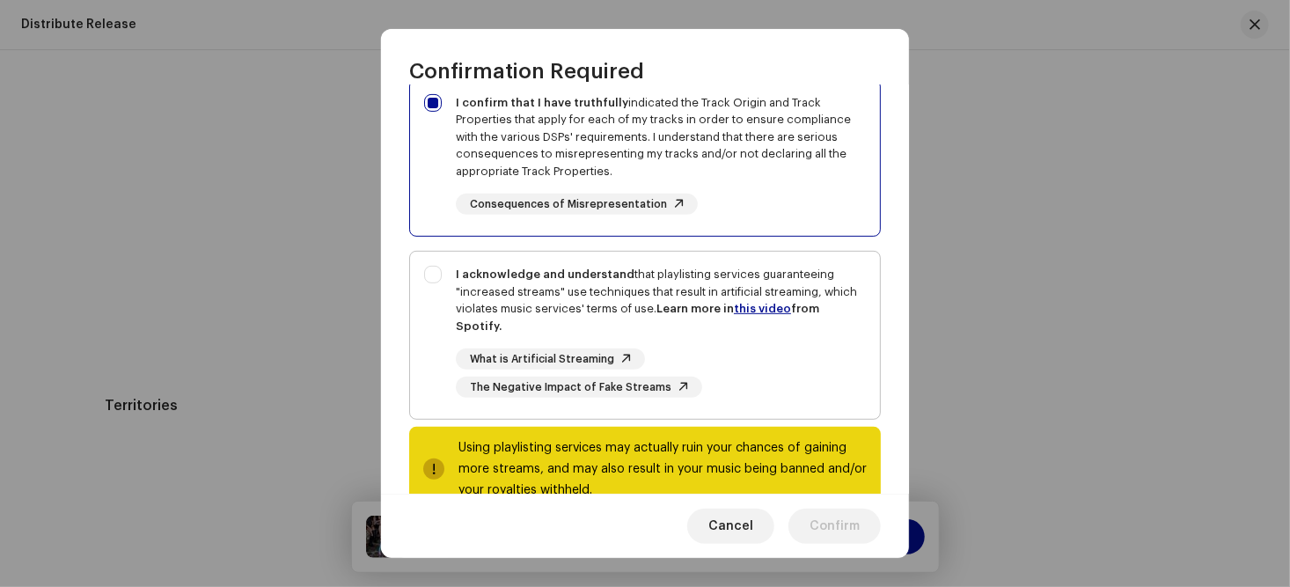
click at [431, 271] on div "I acknowledge and understand that playlisting services guaranteeing "increased …" at bounding box center [645, 332] width 470 height 160
checkbox input "true"
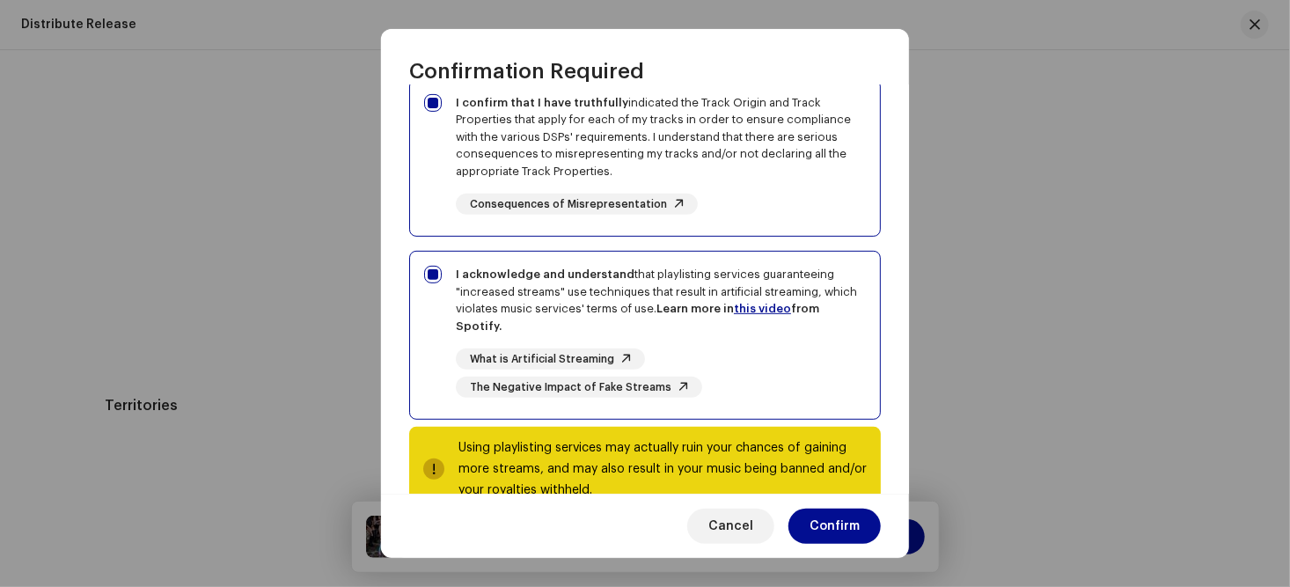
scroll to position [348, 0]
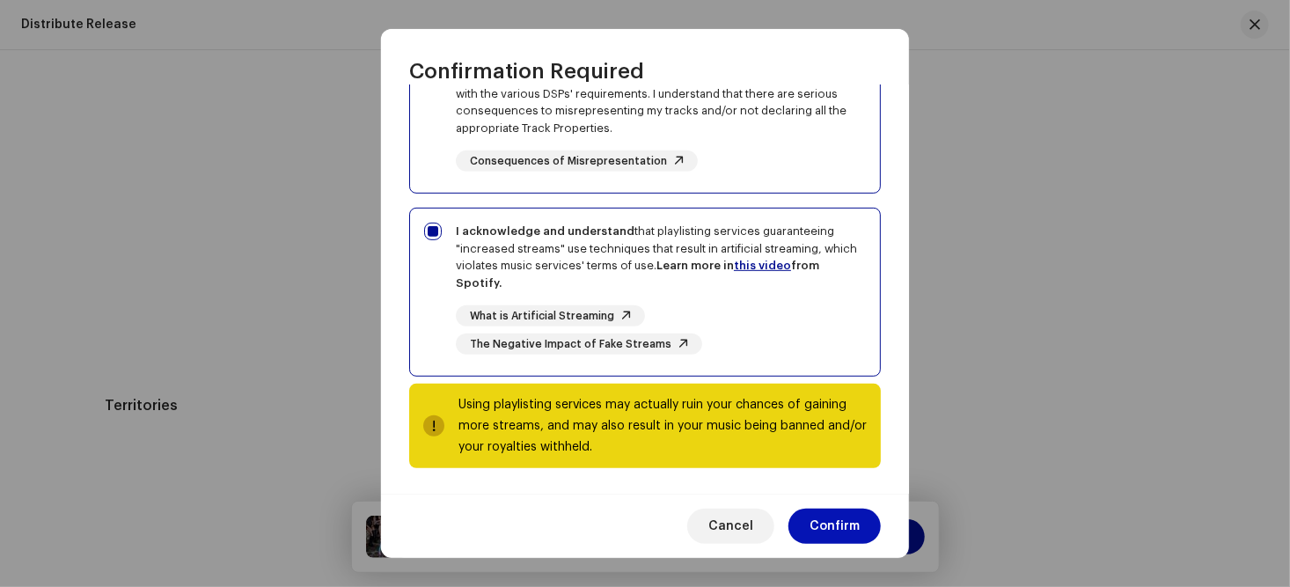
click at [834, 526] on span "Confirm" at bounding box center [835, 526] width 50 height 35
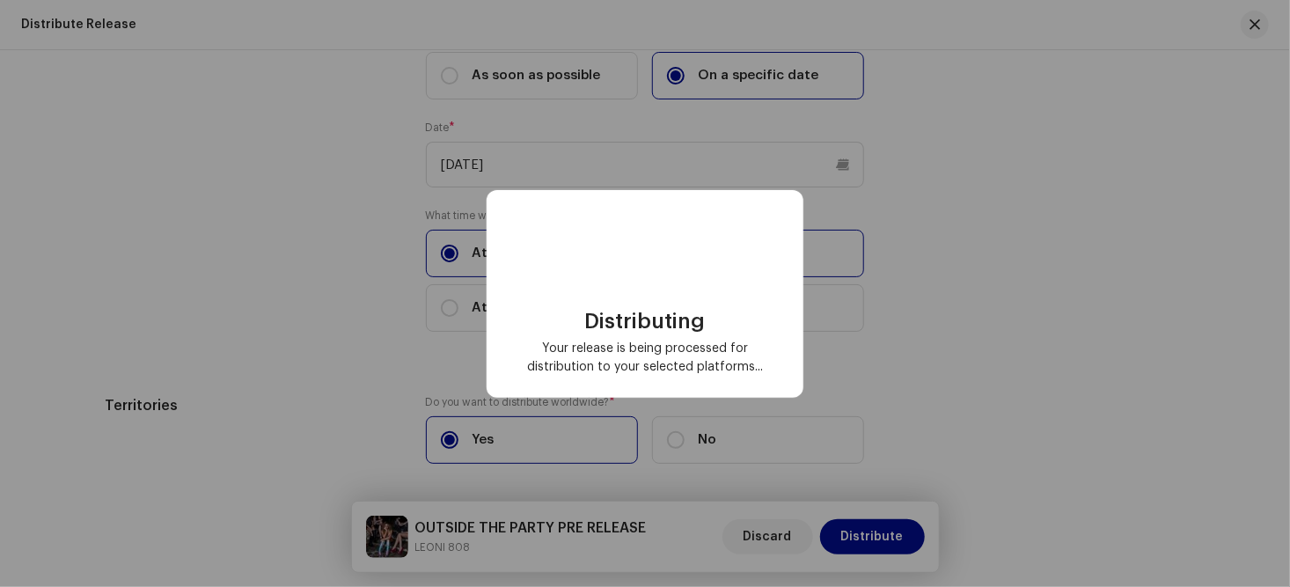
scroll to position [0, 0]
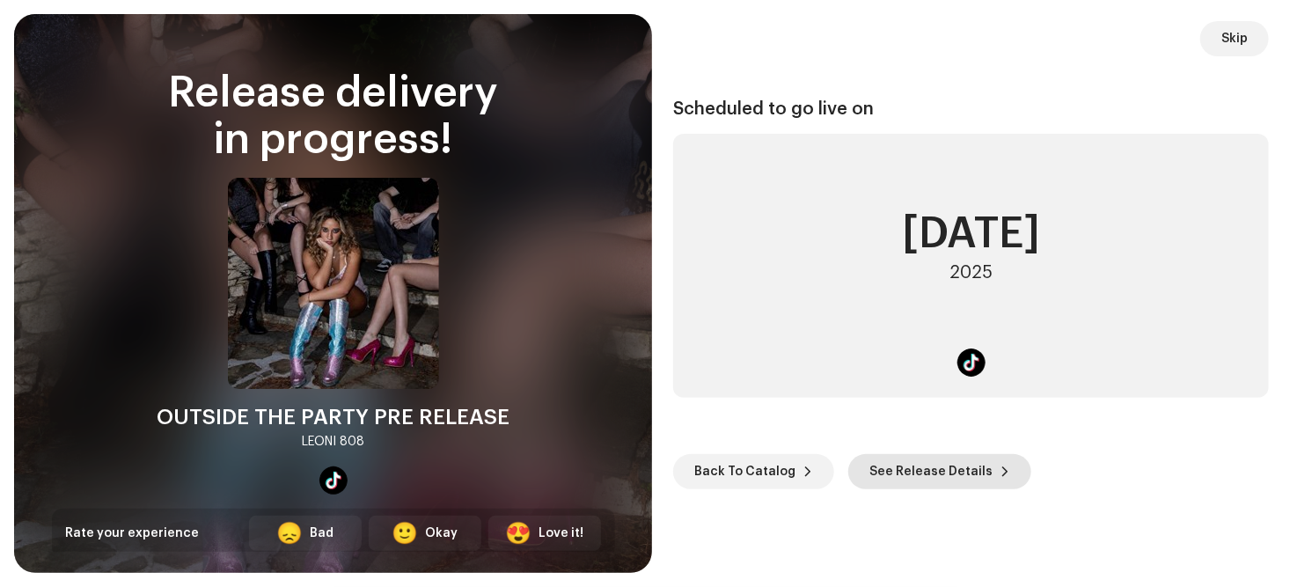
click at [922, 470] on span "See Release Details" at bounding box center [930, 471] width 123 height 35
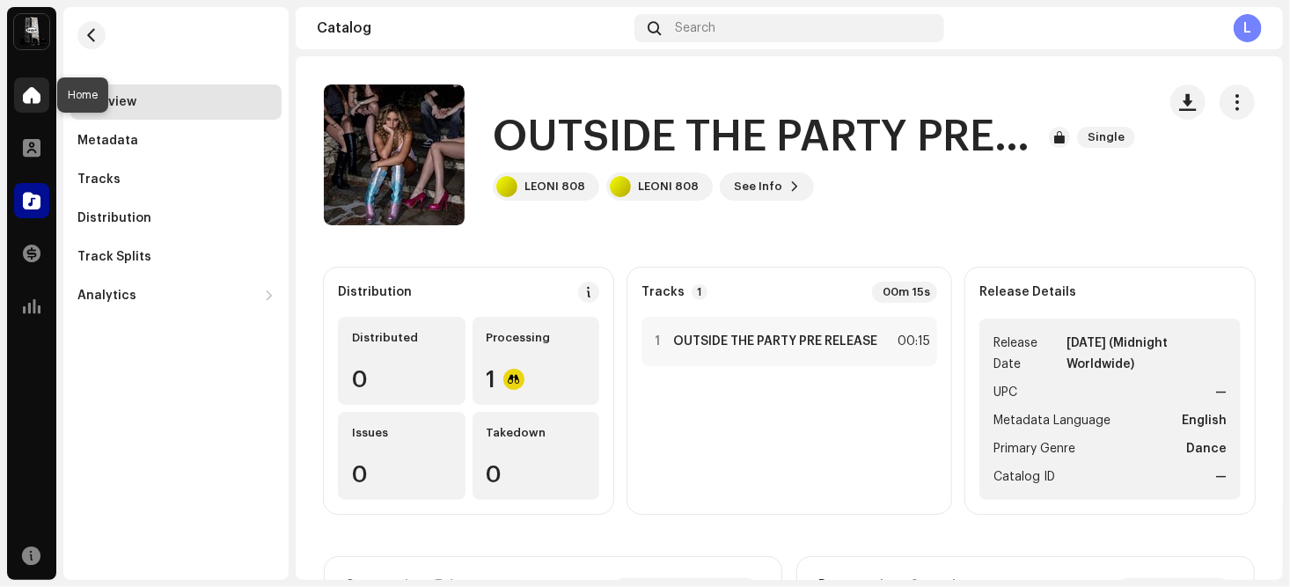
click at [33, 98] on span at bounding box center [32, 95] width 18 height 14
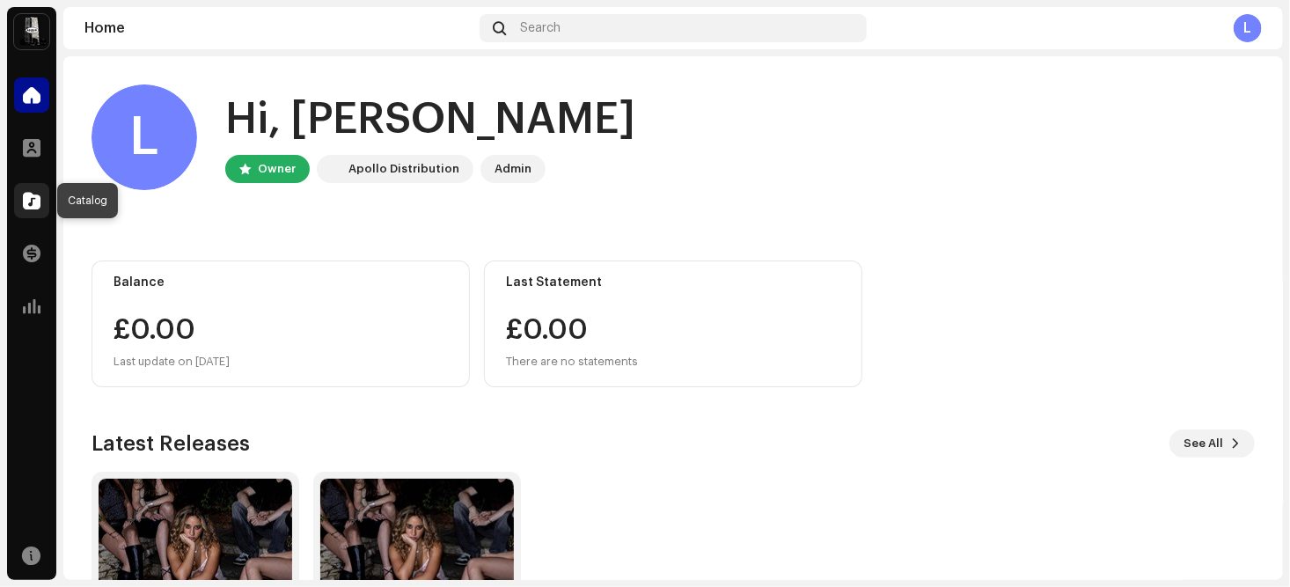
click at [33, 195] on span at bounding box center [32, 201] width 18 height 14
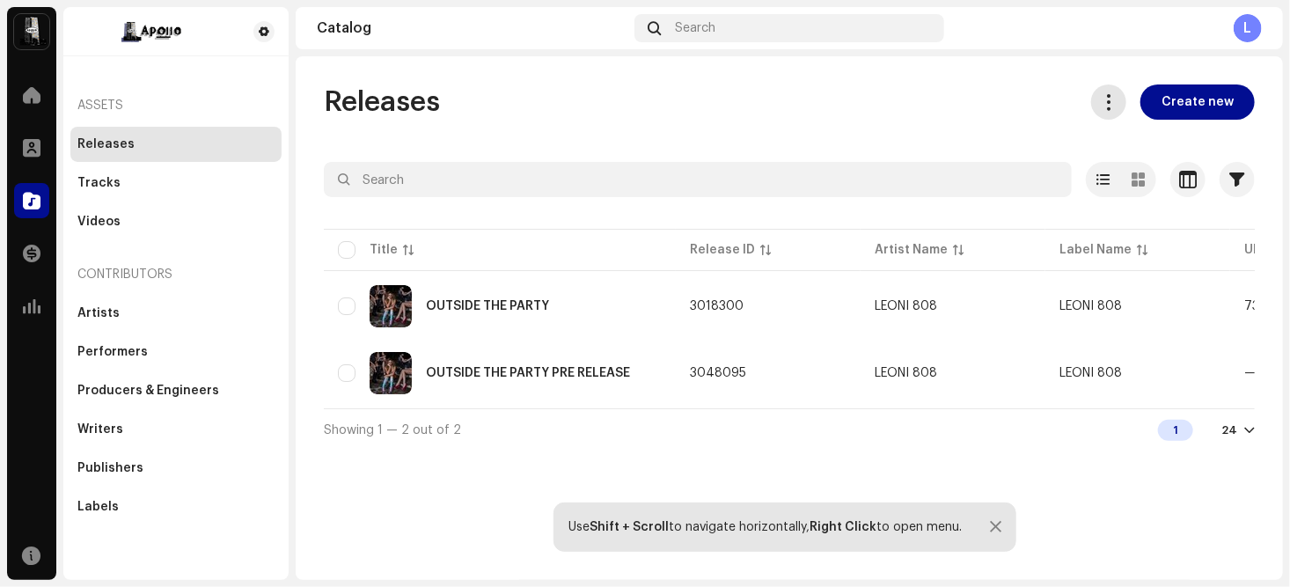
click at [1110, 100] on span at bounding box center [1109, 102] width 17 height 14
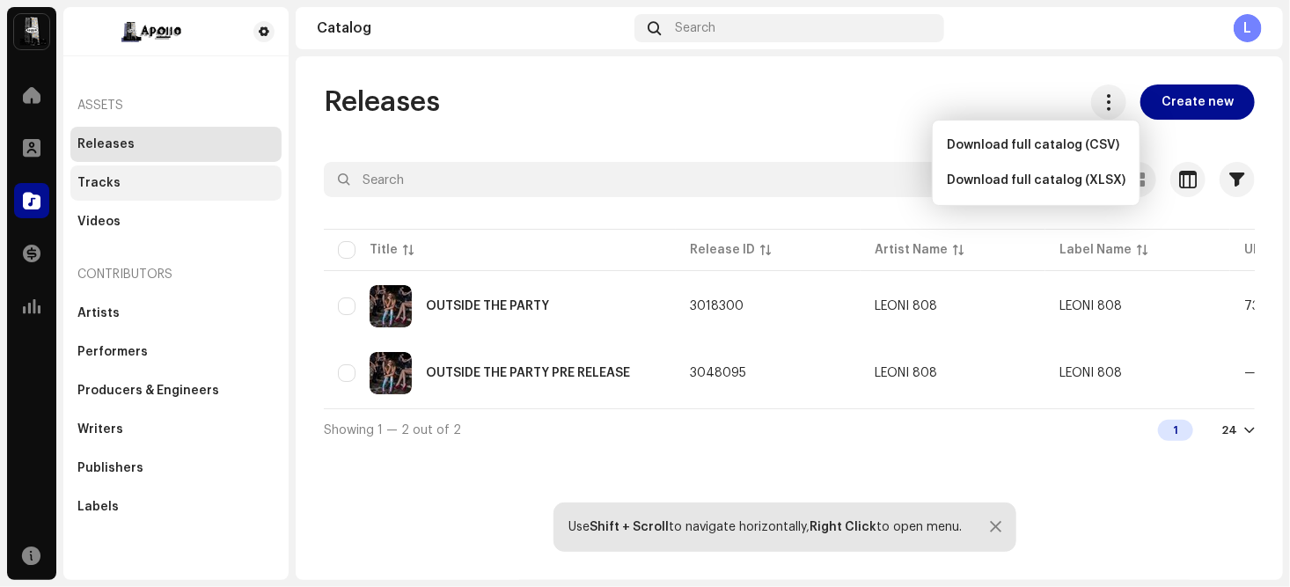
click at [99, 185] on div "Tracks" at bounding box center [98, 183] width 43 height 14
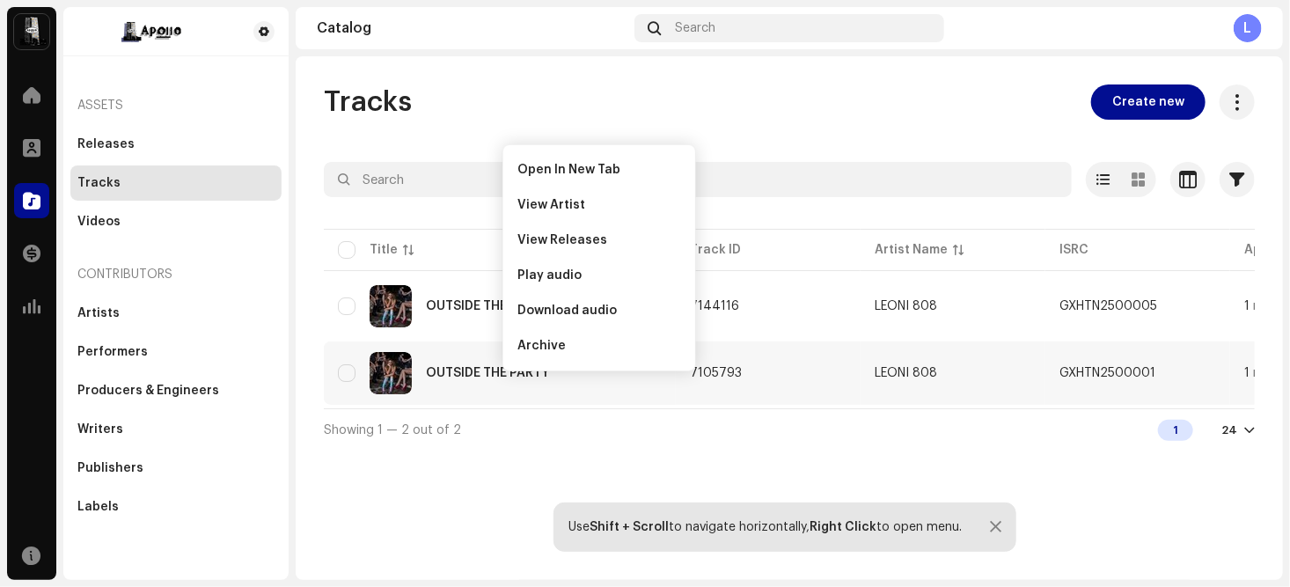
click at [524, 450] on div "Showing 1 — 2 out of 2 1 24" at bounding box center [789, 429] width 931 height 42
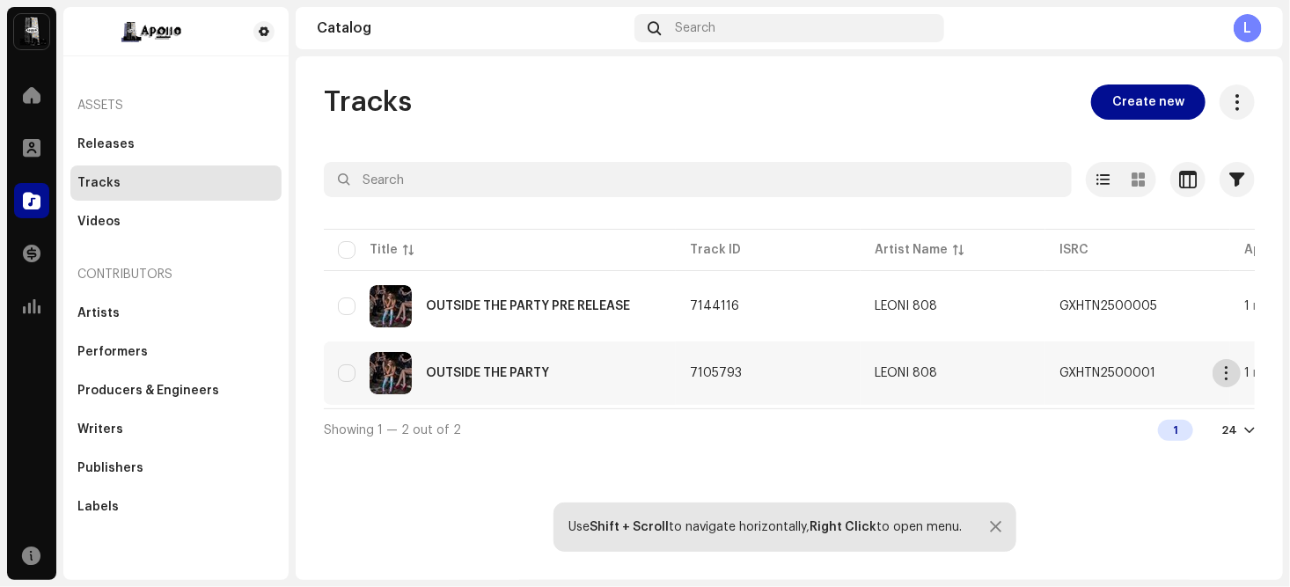
click at [1220, 370] on span "button" at bounding box center [1226, 373] width 13 height 14
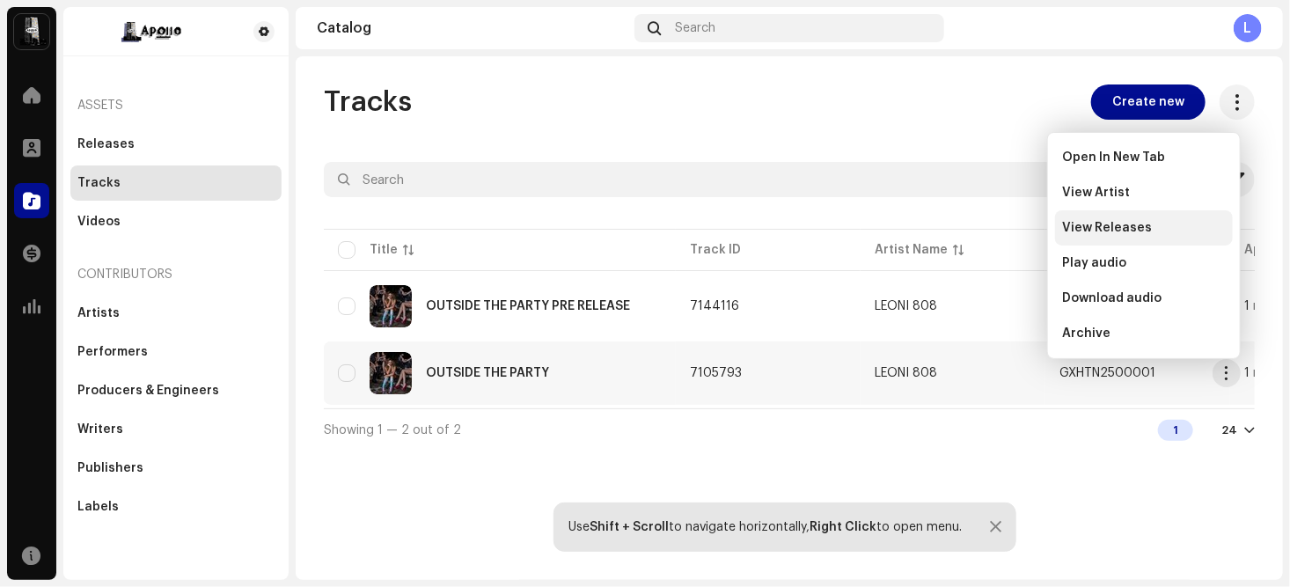
click at [1106, 223] on span "View Releases" at bounding box center [1107, 228] width 90 height 14
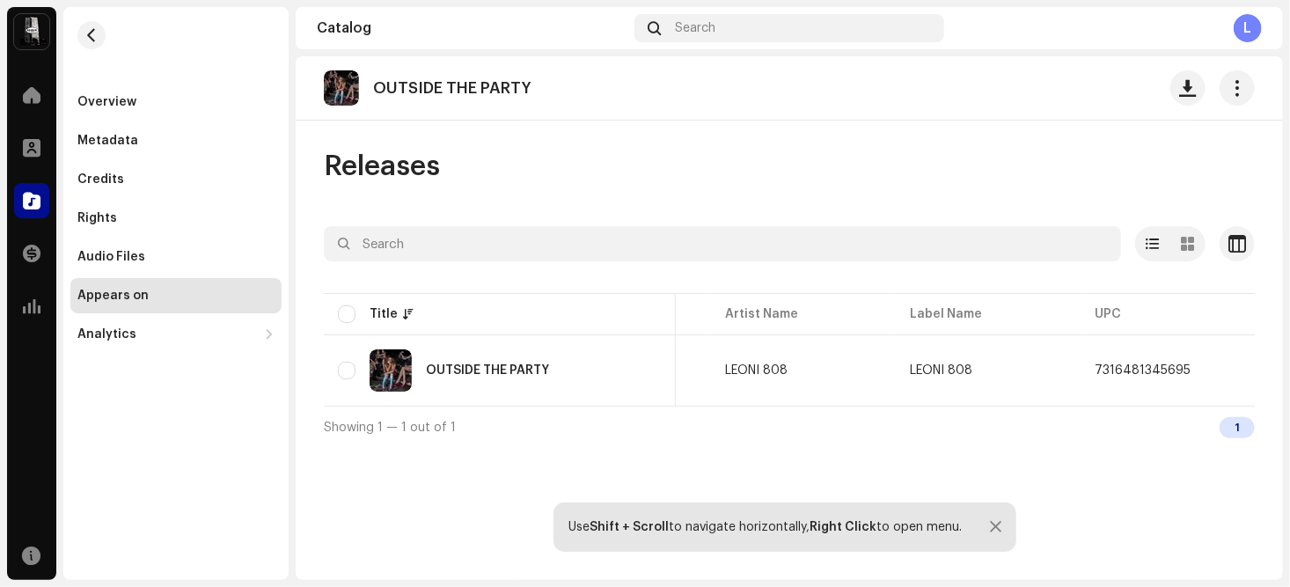
scroll to position [0, 131]
click at [1237, 84] on span "button" at bounding box center [1237, 88] width 17 height 14
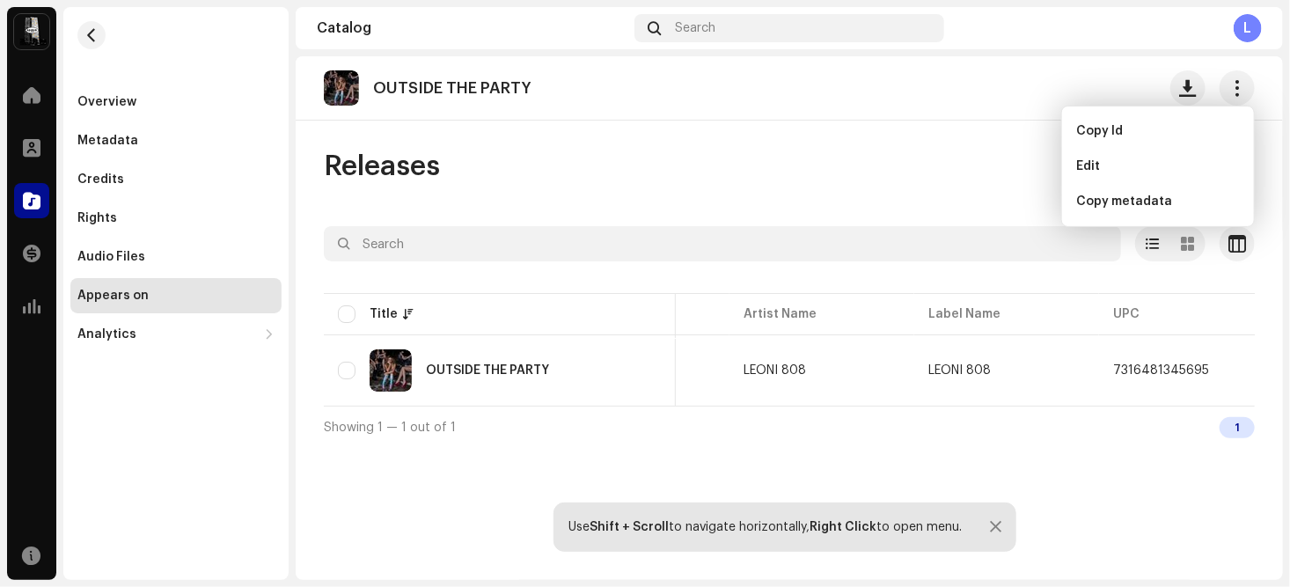
click at [811, 171] on div "Releases" at bounding box center [789, 166] width 931 height 35
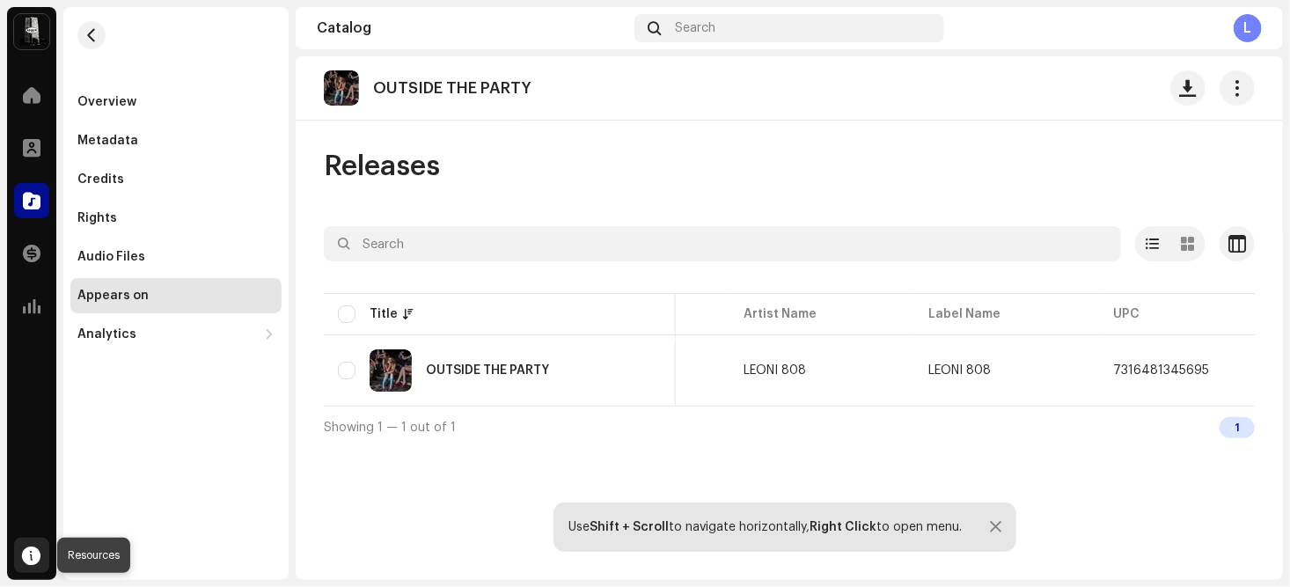
click at [32, 548] on span at bounding box center [32, 555] width 18 height 14
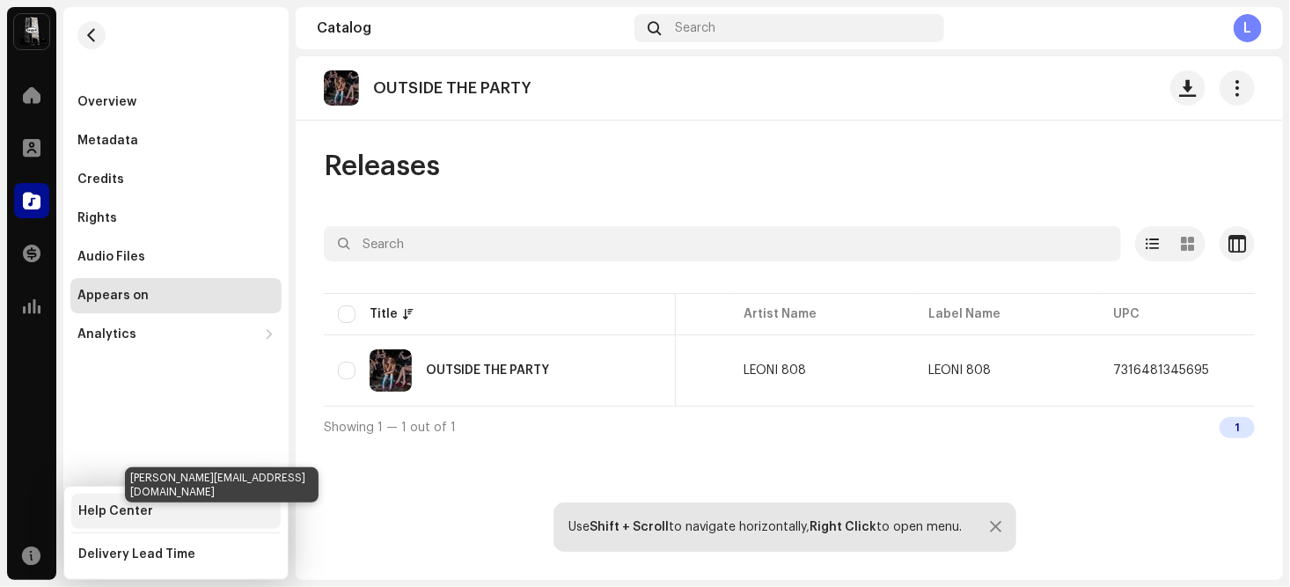
click at [116, 513] on div "Help Center" at bounding box center [115, 511] width 75 height 14
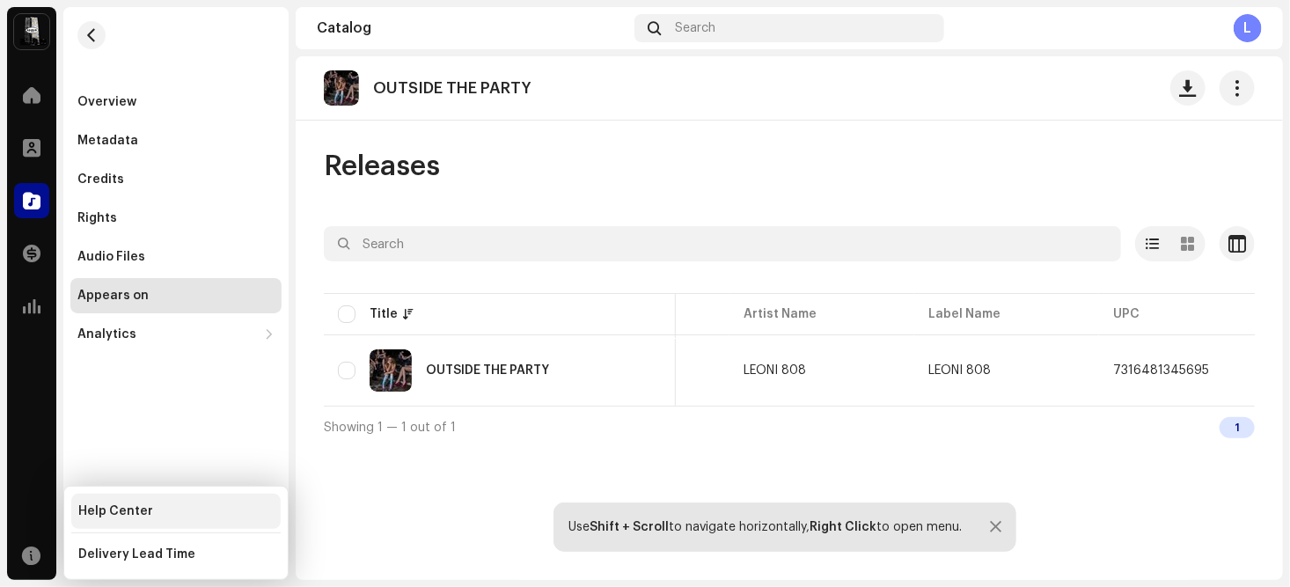
click at [116, 513] on div "Help Center" at bounding box center [115, 511] width 75 height 14
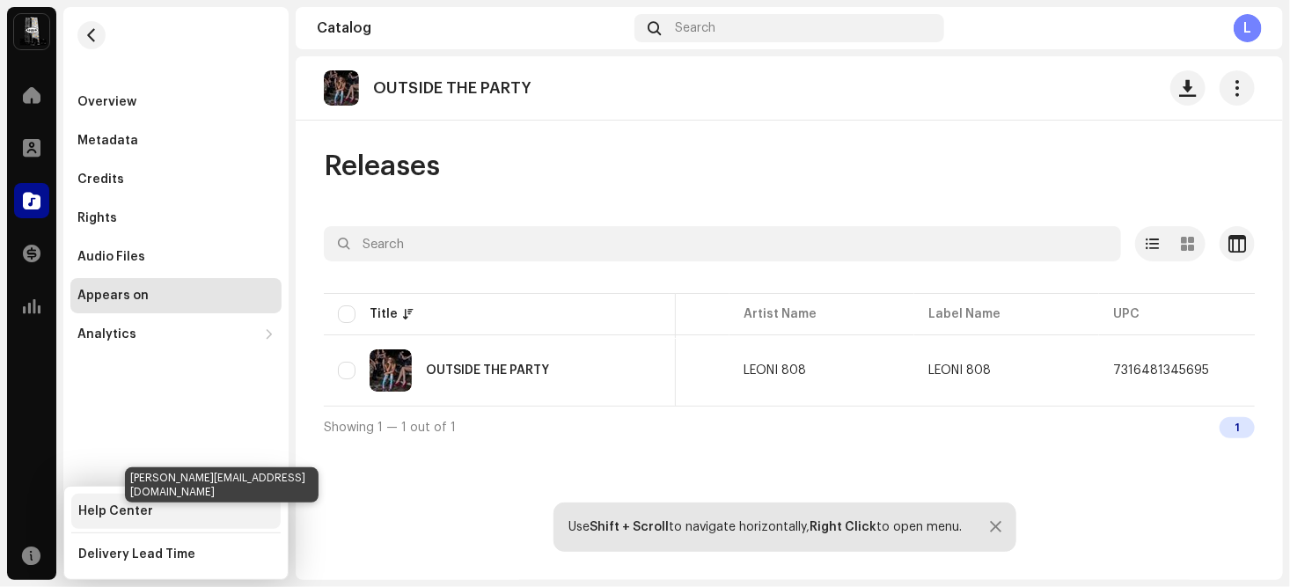
click at [135, 509] on div "Help Center" at bounding box center [115, 511] width 75 height 14
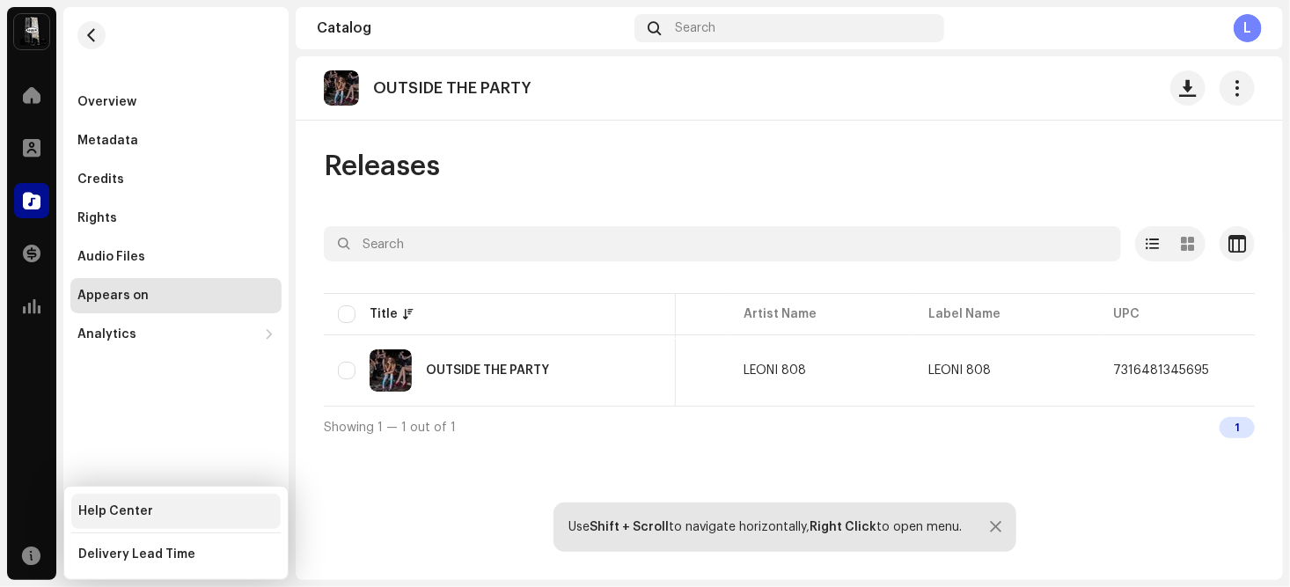
click at [136, 507] on div "Help Center" at bounding box center [115, 511] width 75 height 14
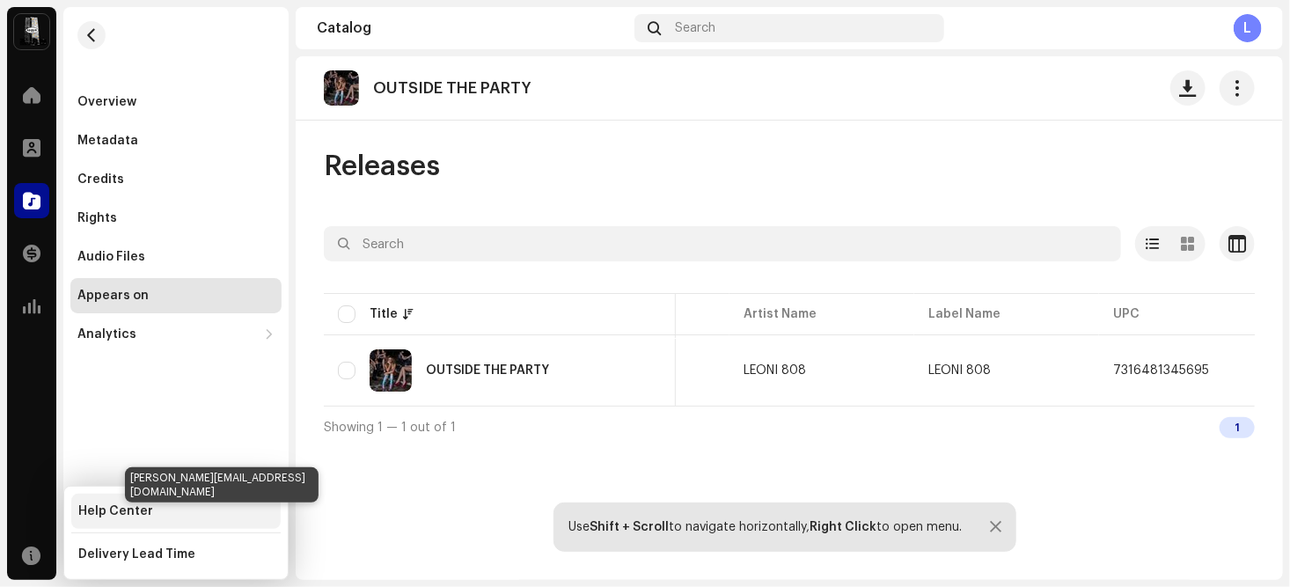
click at [139, 513] on div "Help Center" at bounding box center [115, 511] width 75 height 14
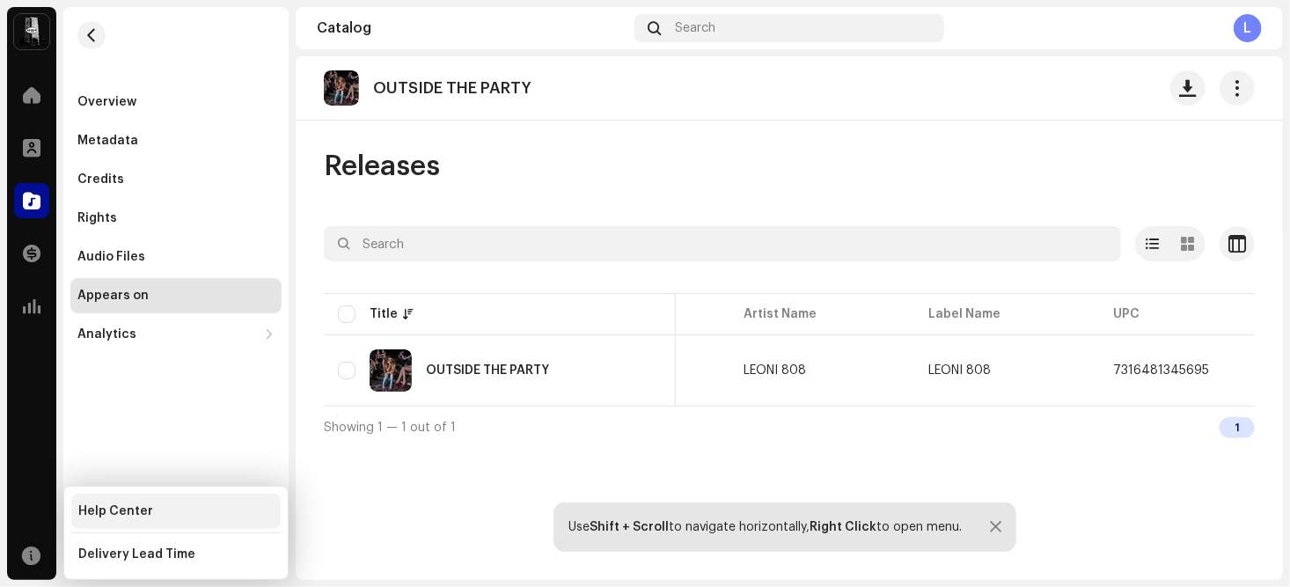
click at [139, 513] on div "Help Center" at bounding box center [115, 511] width 75 height 14
click at [110, 99] on div "Overview" at bounding box center [106, 102] width 59 height 14
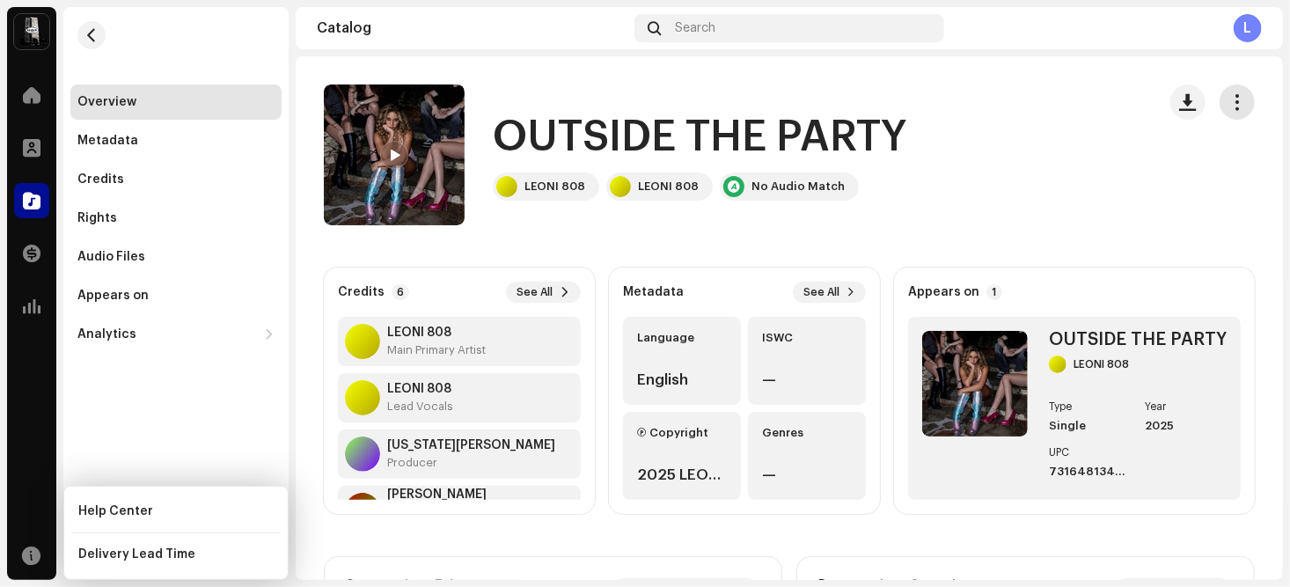
click at [1229, 99] on span "button" at bounding box center [1237, 102] width 17 height 14
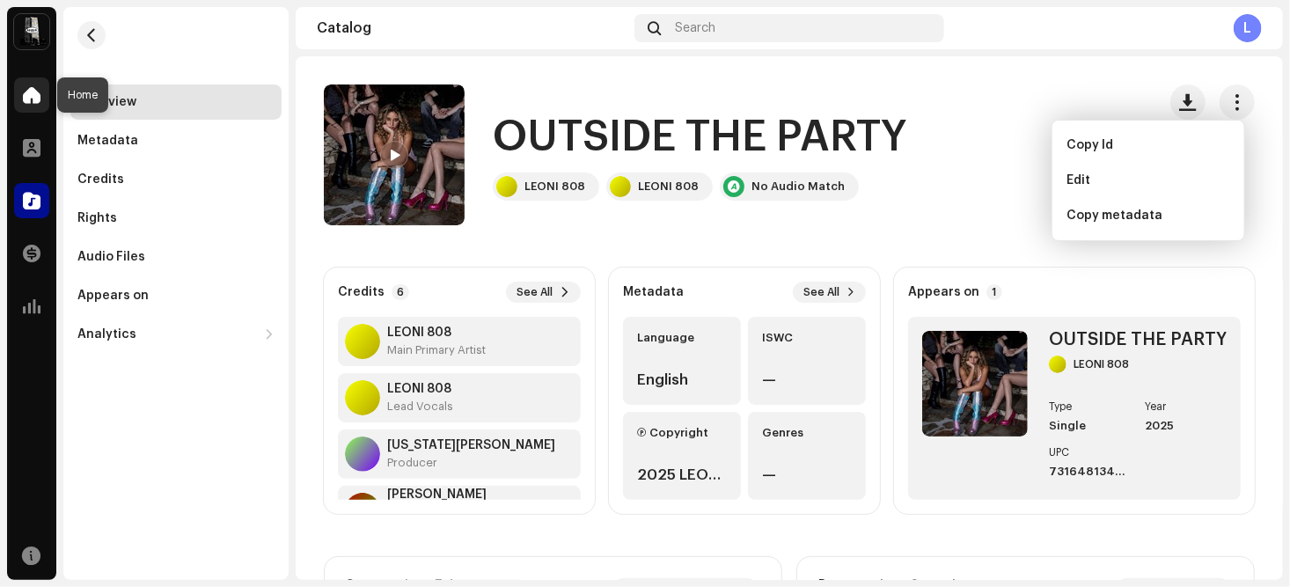
click at [23, 92] on span at bounding box center [32, 95] width 18 height 14
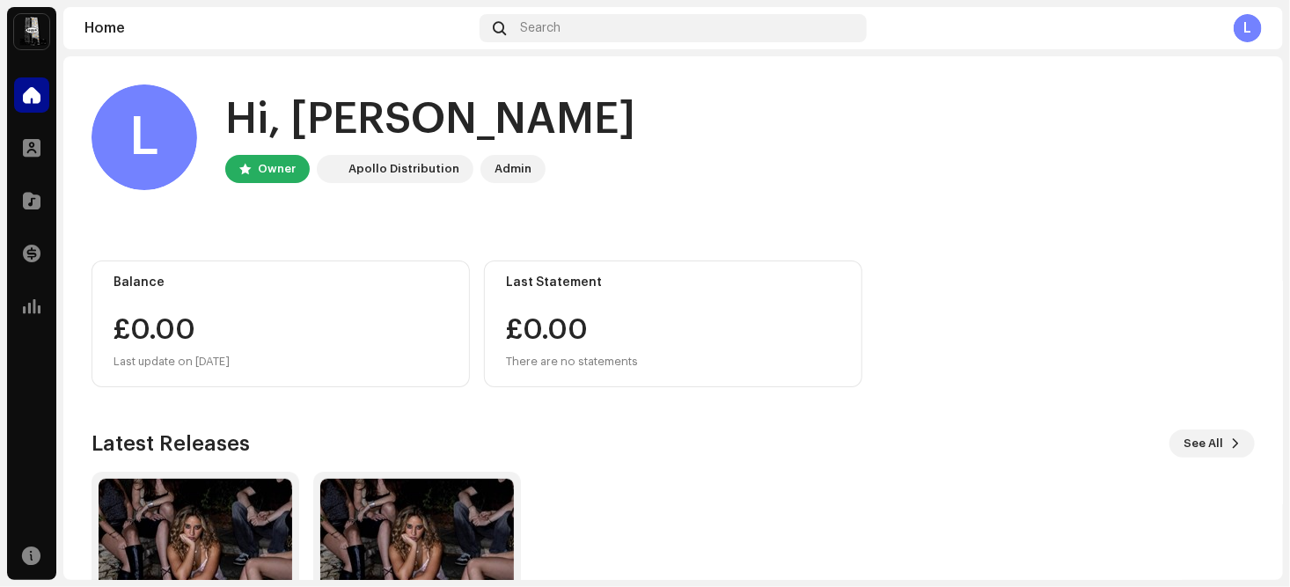
click at [507, 171] on div "Admin" at bounding box center [512, 168] width 37 height 21
click at [387, 169] on div "Apollo Distribution" at bounding box center [403, 168] width 111 height 21
click at [563, 23] on div "Search" at bounding box center [674, 28] width 388 height 28
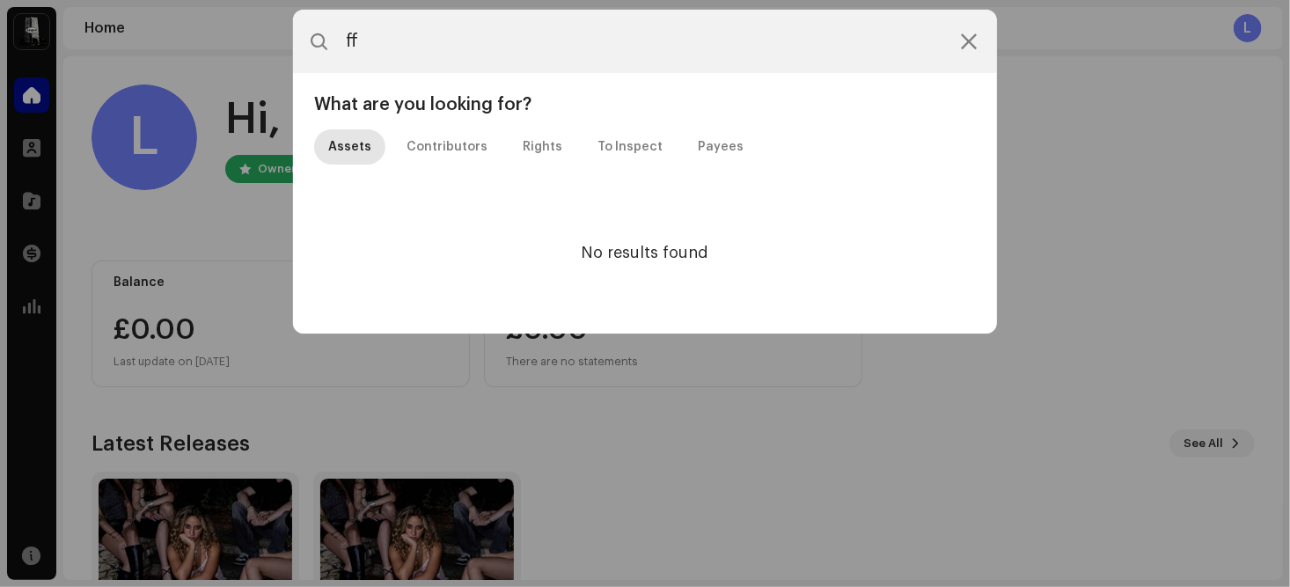
type input "f"
type input "F"
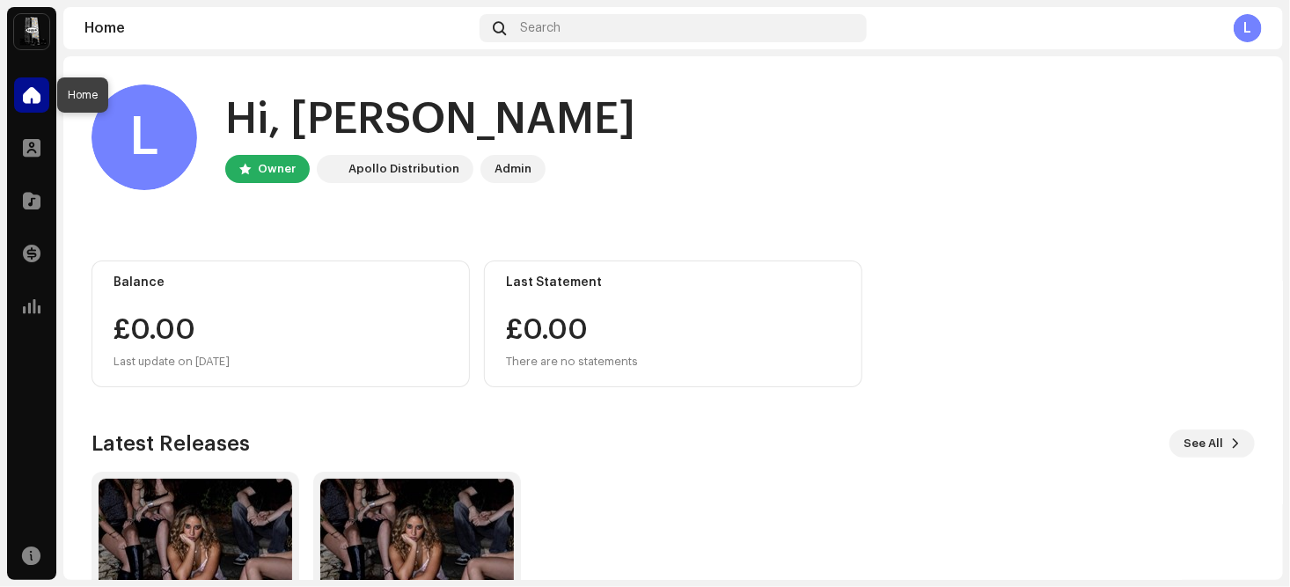
click at [26, 91] on span at bounding box center [32, 95] width 18 height 14
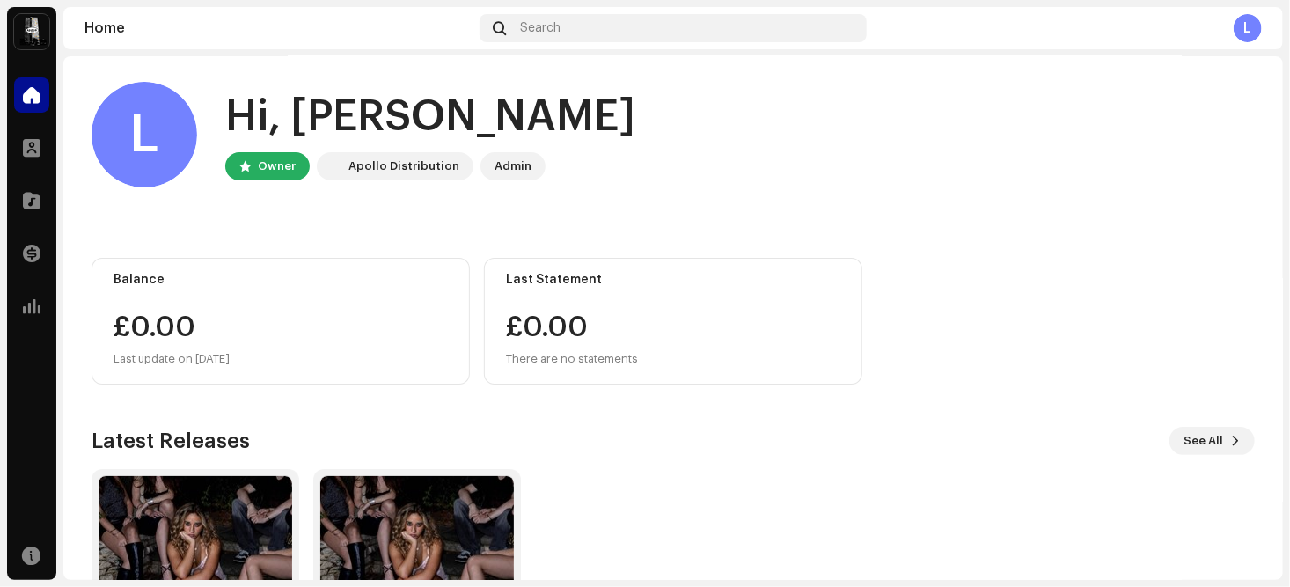
click at [27, 28] on img at bounding box center [31, 31] width 35 height 35
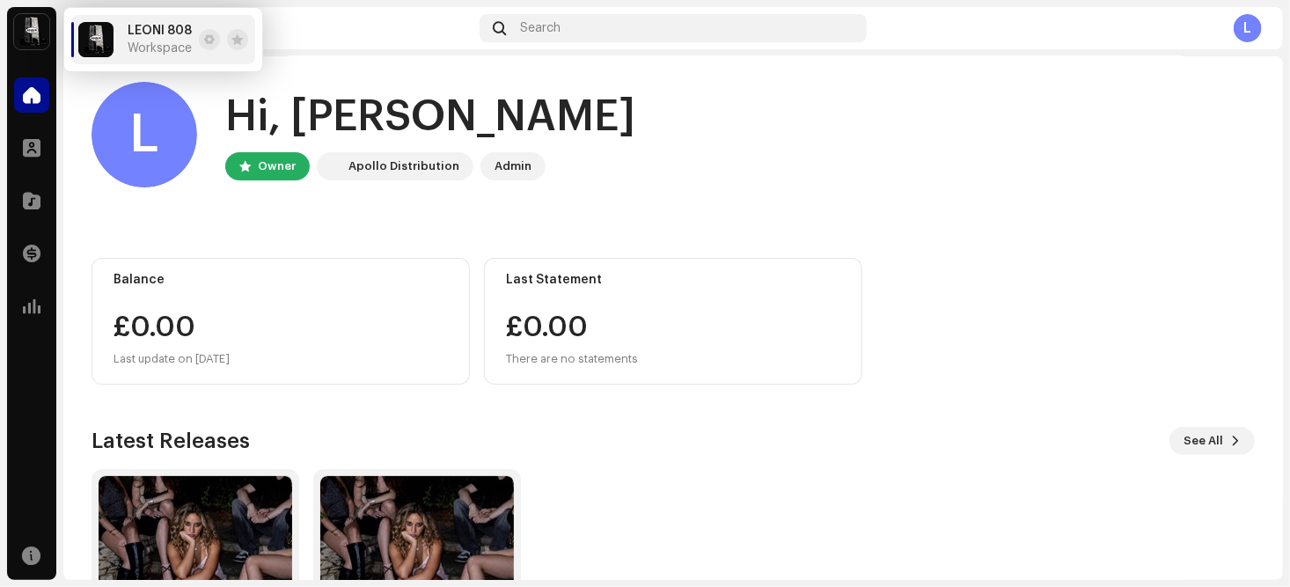
click at [158, 39] on div "LEONI 808 Workspace" at bounding box center [160, 40] width 64 height 32
click at [32, 89] on span at bounding box center [32, 95] width 18 height 14
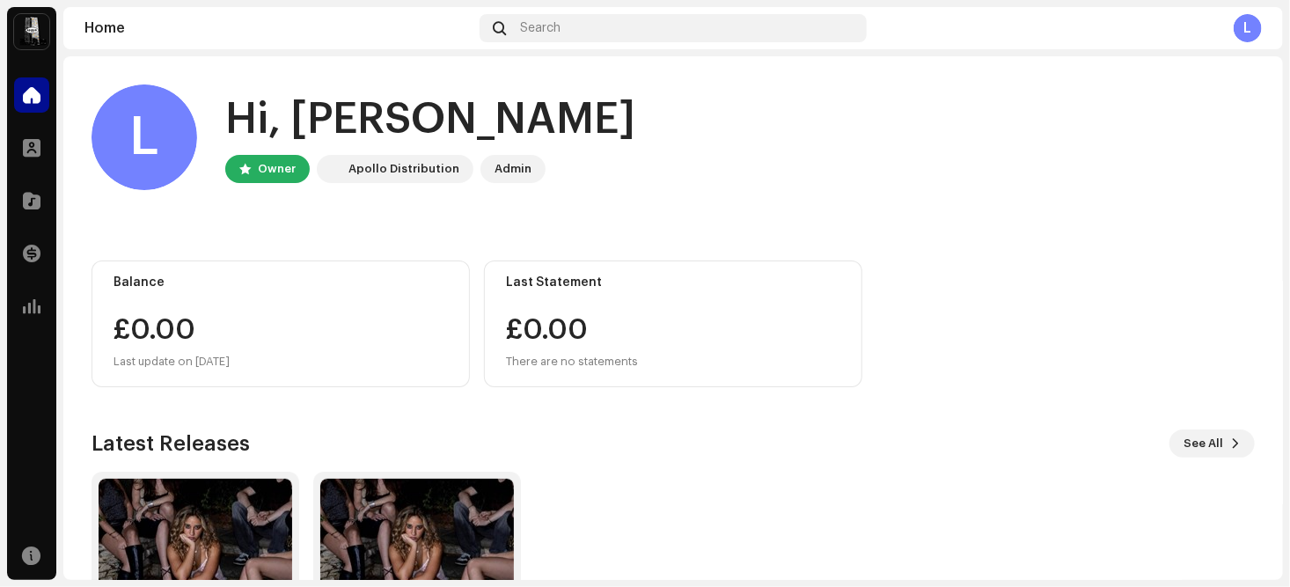
click at [396, 166] on div "Apollo Distribution" at bounding box center [403, 168] width 111 height 21
click at [494, 157] on div "Admin" at bounding box center [512, 169] width 65 height 28
click at [559, 21] on span "Search" at bounding box center [541, 28] width 40 height 14
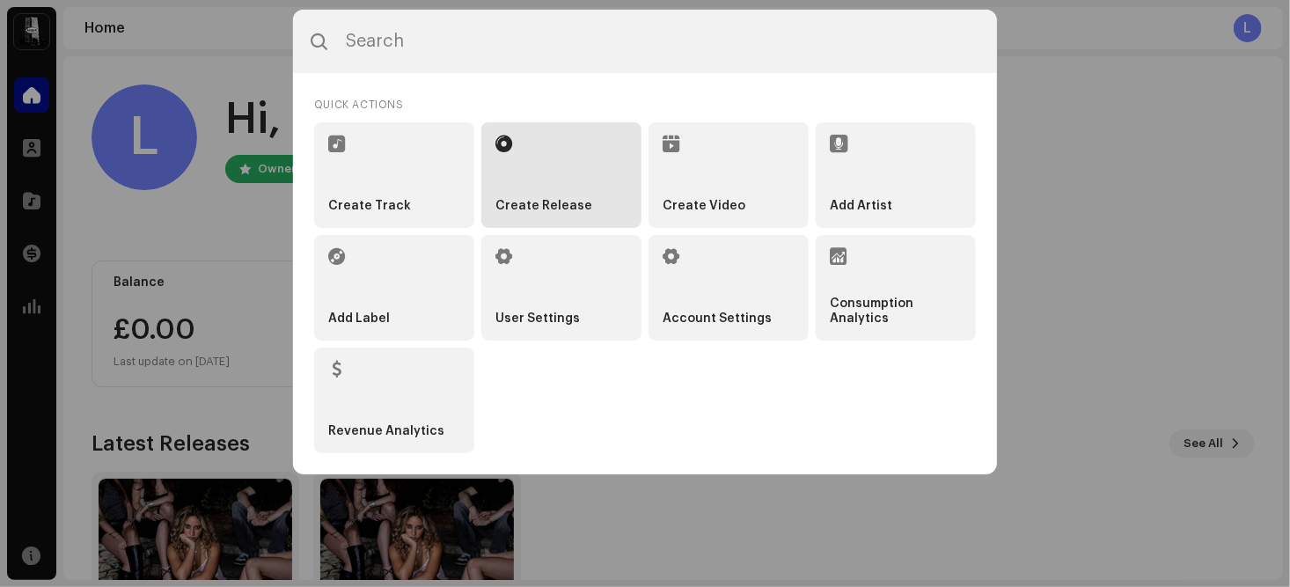
click at [526, 183] on li "Create Release" at bounding box center [561, 175] width 160 height 106
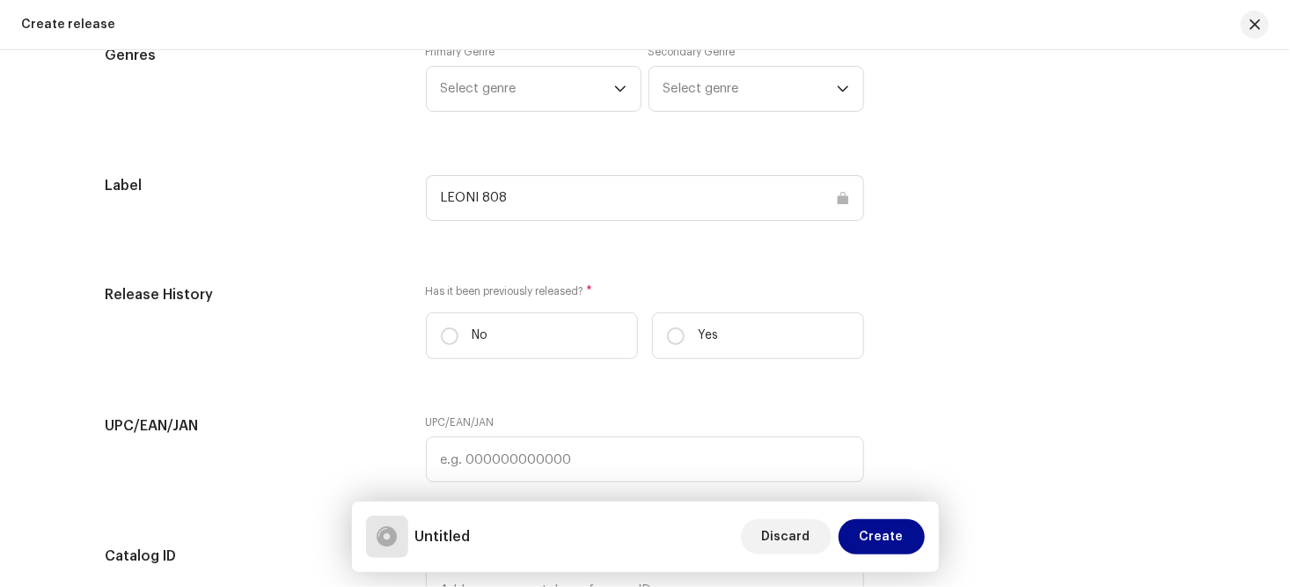
scroll to position [2355, 0]
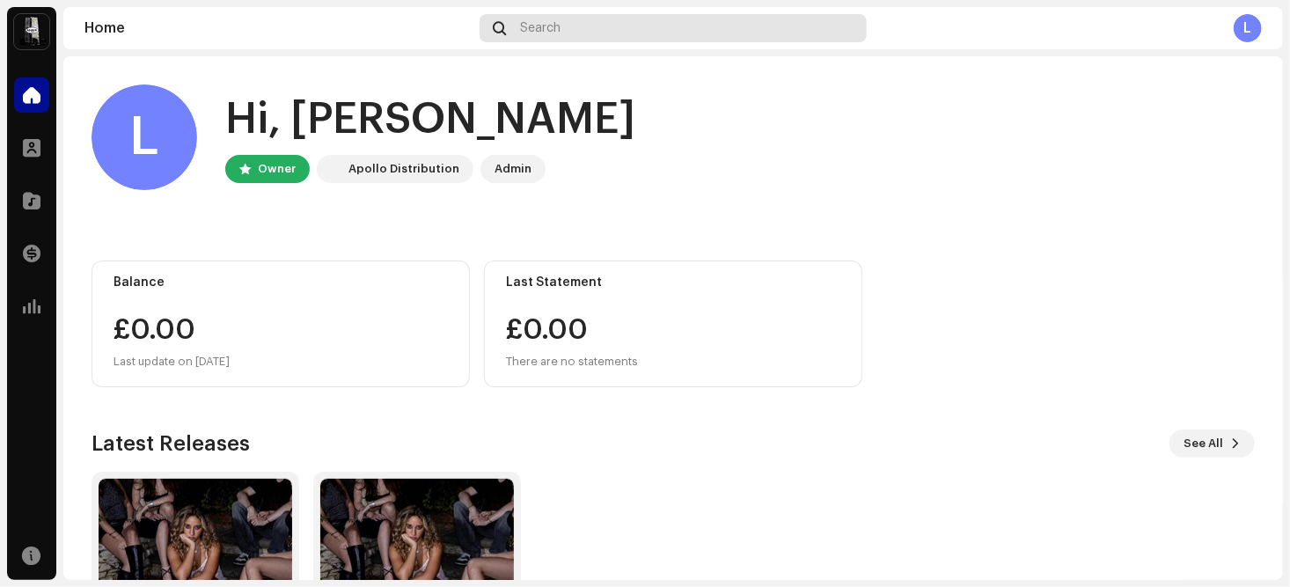
click at [556, 21] on span "Search" at bounding box center [541, 28] width 40 height 14
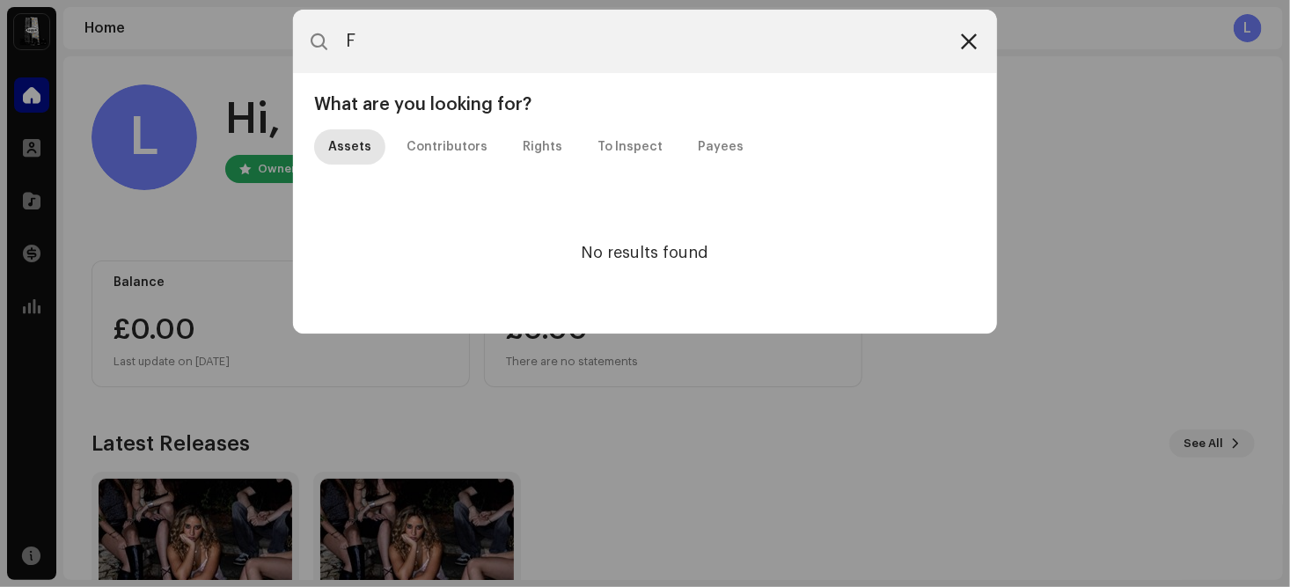
type input "F"
click at [967, 40] on icon at bounding box center [969, 41] width 16 height 14
